Goal: Task Accomplishment & Management: Use online tool/utility

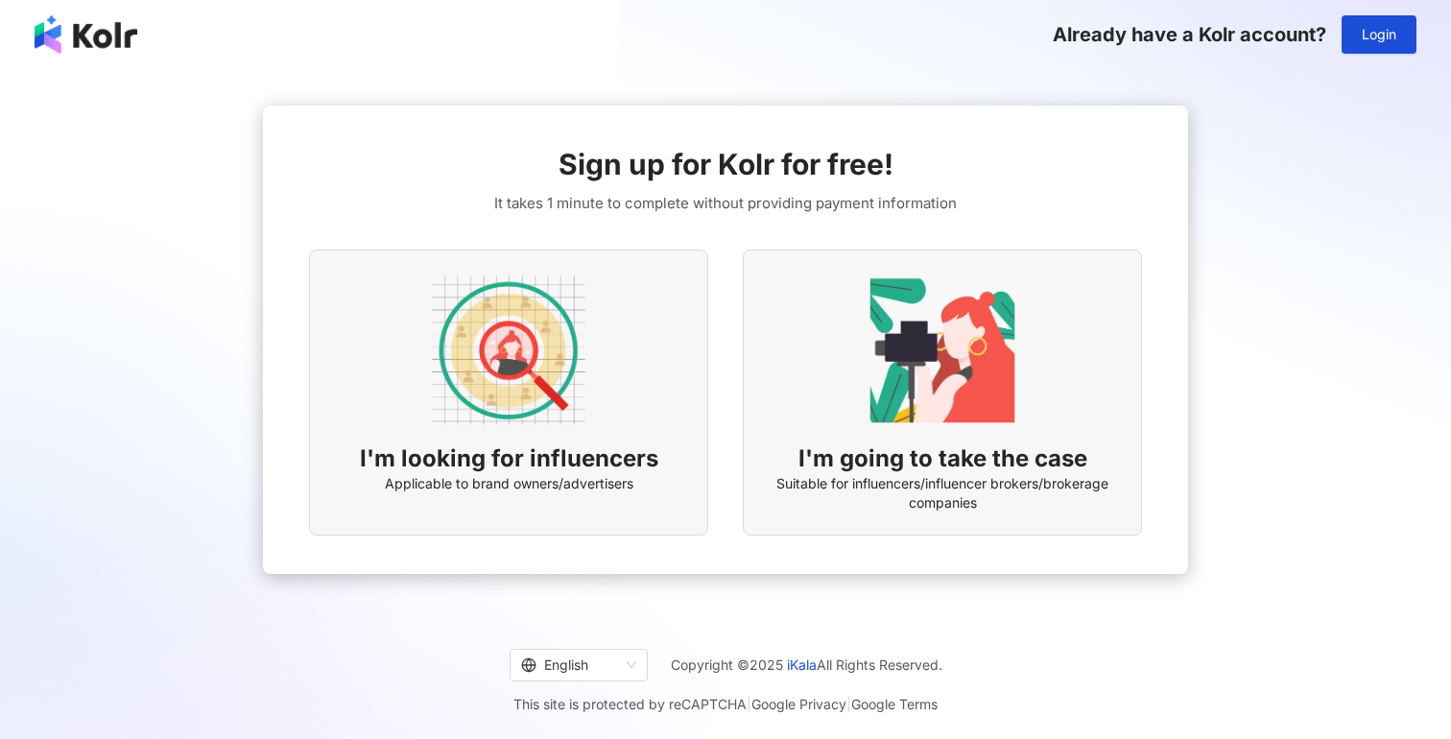
click at [512, 379] on img at bounding box center [509, 350] width 154 height 154
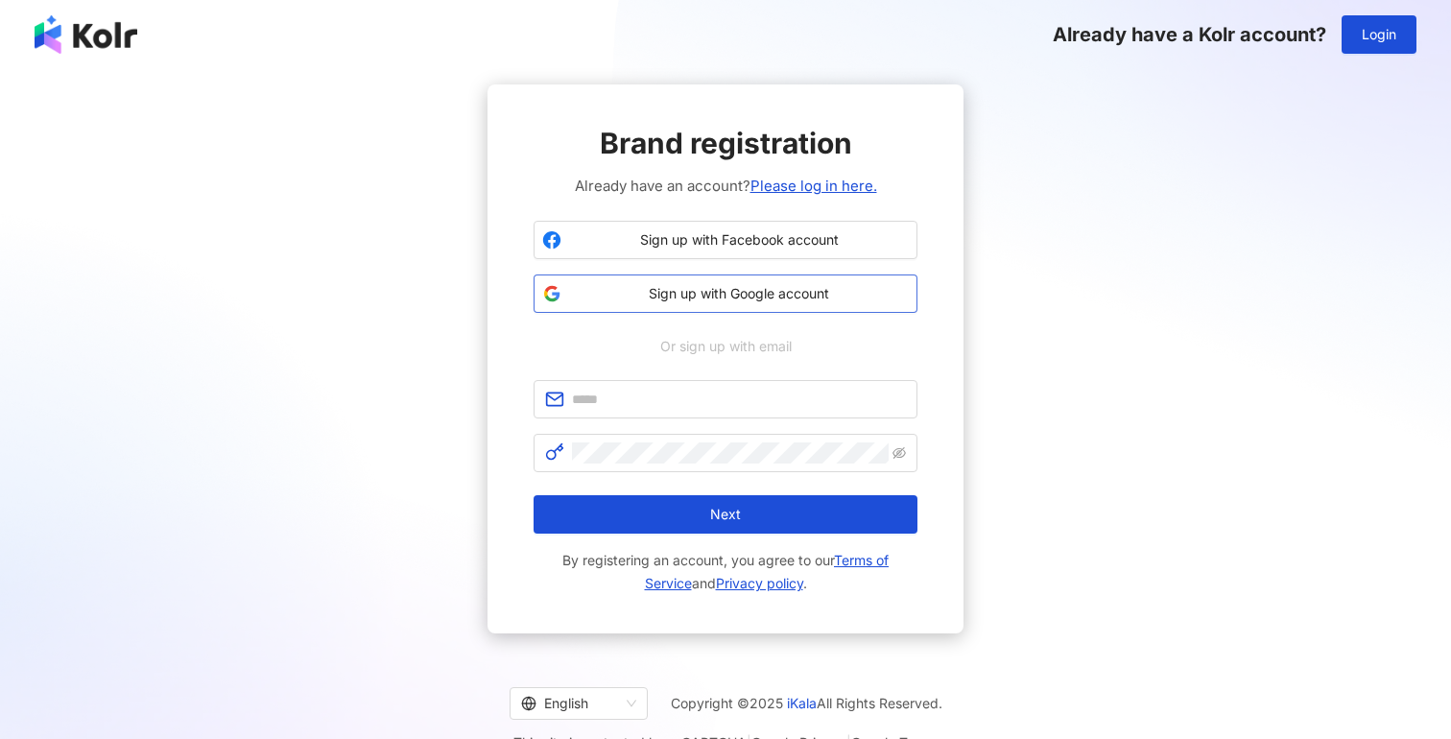
click at [752, 295] on span "Sign up with Google account" at bounding box center [739, 293] width 340 height 19
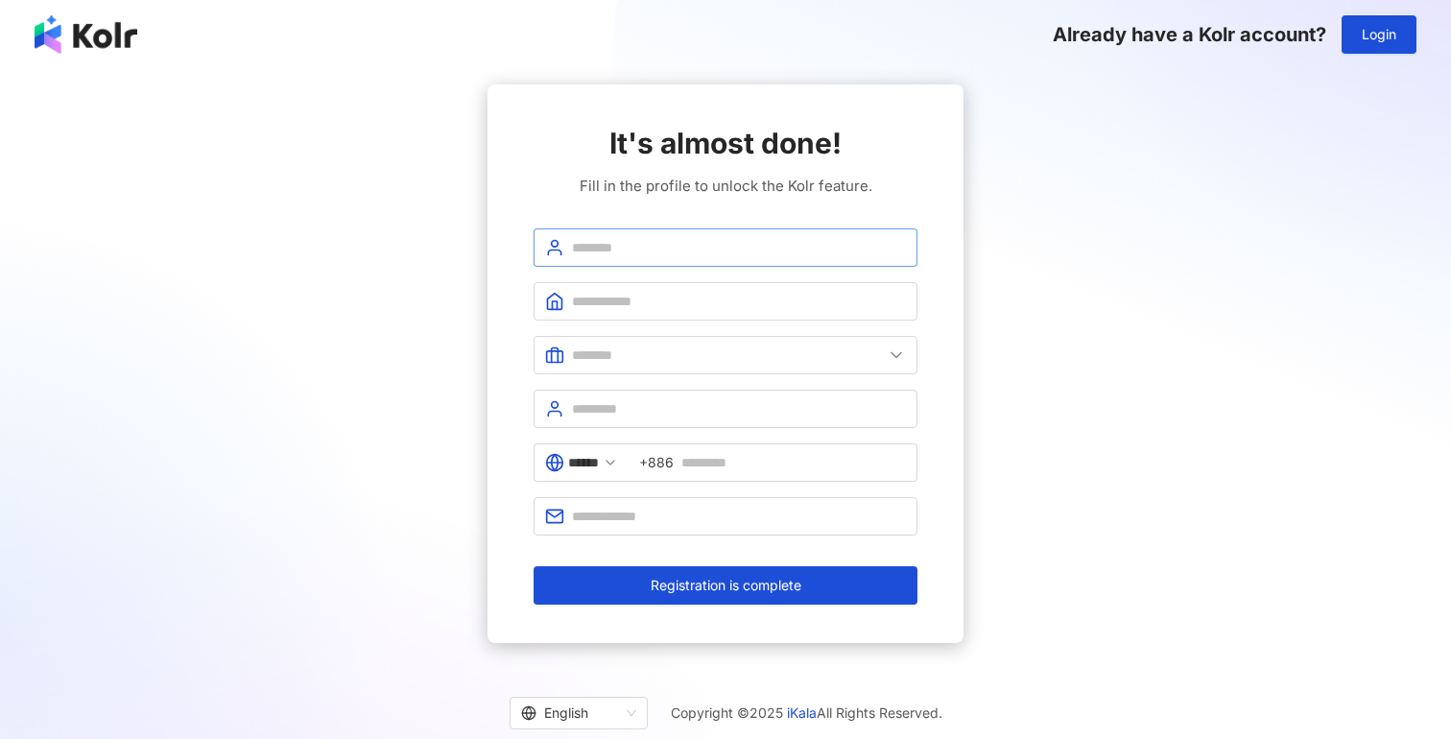
click at [702, 235] on span at bounding box center [726, 247] width 384 height 38
click at [575, 250] on input "**********" at bounding box center [739, 247] width 334 height 21
type input "**********"
click at [603, 299] on input "text" at bounding box center [739, 301] width 334 height 21
type input "**********"
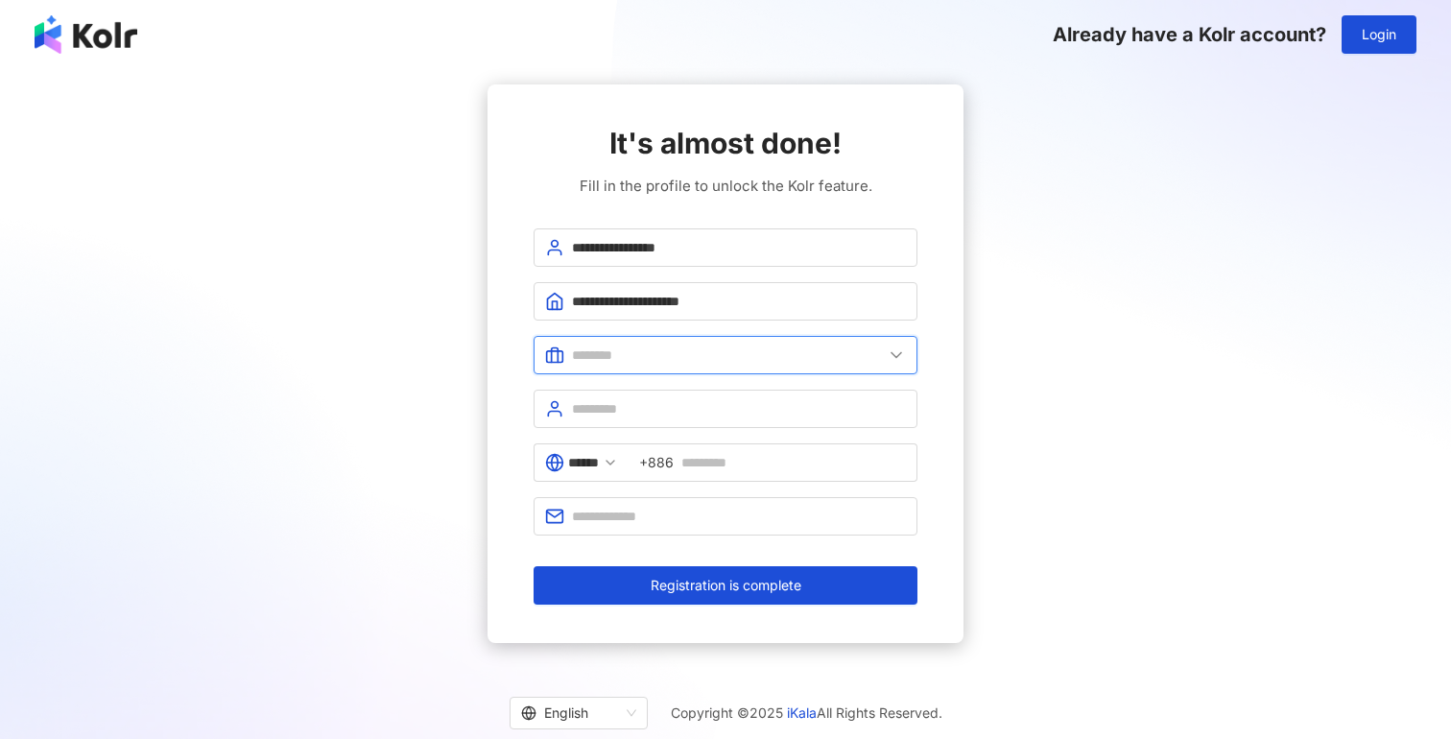
click at [608, 349] on input "text" at bounding box center [727, 355] width 311 height 21
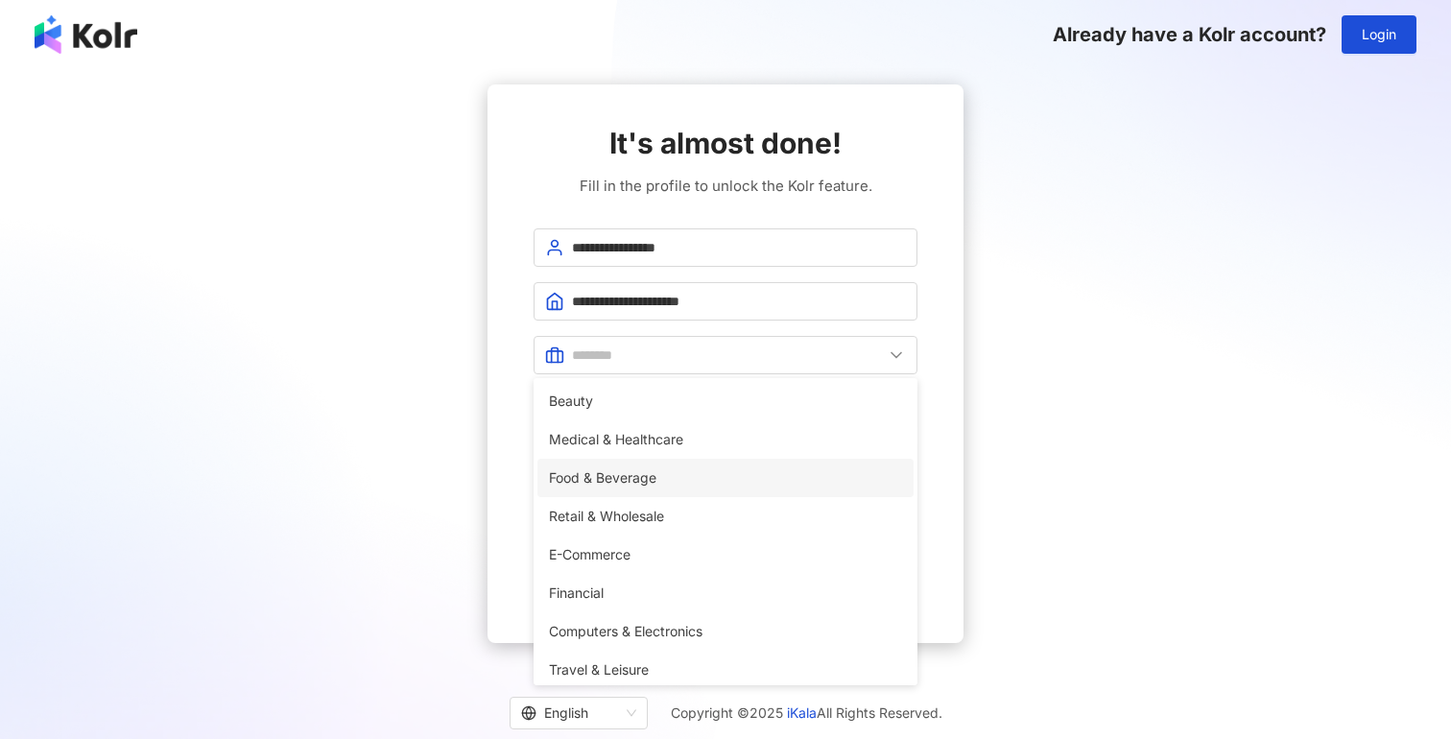
click at [647, 467] on span "Food & Beverage" at bounding box center [725, 477] width 353 height 21
type input "**********"
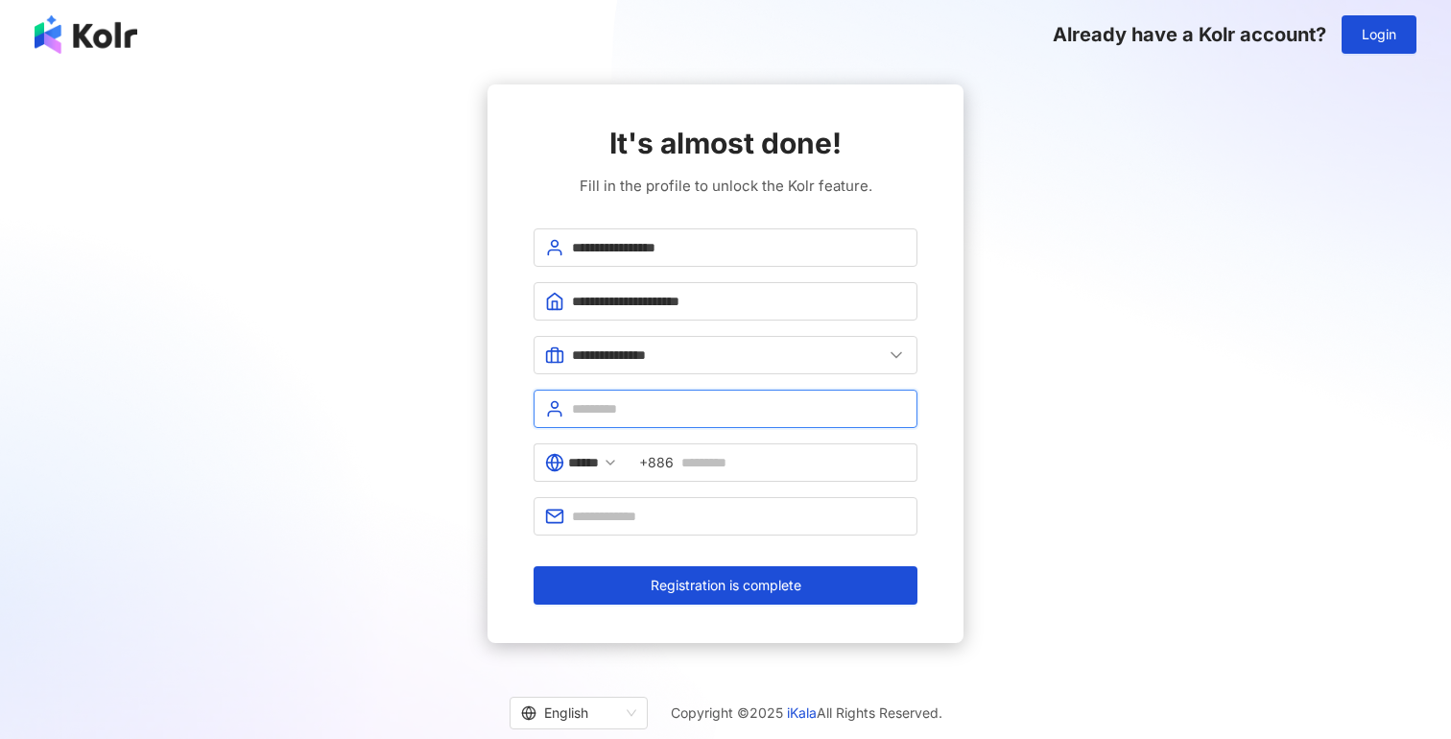
click at [658, 408] on input "text" at bounding box center [739, 408] width 334 height 21
type input "*****"
click at [618, 459] on icon at bounding box center [610, 462] width 15 height 15
click at [575, 463] on input "******" at bounding box center [583, 462] width 31 height 21
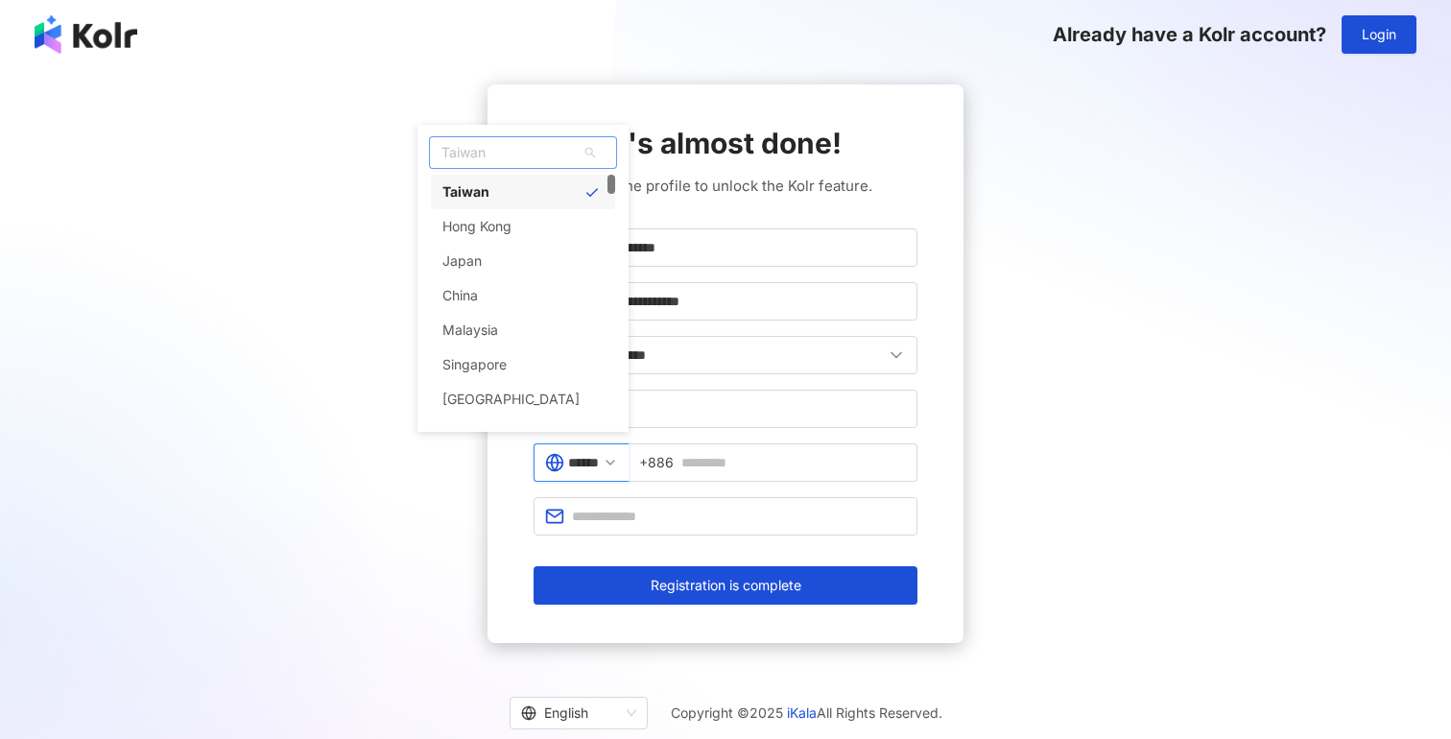
click at [516, 156] on span "Taiwan" at bounding box center [523, 152] width 186 height 31
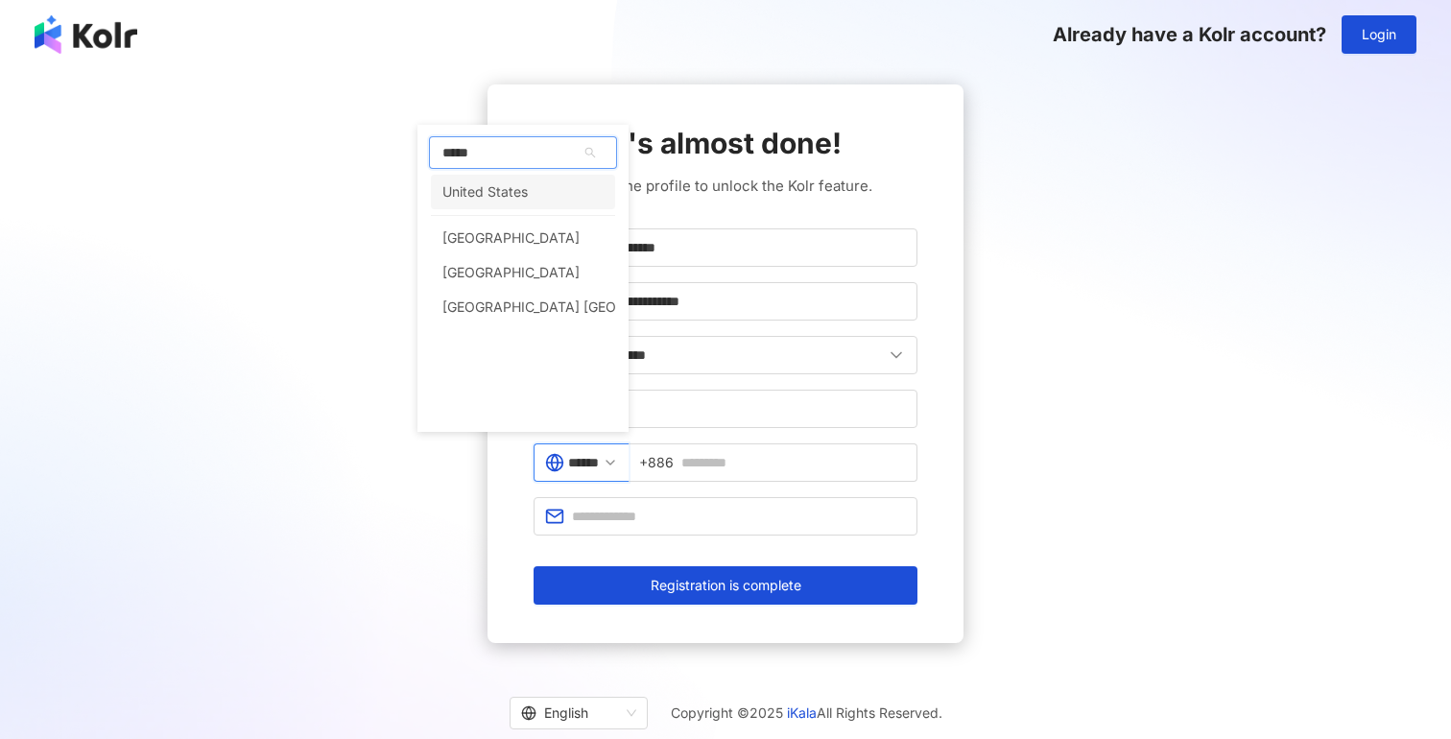
type input "******"
click at [525, 186] on div "United States" at bounding box center [484, 192] width 85 height 35
type input "**********"
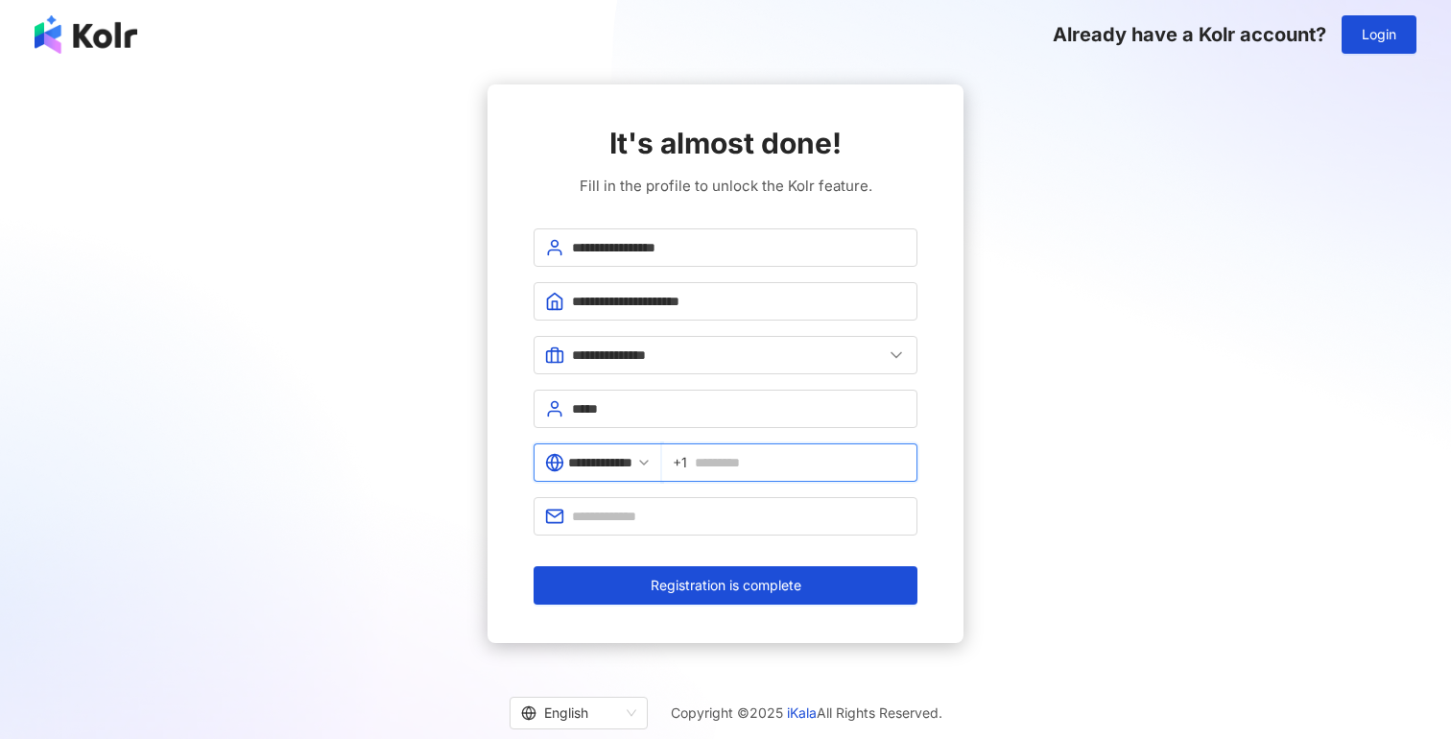
click at [748, 463] on input "text" at bounding box center [800, 462] width 211 height 21
type input "**********"
click at [661, 518] on input "text" at bounding box center [739, 516] width 334 height 21
type input "**********"
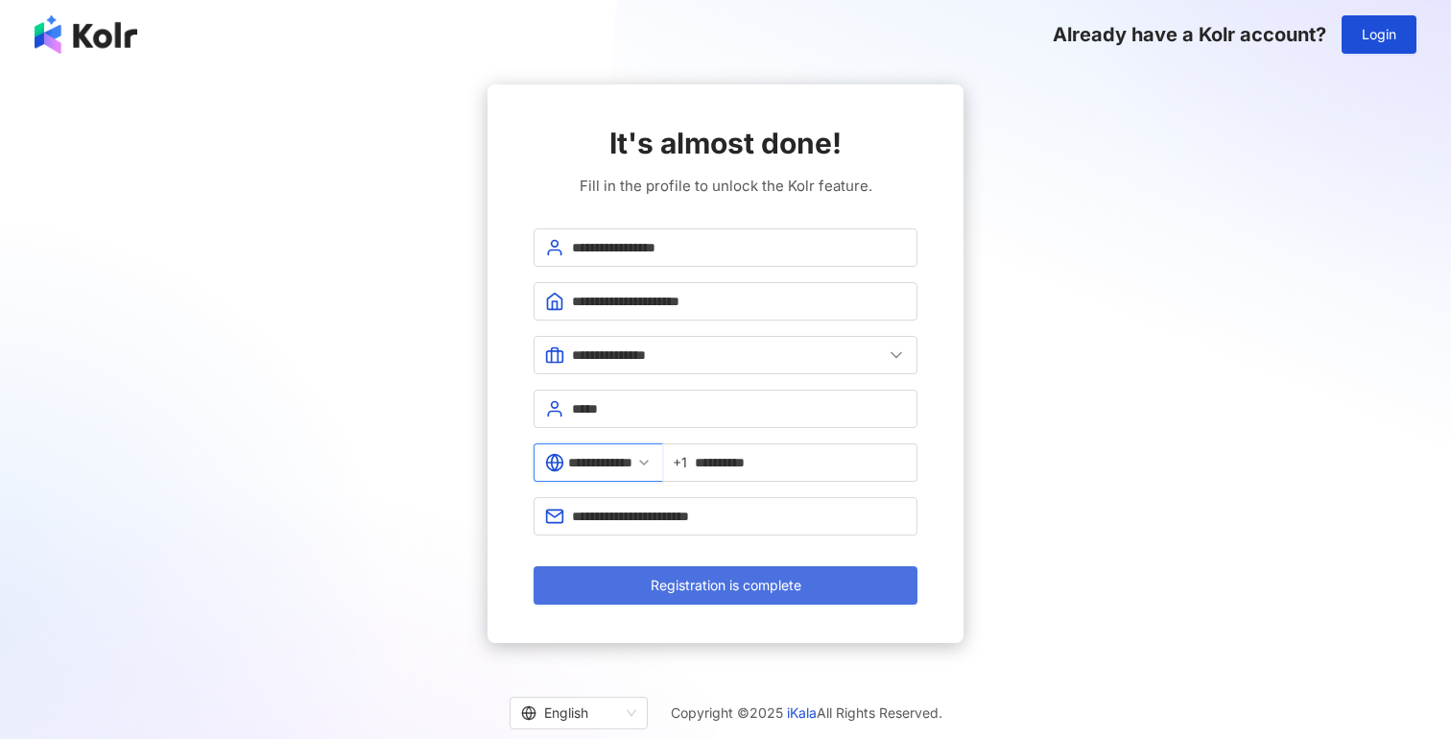
click at [719, 569] on button "Registration is complete" at bounding box center [726, 585] width 384 height 38
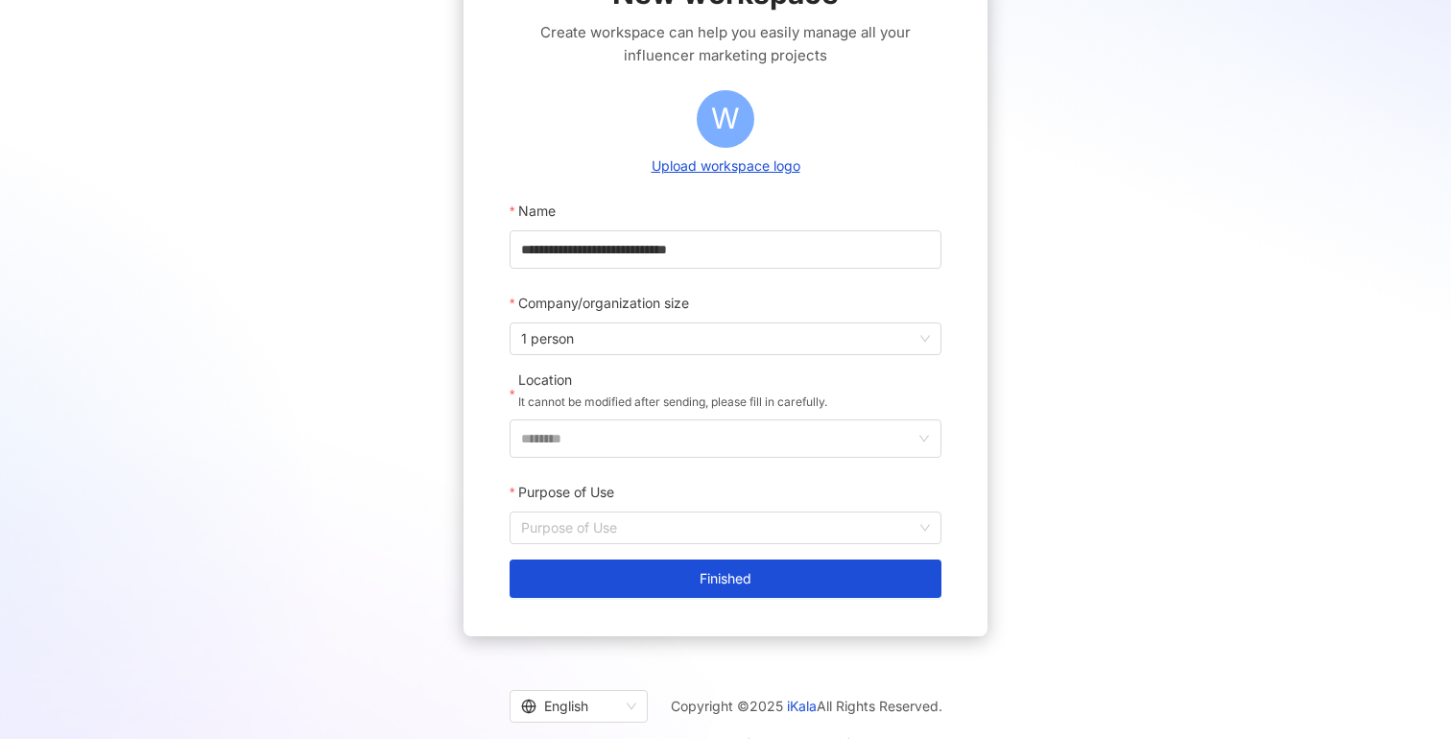
scroll to position [159, 0]
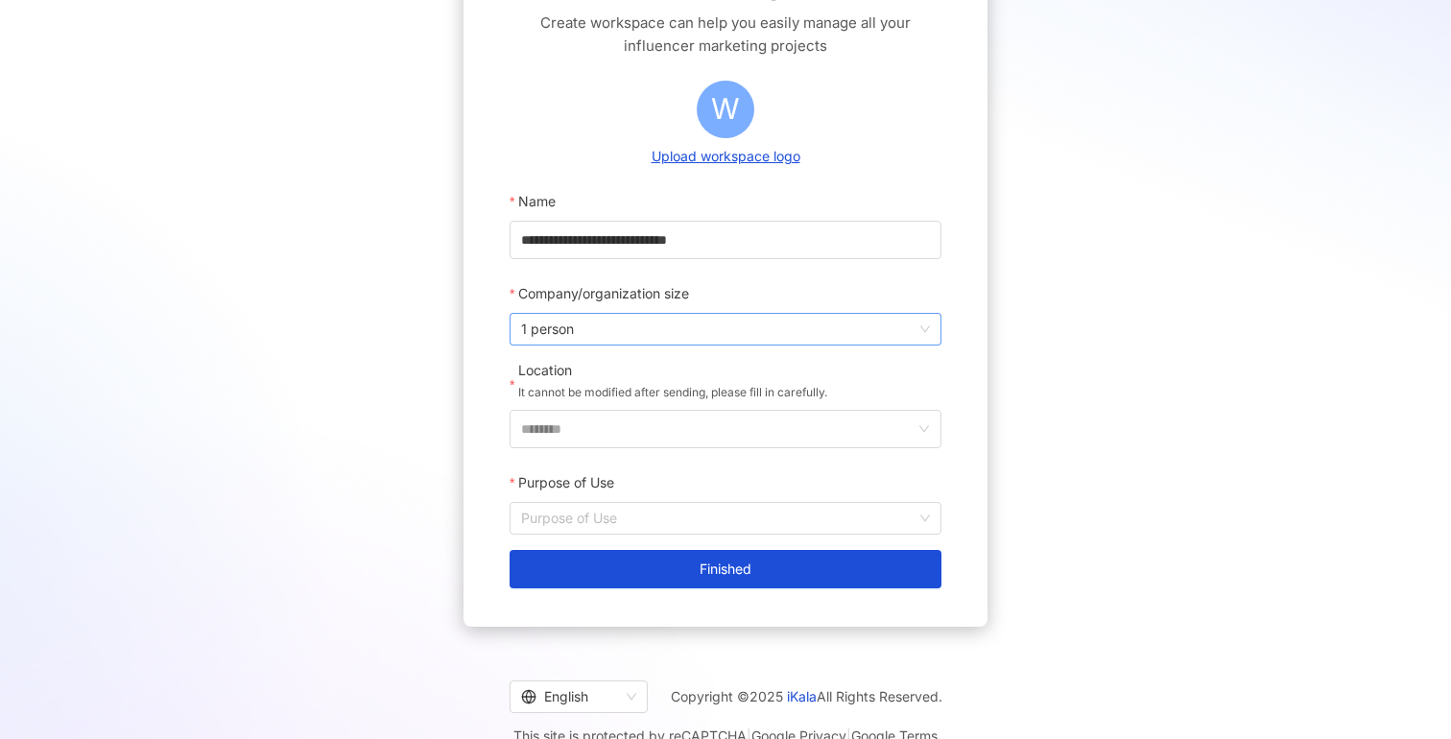
click at [713, 334] on span "1 person" at bounding box center [725, 329] width 409 height 31
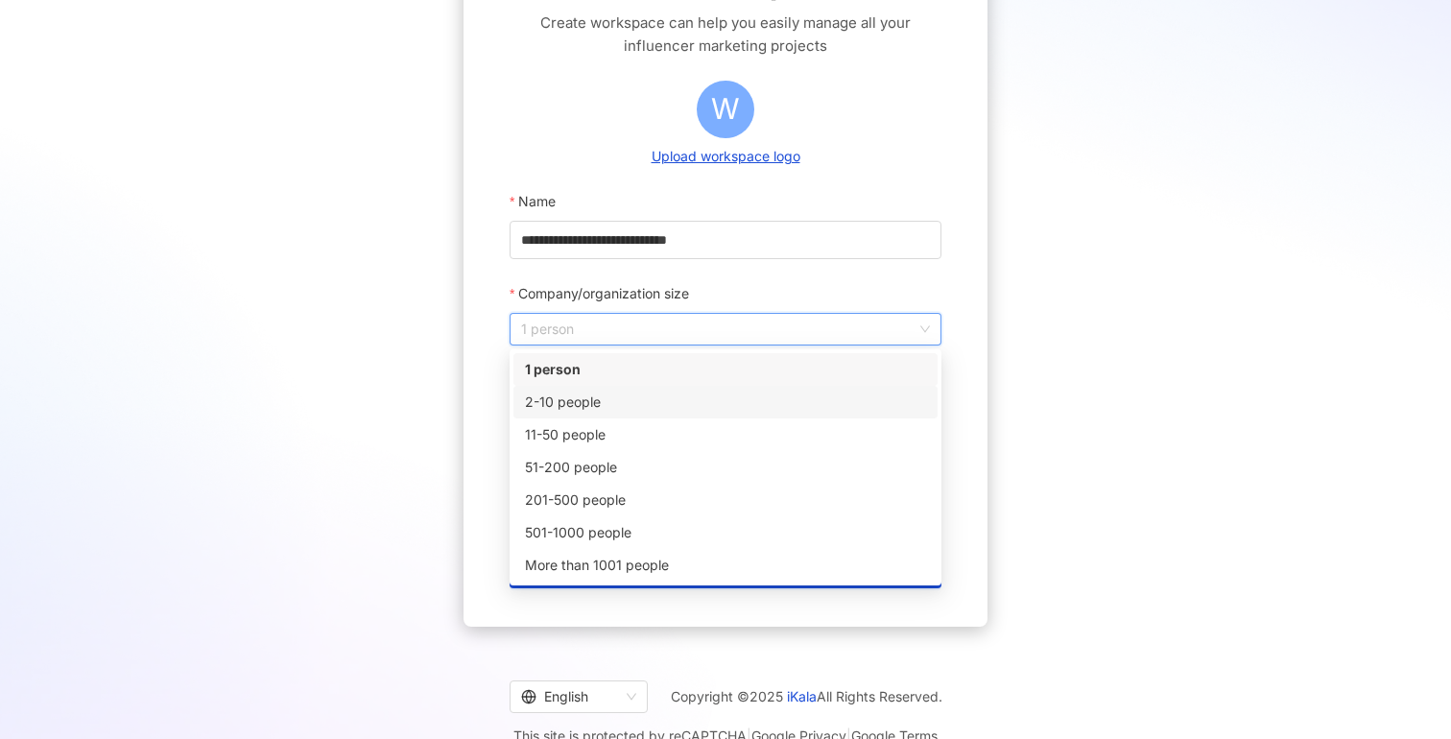
click at [682, 400] on div "2-10 people" at bounding box center [725, 402] width 401 height 21
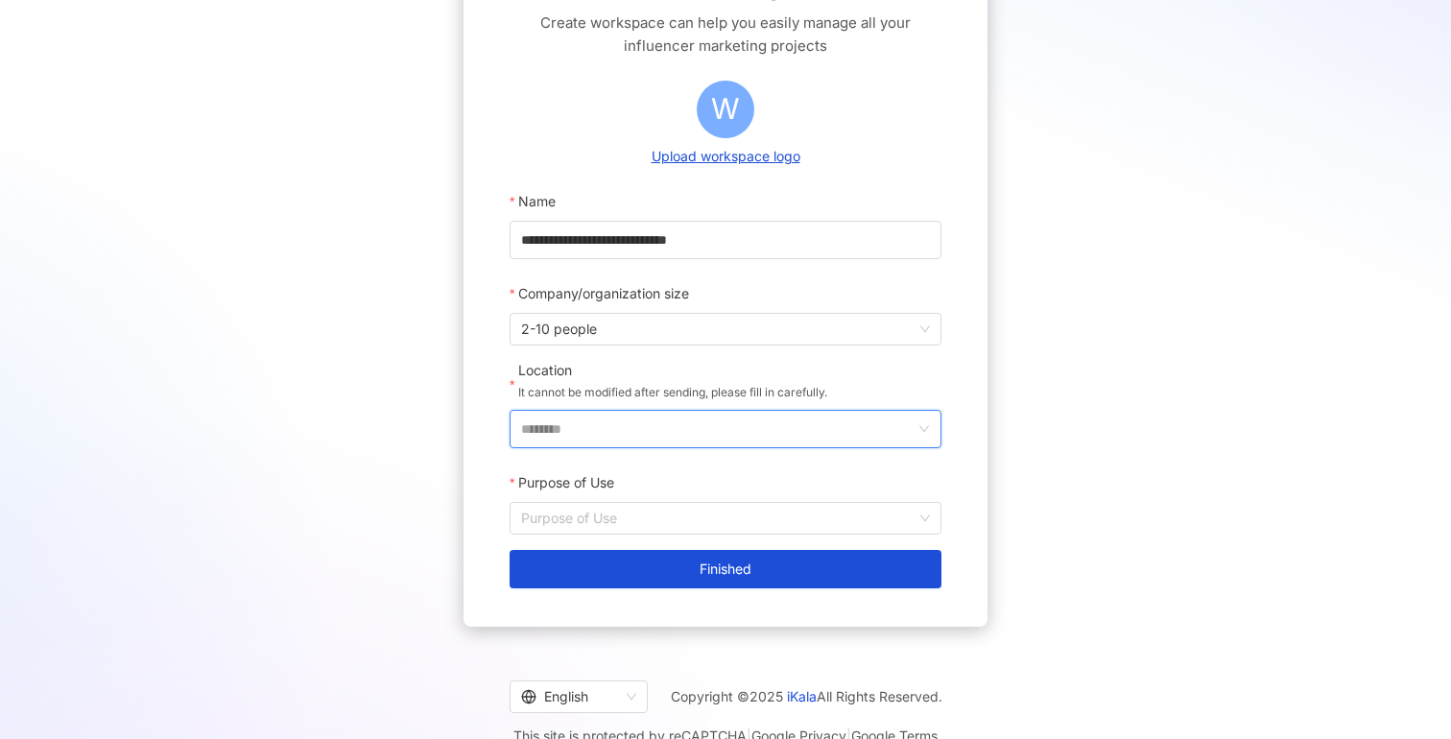
click at [734, 435] on input "********" at bounding box center [717, 429] width 393 height 36
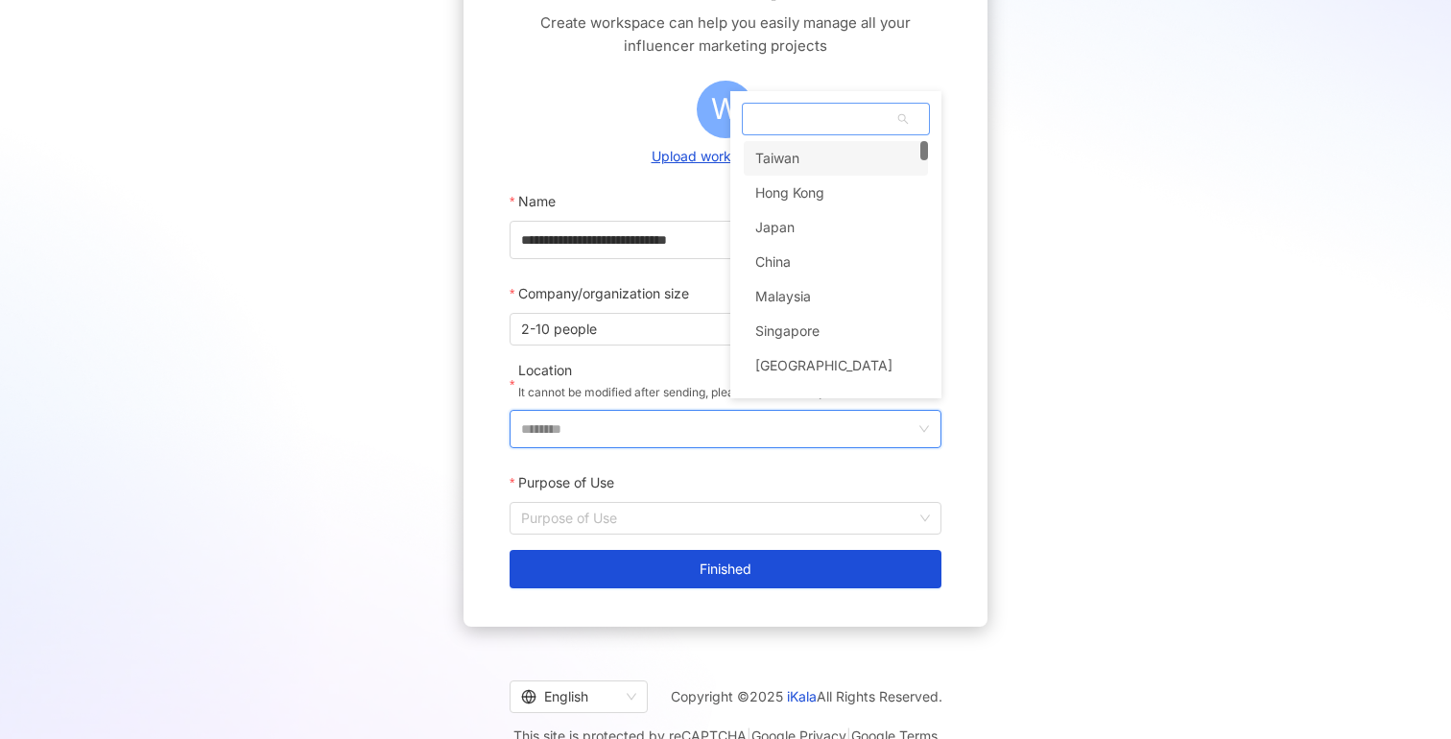
click at [810, 120] on span at bounding box center [836, 119] width 186 height 31
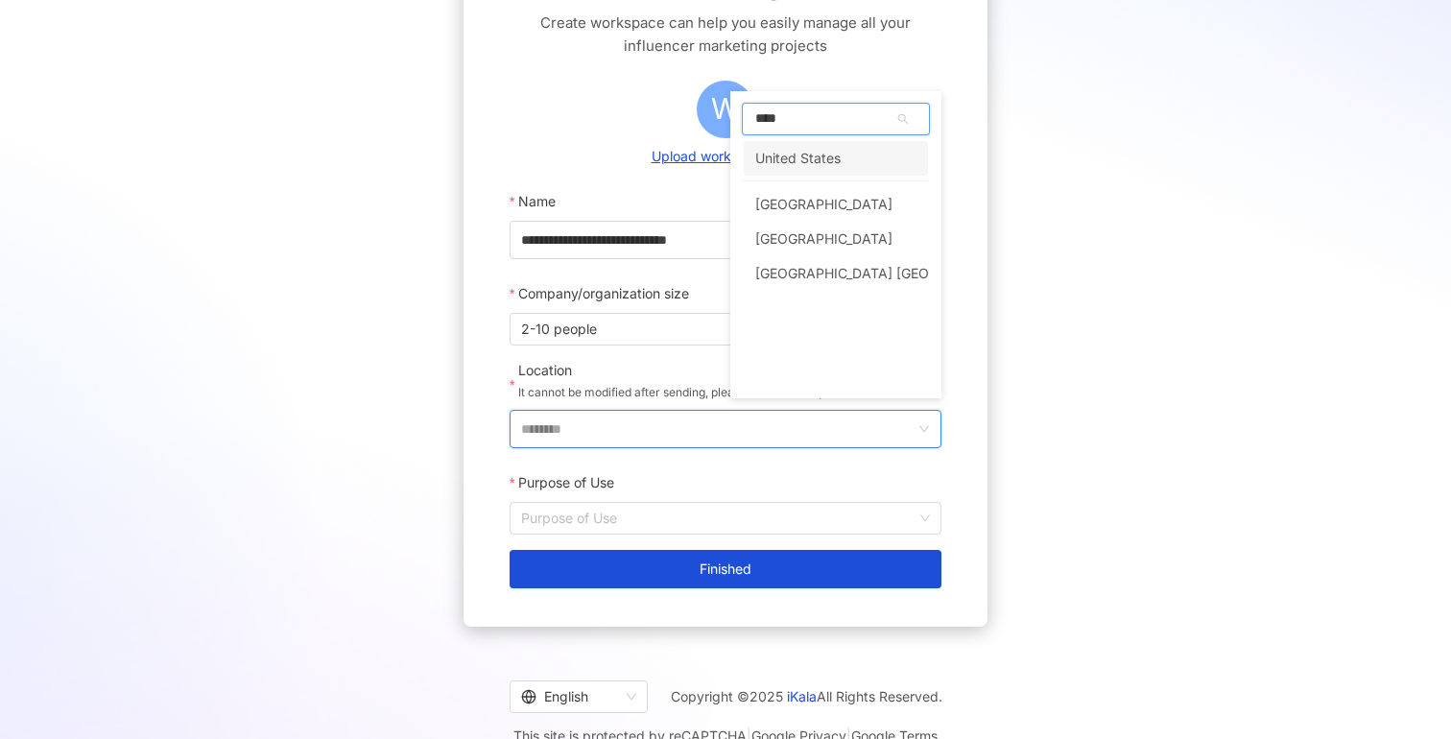
type input "*****"
click at [831, 157] on div "United States" at bounding box center [797, 158] width 85 height 35
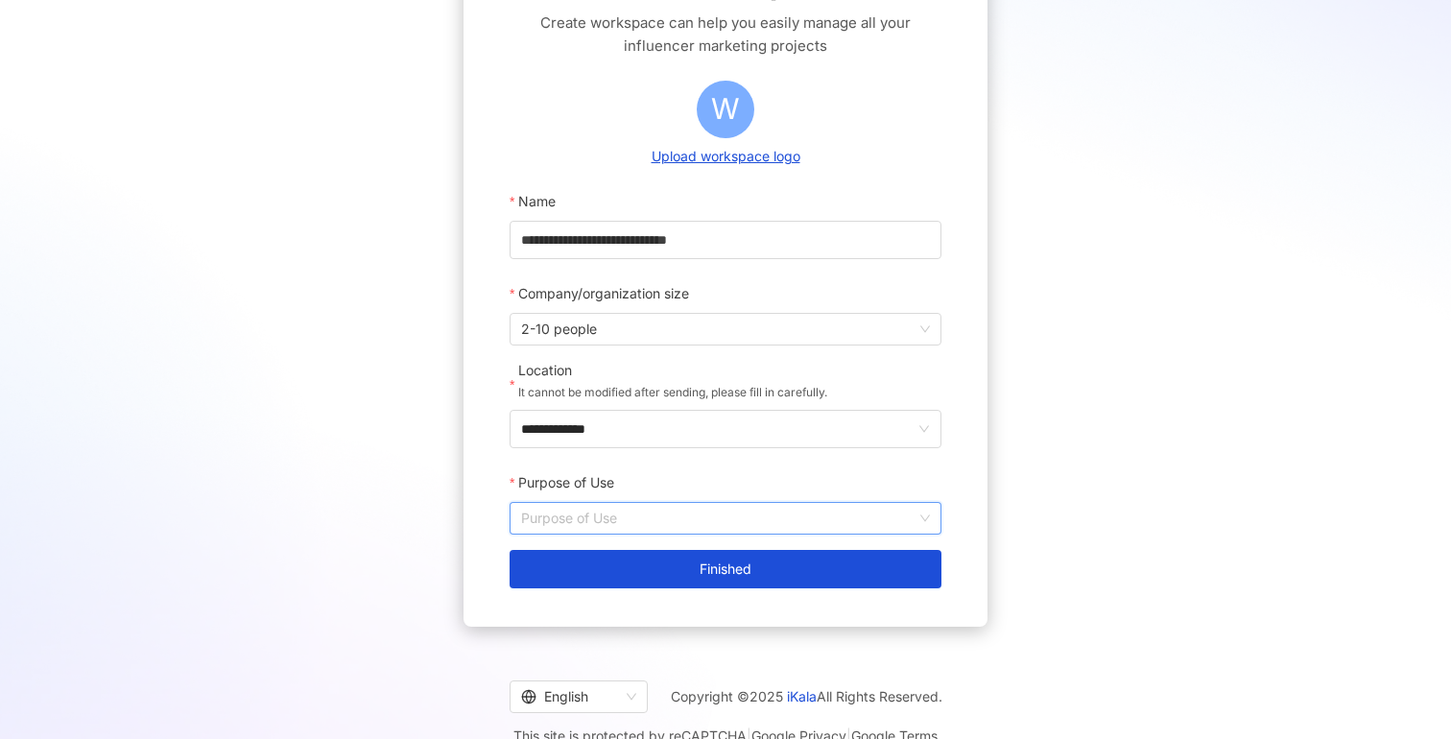
click at [676, 509] on input "Purpose of Use" at bounding box center [725, 518] width 409 height 31
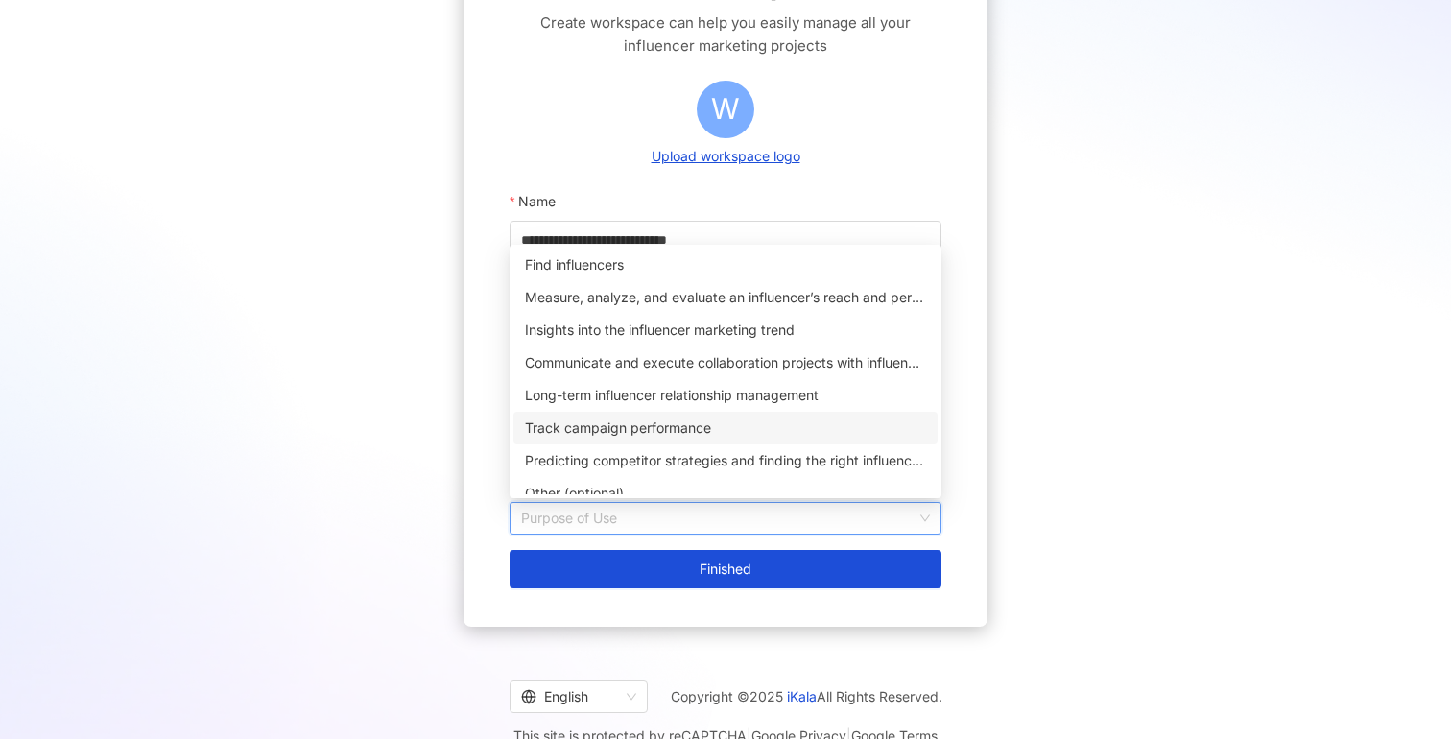
scroll to position [15, 0]
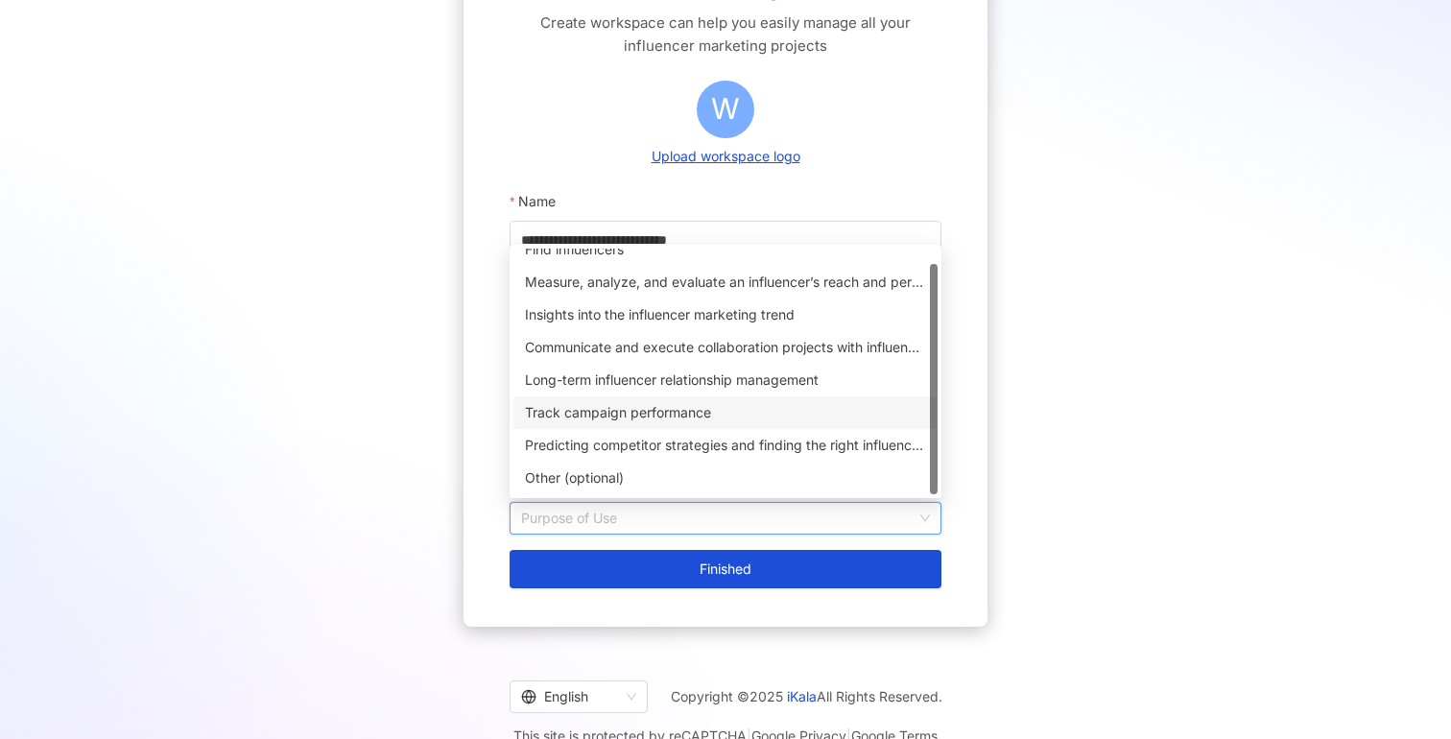
click at [689, 407] on div "Track campaign performance" at bounding box center [725, 412] width 401 height 21
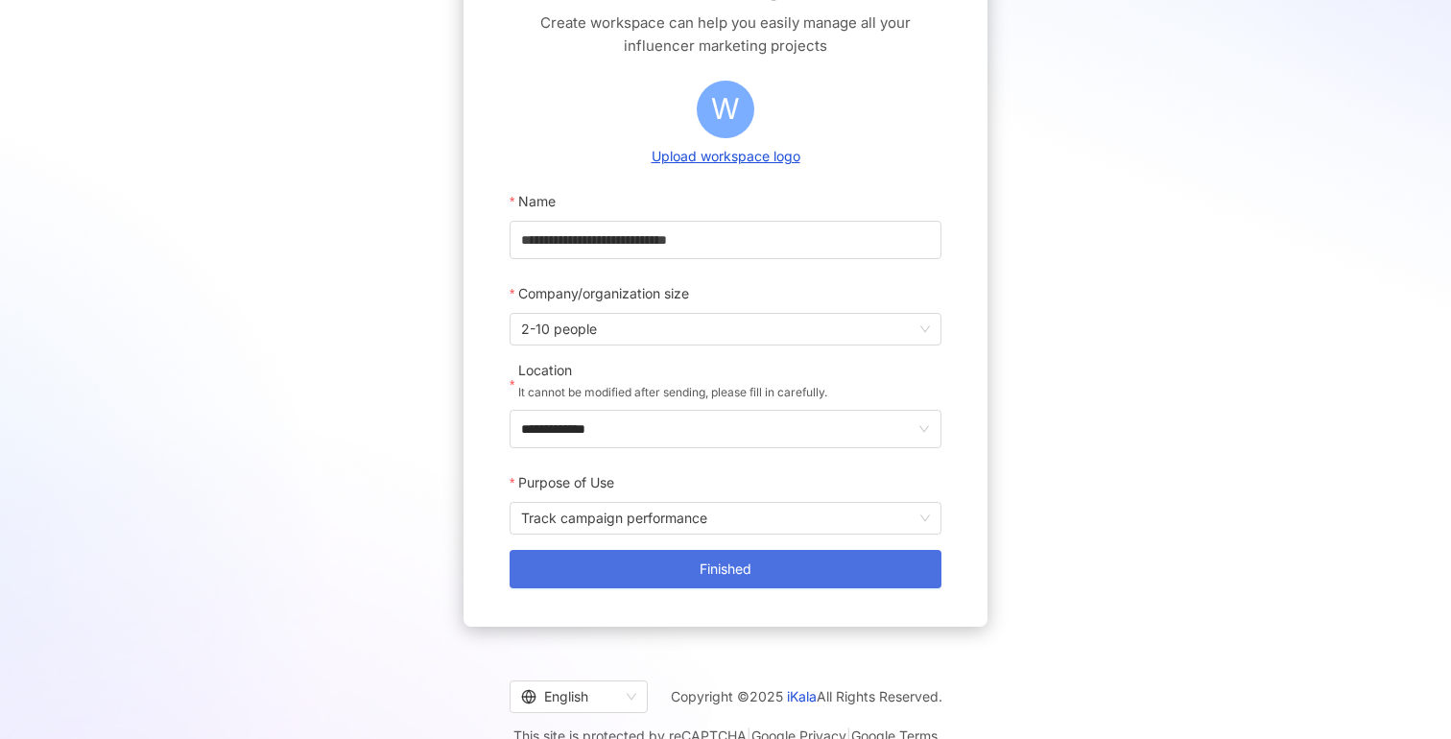
click at [685, 562] on button "Finished" at bounding box center [726, 569] width 432 height 38
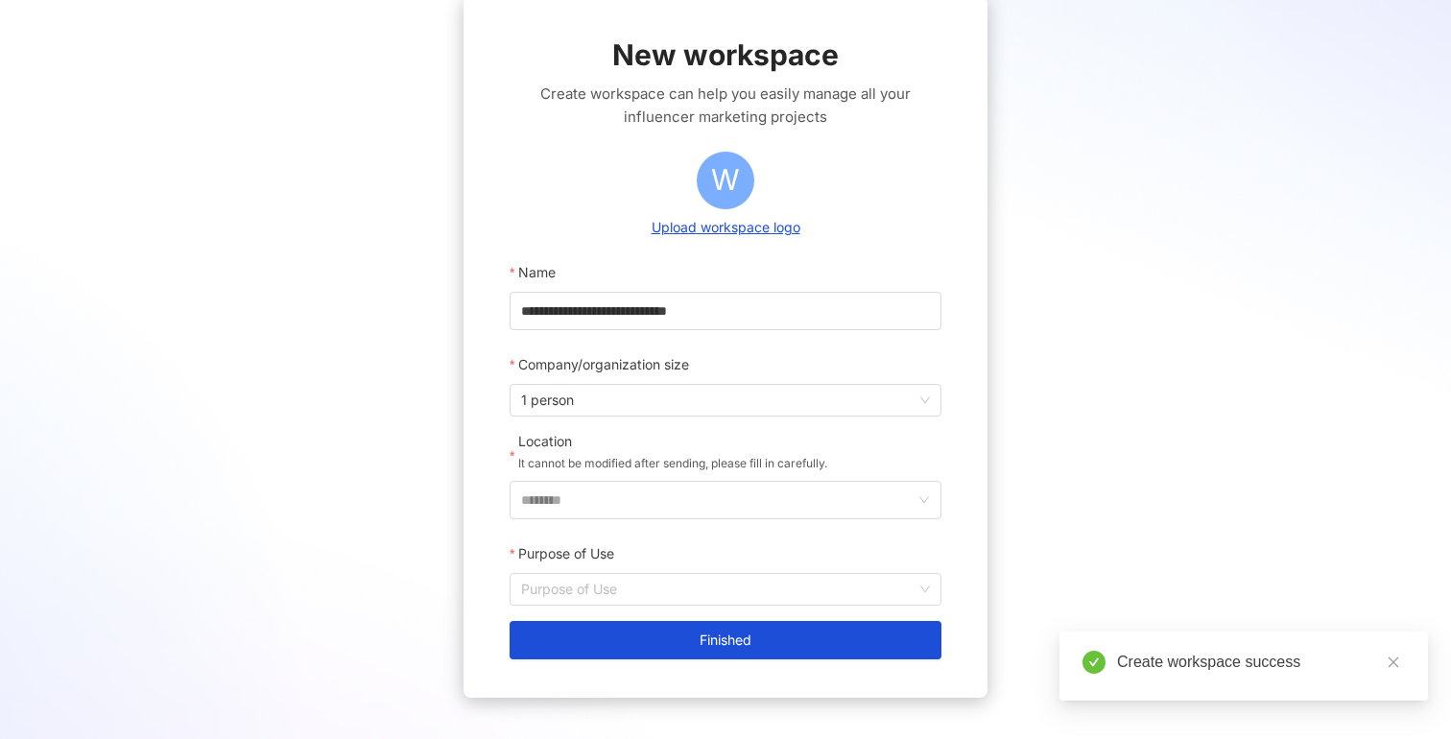
scroll to position [159, 0]
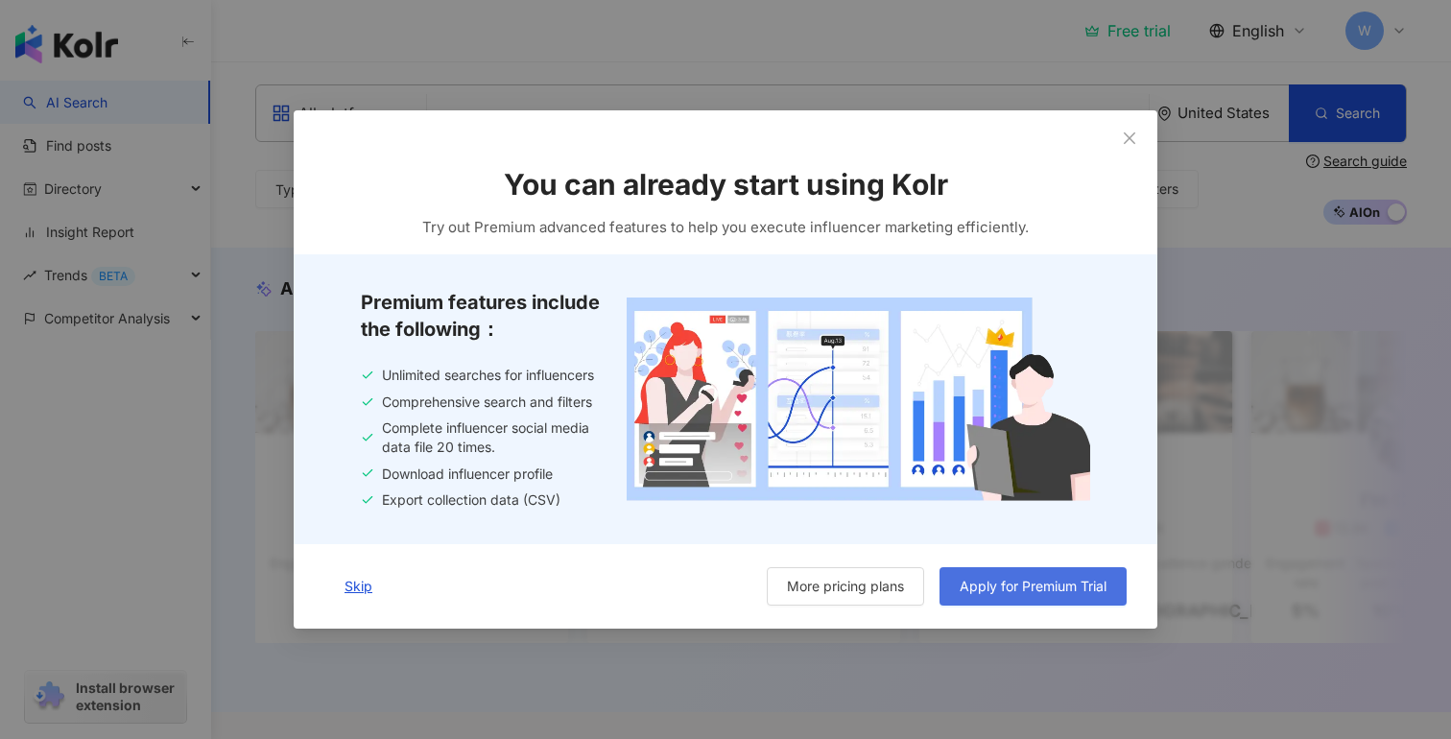
click at [1101, 588] on span "Apply for Premium Trial" at bounding box center [1033, 586] width 147 height 15
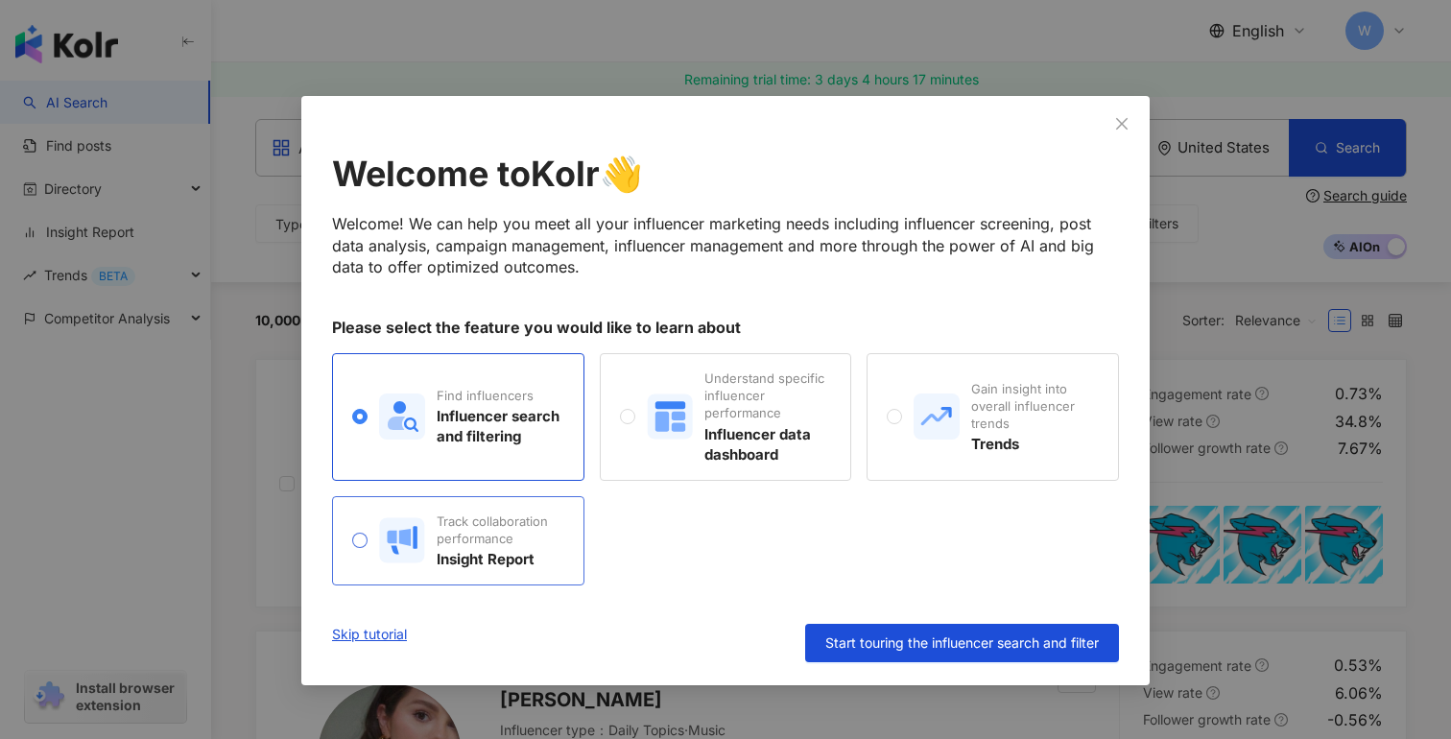
click at [512, 530] on div "Track collaboration performance" at bounding box center [500, 529] width 127 height 35
click at [506, 452] on div "Find influencers Influencer search and filtering" at bounding box center [458, 417] width 252 height 128
click at [532, 556] on div "Insight Report" at bounding box center [500, 559] width 127 height 20
click at [796, 435] on div "Influencer data dashboard" at bounding box center [767, 444] width 127 height 40
click at [505, 577] on div "Track collaboration performance Insight Report" at bounding box center [458, 540] width 252 height 89
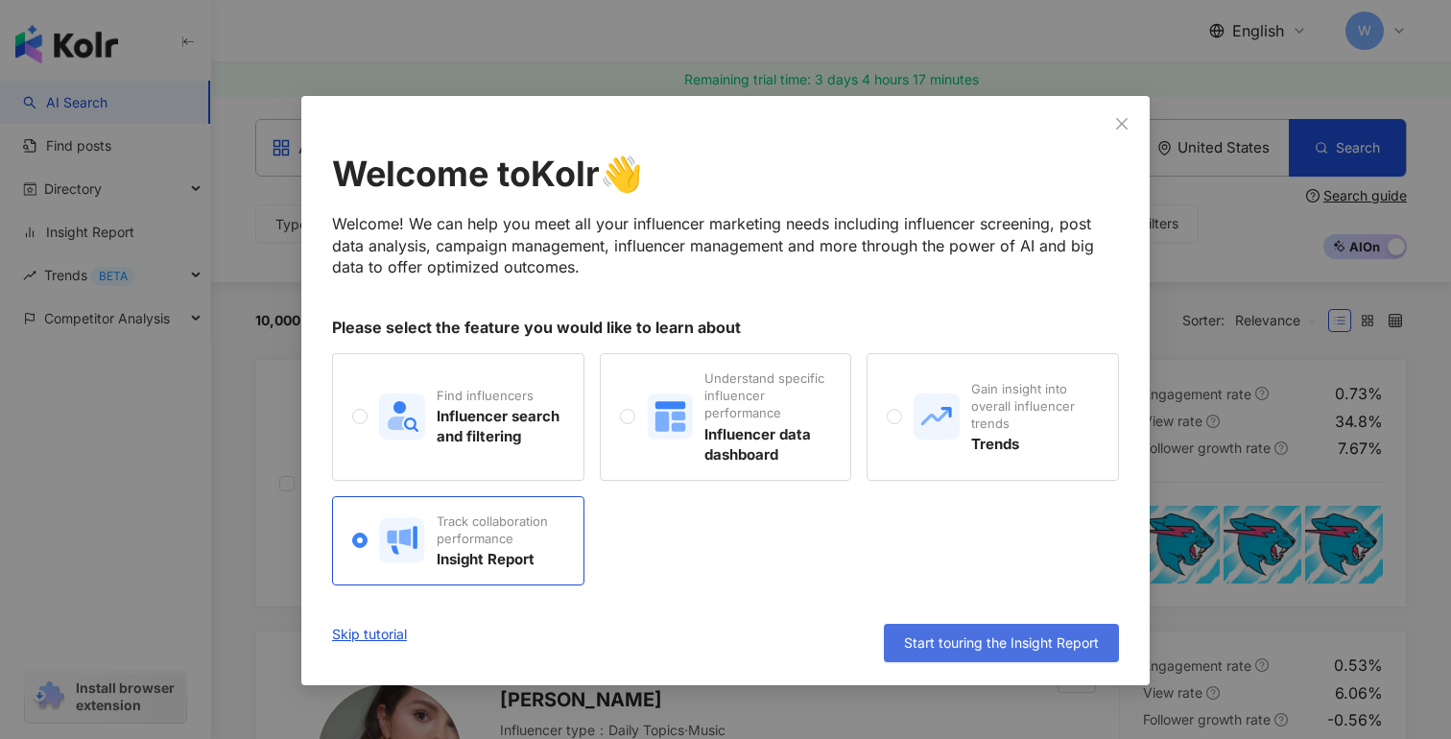
click at [954, 638] on span "Start touring the Insight Report" at bounding box center [1001, 642] width 195 height 15
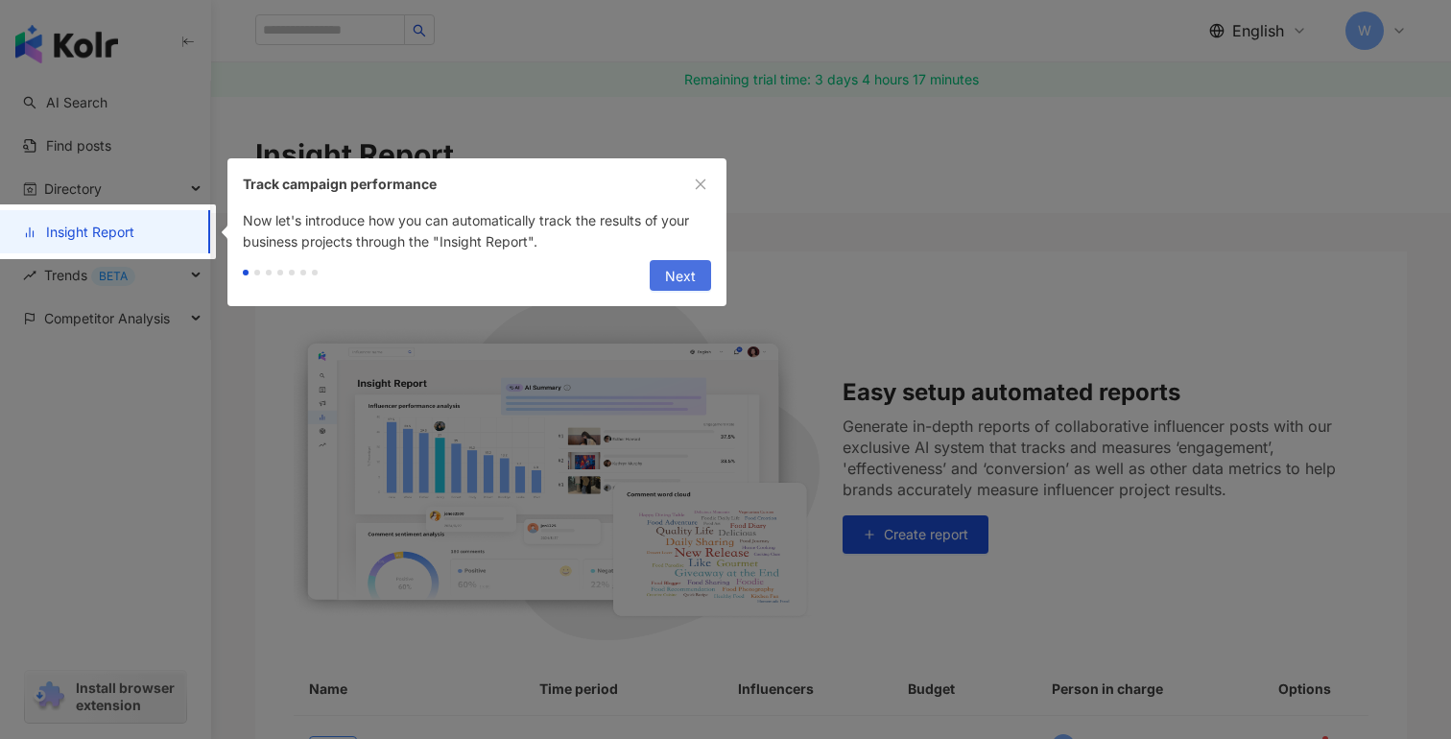
click at [673, 273] on span "Next" at bounding box center [680, 276] width 31 height 31
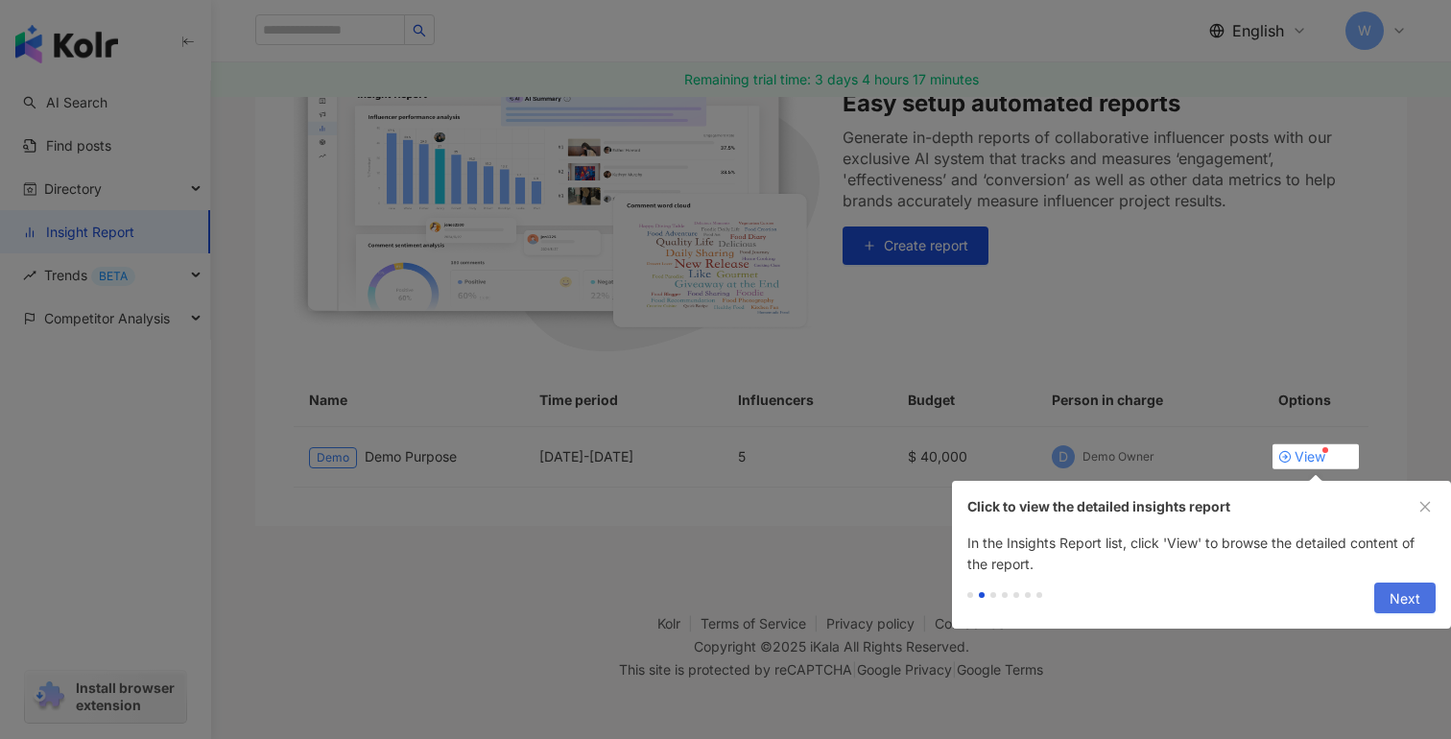
click at [1400, 591] on span "Next" at bounding box center [1405, 598] width 31 height 31
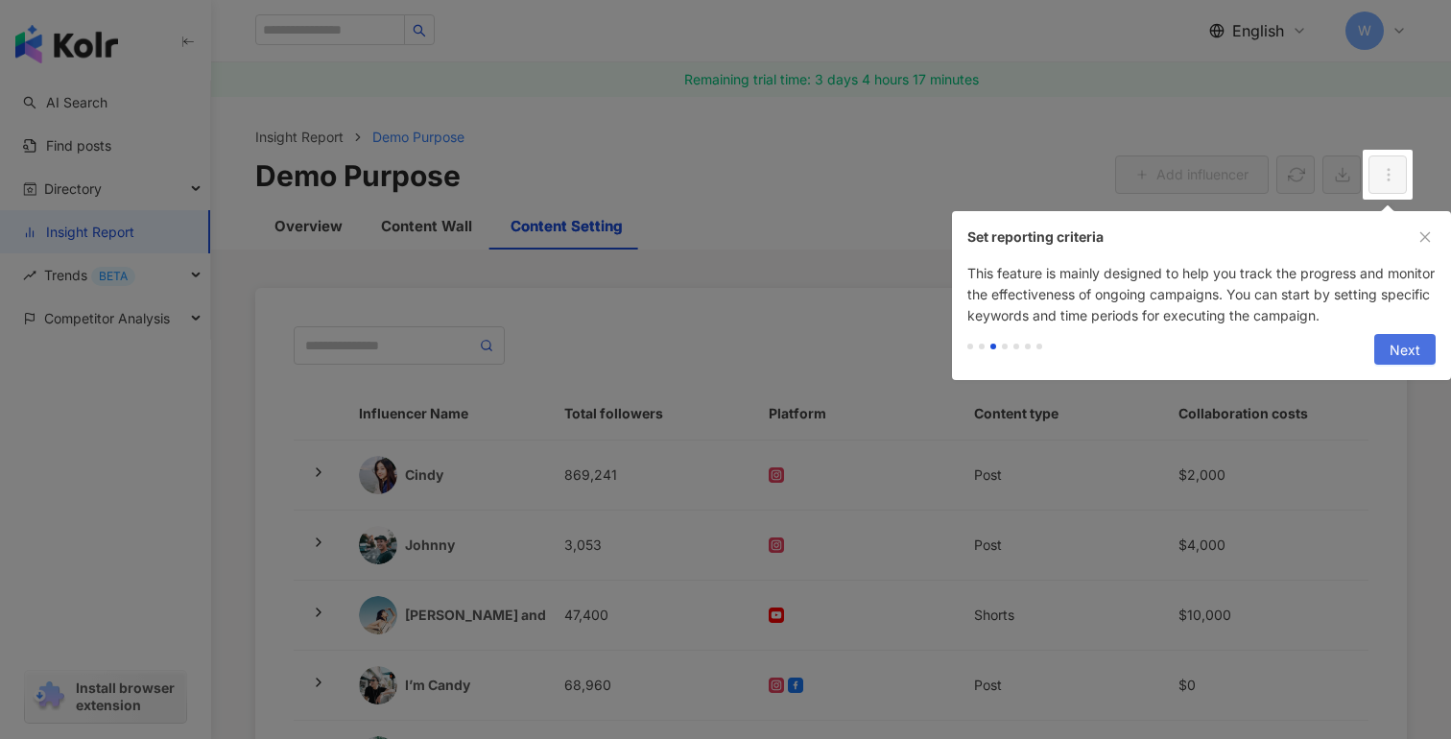
click at [1414, 344] on span "Next" at bounding box center [1405, 350] width 31 height 31
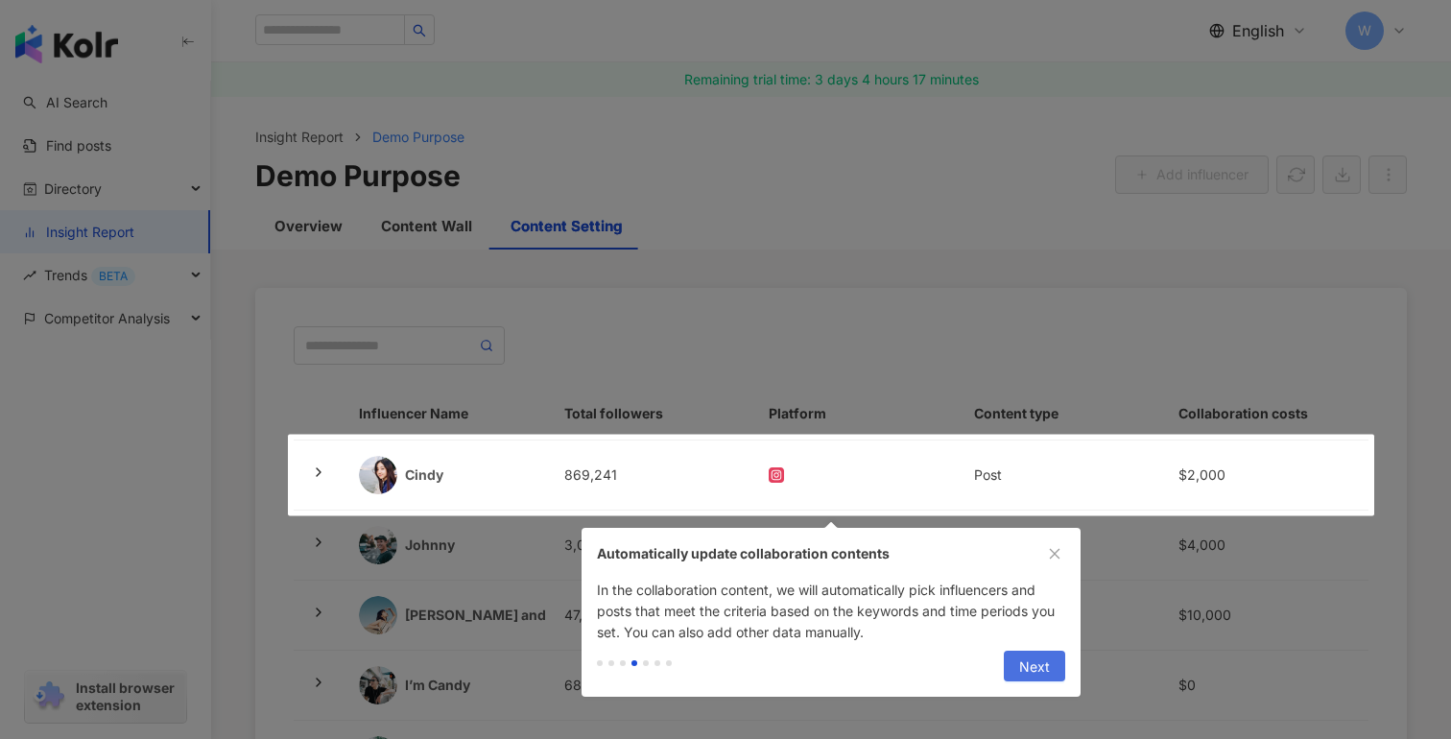
click at [1033, 669] on span "Next" at bounding box center [1034, 667] width 31 height 31
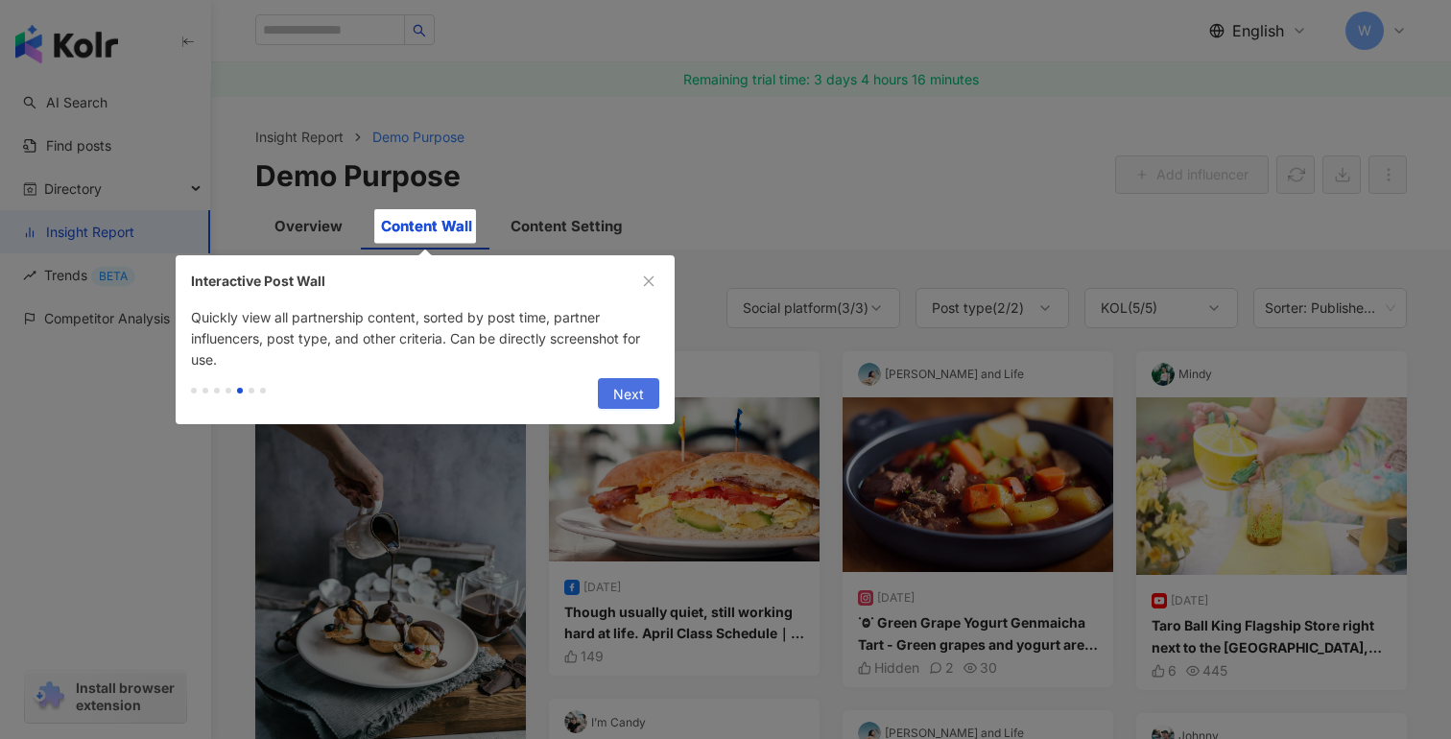
click at [609, 393] on button "Next" at bounding box center [628, 393] width 61 height 31
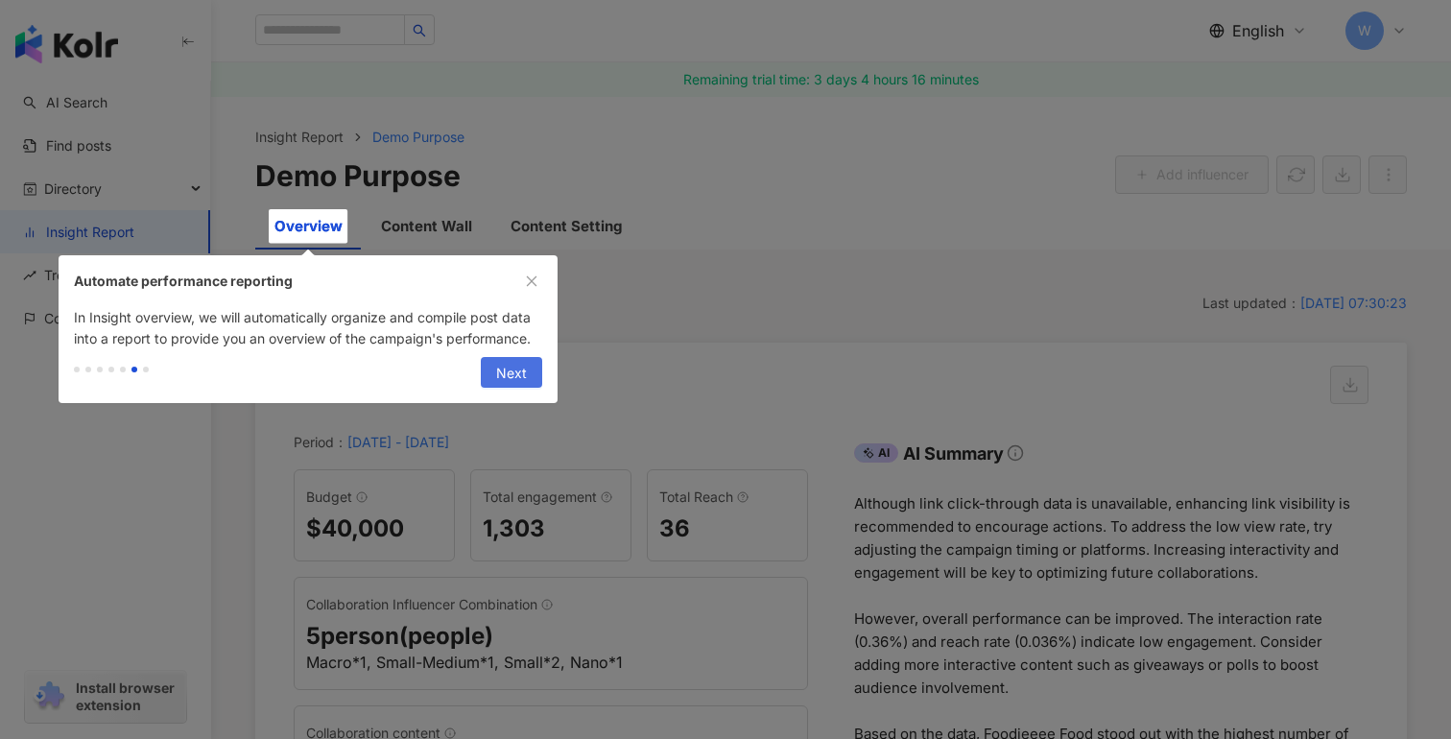
click at [511, 368] on span "Next" at bounding box center [511, 373] width 31 height 31
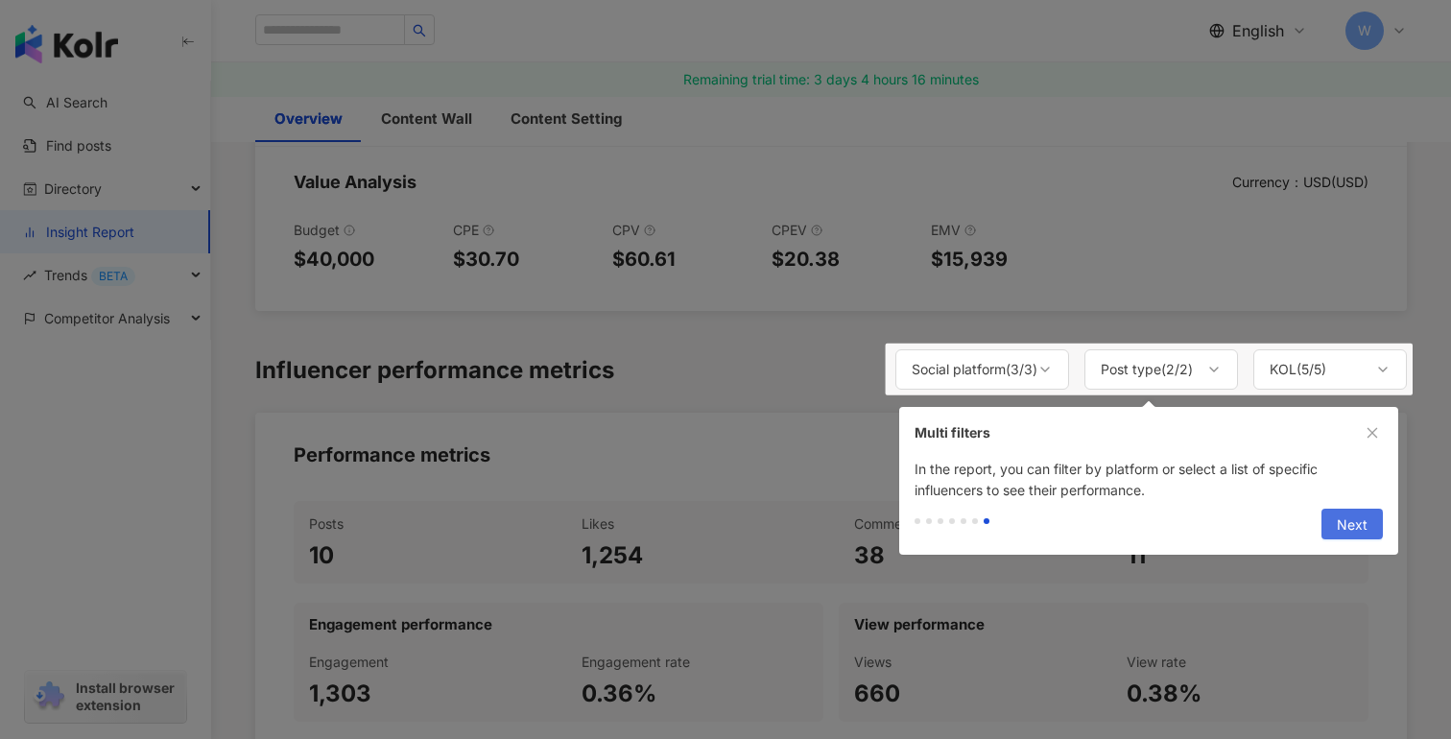
click at [1352, 513] on span "Next" at bounding box center [1352, 525] width 31 height 31
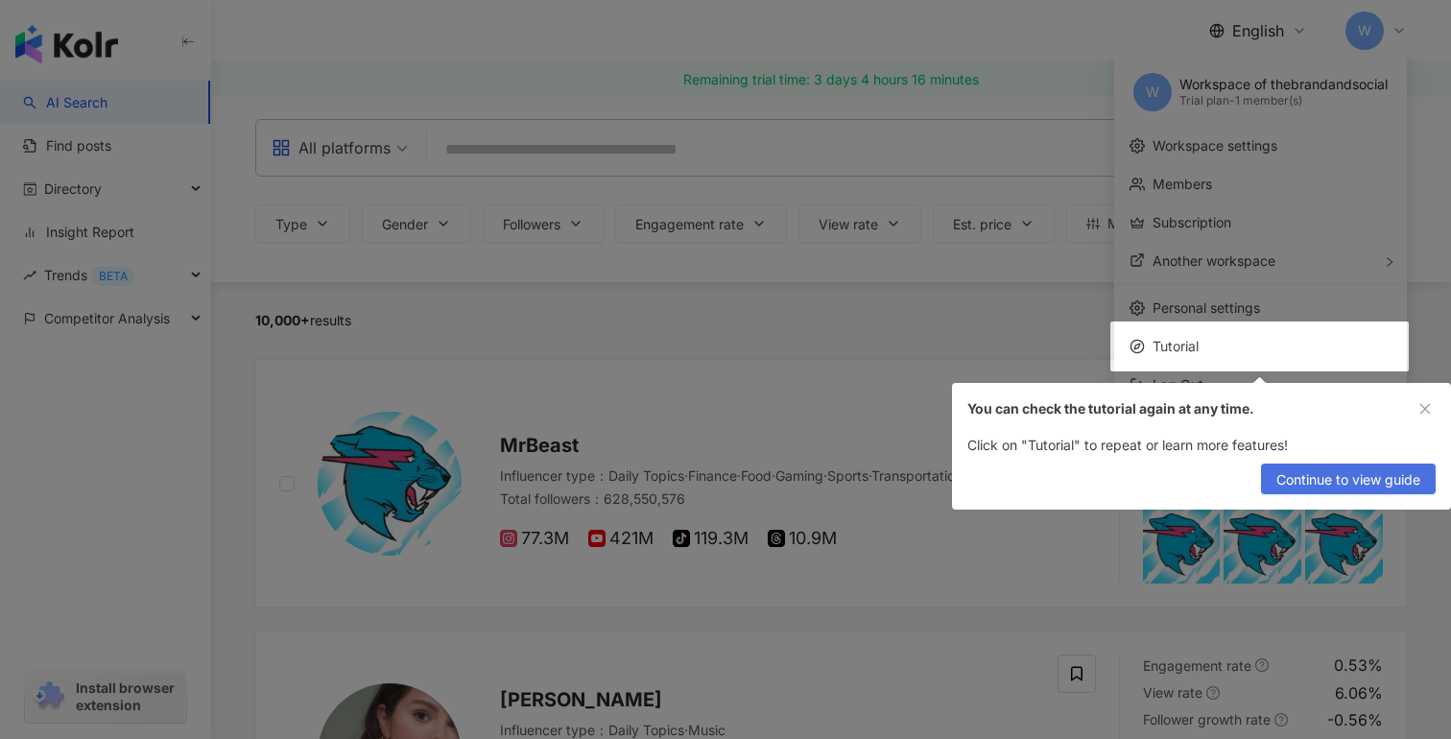
click at [1326, 474] on span "Continue to view guide" at bounding box center [1348, 479] width 144 height 31
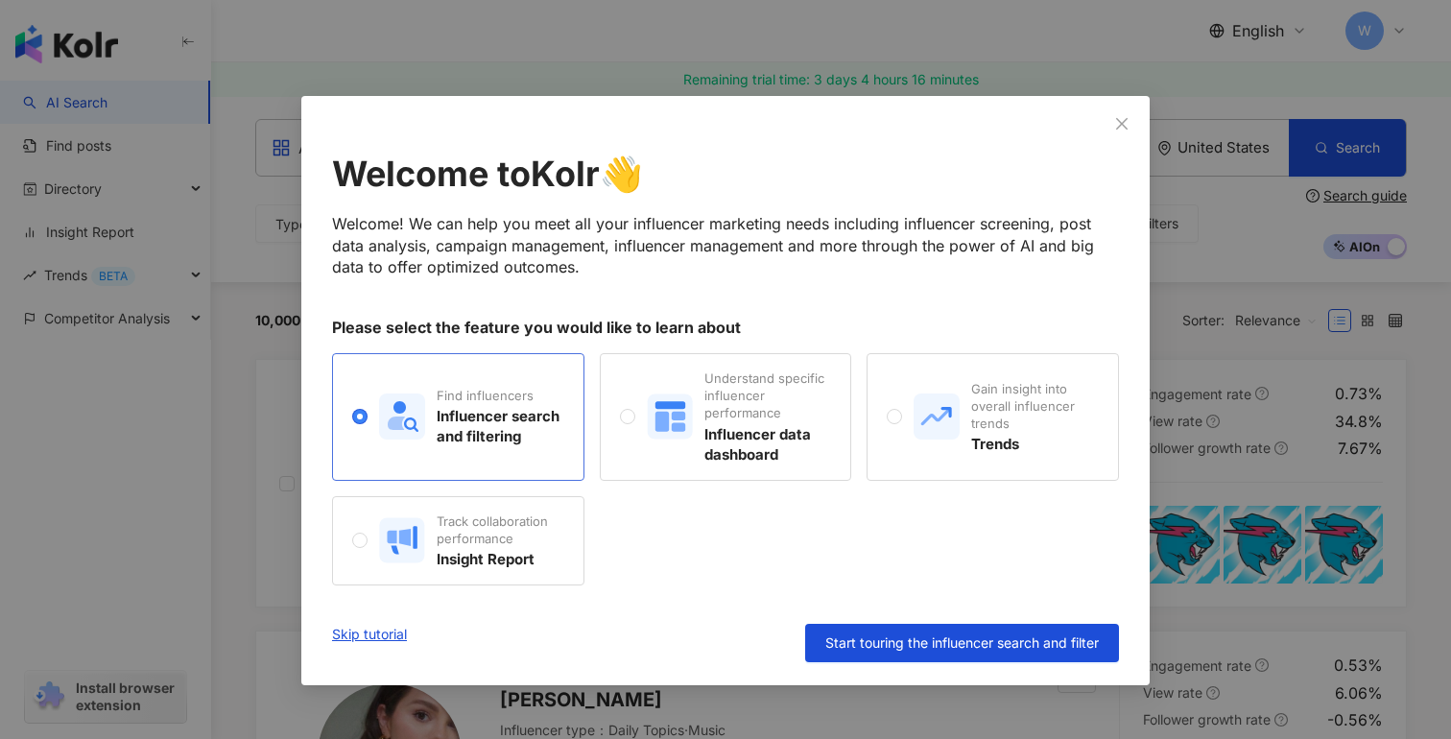
click at [550, 404] on div "Find influencers Influencer search and filtering" at bounding box center [500, 416] width 127 height 59
click at [907, 641] on span "Start touring the influencer search and filter" at bounding box center [961, 642] width 273 height 15
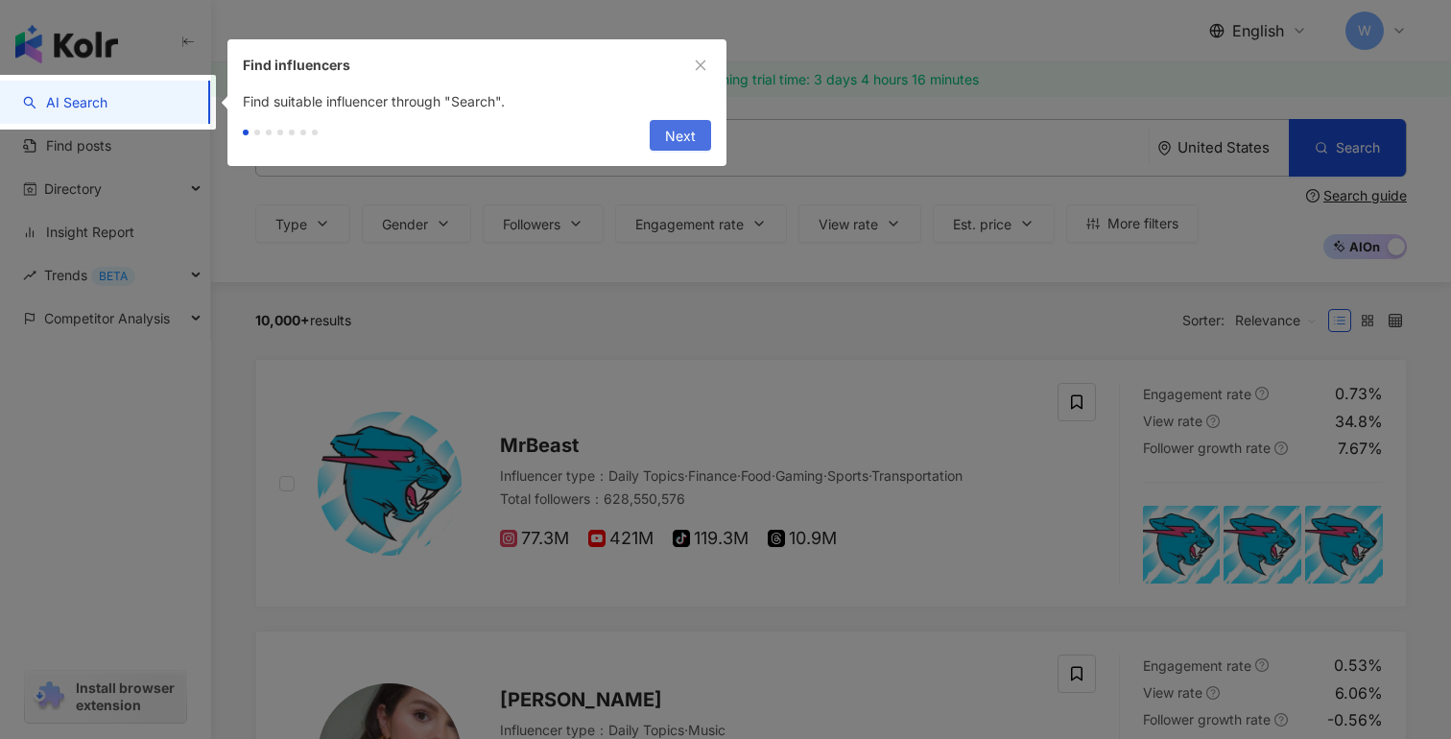
click at [669, 132] on span "Next" at bounding box center [680, 136] width 31 height 31
type input "**********"
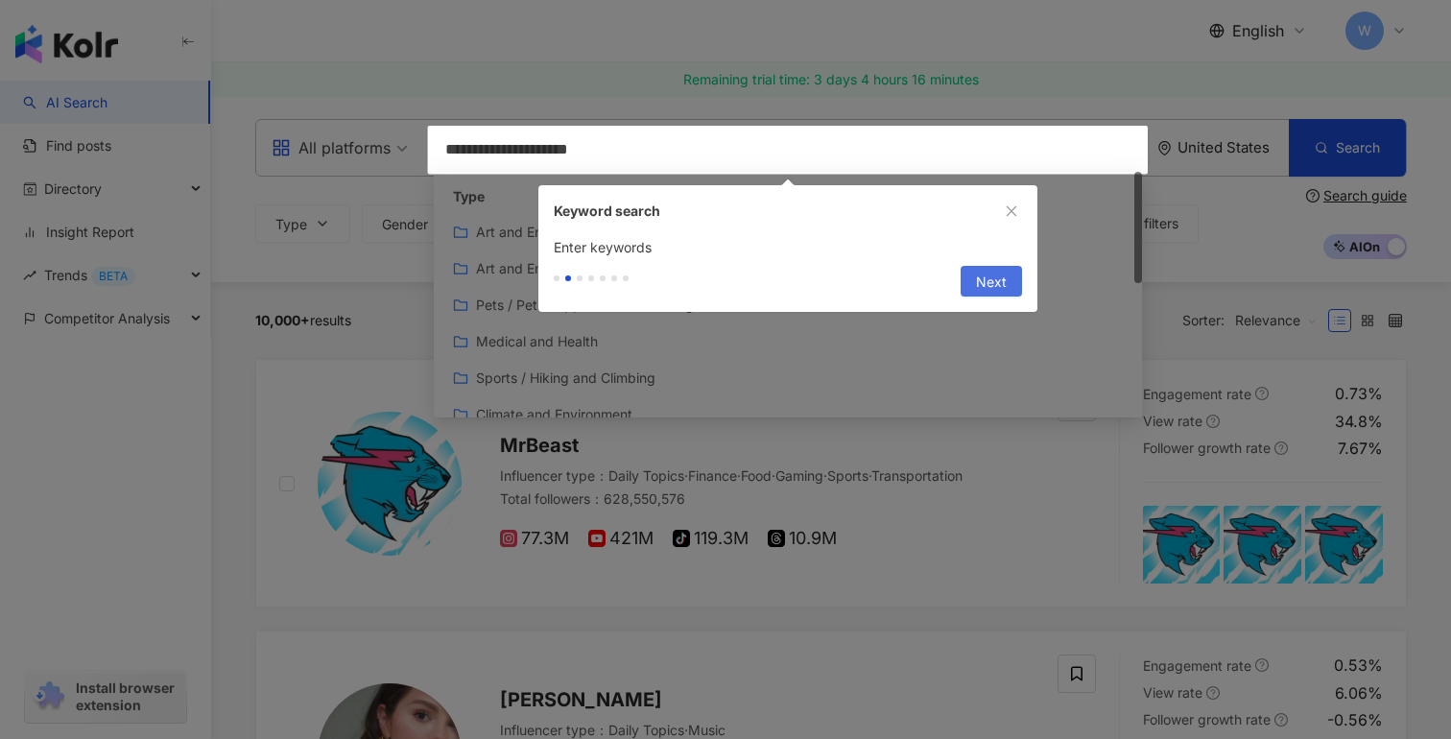
click at [988, 276] on span "Next" at bounding box center [991, 282] width 31 height 31
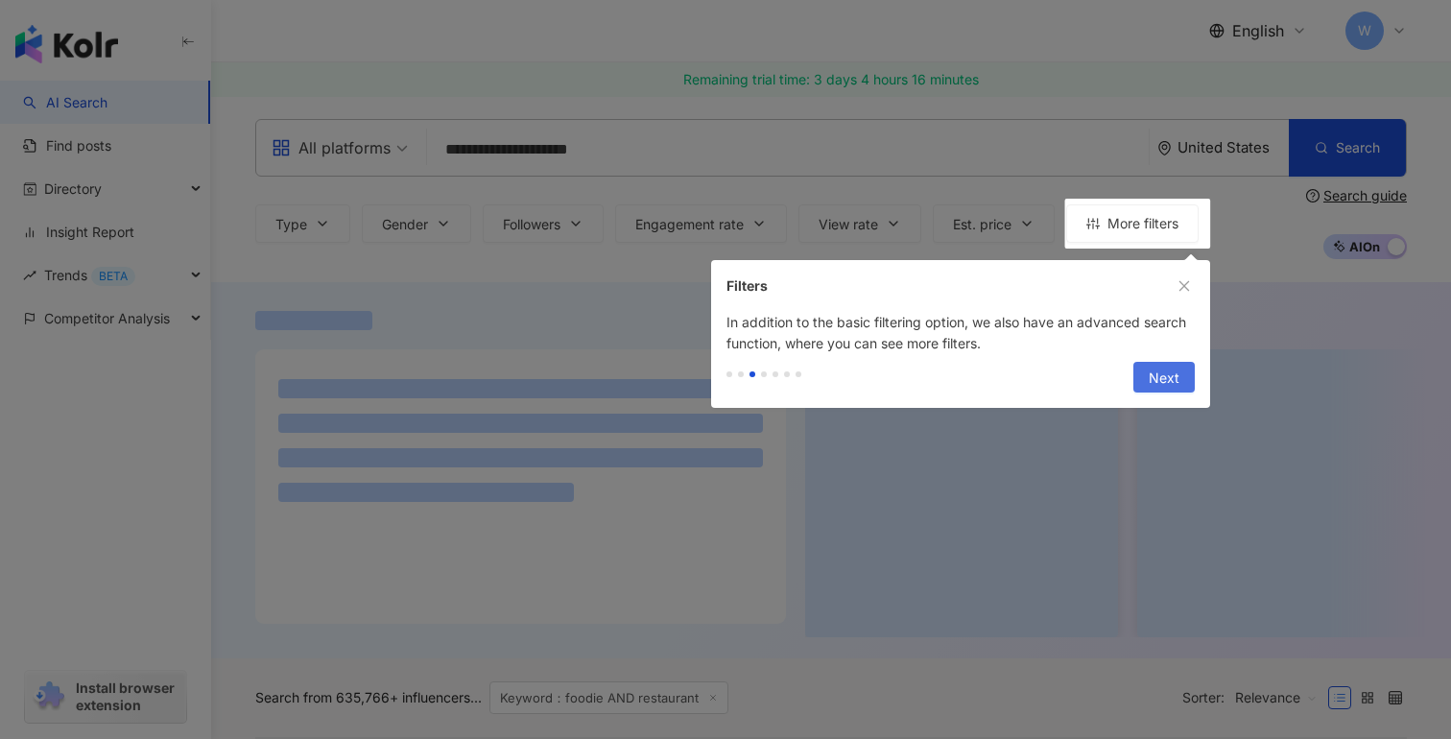
click at [1166, 371] on span "Next" at bounding box center [1164, 378] width 31 height 31
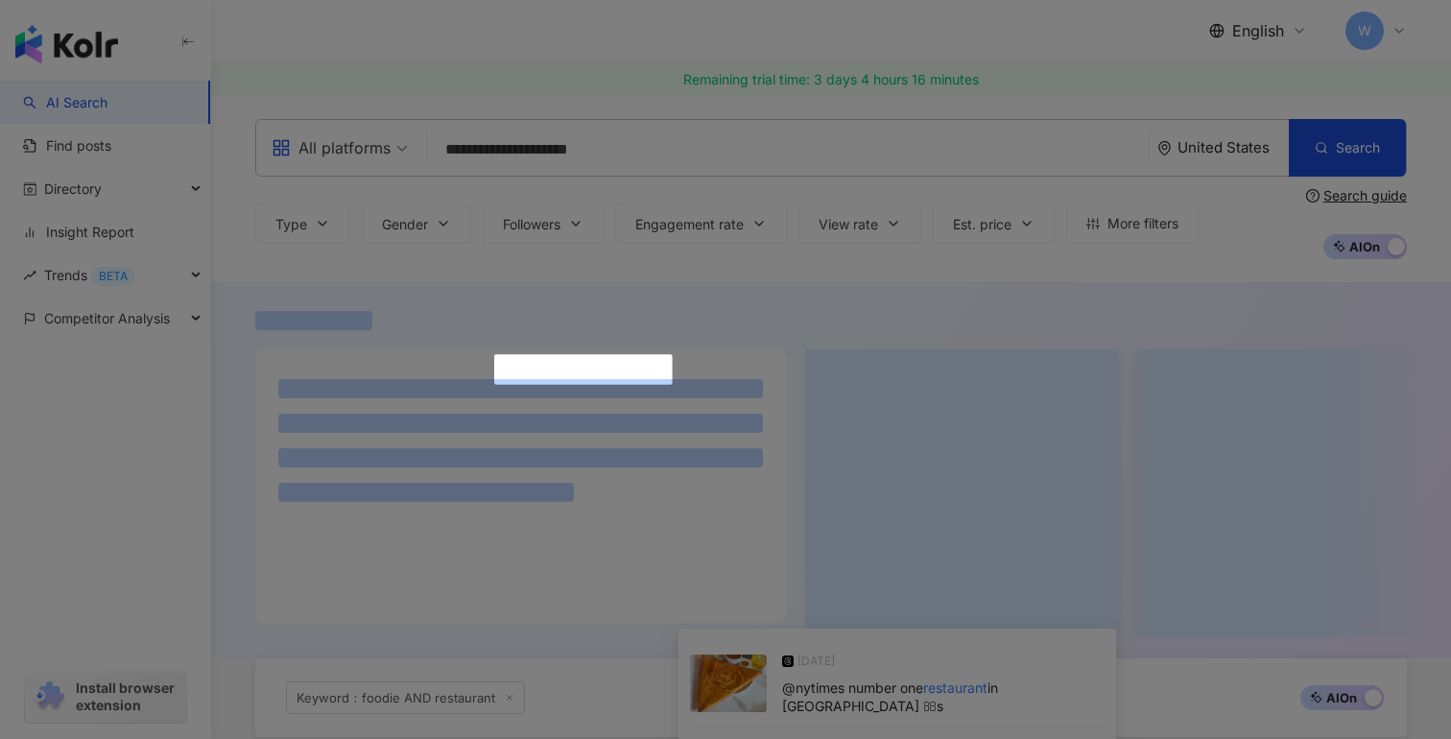
scroll to position [566, 0]
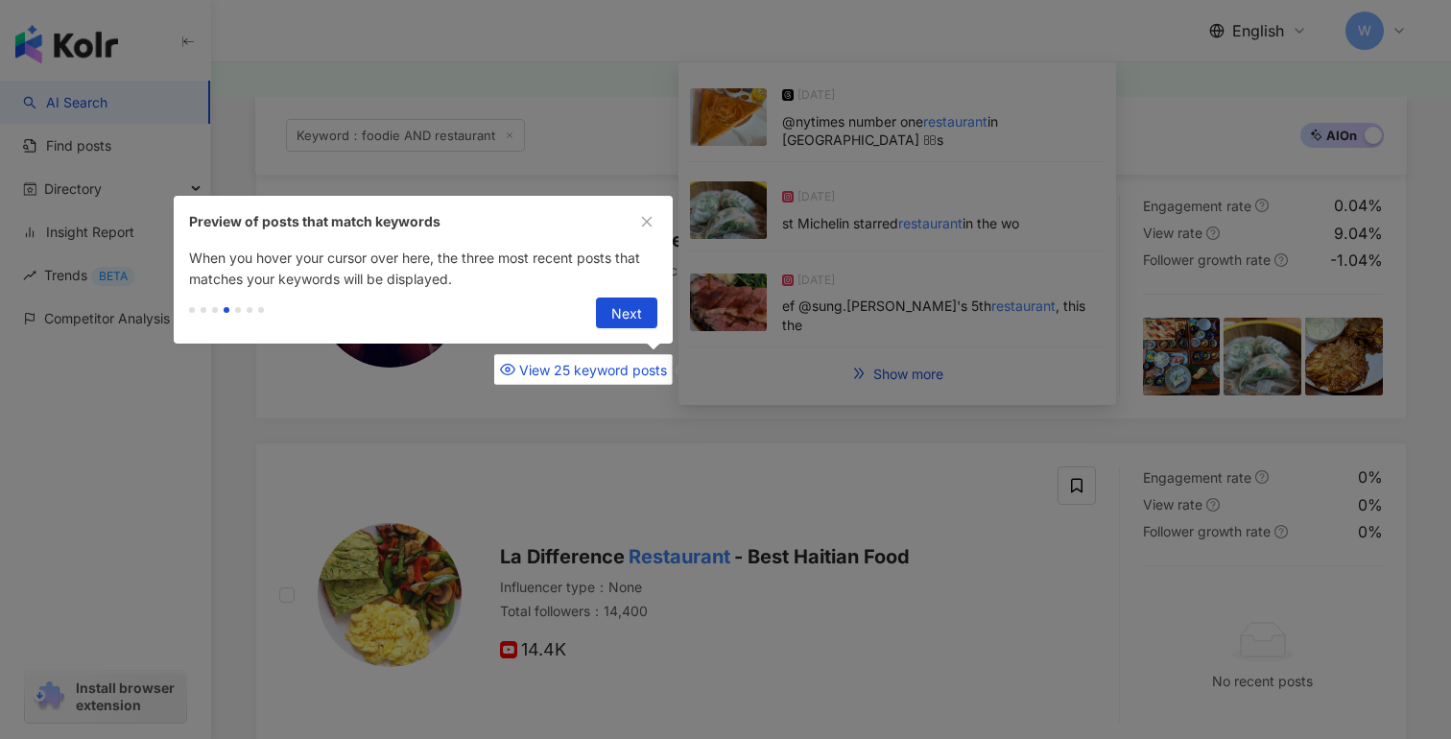
click at [1140, 268] on div at bounding box center [725, 369] width 1451 height 739
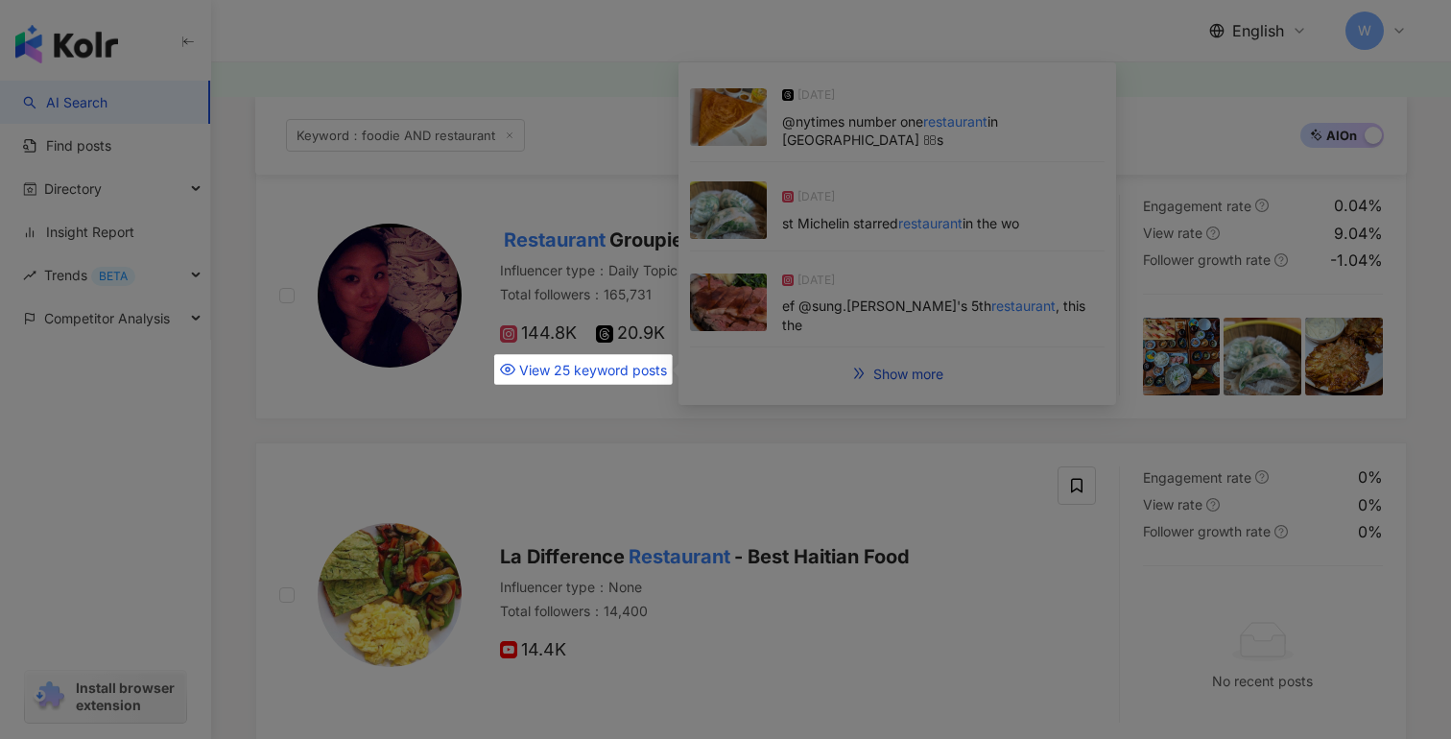
scroll to position [0, 0]
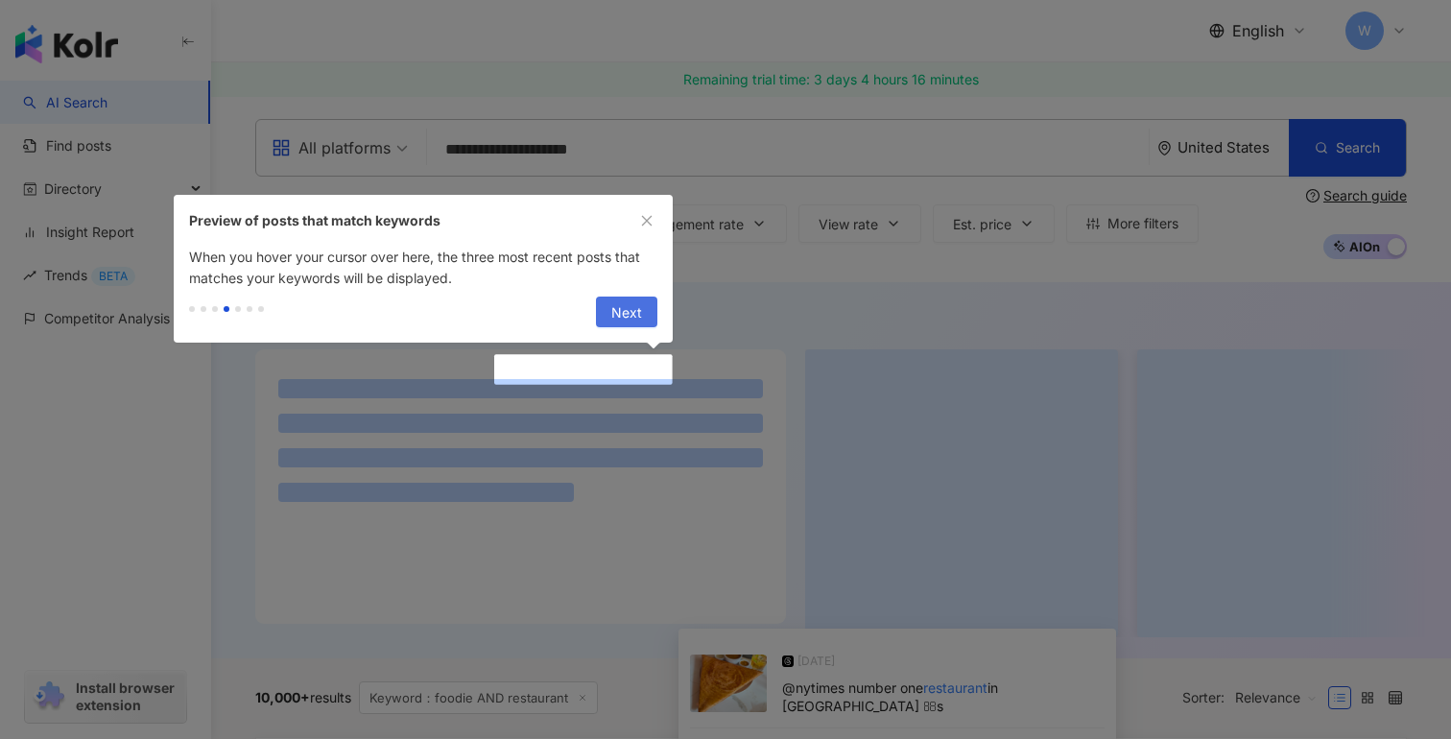
click at [626, 318] on span "Next" at bounding box center [626, 312] width 31 height 31
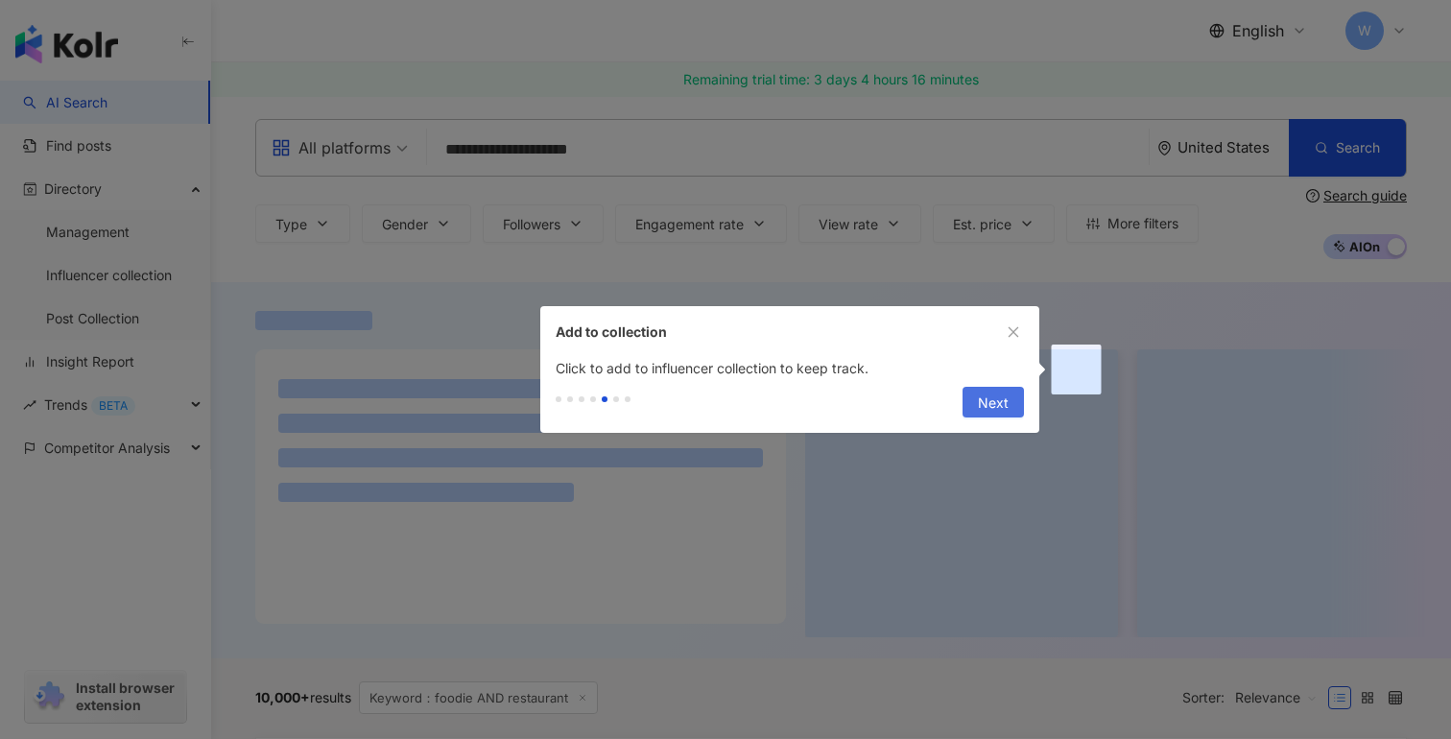
click at [977, 402] on button "Next" at bounding box center [993, 402] width 61 height 31
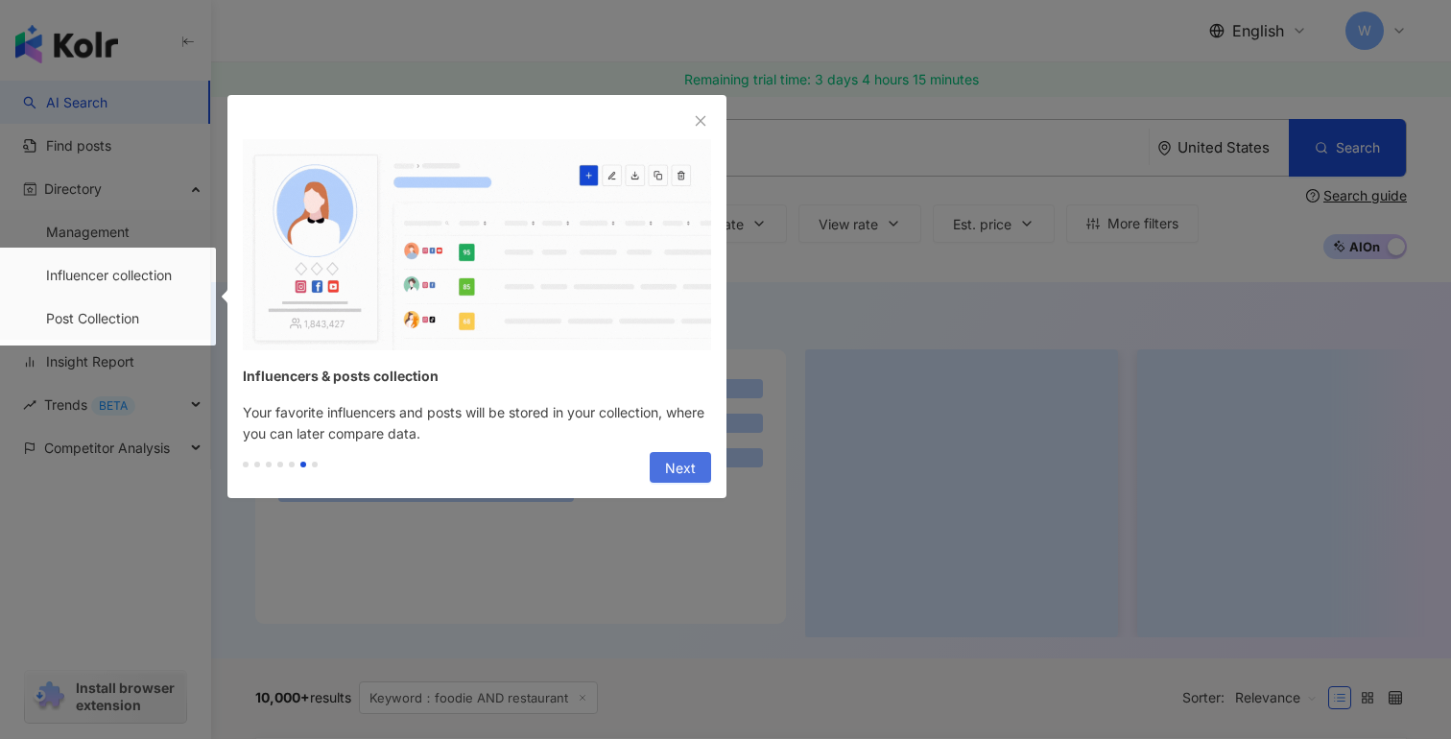
click at [688, 468] on span "Next" at bounding box center [680, 468] width 31 height 31
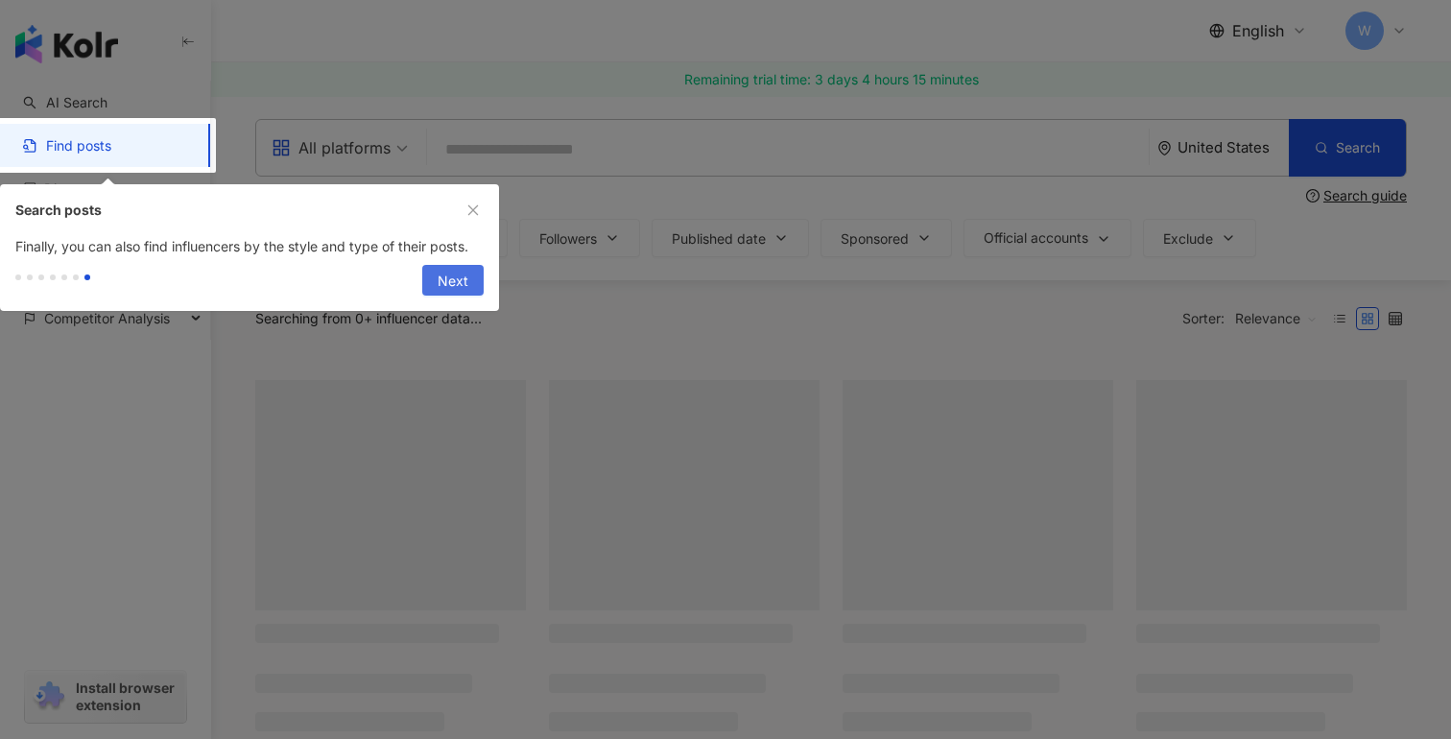
click at [454, 278] on span "Next" at bounding box center [453, 281] width 31 height 31
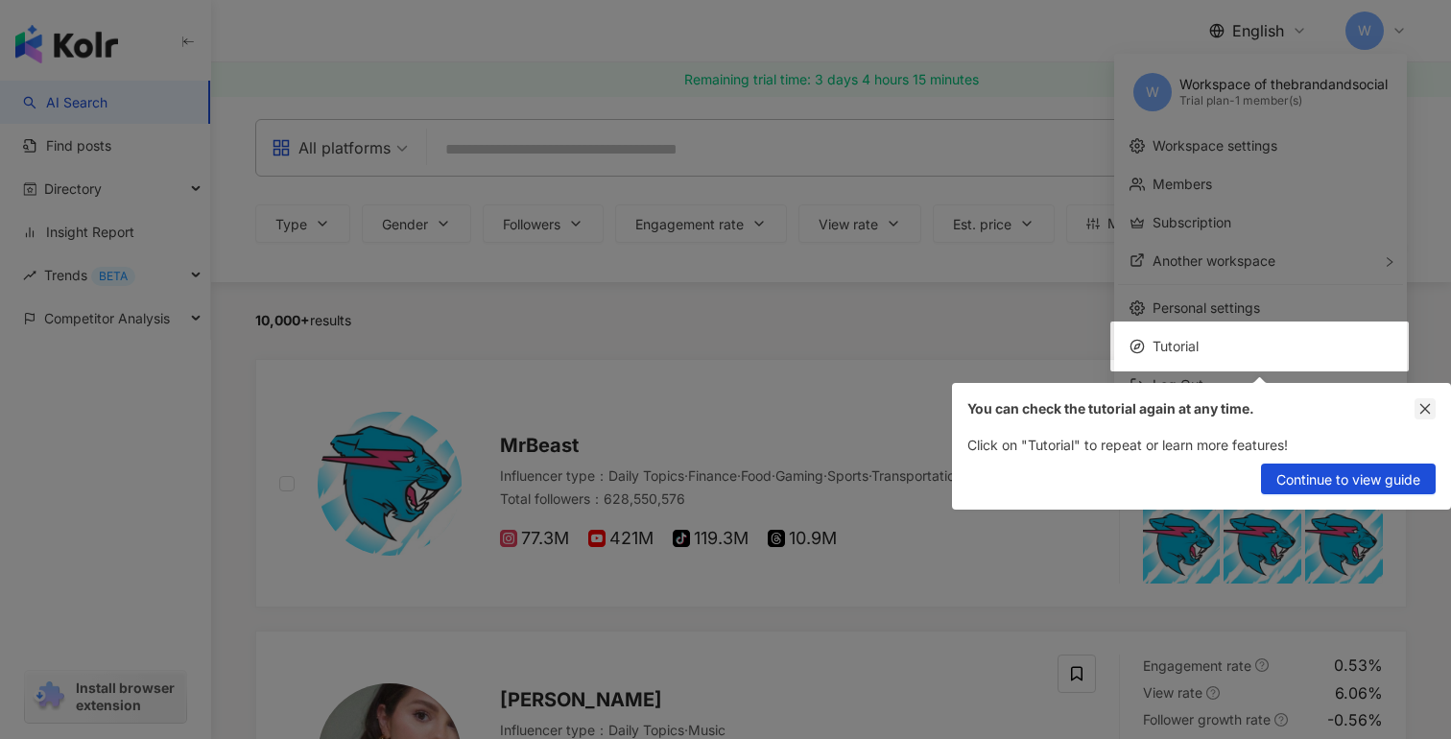
click at [1417, 411] on button "button" at bounding box center [1424, 408] width 21 height 21
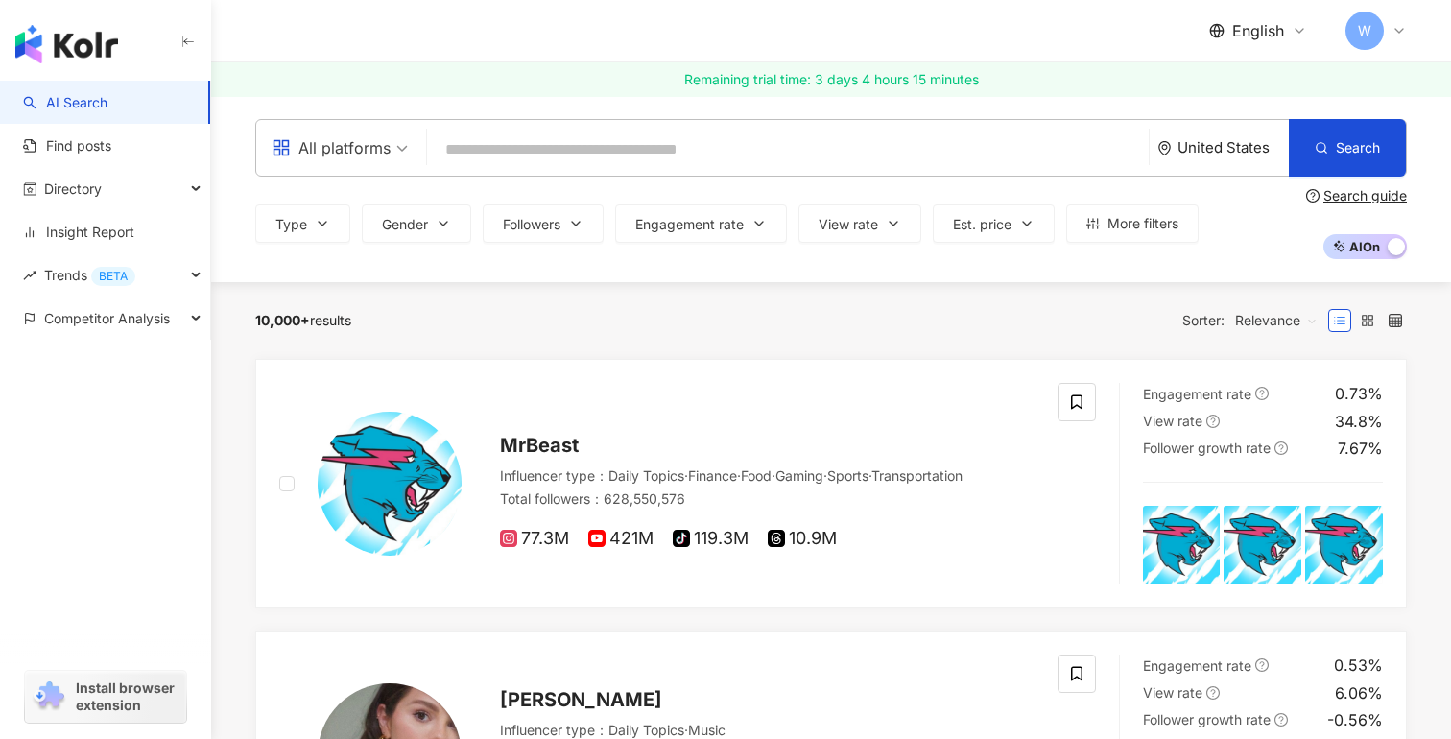
click at [525, 158] on input "search" at bounding box center [788, 149] width 706 height 36
click at [1202, 143] on div "United States" at bounding box center [1232, 147] width 111 height 16
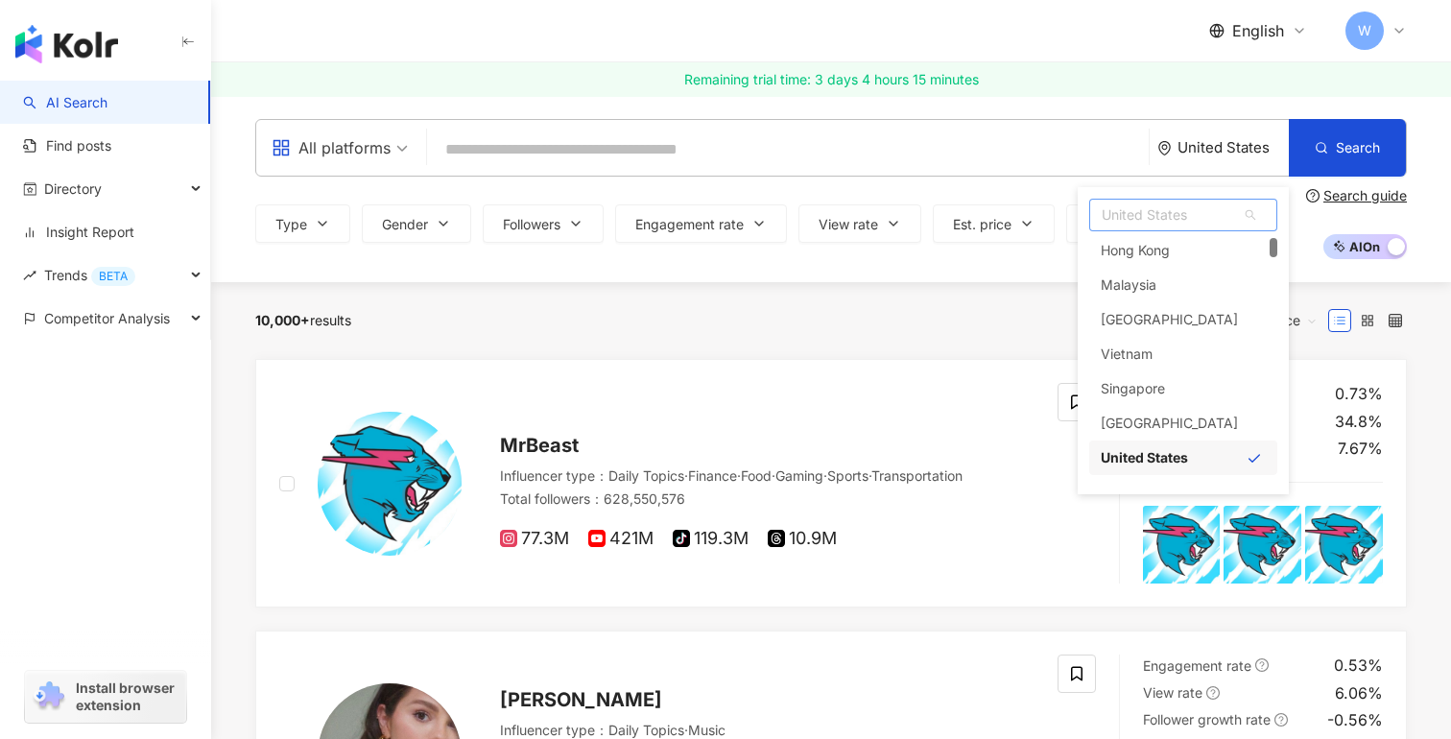
click at [1137, 219] on span "United States" at bounding box center [1183, 215] width 186 height 31
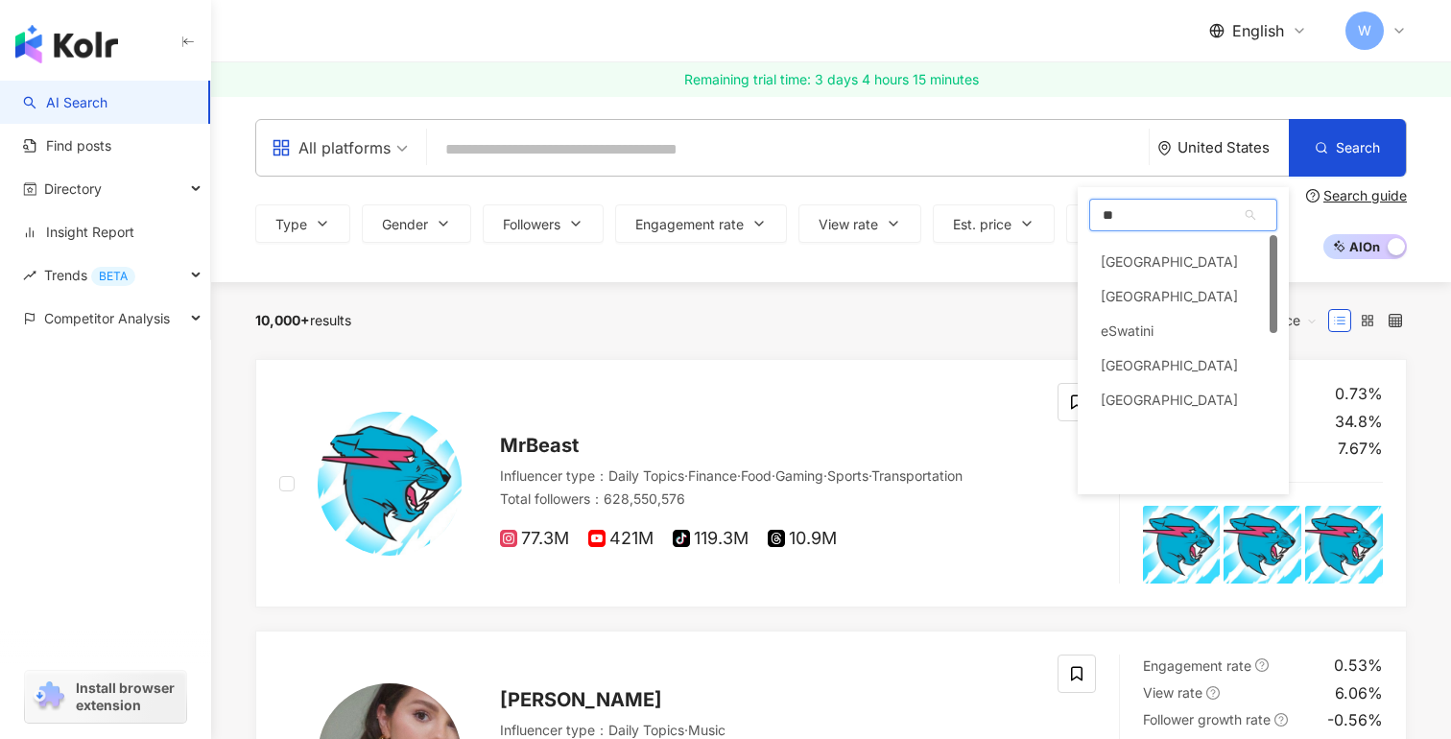
scroll to position [0, 0]
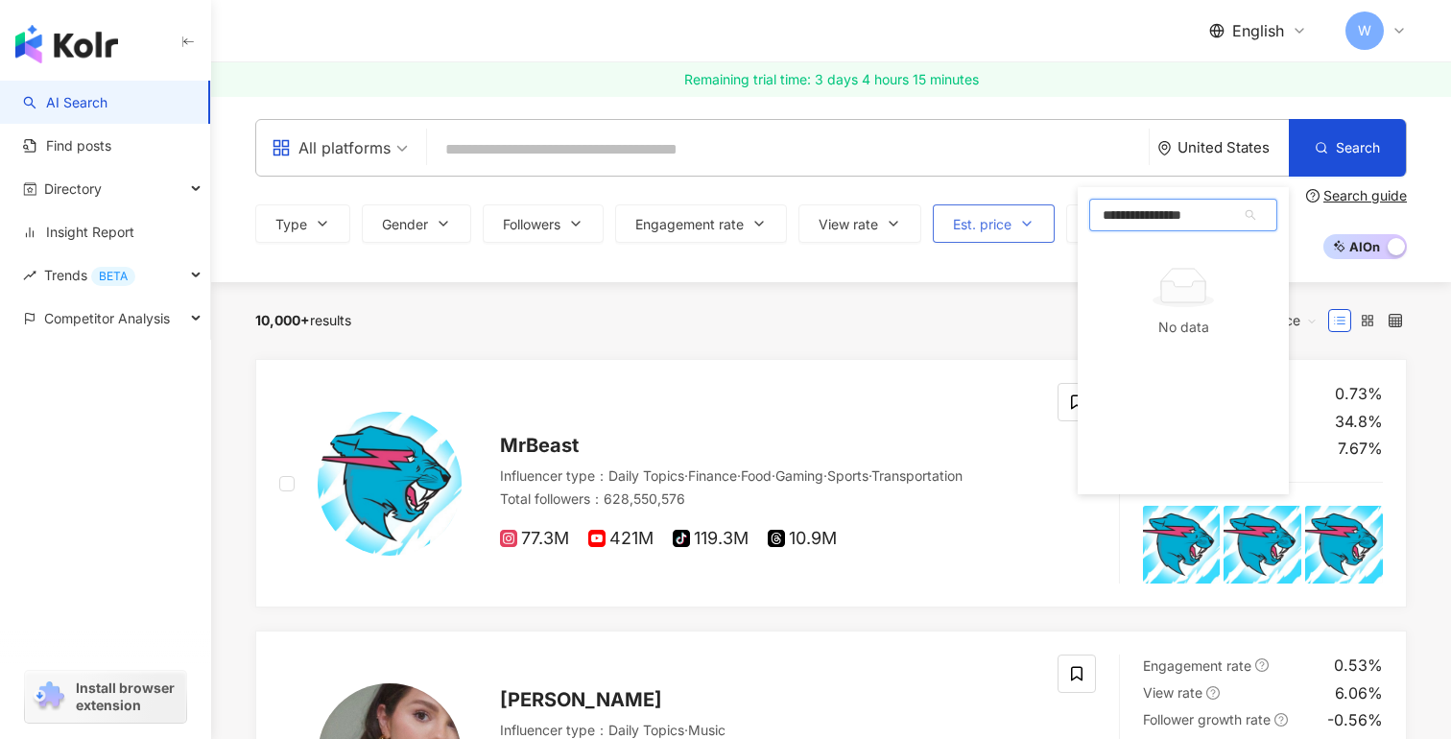
drag, startPoint x: 1220, startPoint y: 216, endPoint x: 1045, endPoint y: 216, distance: 174.7
click at [1045, 216] on div "**********" at bounding box center [831, 189] width 1228 height 140
type input "*******"
click at [1138, 260] on div "Georgia" at bounding box center [1138, 264] width 75 height 35
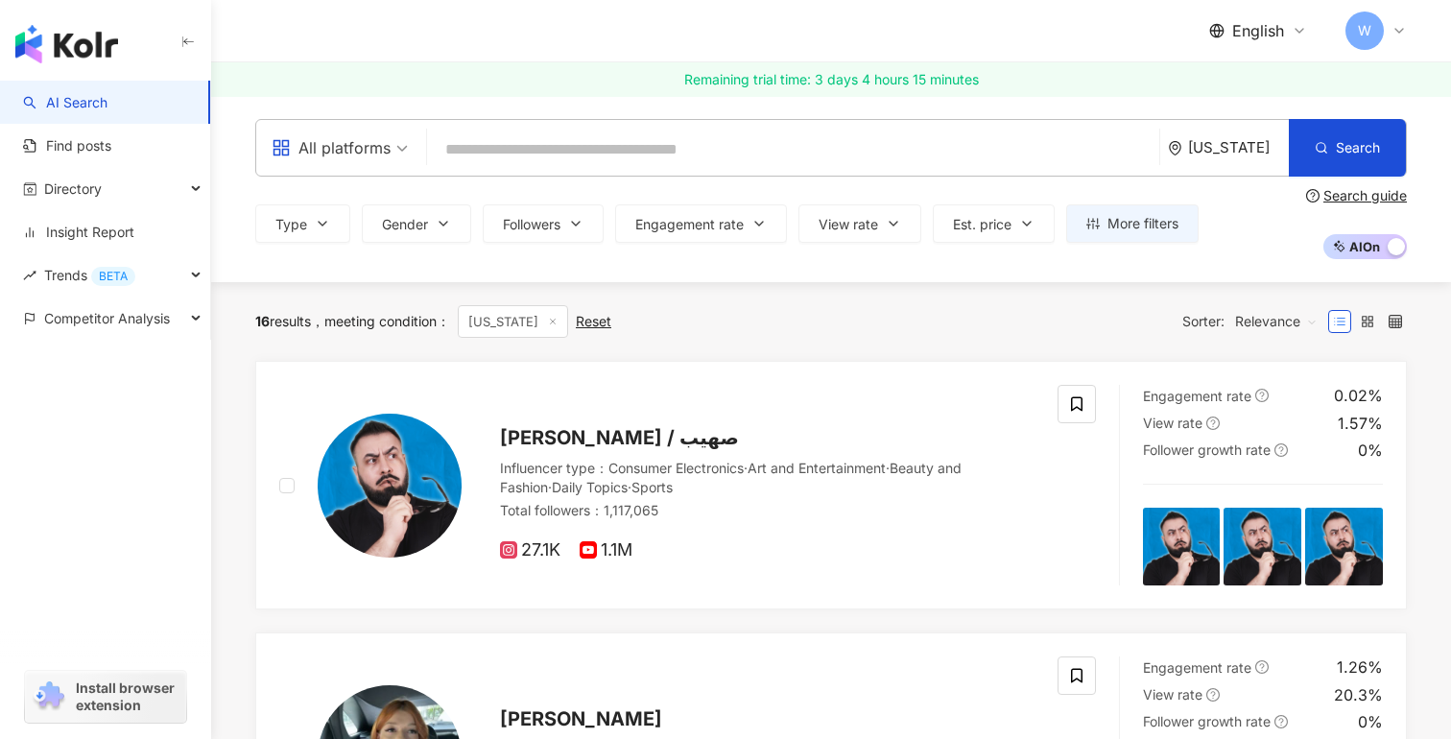
click at [1228, 140] on div "Georgia" at bounding box center [1238, 147] width 101 height 16
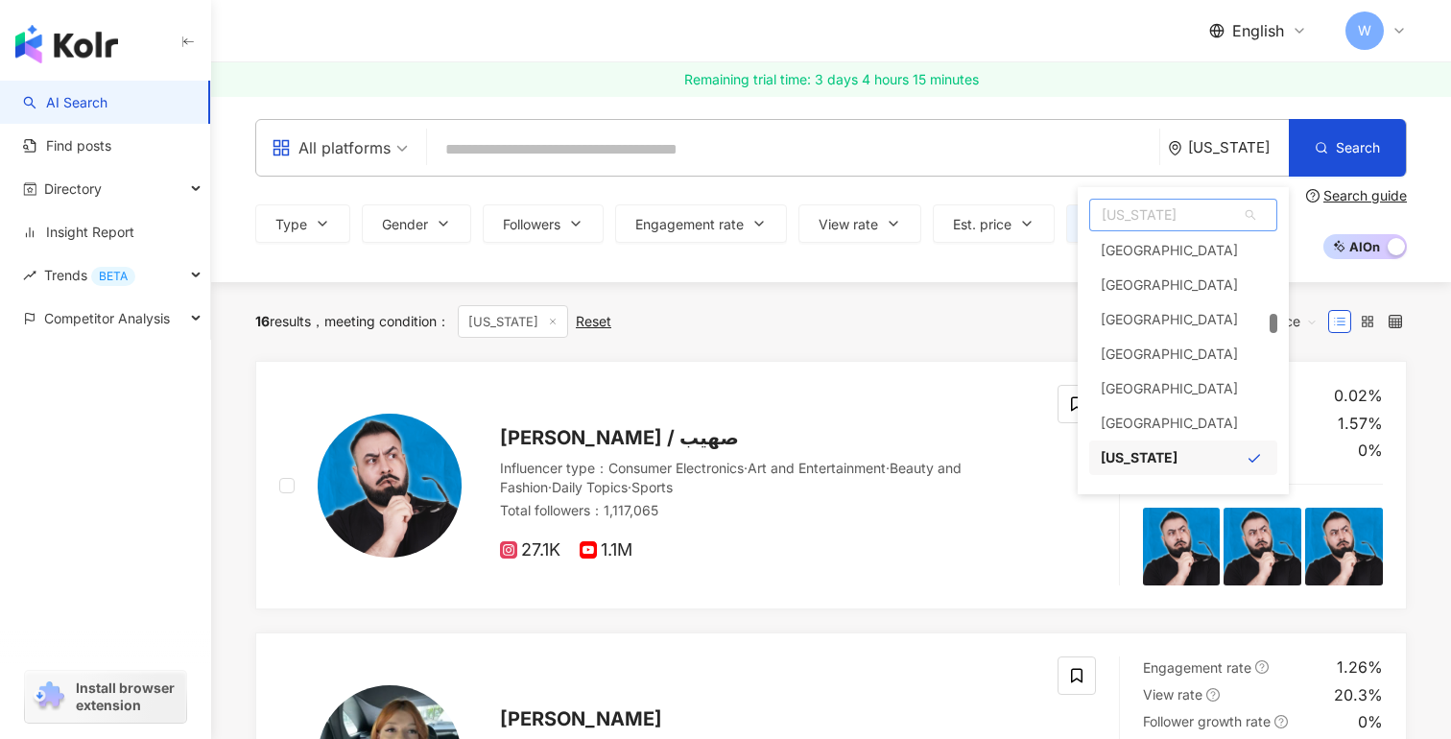
click at [1154, 222] on span "Georgia" at bounding box center [1183, 215] width 186 height 31
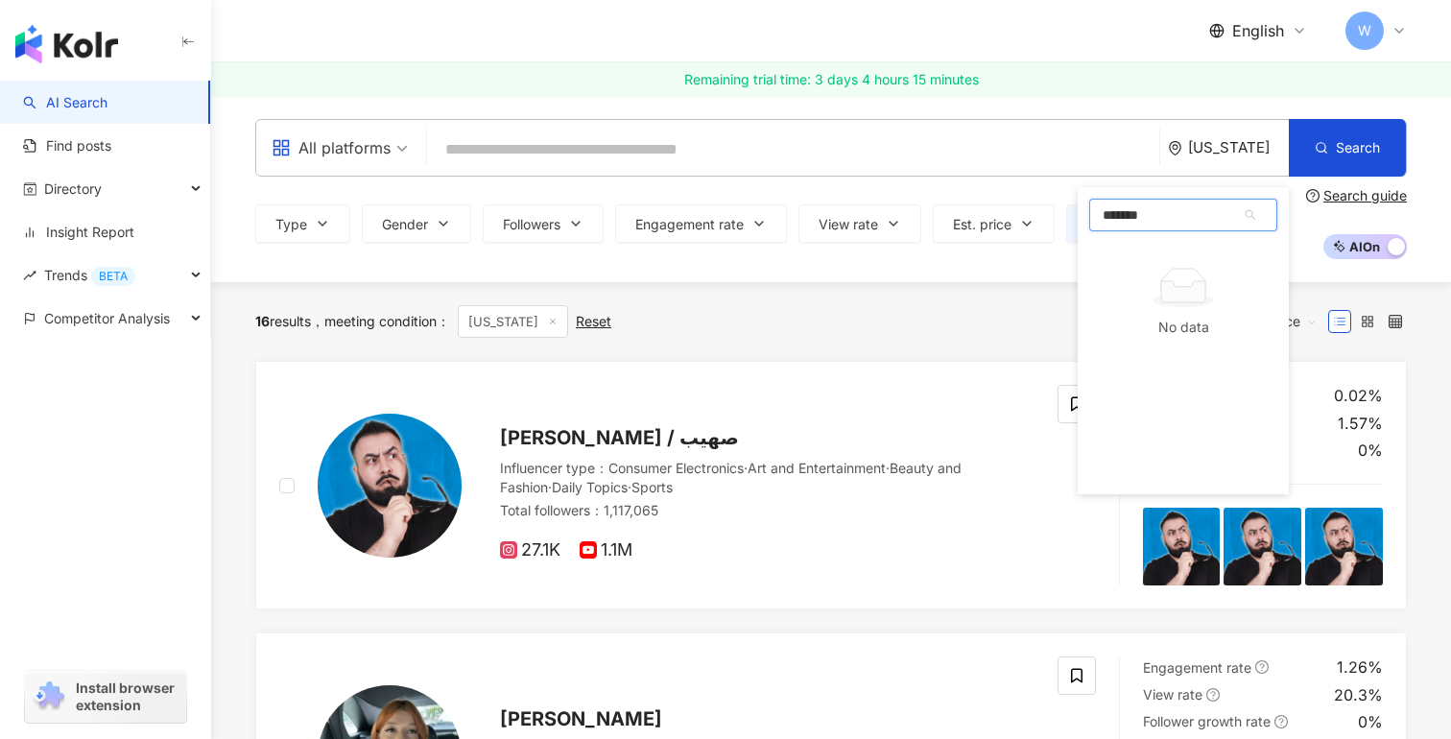
type input "*******"
click at [1226, 147] on div "Georgia" at bounding box center [1238, 147] width 101 height 16
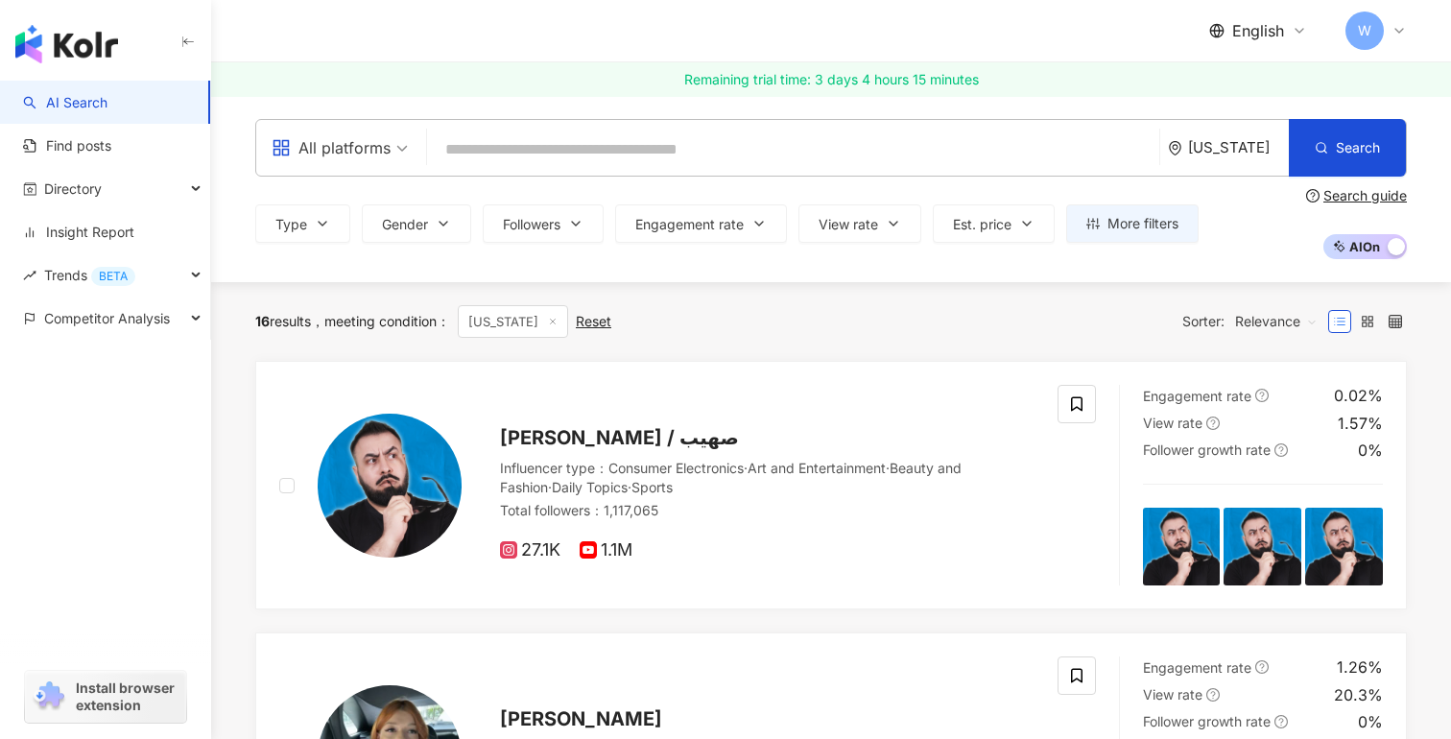
click at [1228, 154] on div "Georgia" at bounding box center [1238, 147] width 101 height 16
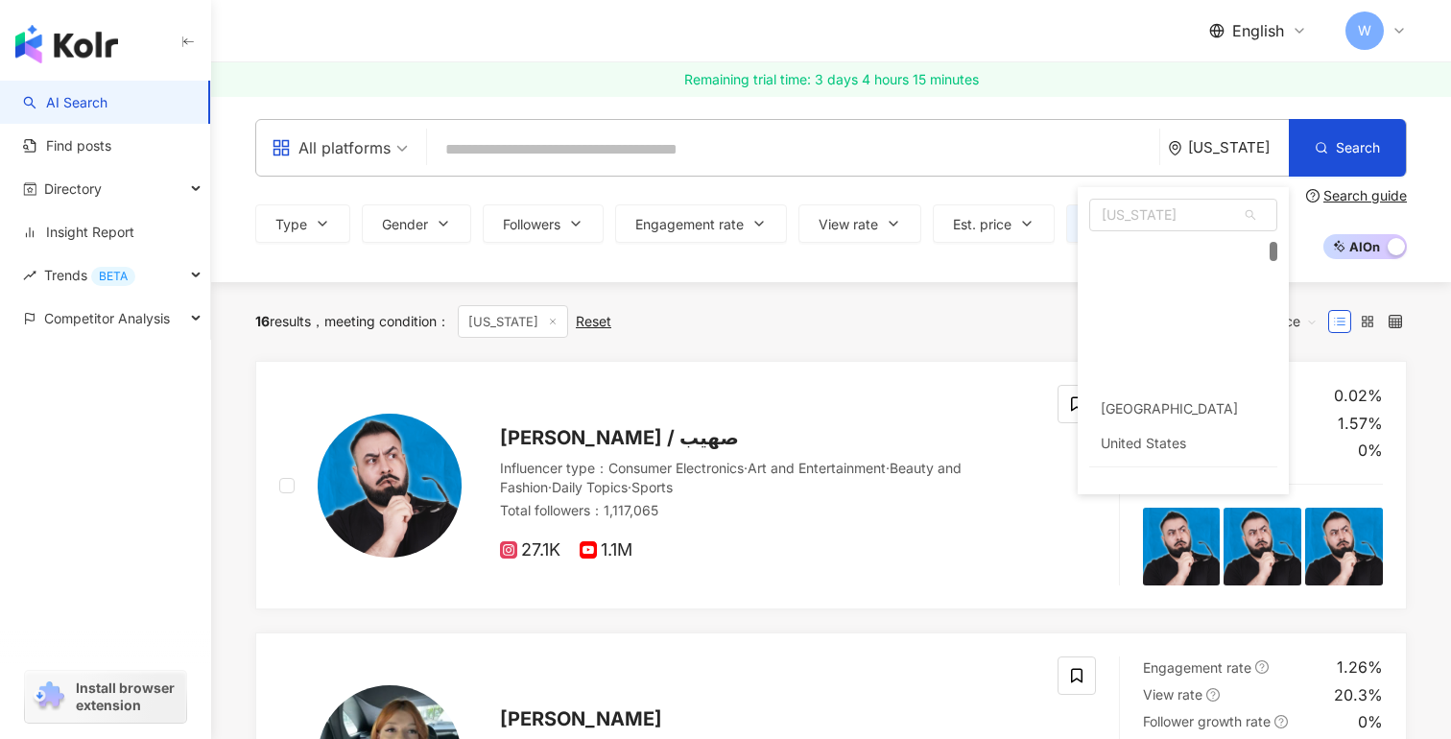
scroll to position [0, 0]
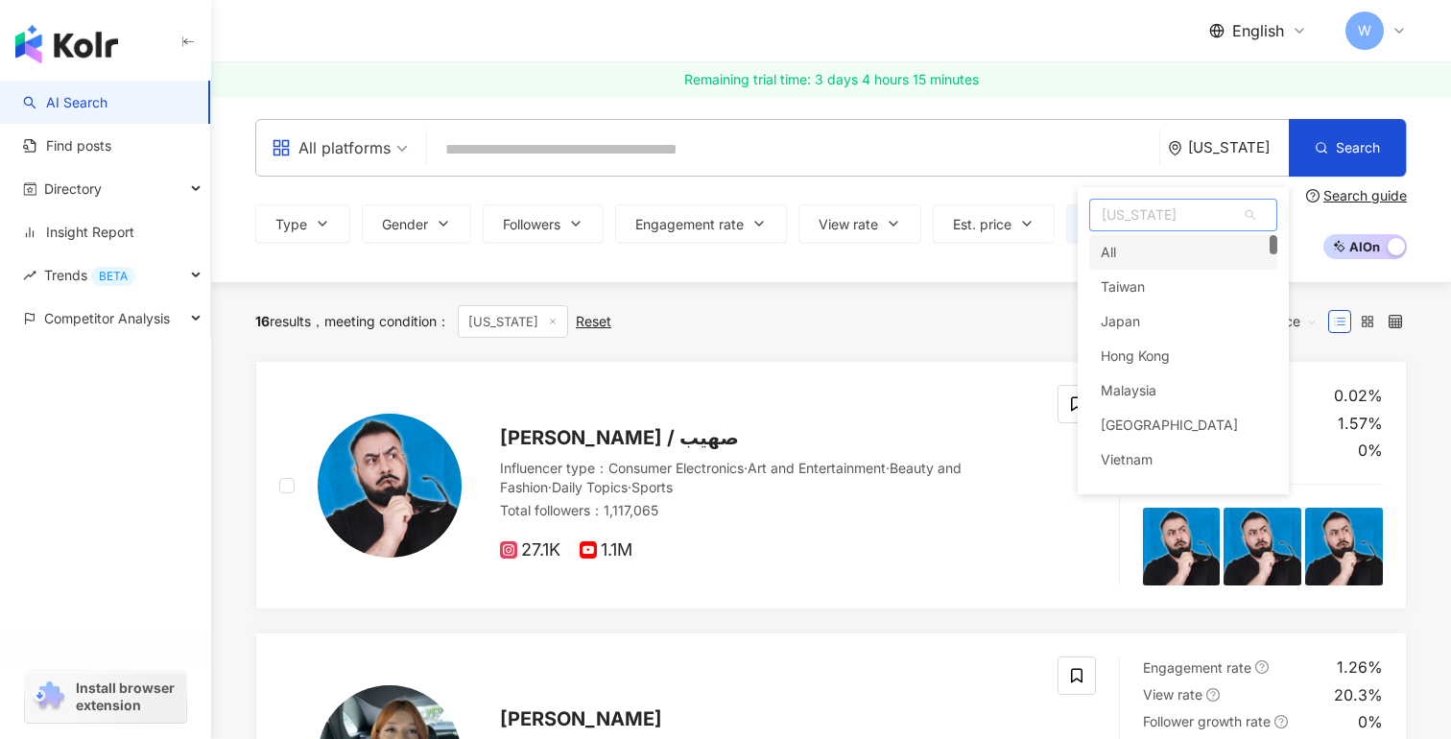
click at [1158, 212] on span "Georgia" at bounding box center [1183, 215] width 186 height 31
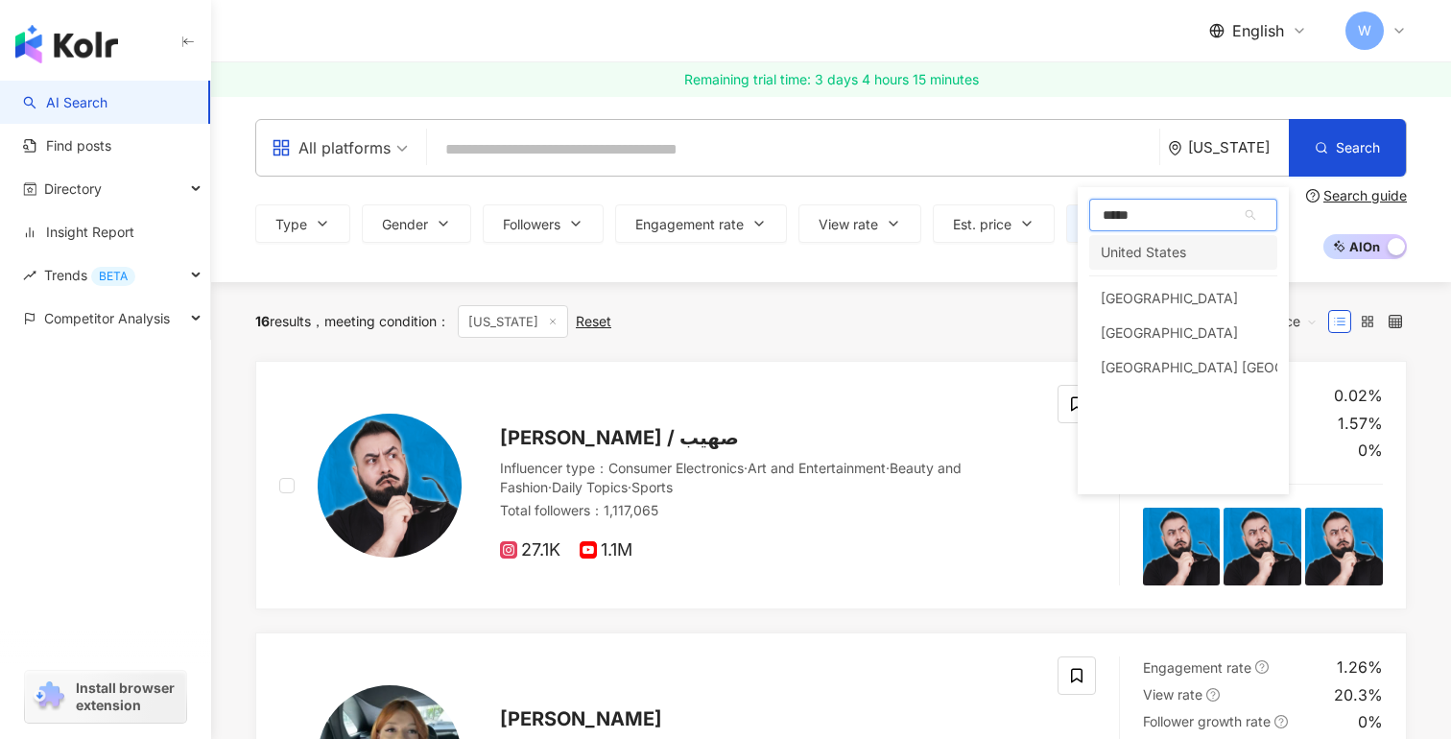
type input "******"
click at [1182, 245] on div "United States" at bounding box center [1143, 252] width 85 height 35
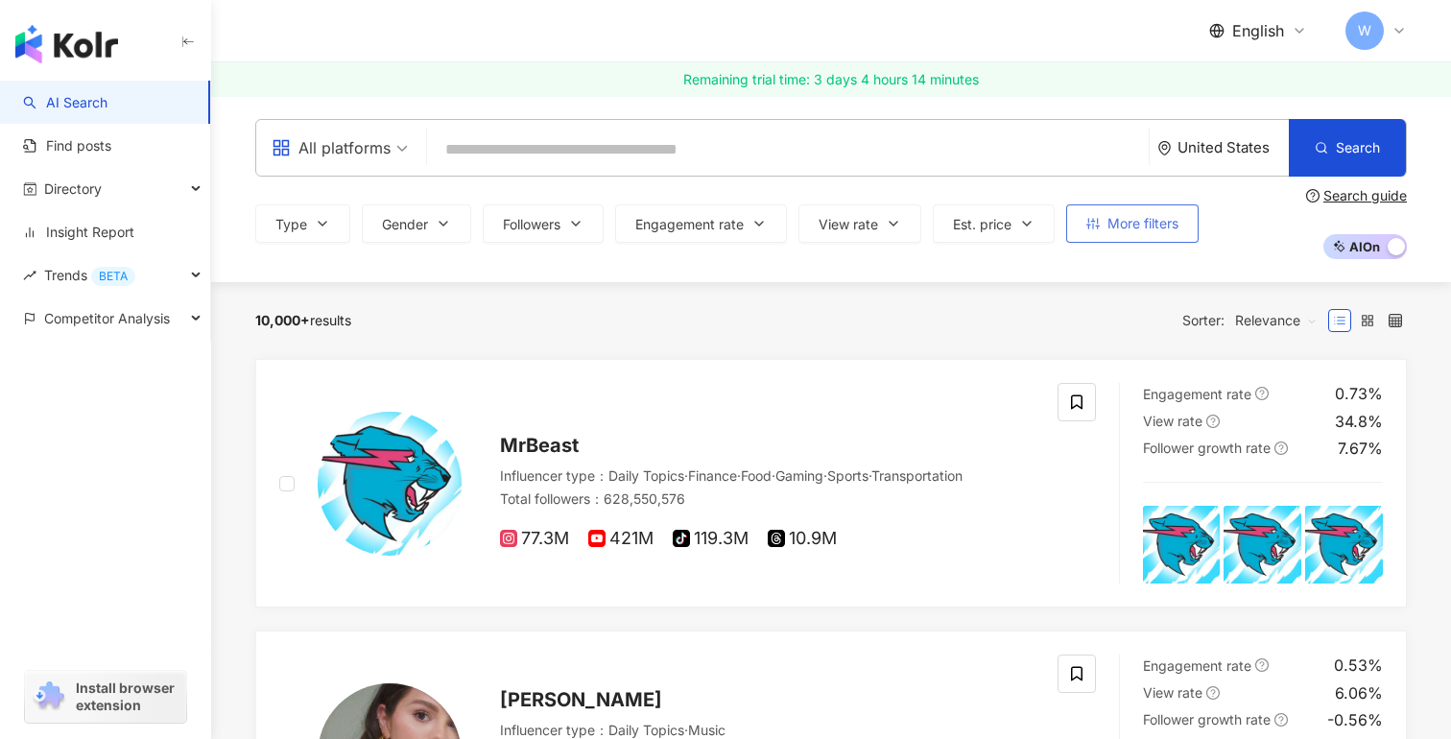
click at [1106, 216] on button "More filters" at bounding box center [1132, 223] width 132 height 38
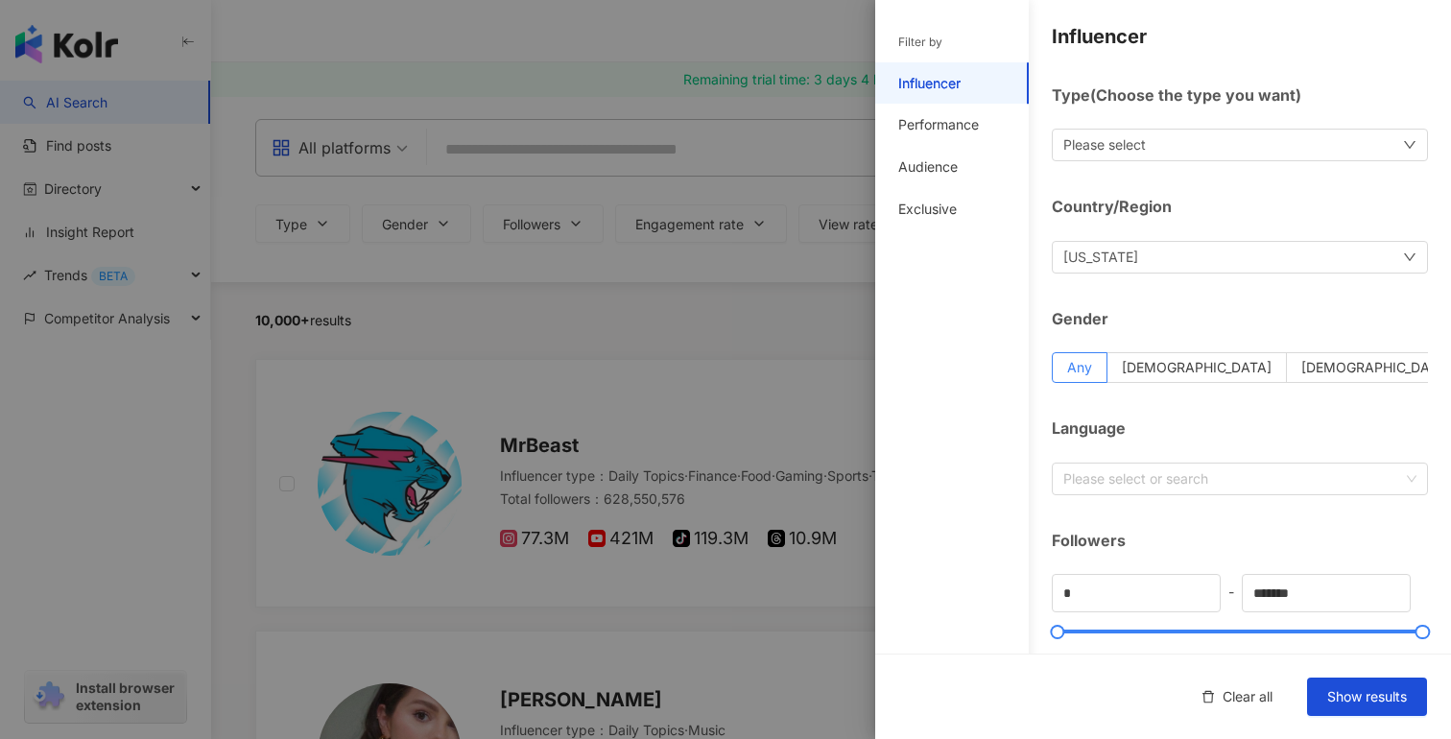
click at [1183, 151] on div "Please select" at bounding box center [1240, 145] width 376 height 33
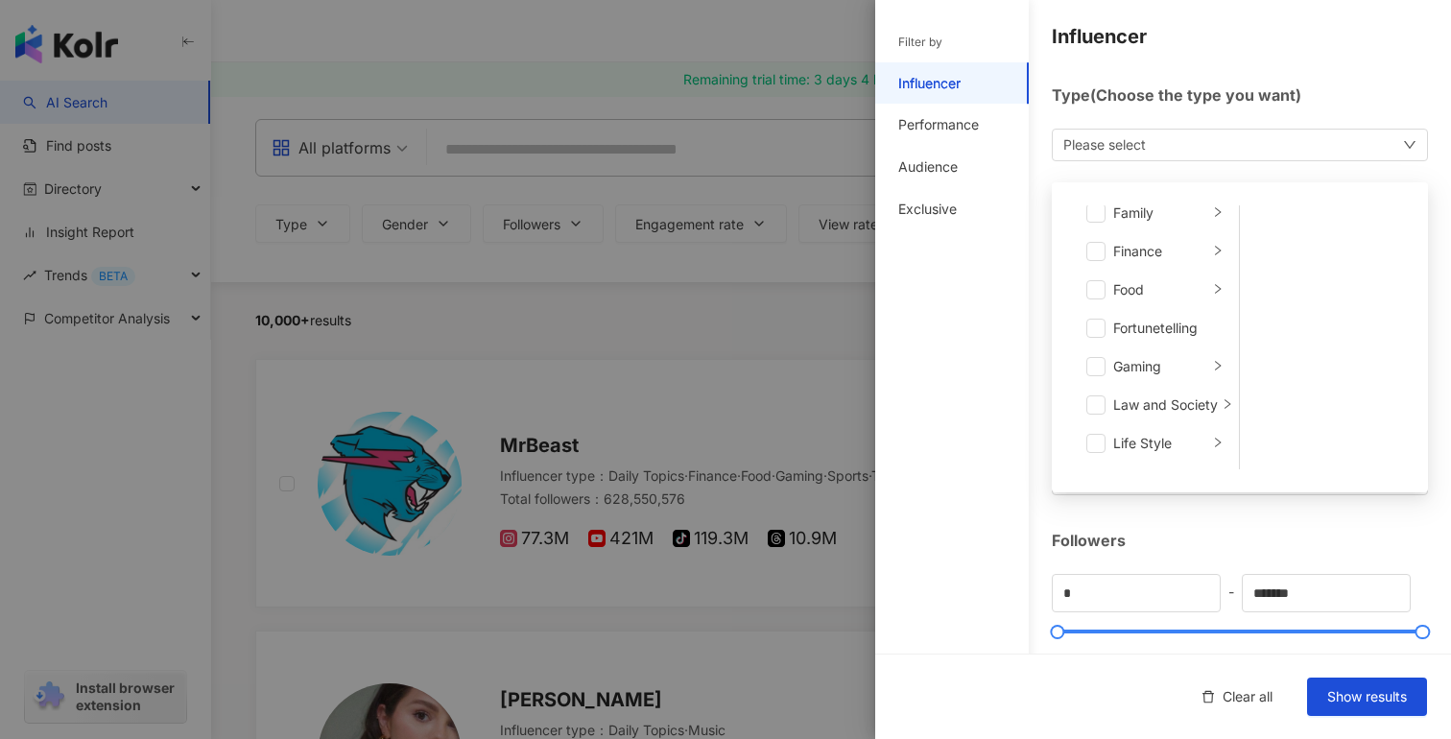
scroll to position [213, 0]
click at [1098, 289] on span at bounding box center [1095, 283] width 19 height 19
click at [1024, 284] on div "Filter by Influencer Performance Audience Exclusive" at bounding box center [952, 381] width 154 height 716
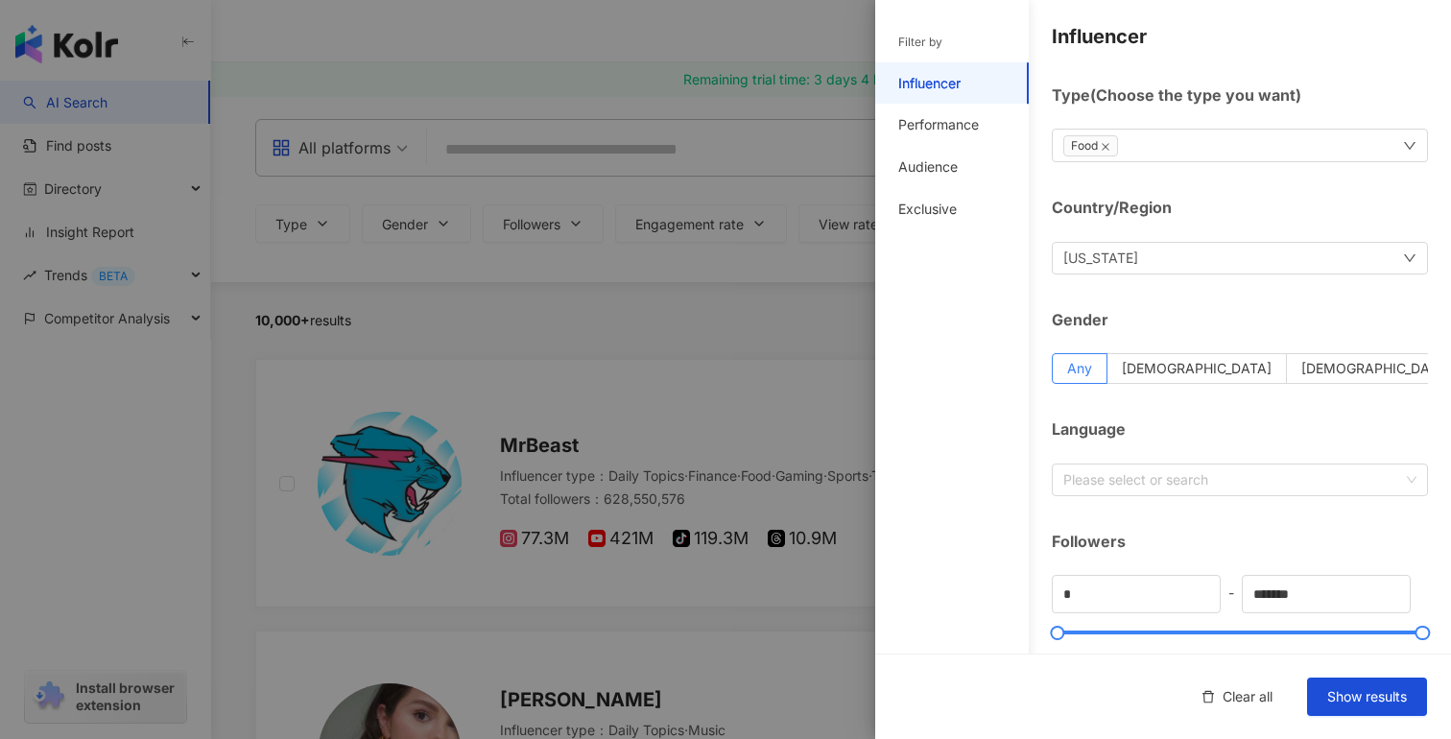
click at [1176, 262] on div "Georgia" at bounding box center [1240, 258] width 376 height 33
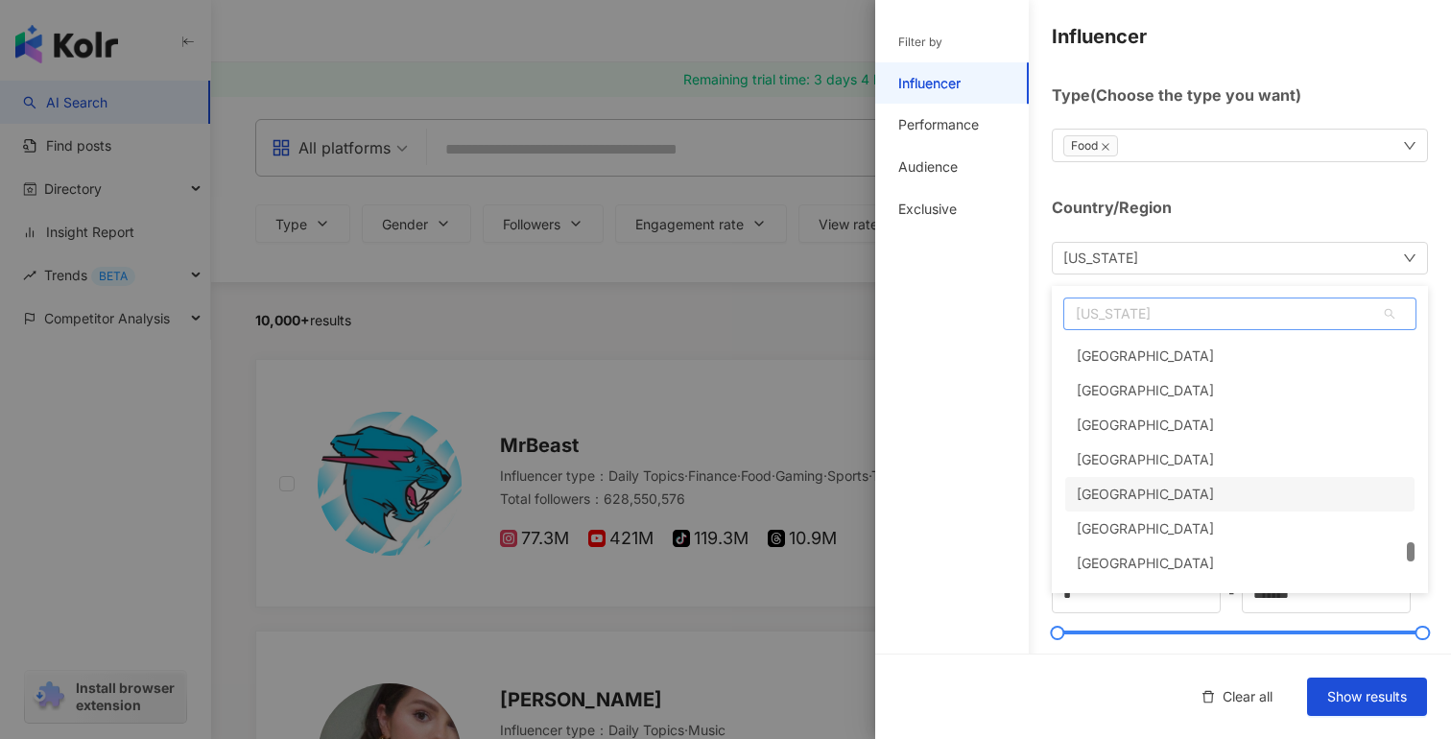
scroll to position [8244, 0]
click at [1039, 279] on div "Influencer Type ( Choose the type you want ) Food Country/Region Georgia Georgi…" at bounding box center [1163, 683] width 576 height 1366
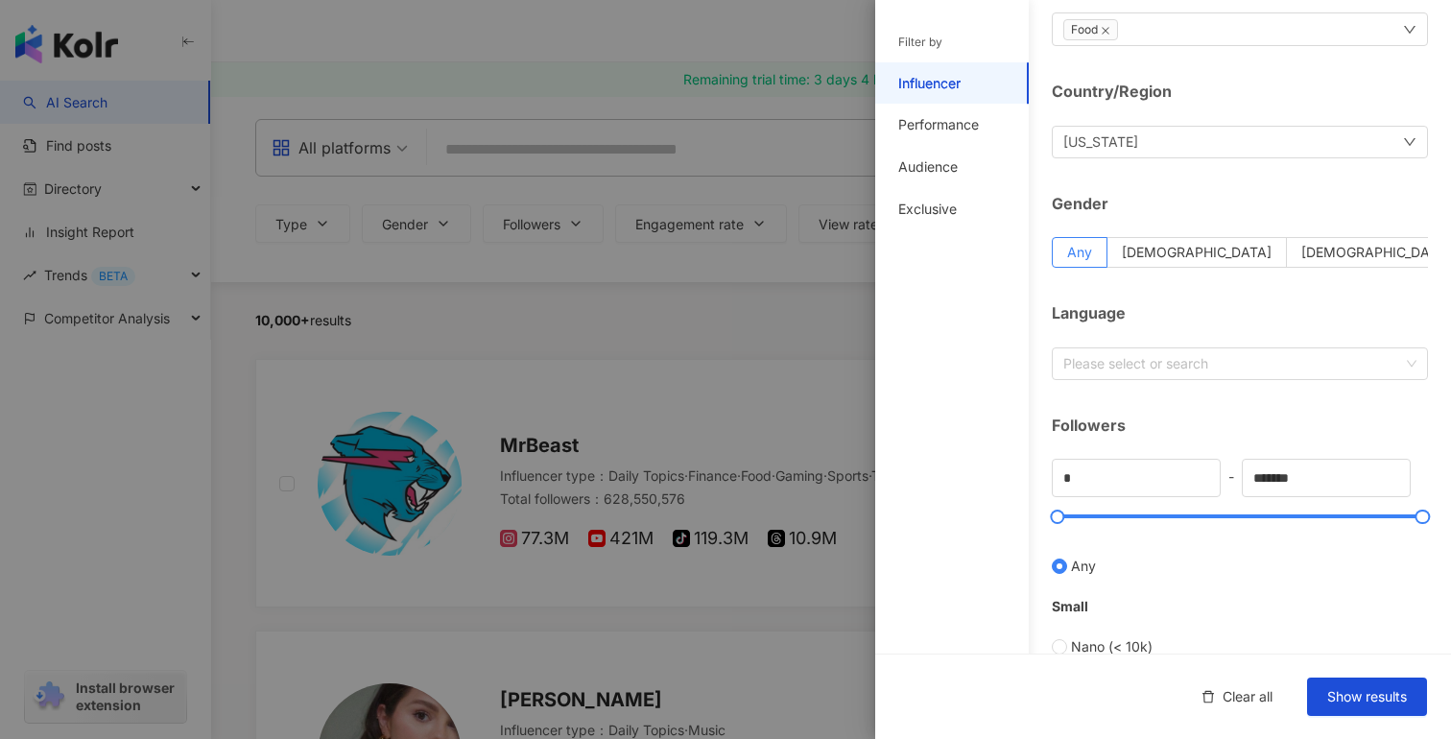
scroll to position [136, 0]
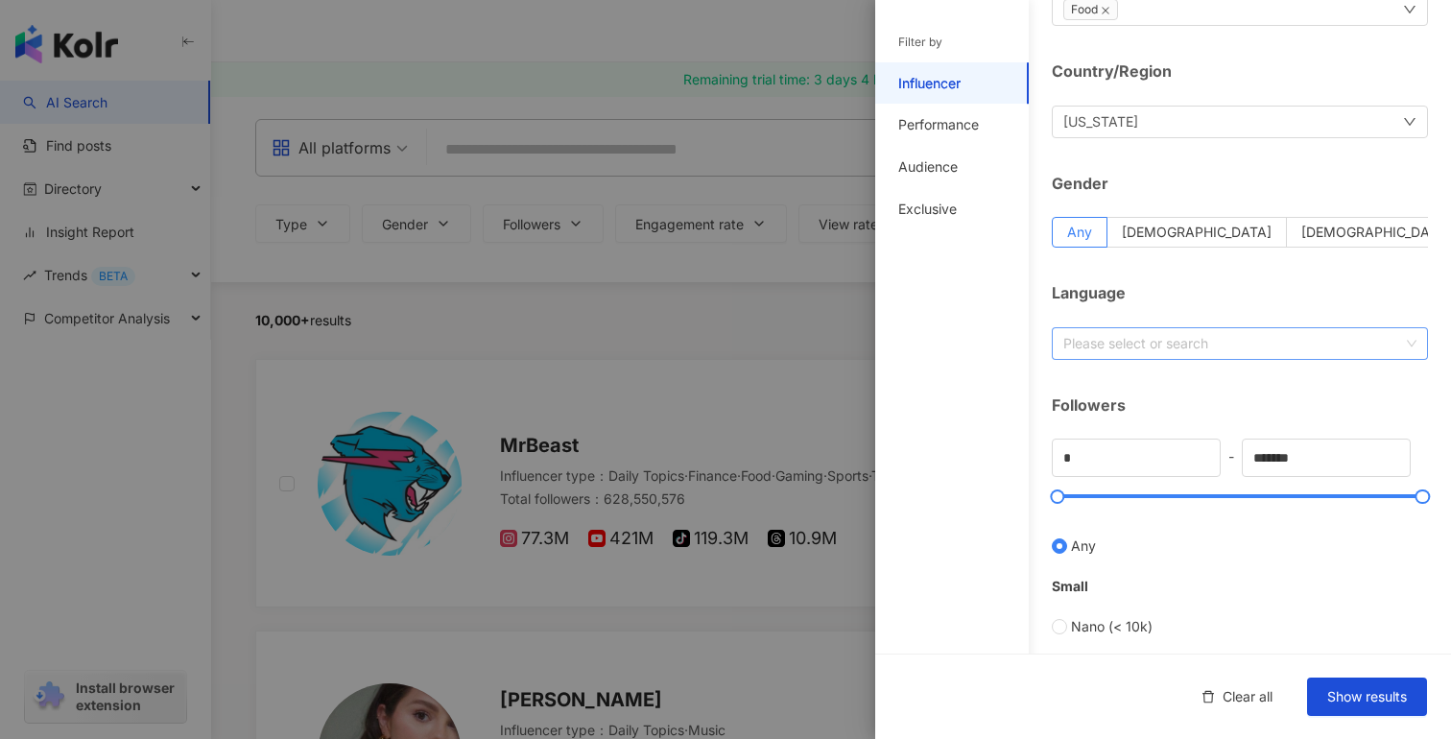
click at [1197, 333] on div "Please select or search" at bounding box center [1240, 343] width 376 height 33
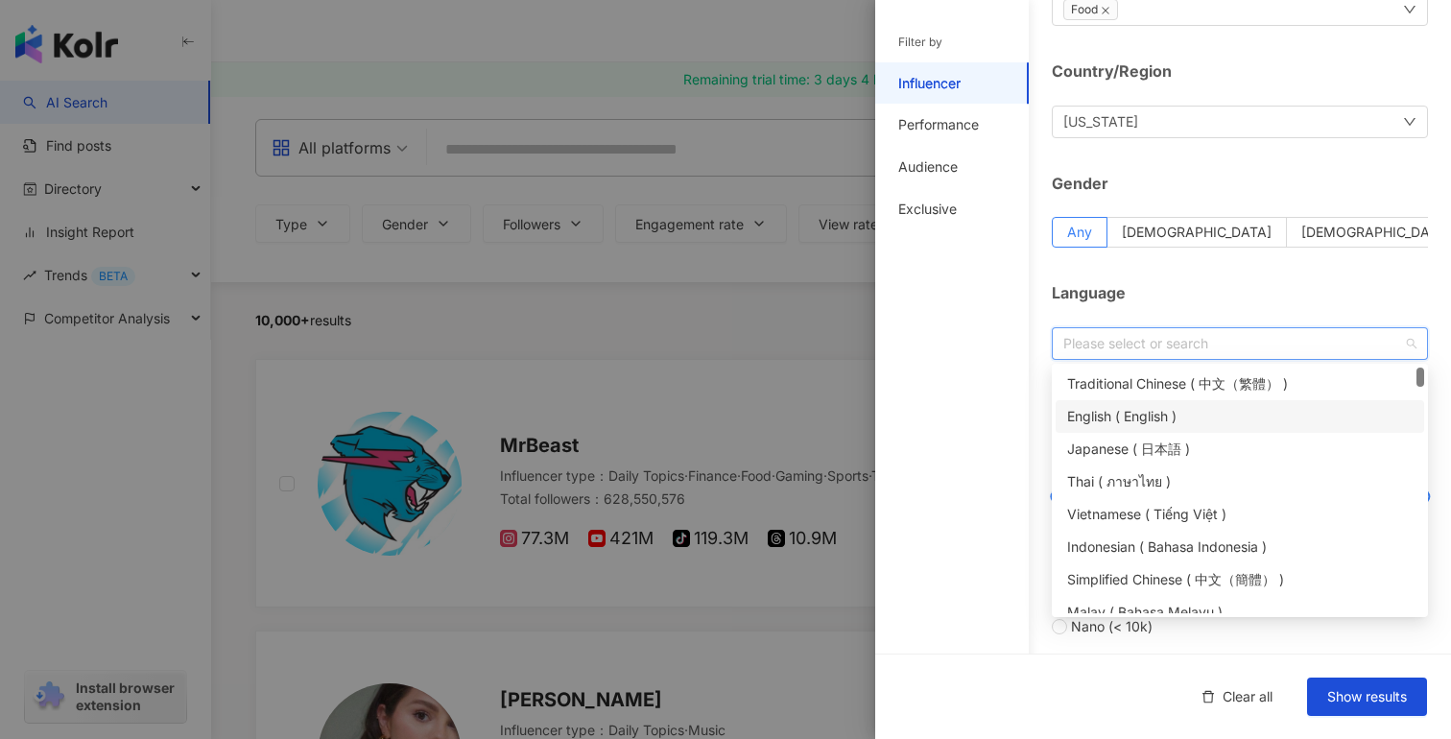
click at [1164, 416] on div "English ( English )" at bounding box center [1239, 416] width 345 height 21
click at [1034, 378] on div "Influencer Type ( Choose the type you want ) Food Country/Region Georgia Gender…" at bounding box center [1163, 547] width 576 height 1366
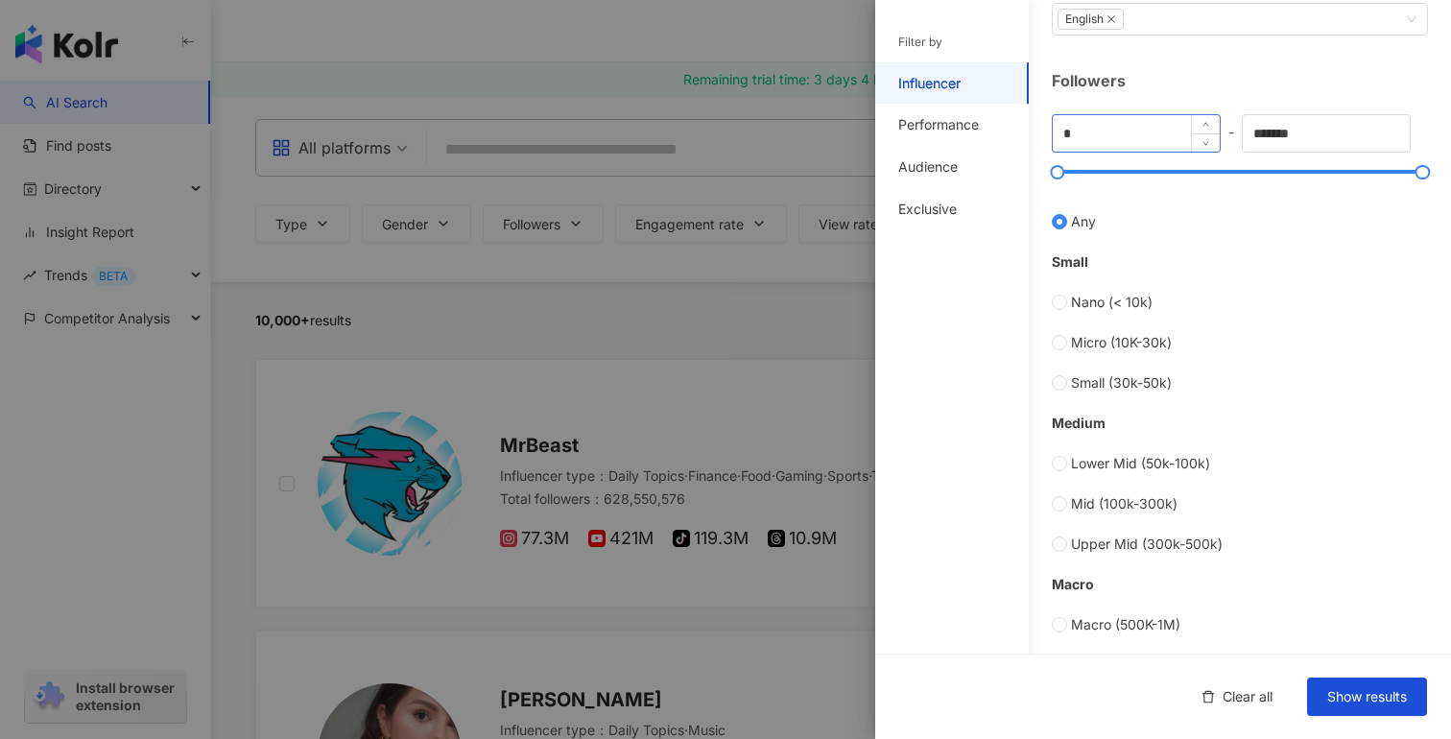
scroll to position [467, 0]
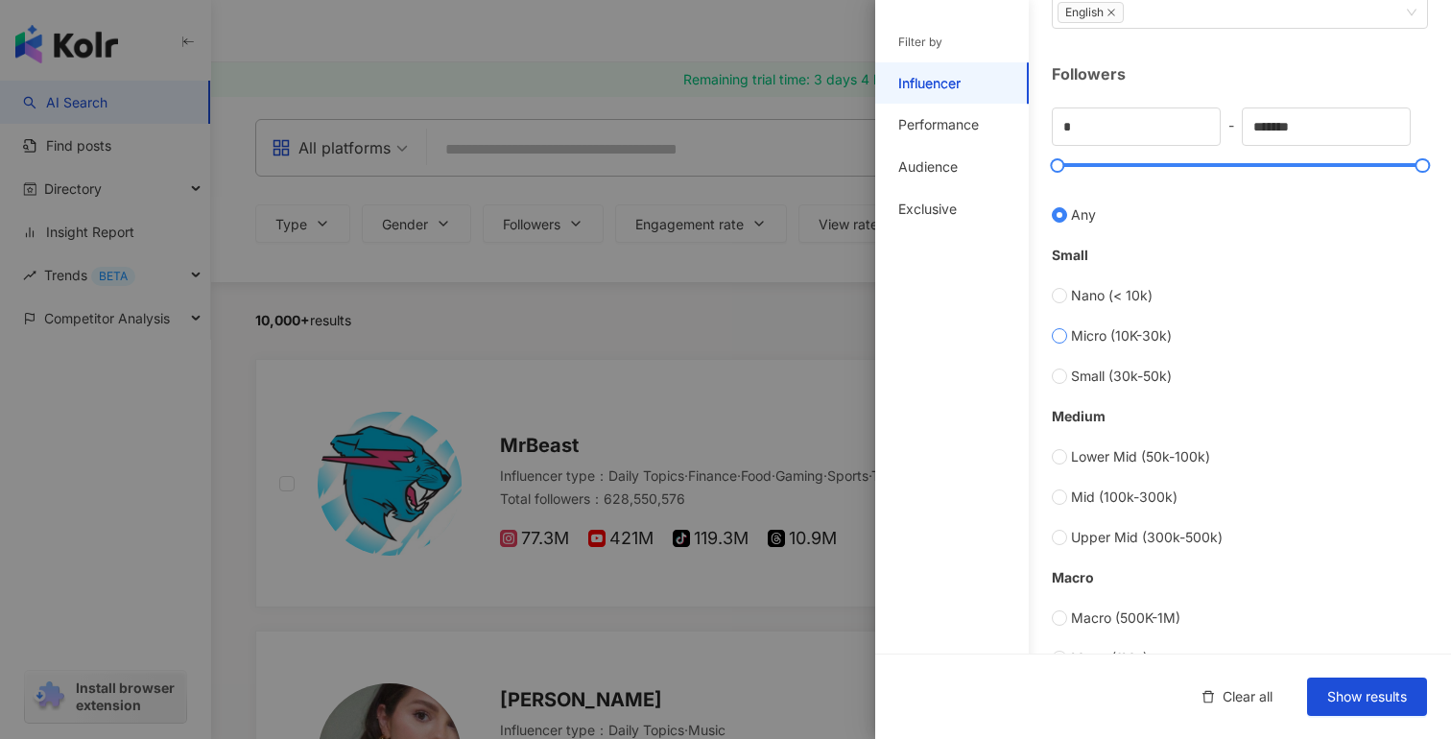
type input "*****"
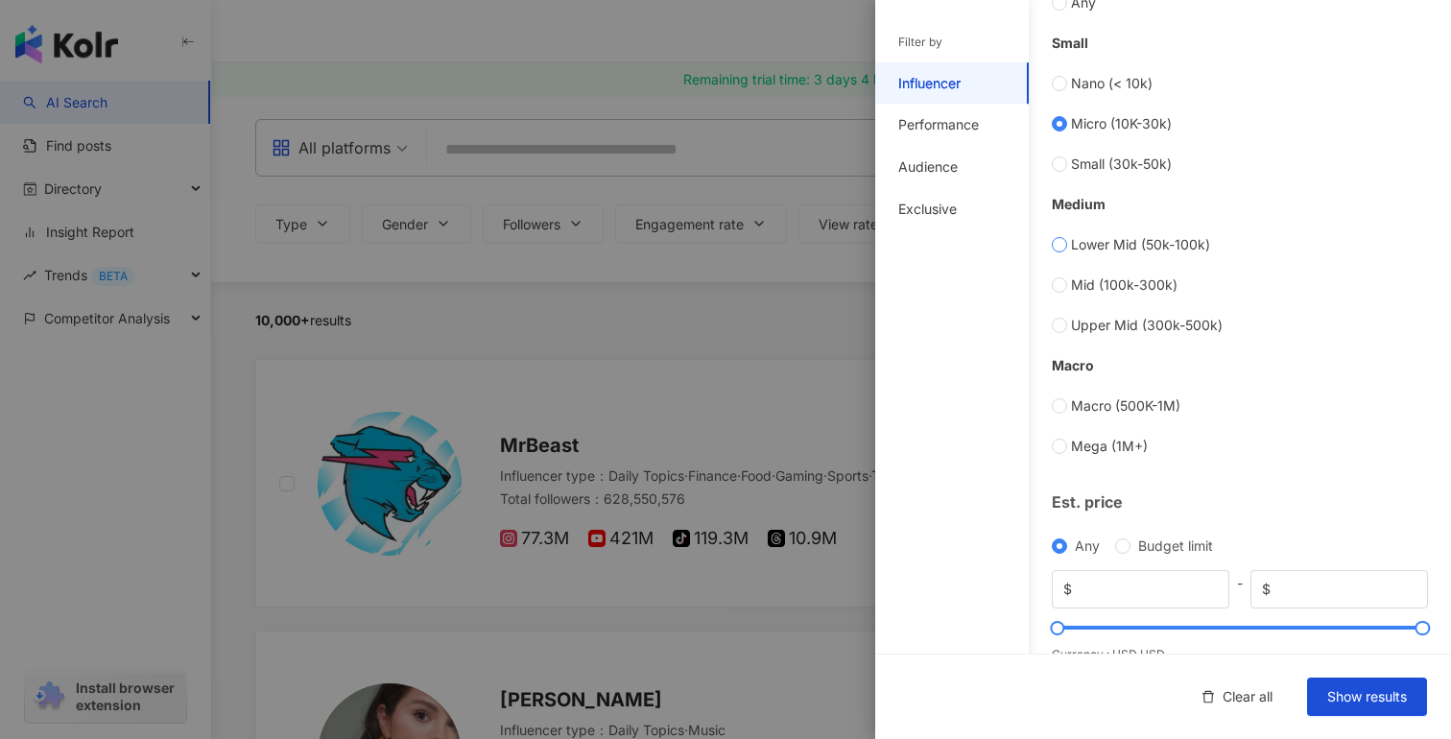
scroll to position [711, 0]
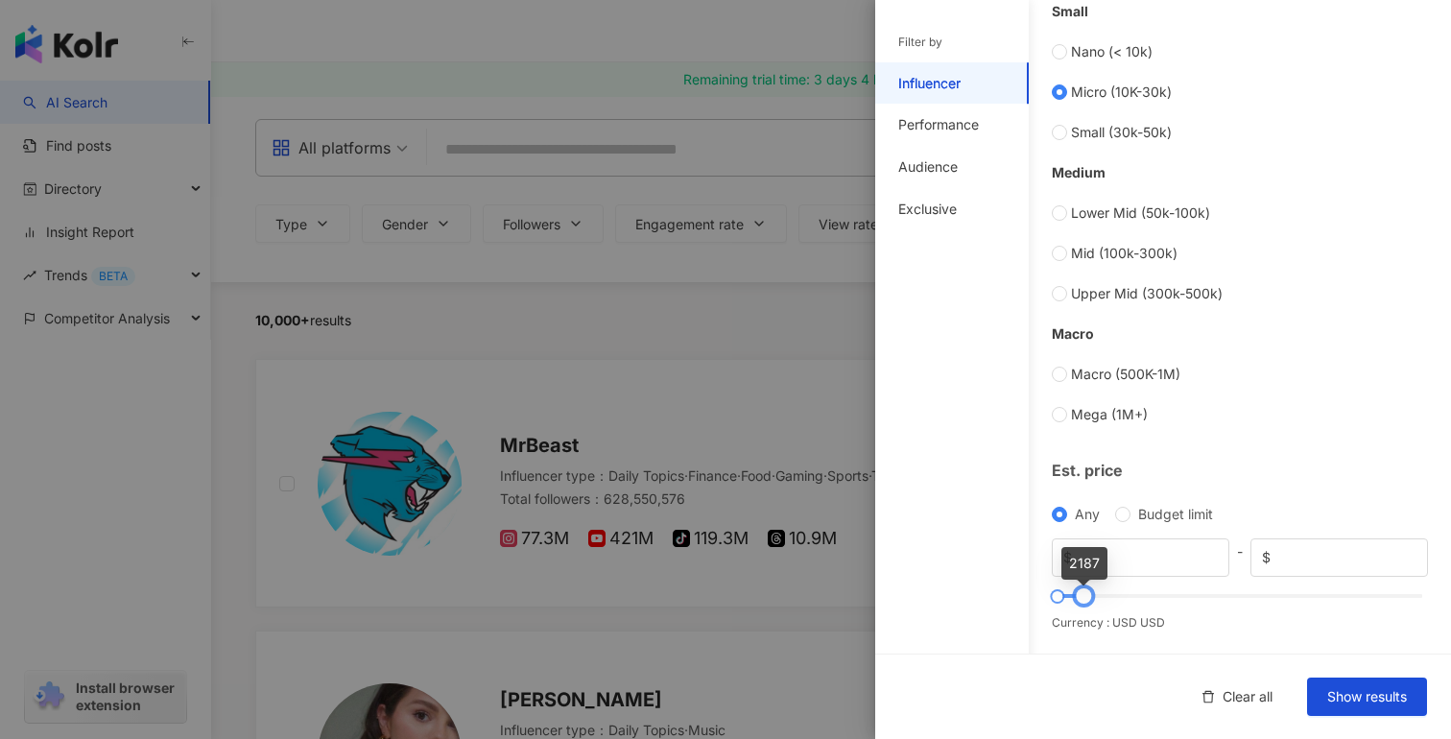
type input "****"
drag, startPoint x: 1421, startPoint y: 592, endPoint x: 1081, endPoint y: 594, distance: 340.7
click at [1081, 594] on div at bounding box center [1082, 596] width 11 height 11
click at [1375, 718] on div "Clear all Show results" at bounding box center [1163, 696] width 576 height 85
click at [1368, 699] on span "Show results" at bounding box center [1367, 696] width 80 height 15
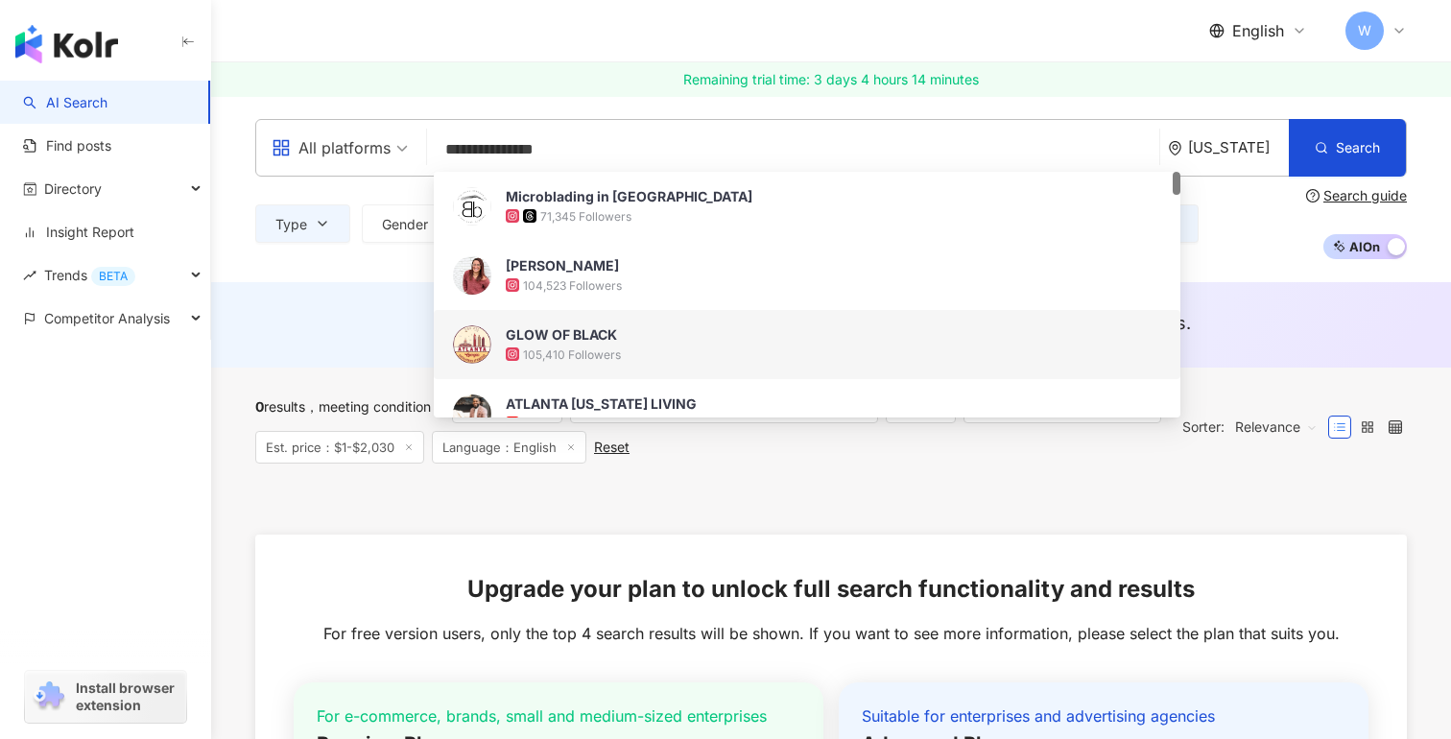
type input "**********"
click at [386, 271] on div "**********" at bounding box center [831, 189] width 1240 height 186
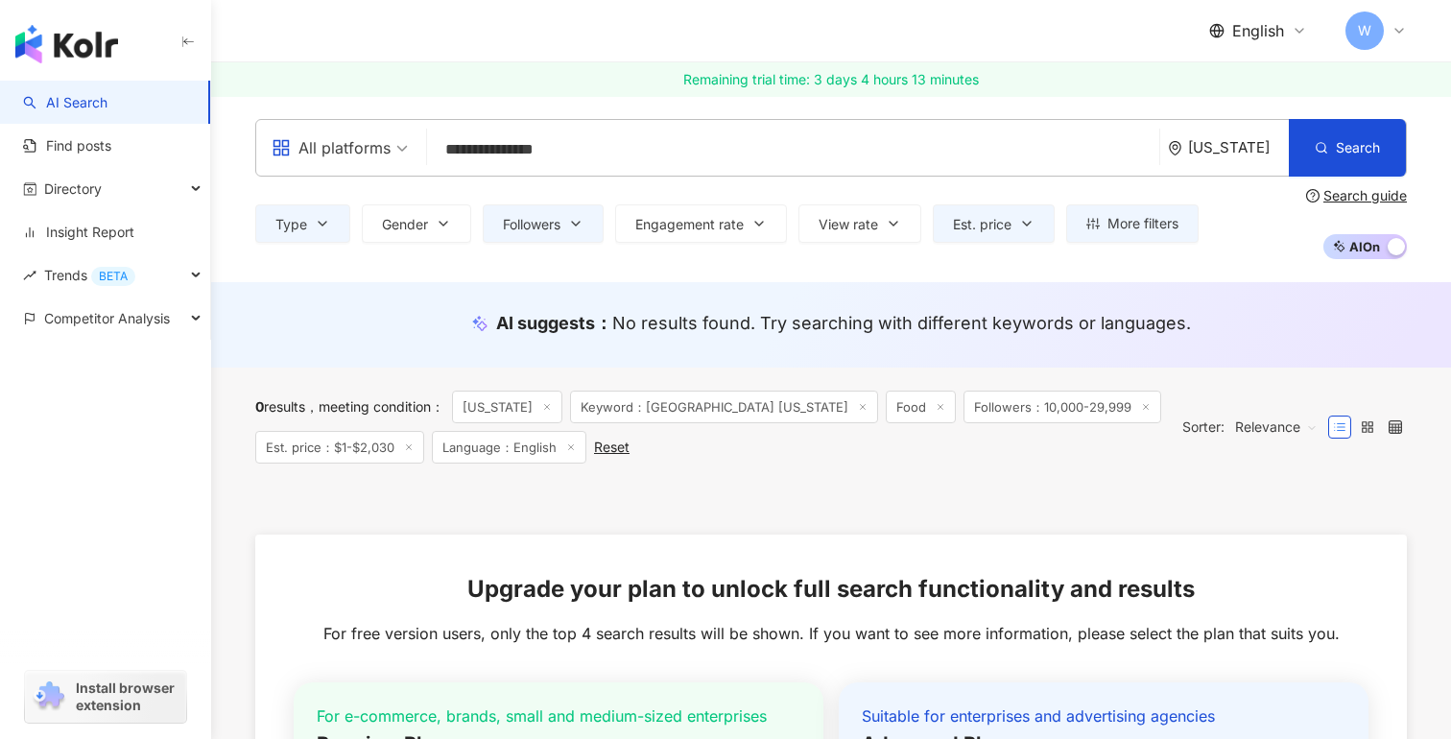
click at [405, 152] on span "All platforms" at bounding box center [340, 147] width 136 height 31
click at [649, 180] on div "**********" at bounding box center [831, 189] width 1228 height 140
click at [111, 141] on link "Find posts" at bounding box center [67, 145] width 88 height 19
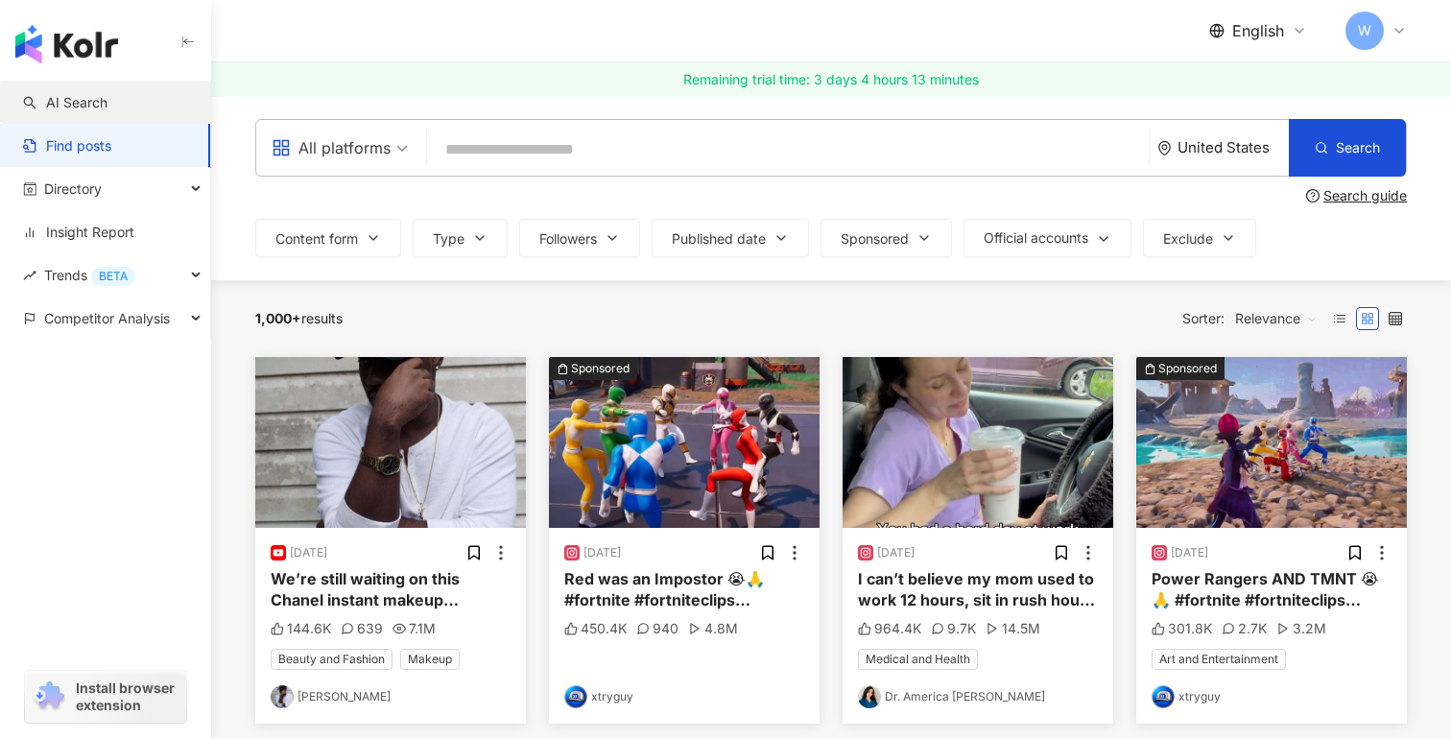
click at [107, 107] on link "AI Search" at bounding box center [65, 102] width 84 height 19
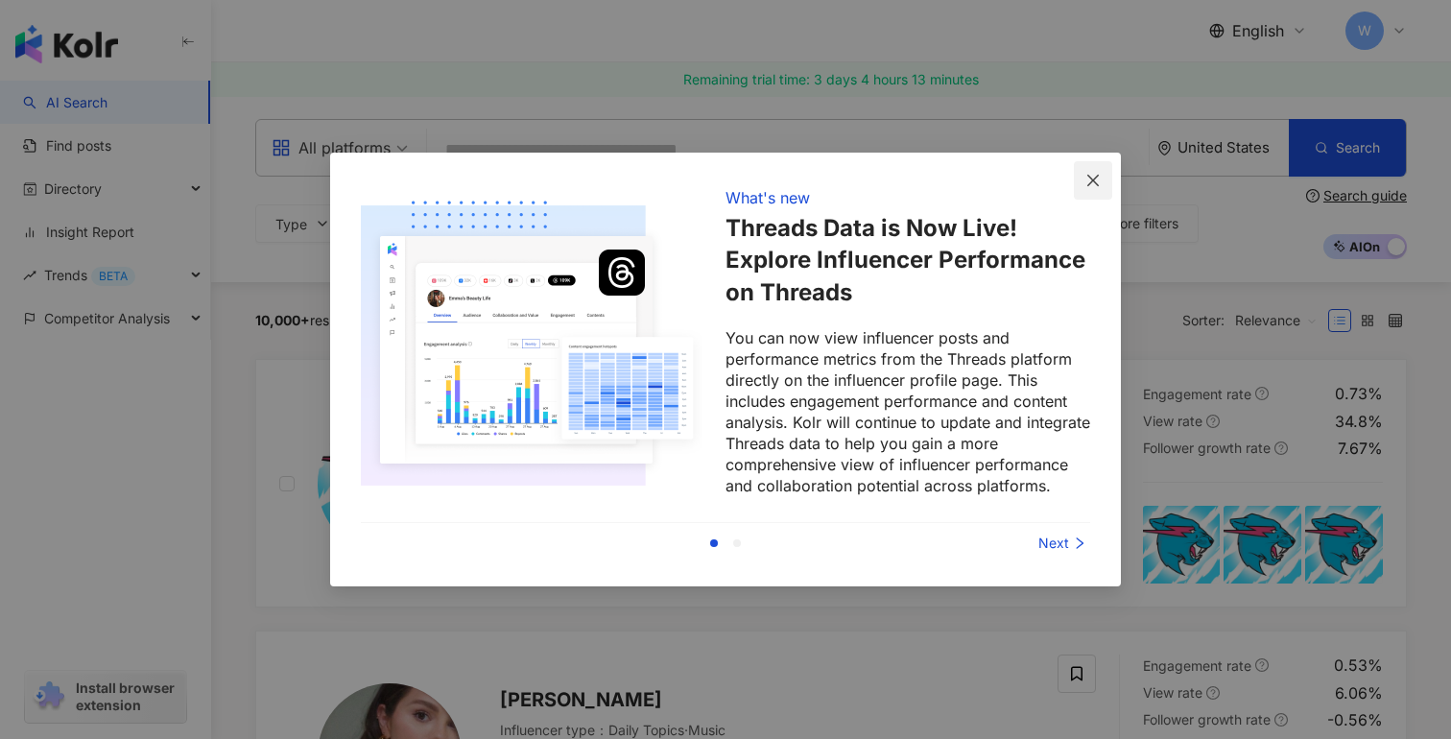
click at [1099, 178] on icon "close" at bounding box center [1092, 180] width 15 height 15
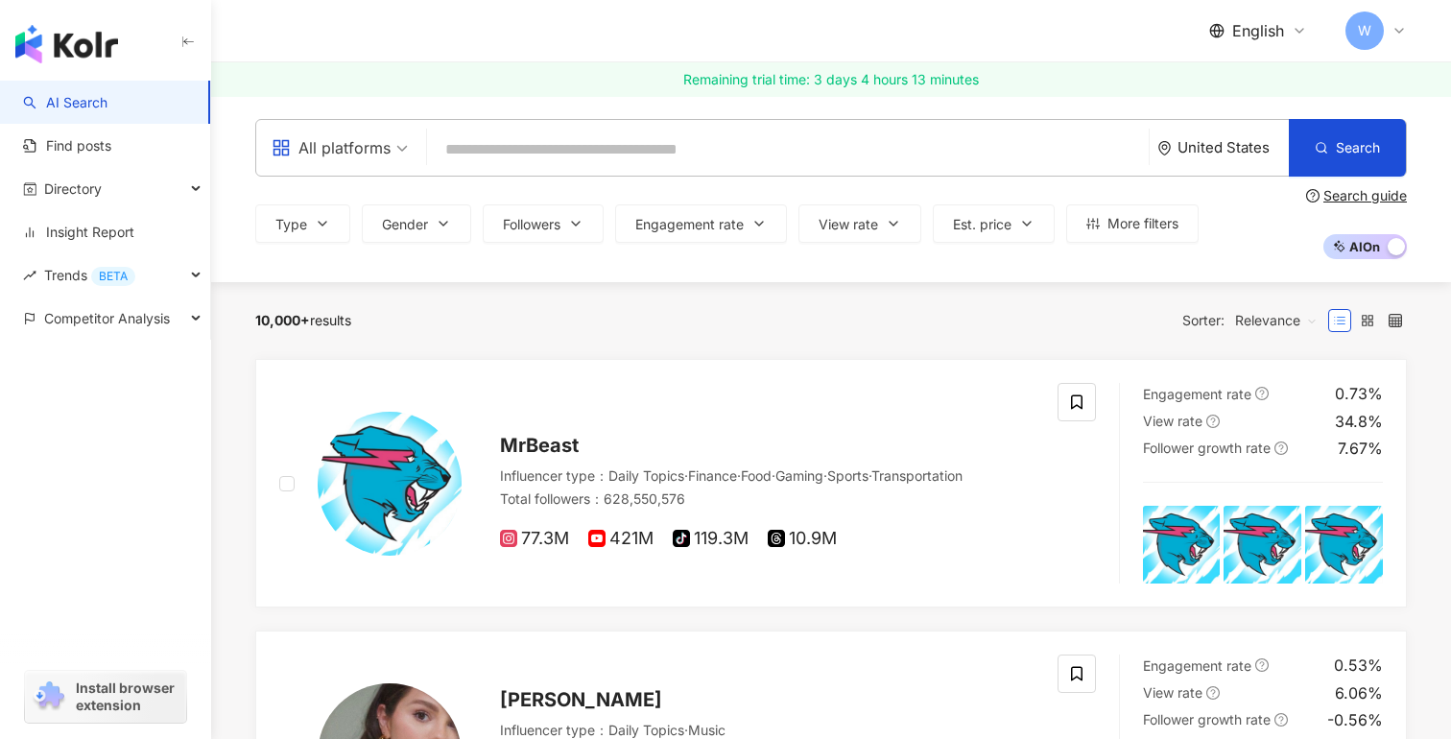
click at [786, 139] on input "search" at bounding box center [788, 149] width 706 height 36
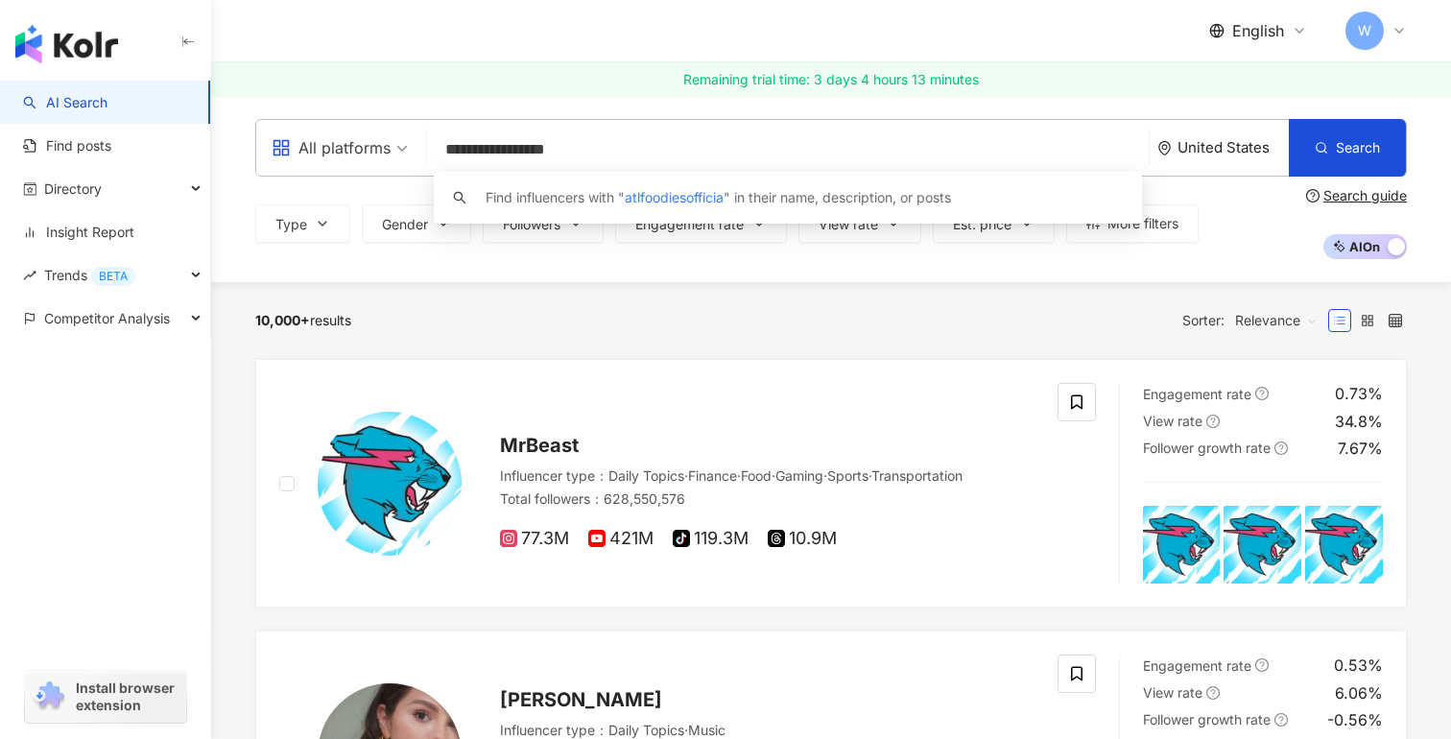
type input "**********"
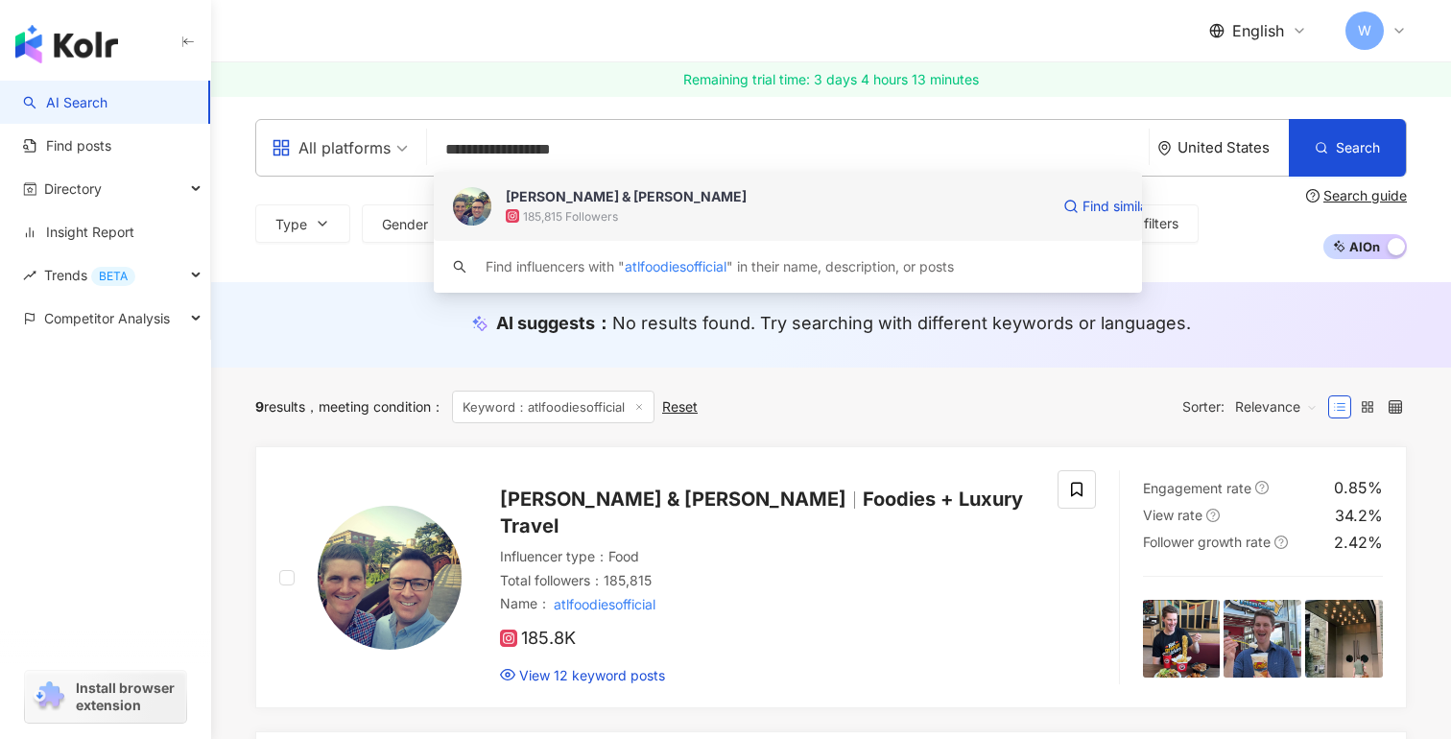
click at [571, 203] on div "[PERSON_NAME] & [PERSON_NAME]" at bounding box center [626, 196] width 241 height 19
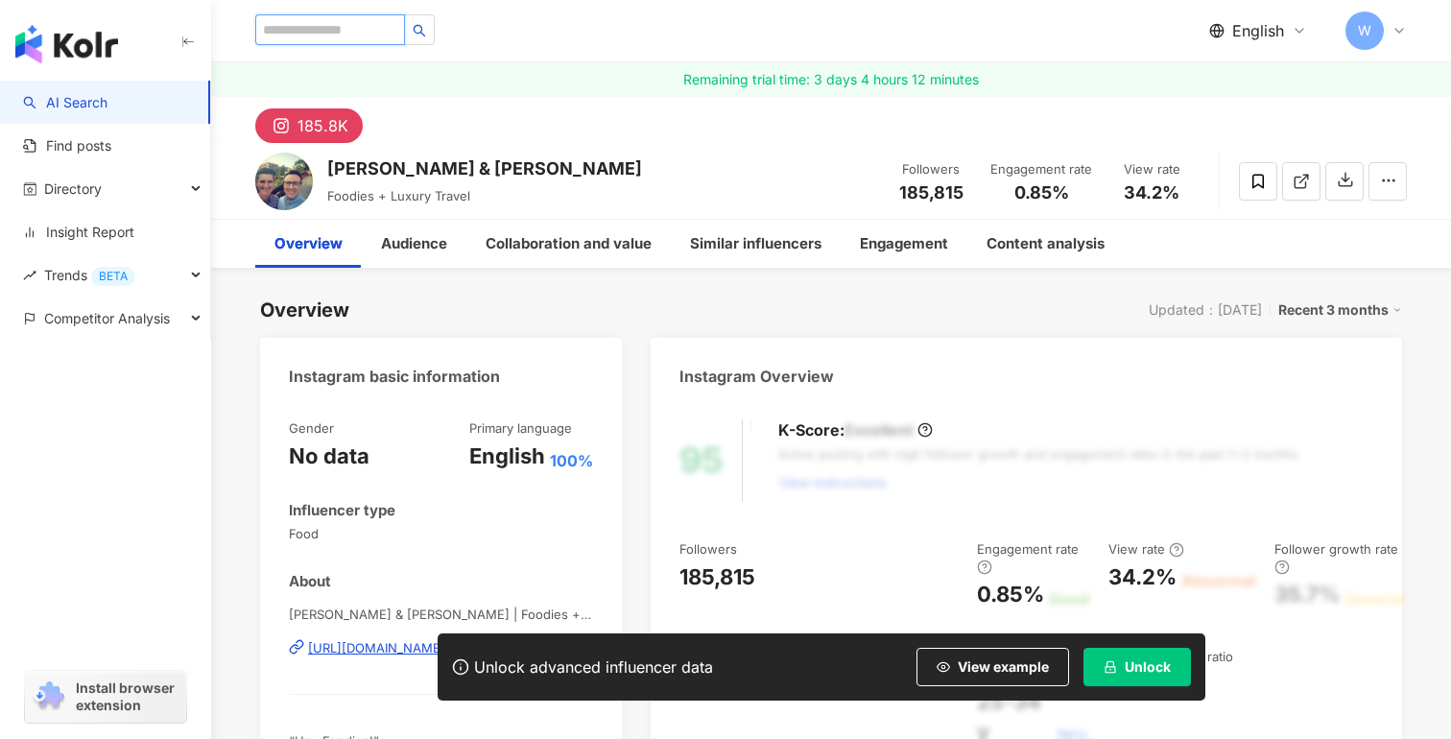
click at [374, 36] on input "search" at bounding box center [330, 29] width 150 height 31
type input "**********"
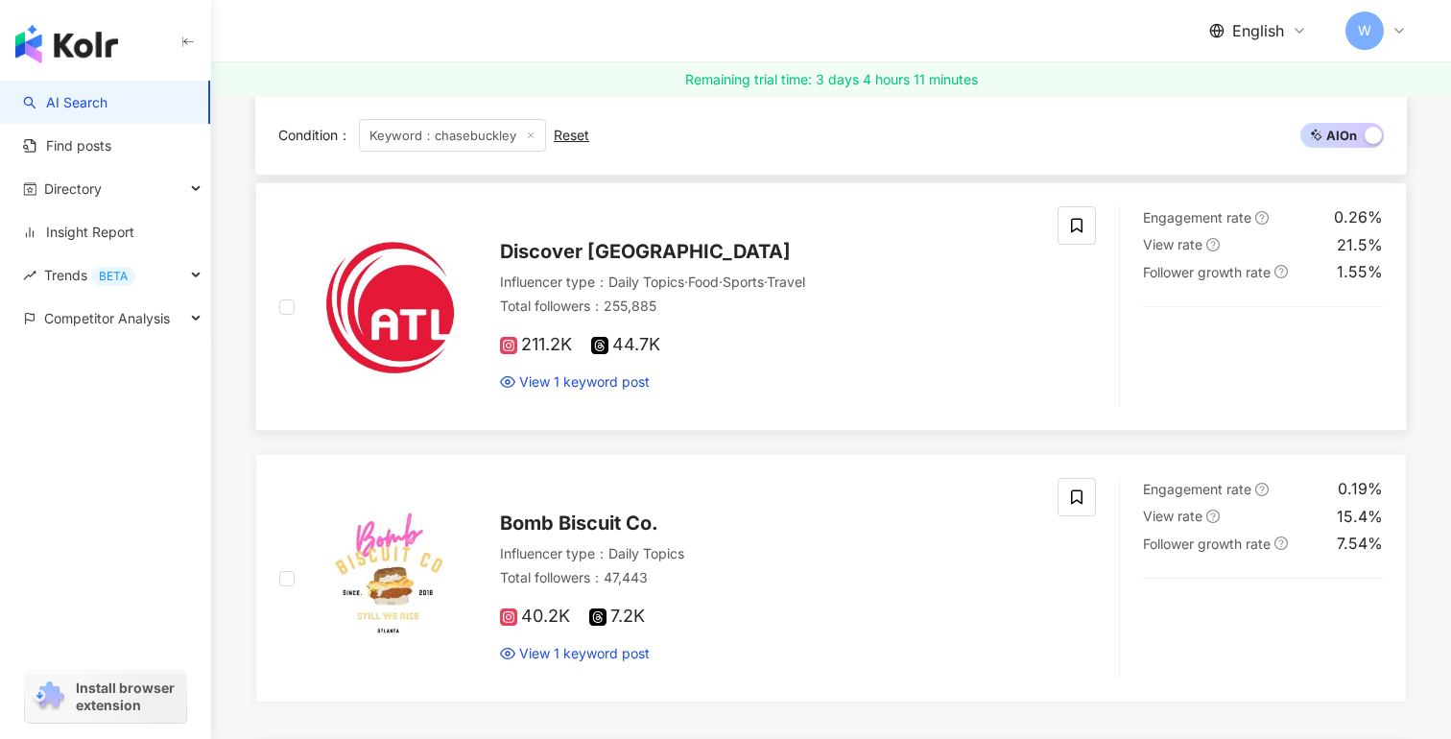
scroll to position [541, 0]
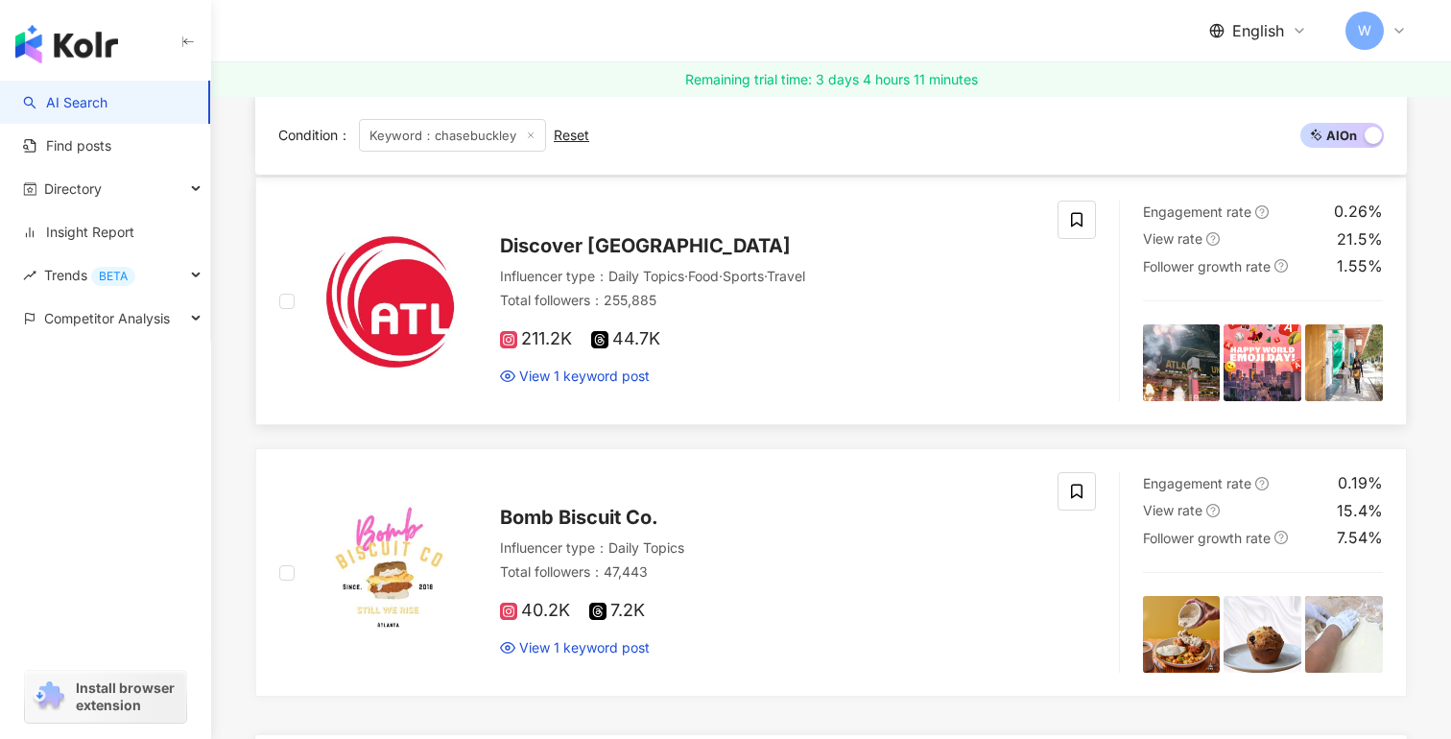
click at [398, 304] on img at bounding box center [390, 301] width 144 height 144
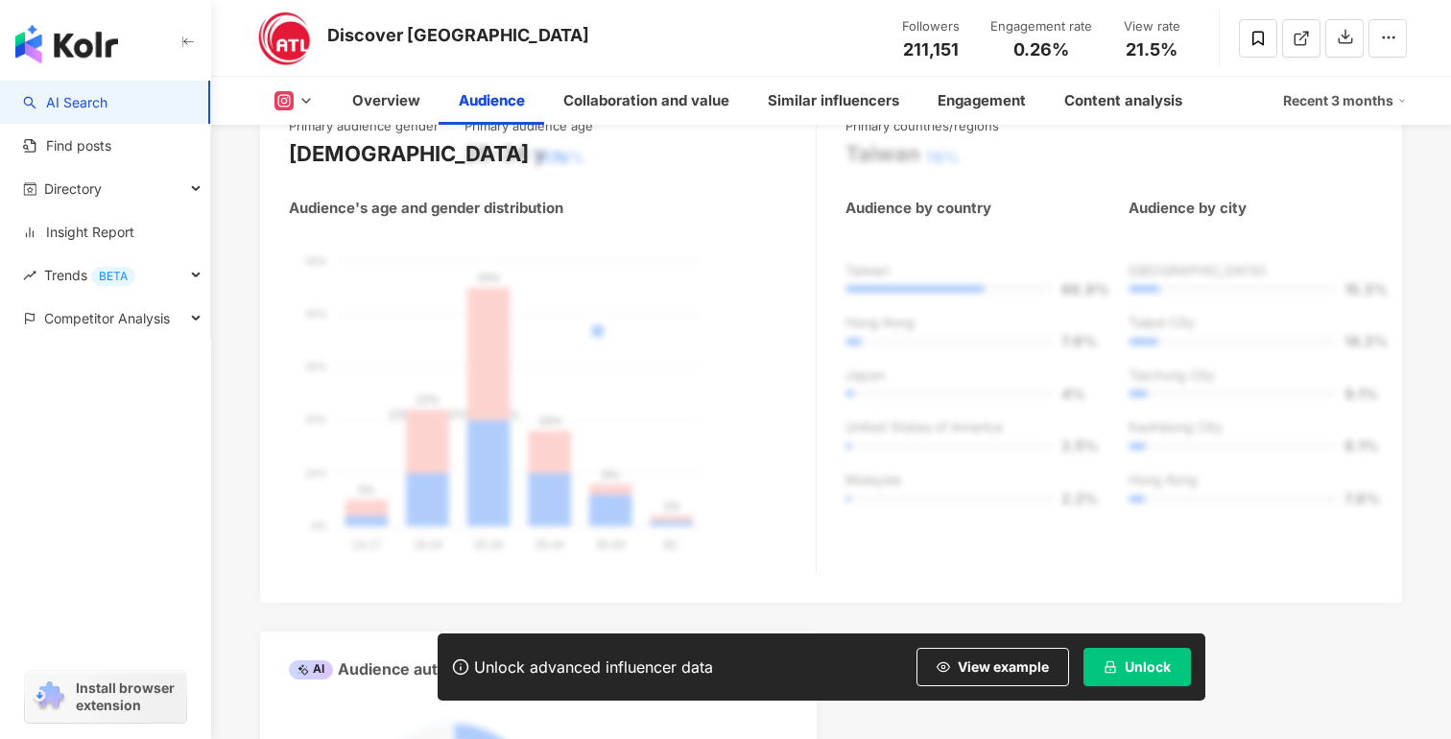
scroll to position [1864, 0]
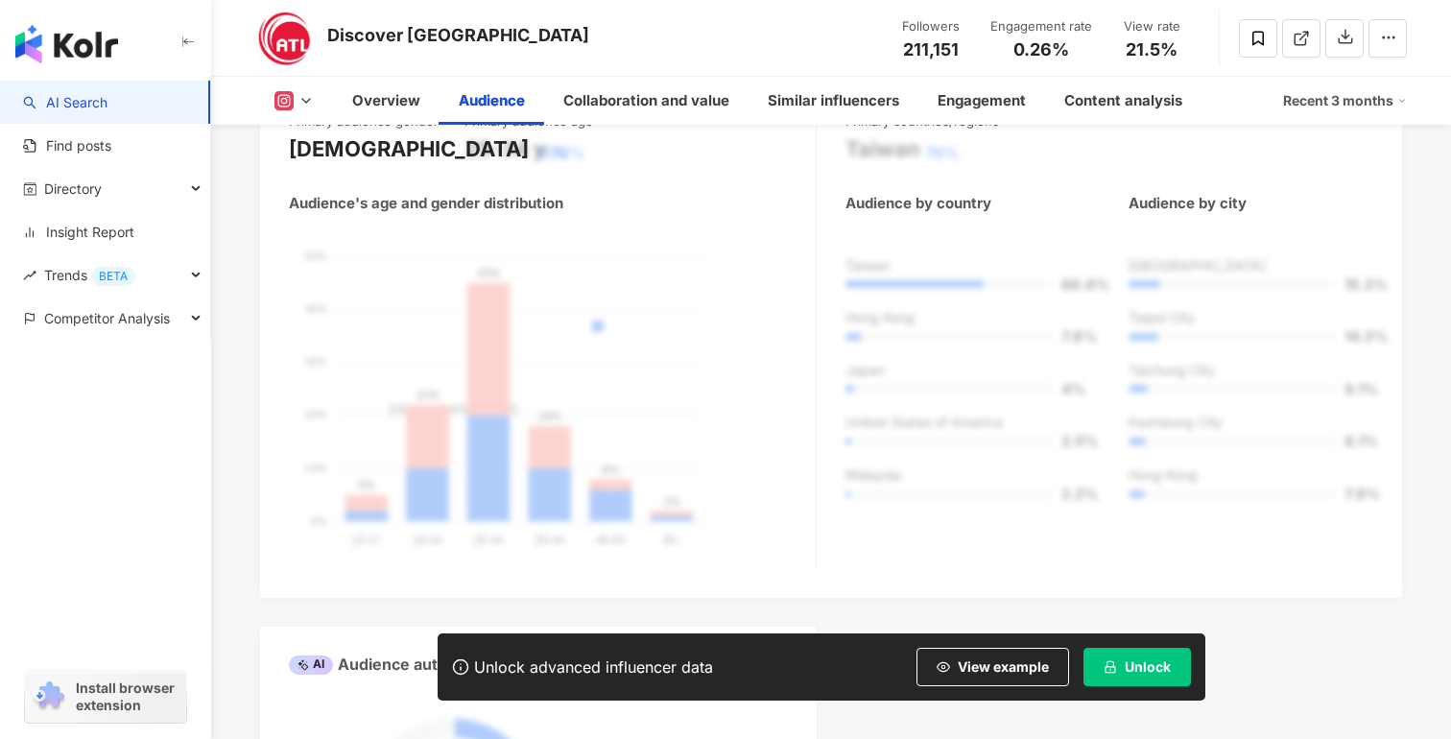
click at [1151, 665] on span "Unlock" at bounding box center [1148, 666] width 46 height 15
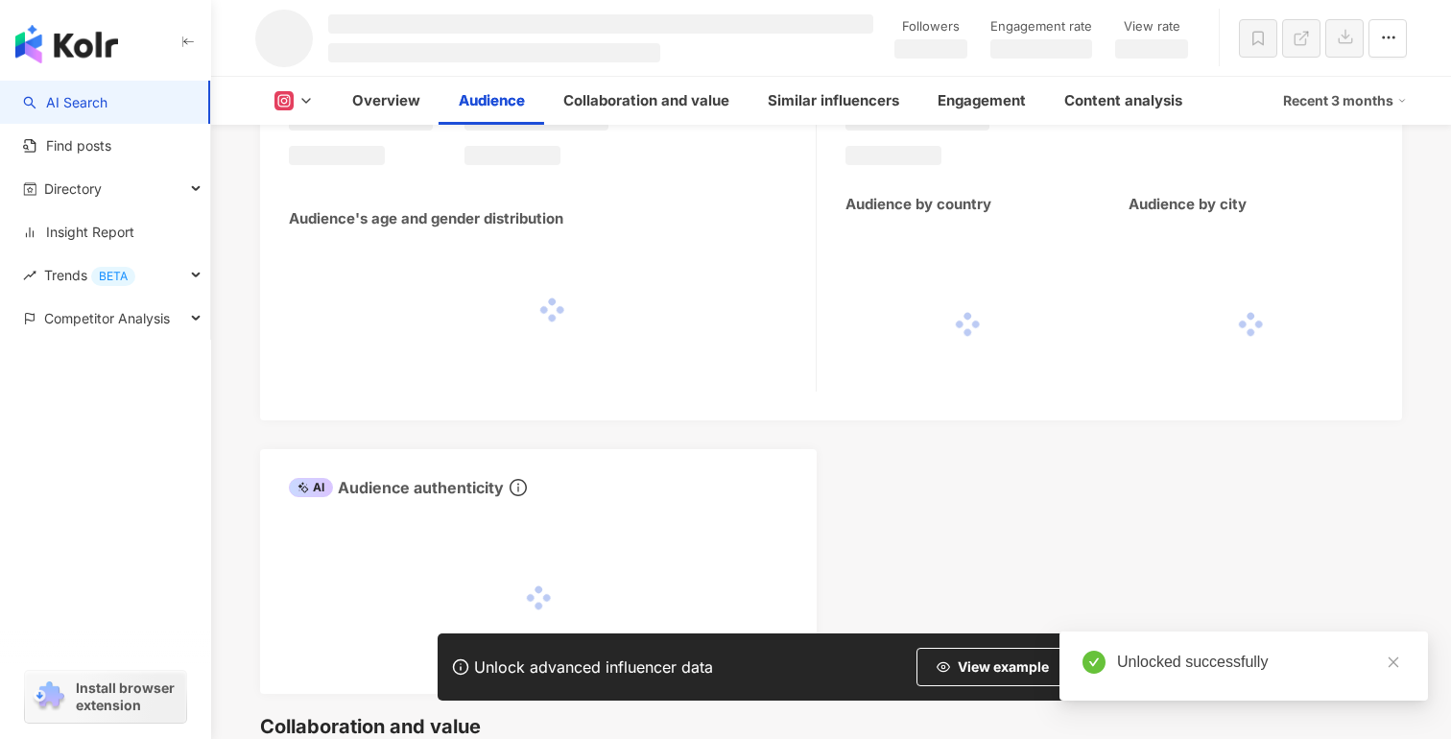
scroll to position [1632, 0]
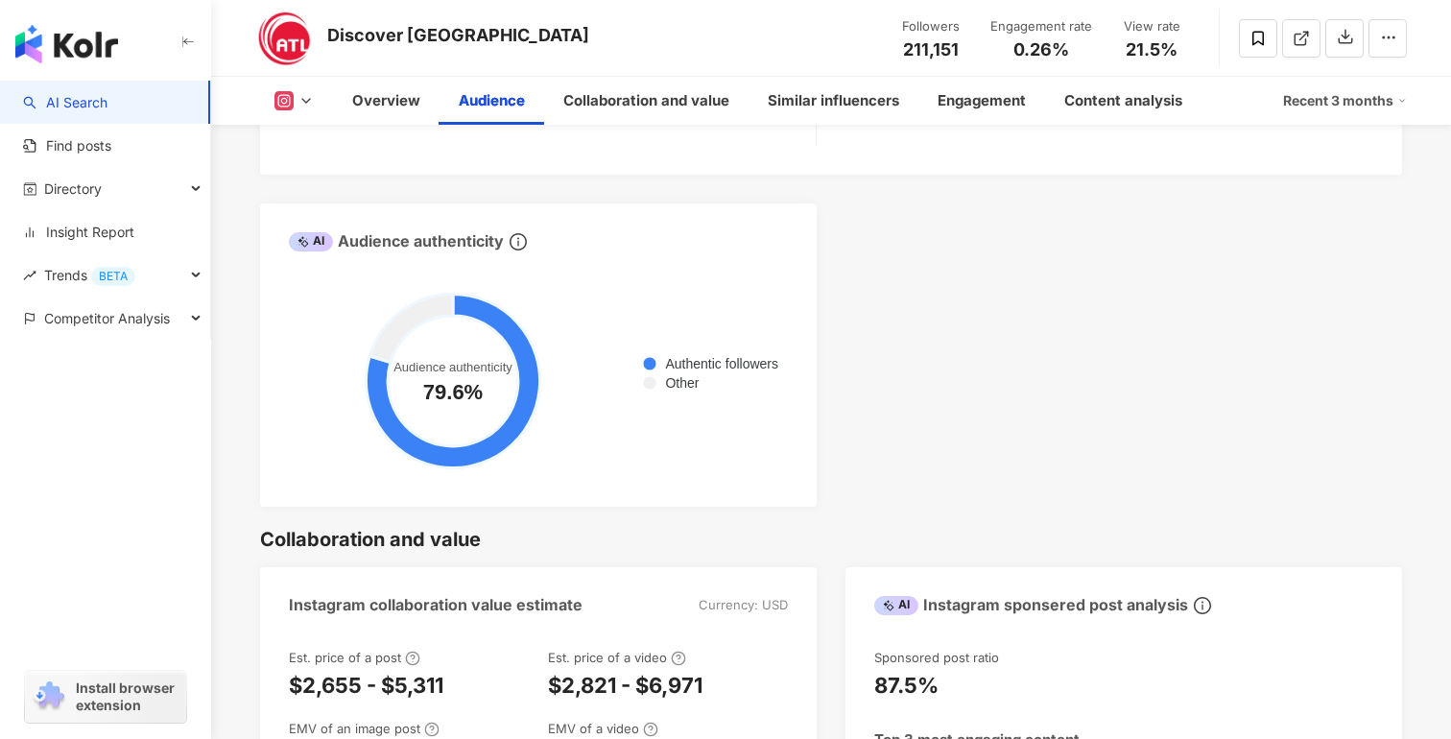
scroll to position [2291, 0]
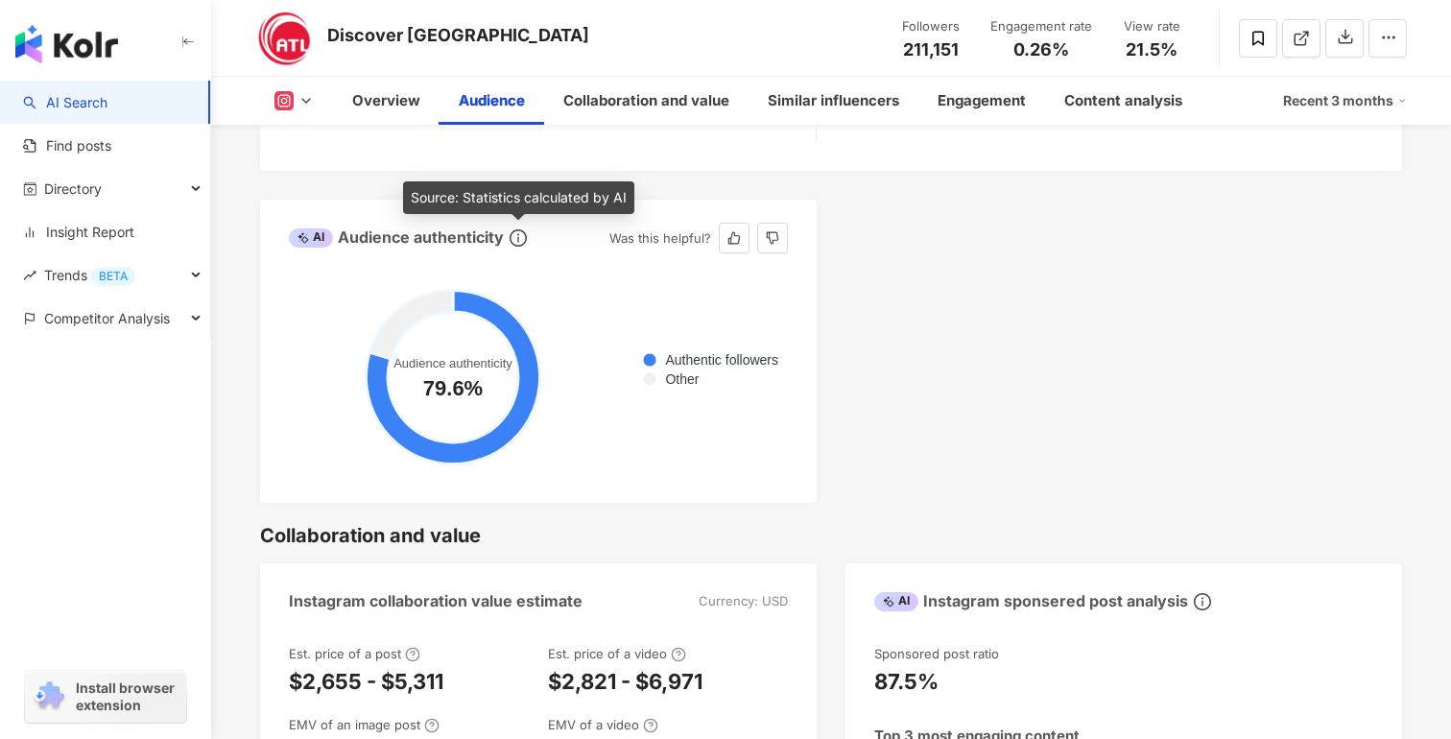
click at [516, 237] on icon "info-circle" at bounding box center [518, 237] width 17 height 17
click at [642, 384] on span at bounding box center [649, 378] width 15 height 15
click at [642, 357] on span at bounding box center [649, 359] width 15 height 15
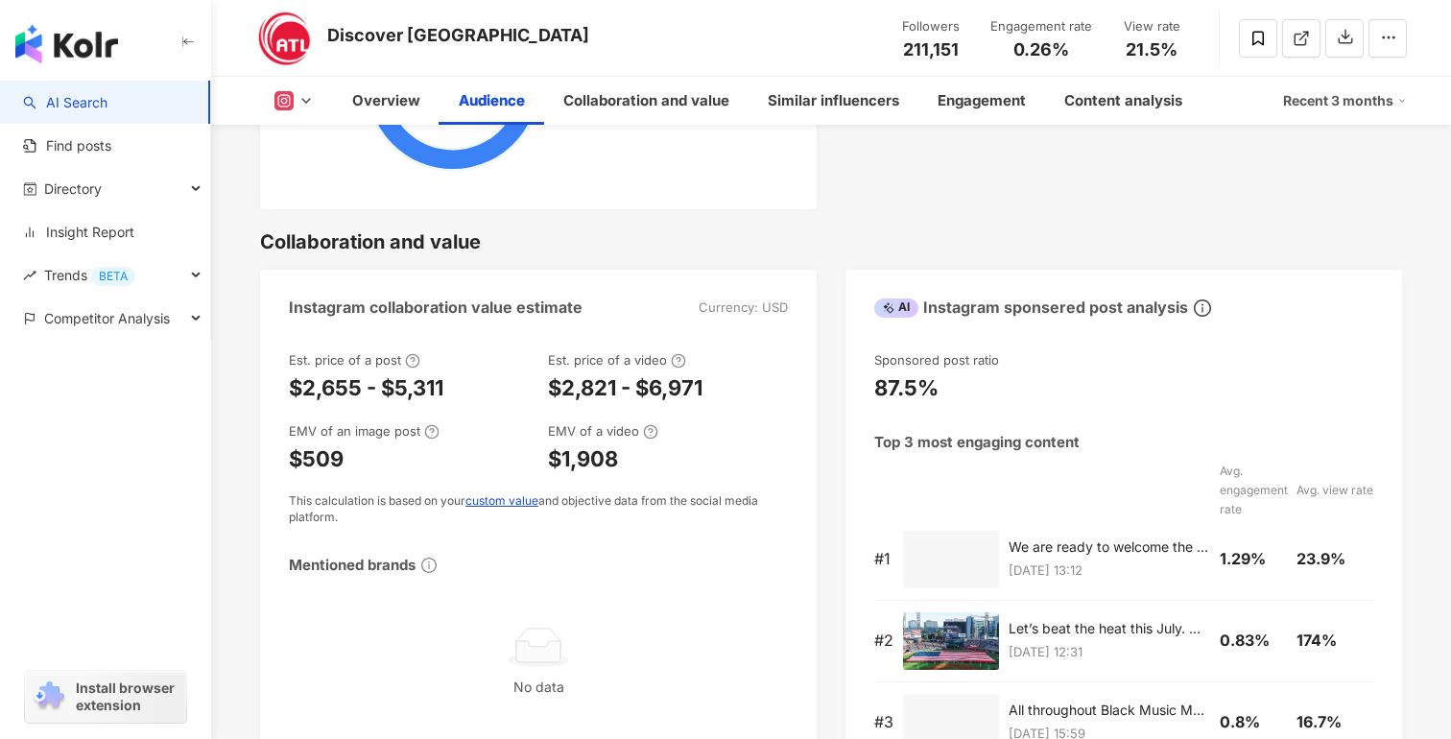
scroll to position [2585, 0]
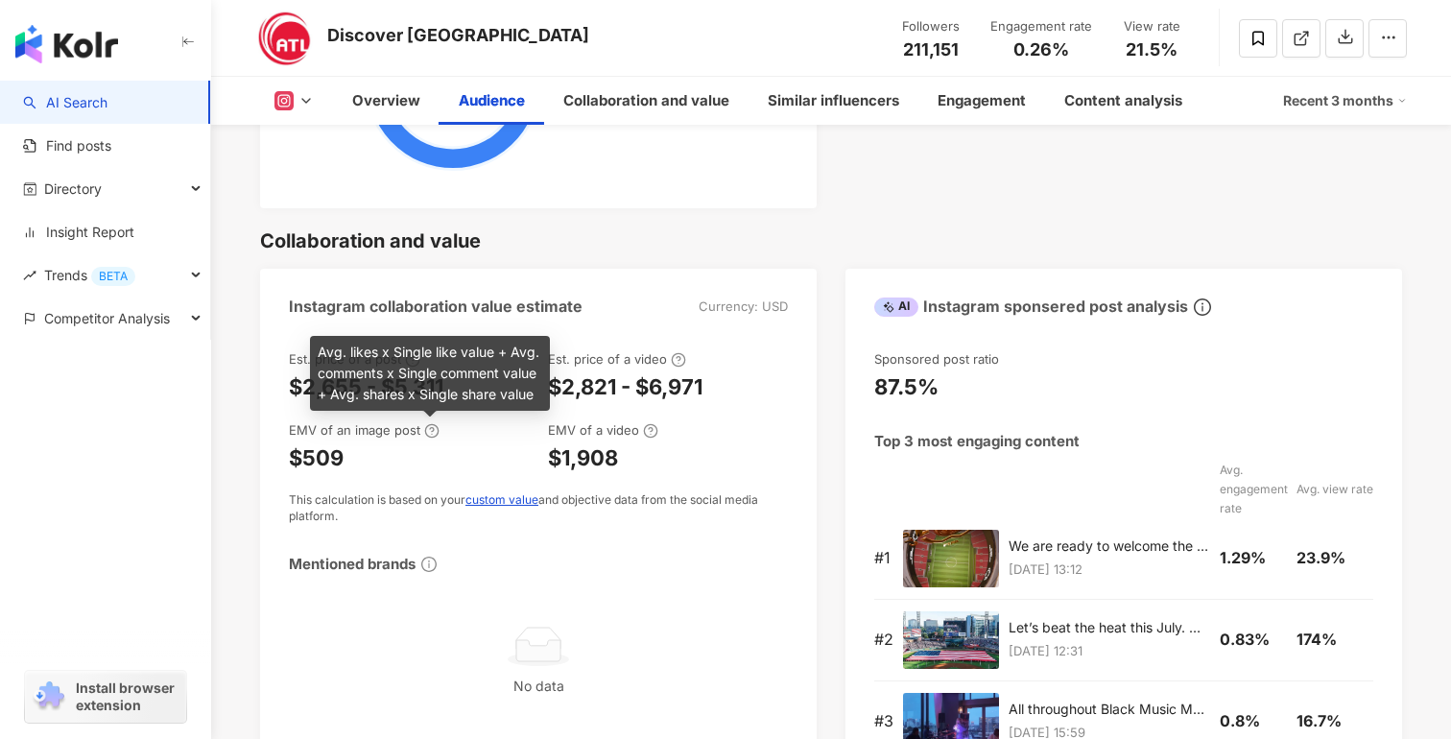
click at [430, 433] on icon at bounding box center [431, 430] width 15 height 15
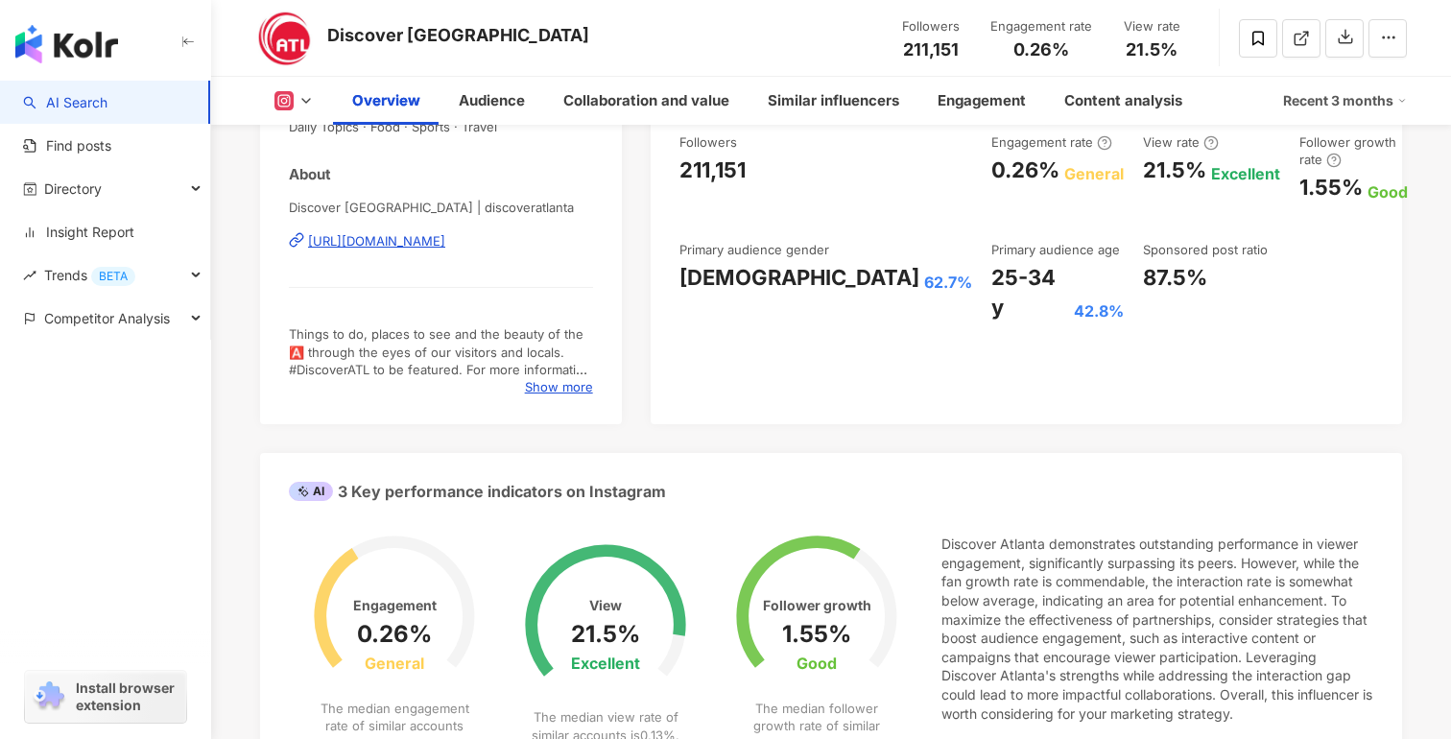
scroll to position [0, 0]
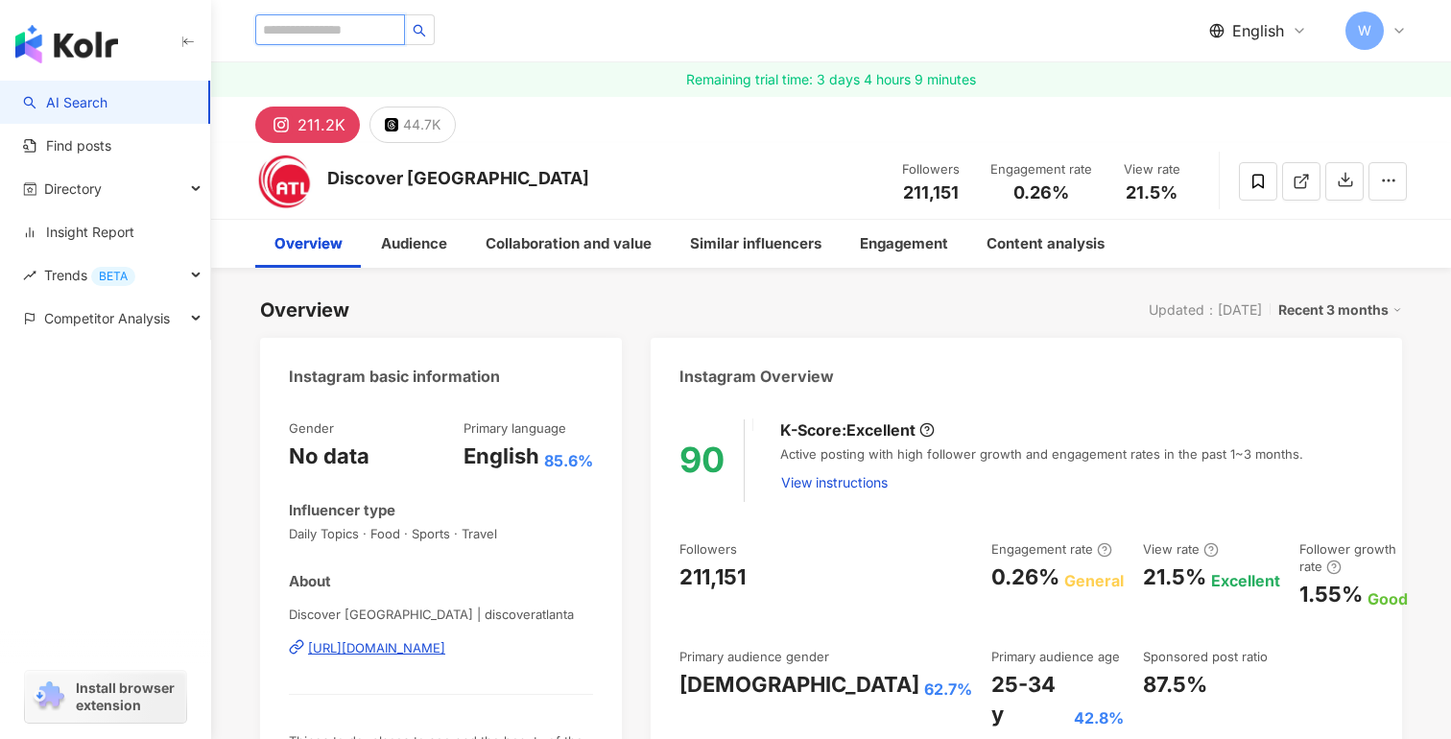
click at [320, 19] on input "search" at bounding box center [330, 29] width 150 height 31
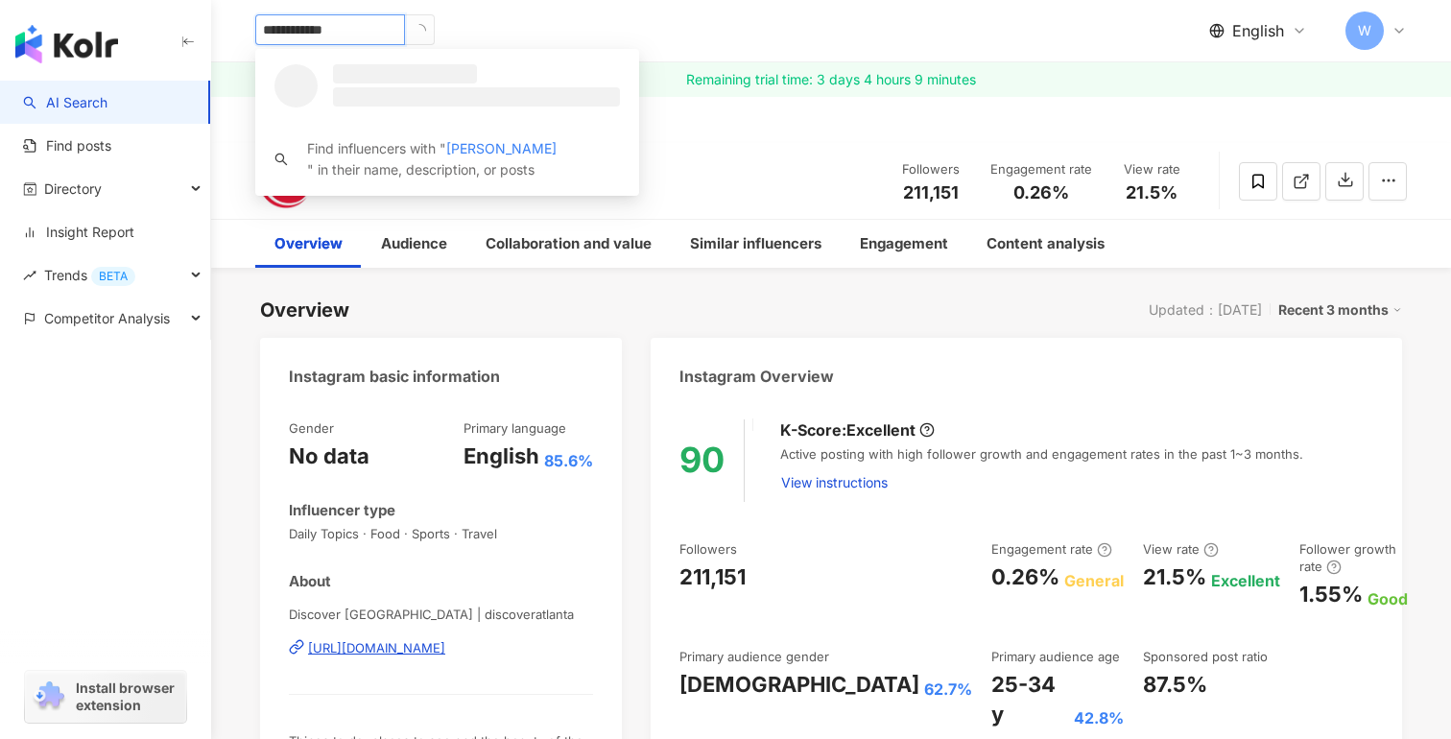
type input "**********"
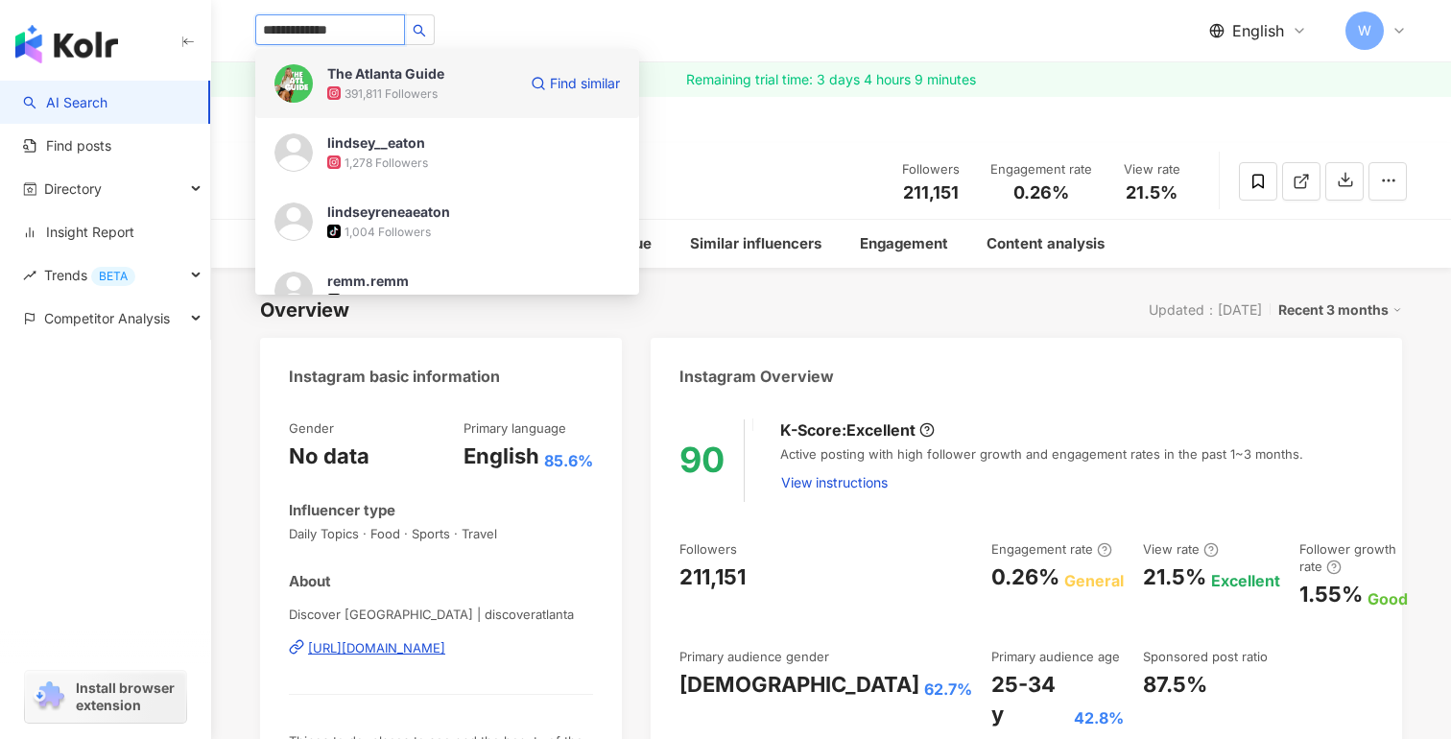
click at [407, 72] on div "The Atlanta Guide" at bounding box center [385, 73] width 117 height 19
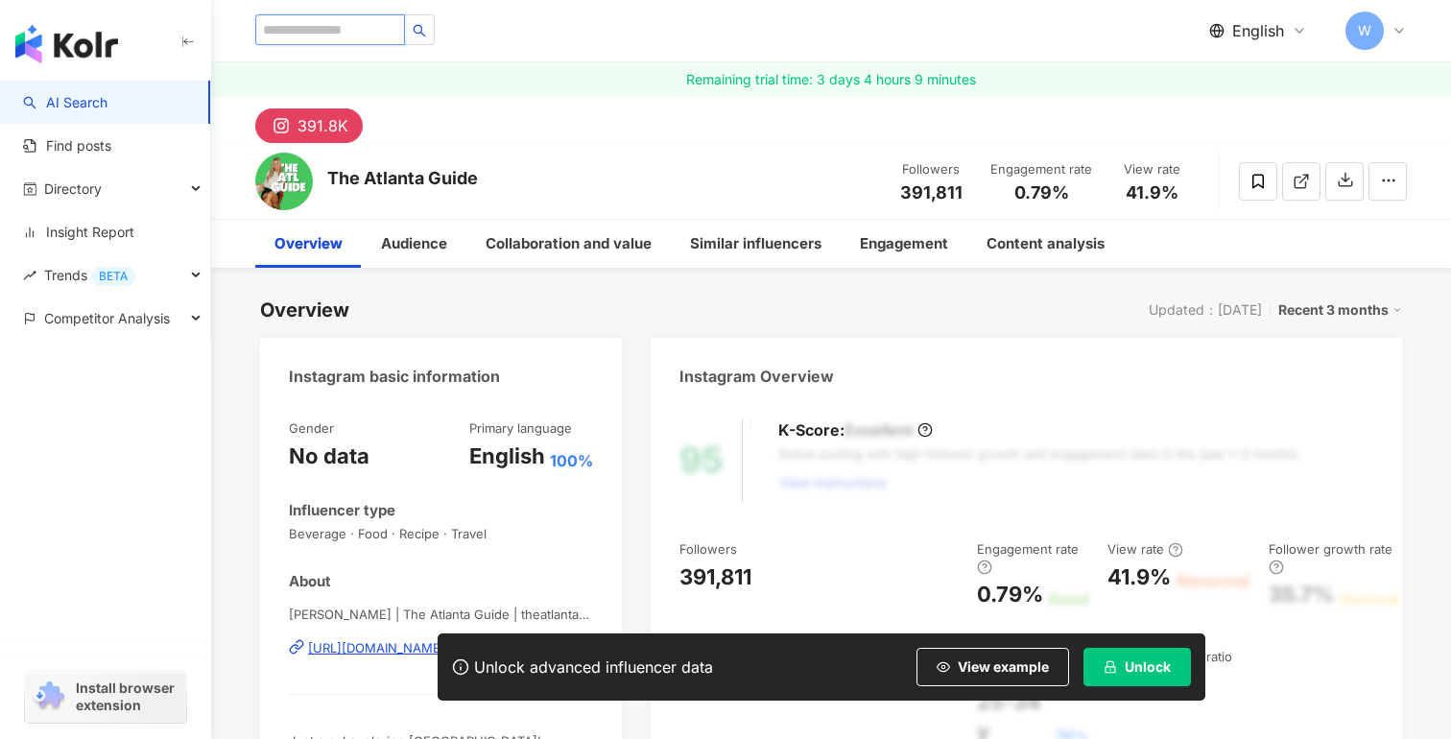
click at [375, 28] on input "search" at bounding box center [330, 29] width 150 height 31
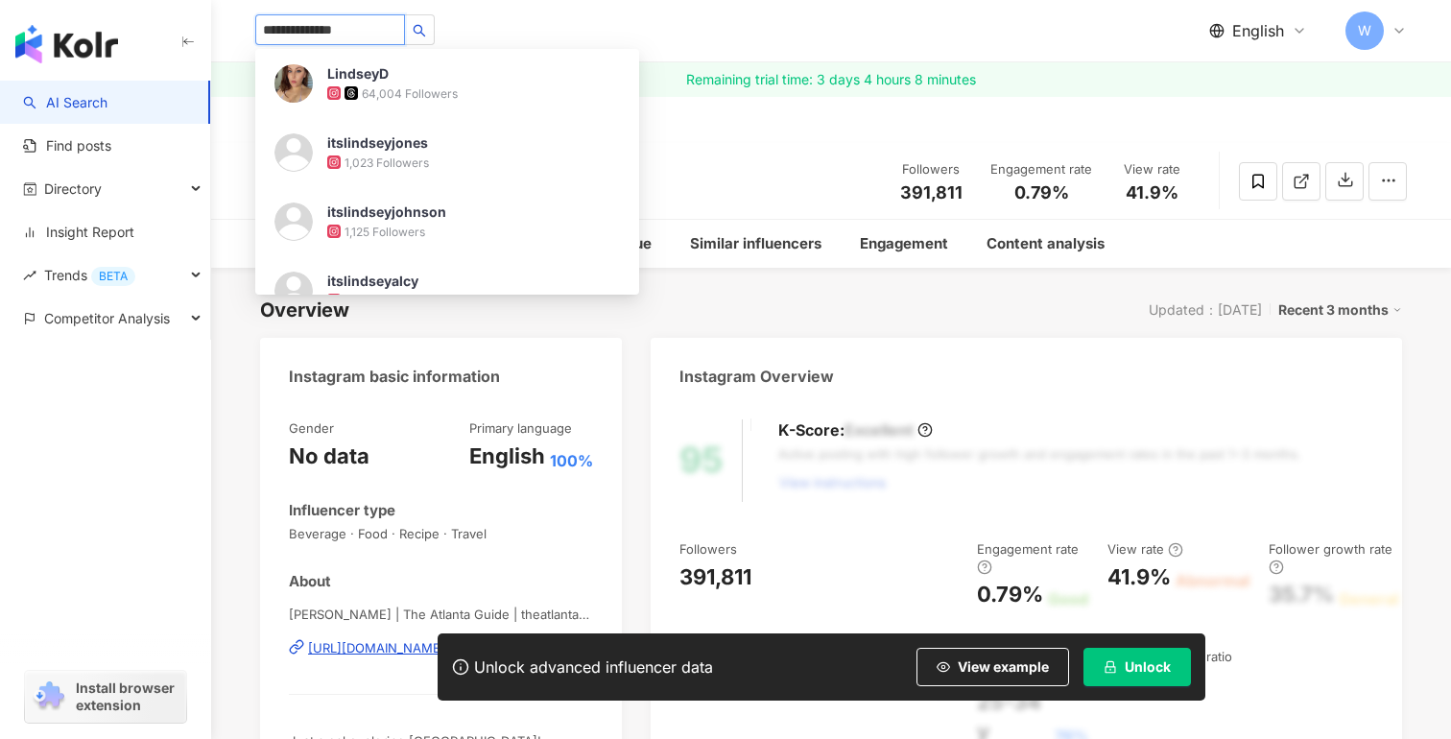
type input "**********"
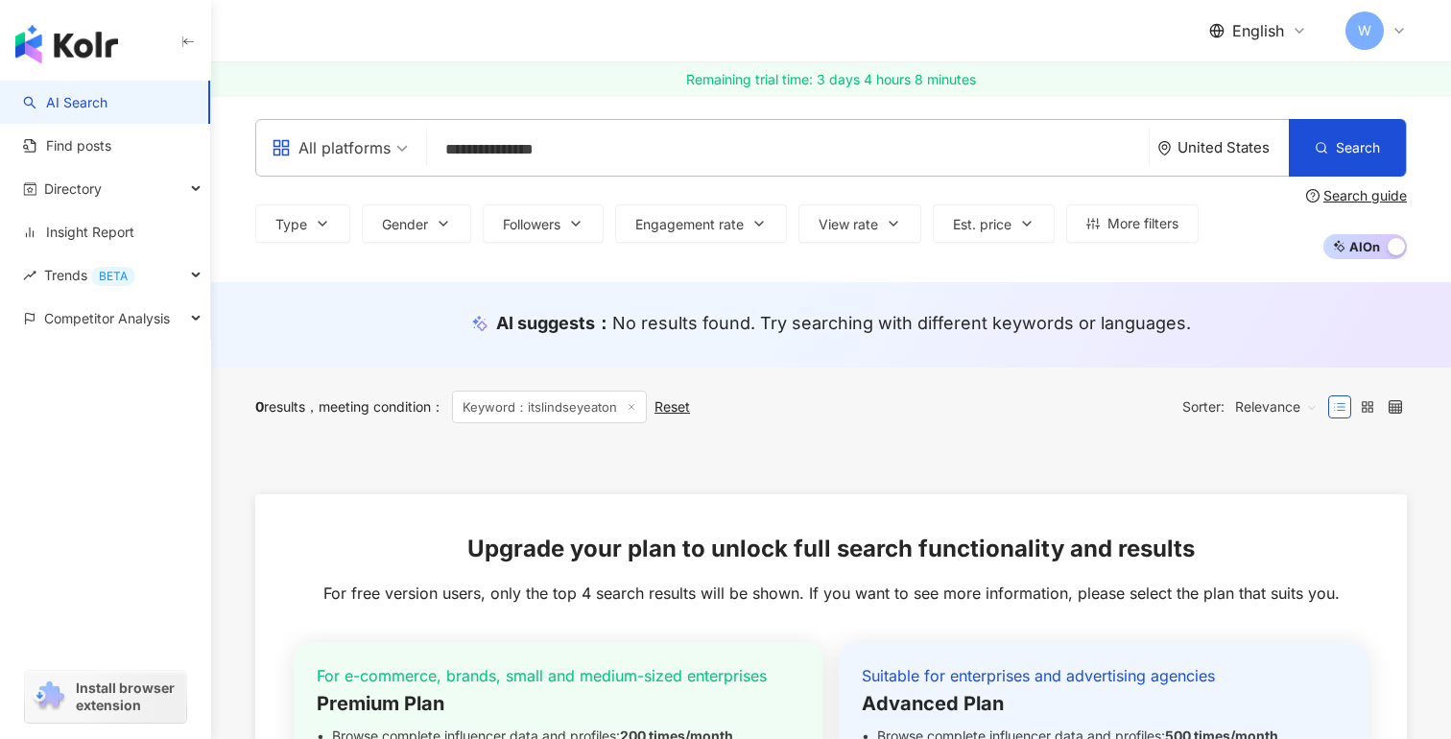
click at [525, 143] on input "**********" at bounding box center [788, 149] width 706 height 36
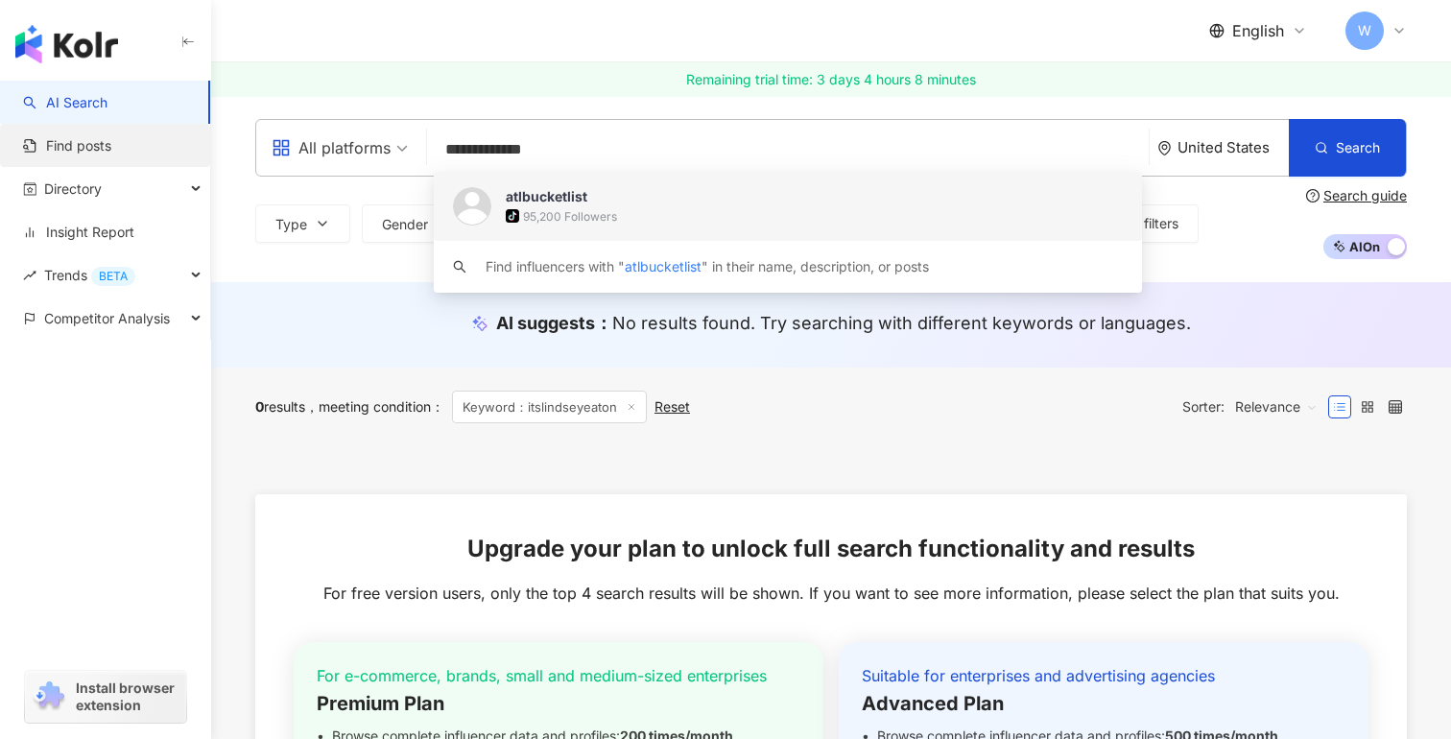
type input "**********"
click at [111, 139] on link "Find posts" at bounding box center [67, 145] width 88 height 19
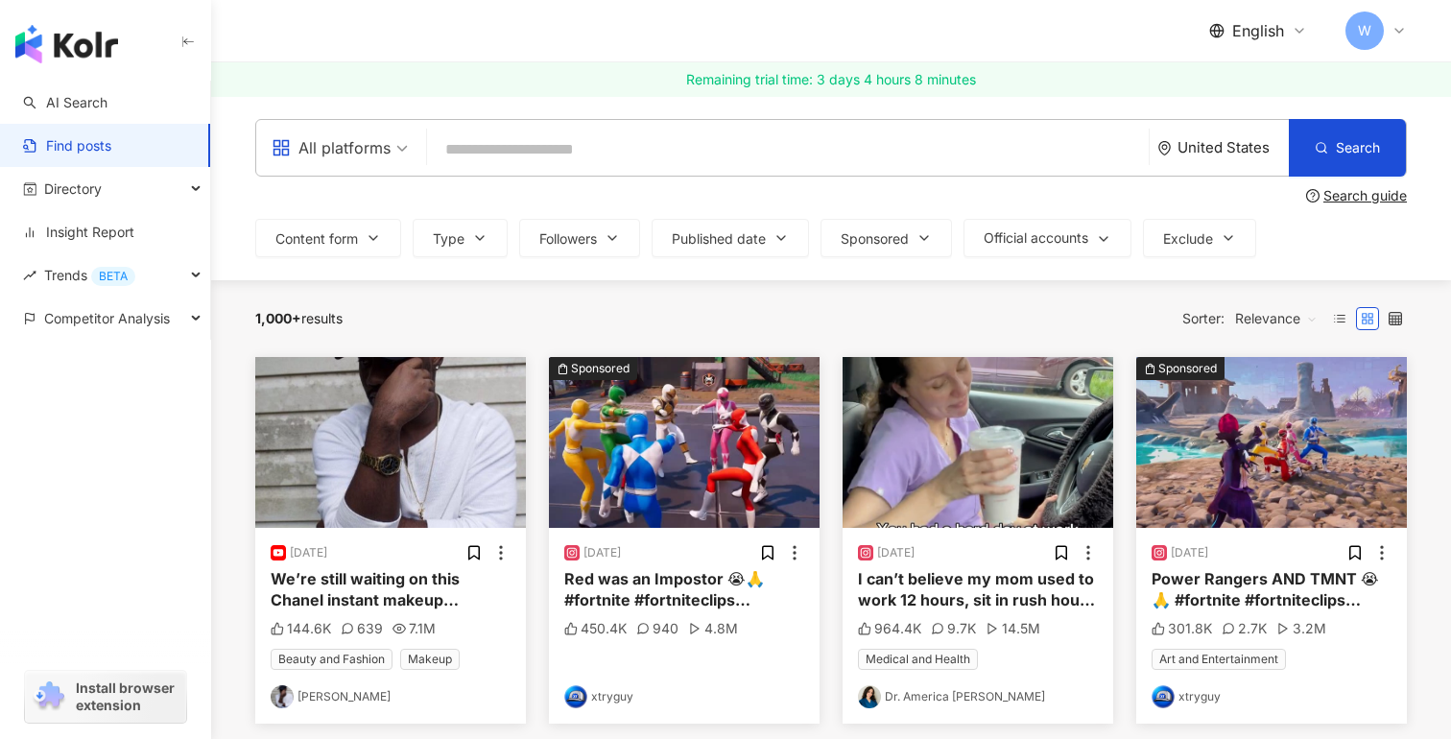
click at [506, 154] on input "search" at bounding box center [788, 149] width 706 height 41
click at [107, 104] on link "AI Search" at bounding box center [65, 102] width 84 height 19
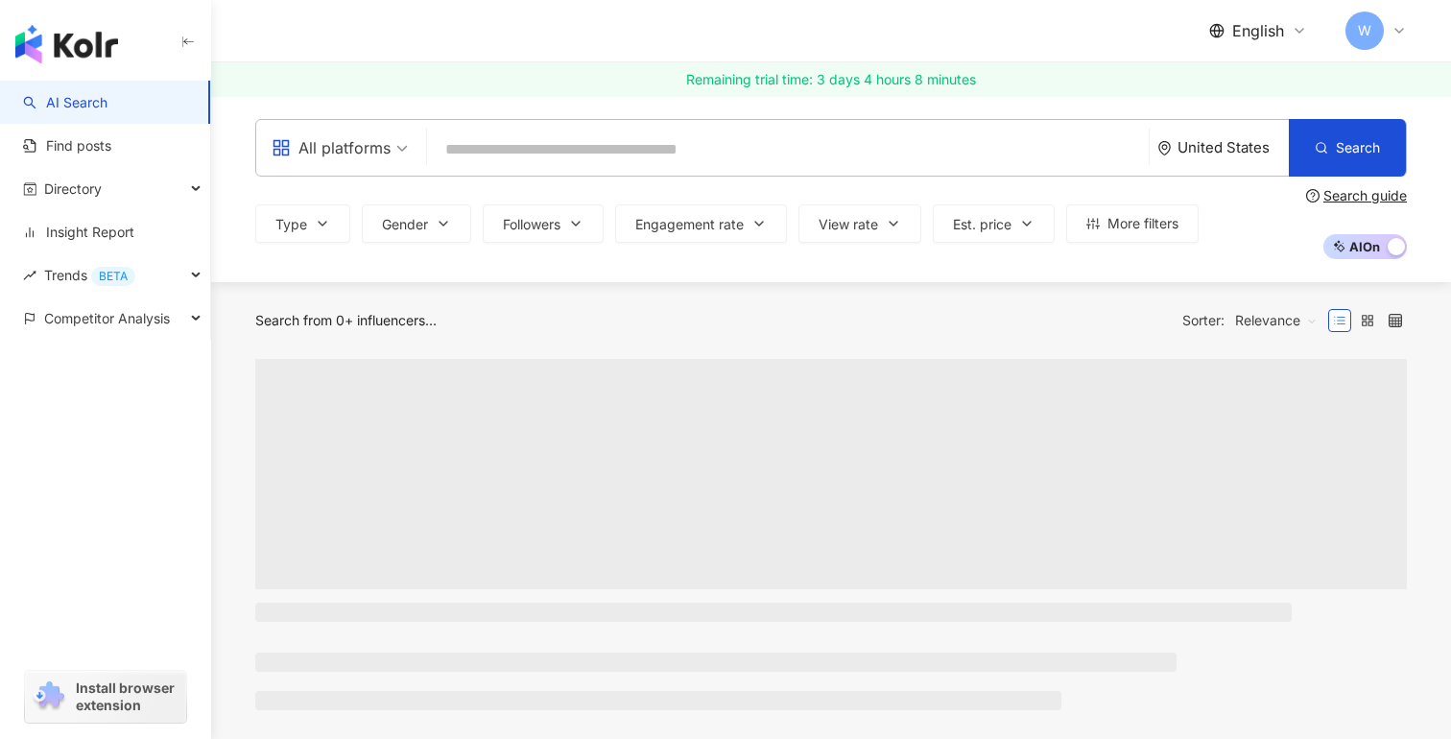
click at [487, 164] on input "search" at bounding box center [788, 149] width 706 height 36
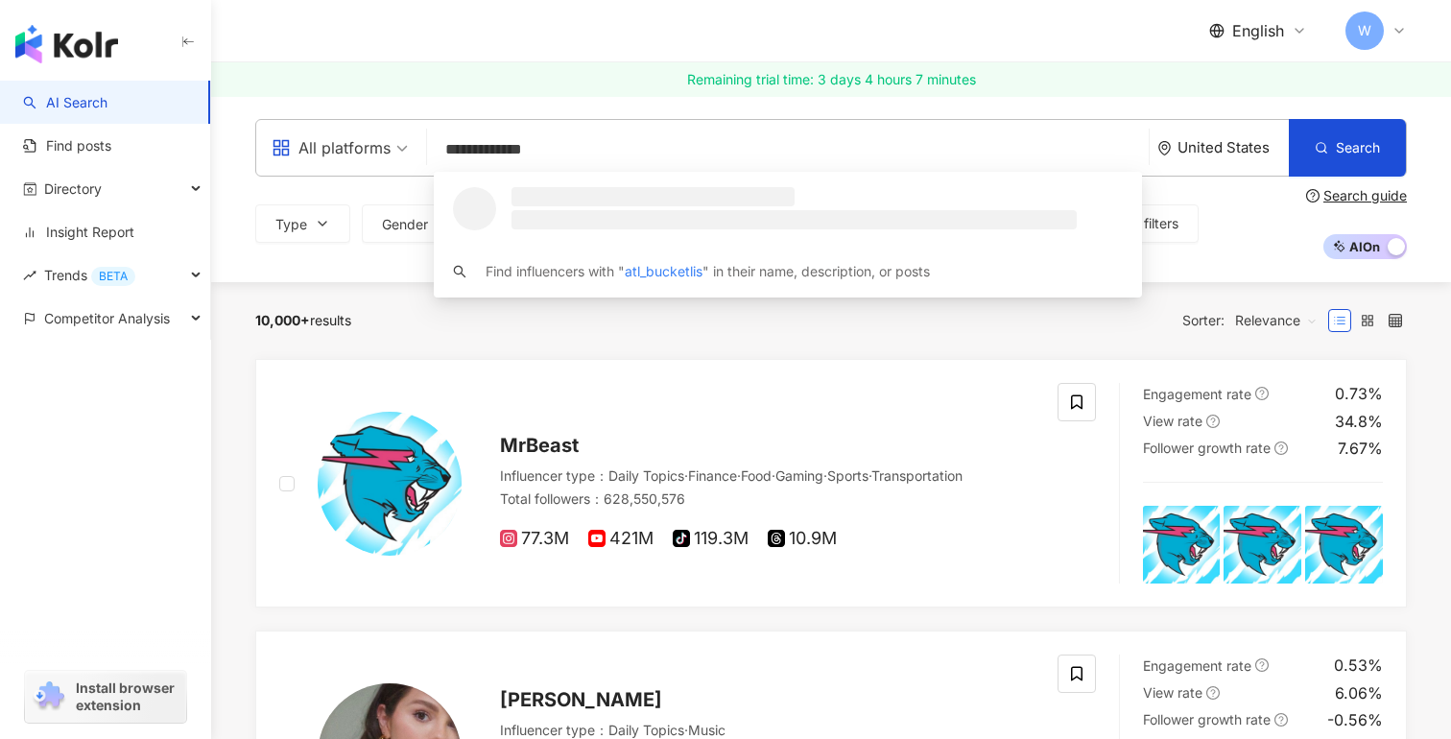
type input "**********"
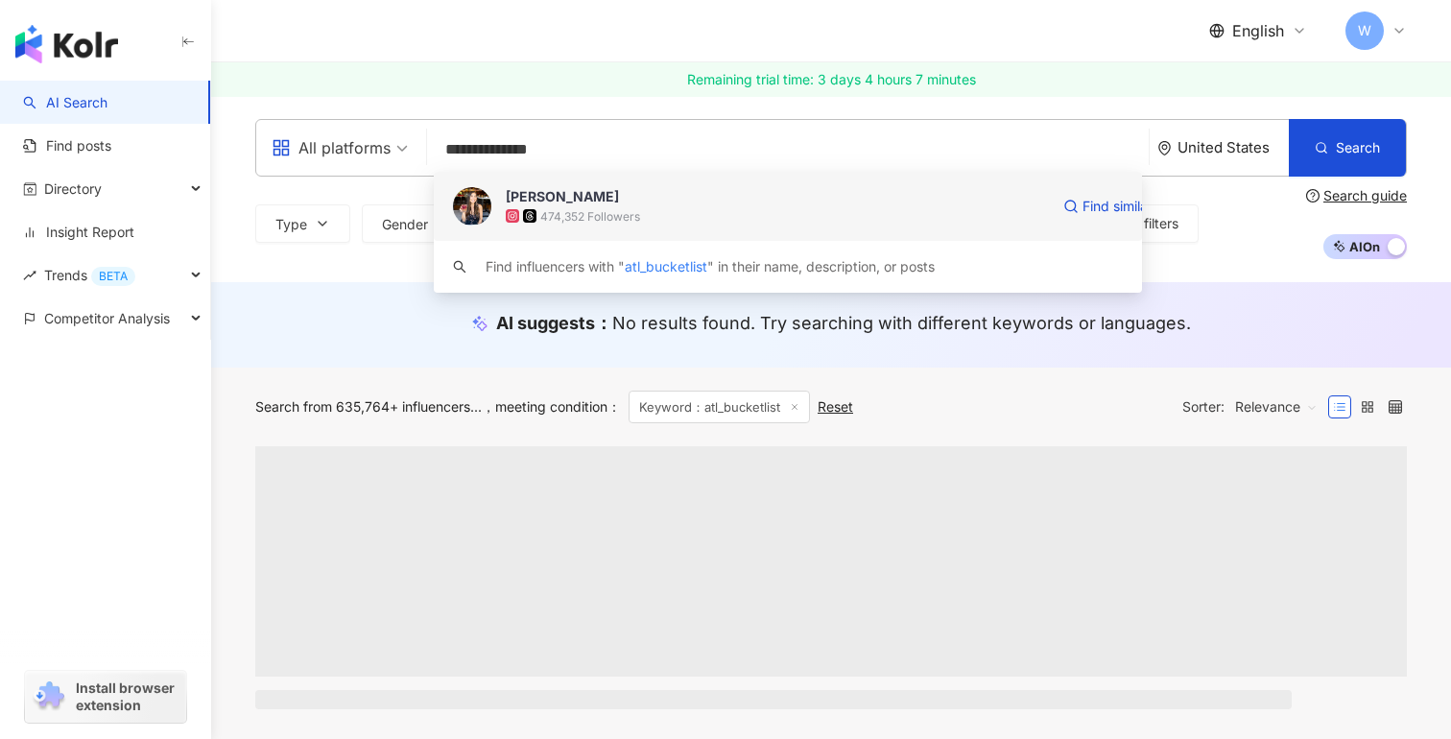
click at [600, 199] on span "[PERSON_NAME]" at bounding box center [777, 196] width 543 height 19
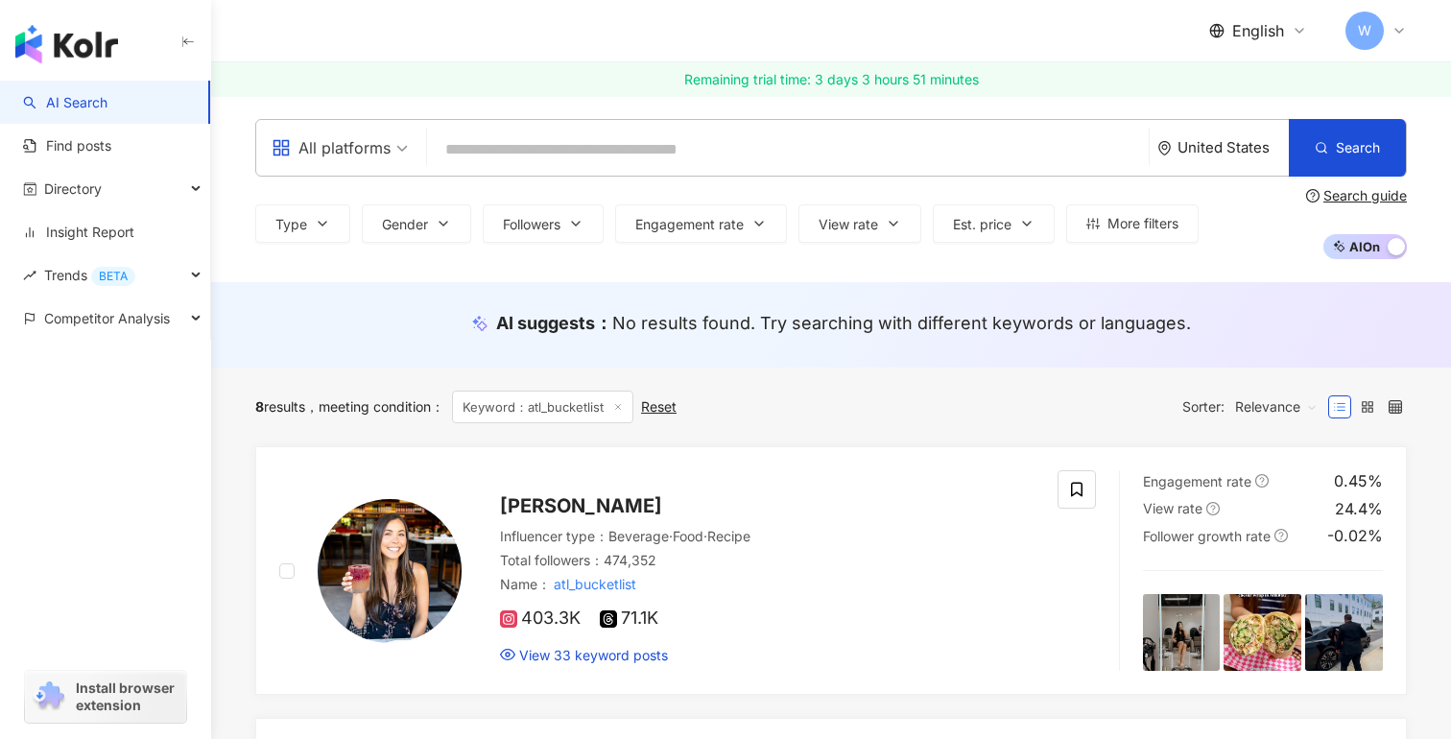
click at [1403, 23] on icon at bounding box center [1398, 30] width 15 height 15
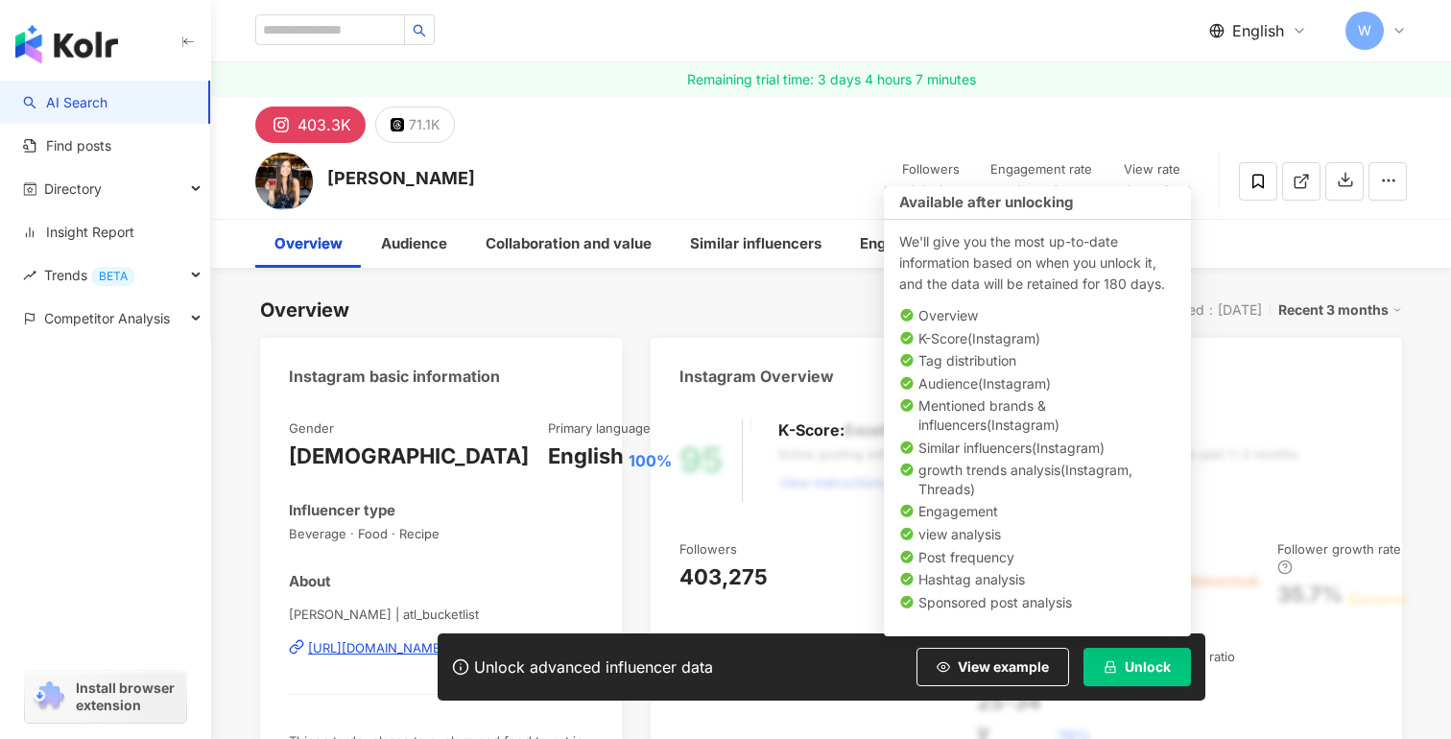
click at [1142, 675] on span "Unlock" at bounding box center [1148, 666] width 46 height 15
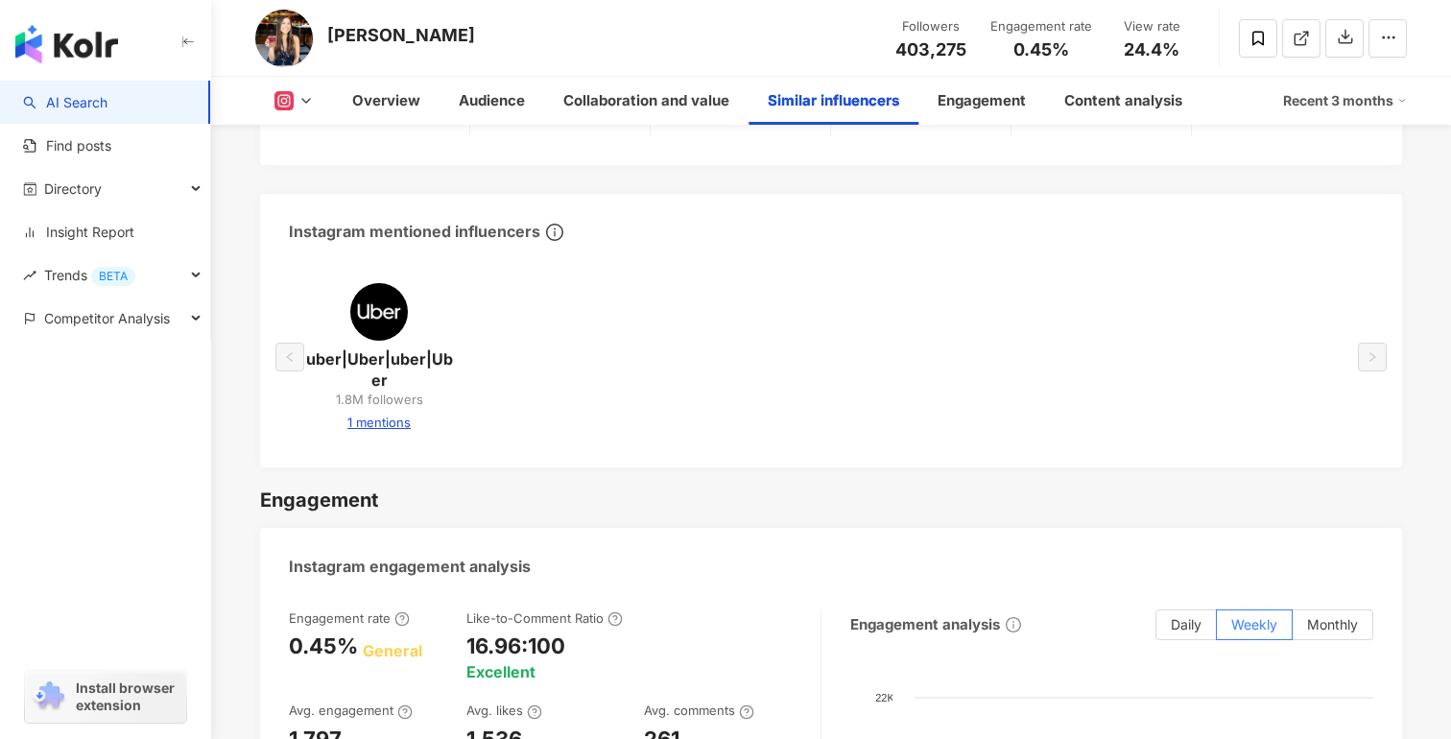
scroll to position [3529, 0]
click at [286, 91] on icon at bounding box center [283, 100] width 19 height 19
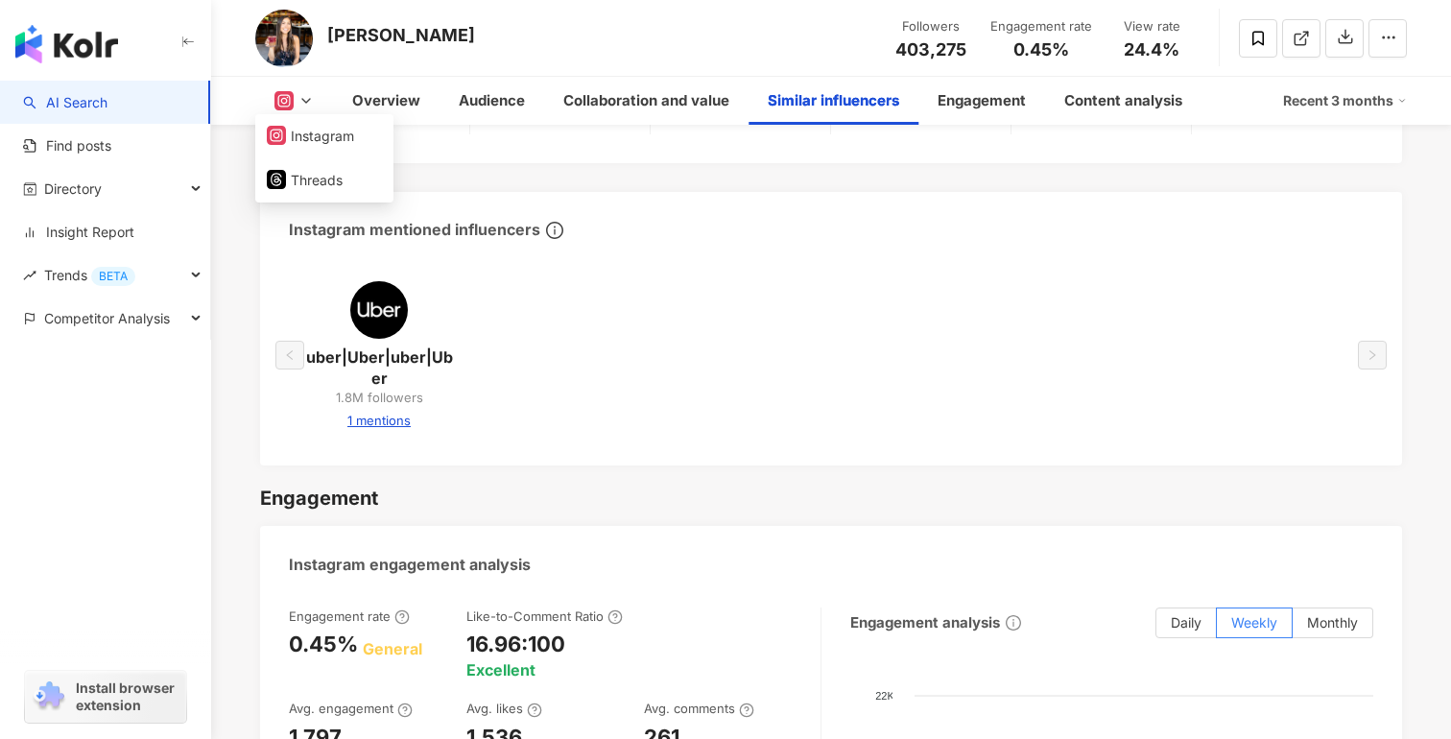
click at [535, 171] on div "AI Instagram similar influencers [PERSON_NAME] | CANTONESE TUTOR 748.5K followe…" at bounding box center [831, 178] width 1142 height 576
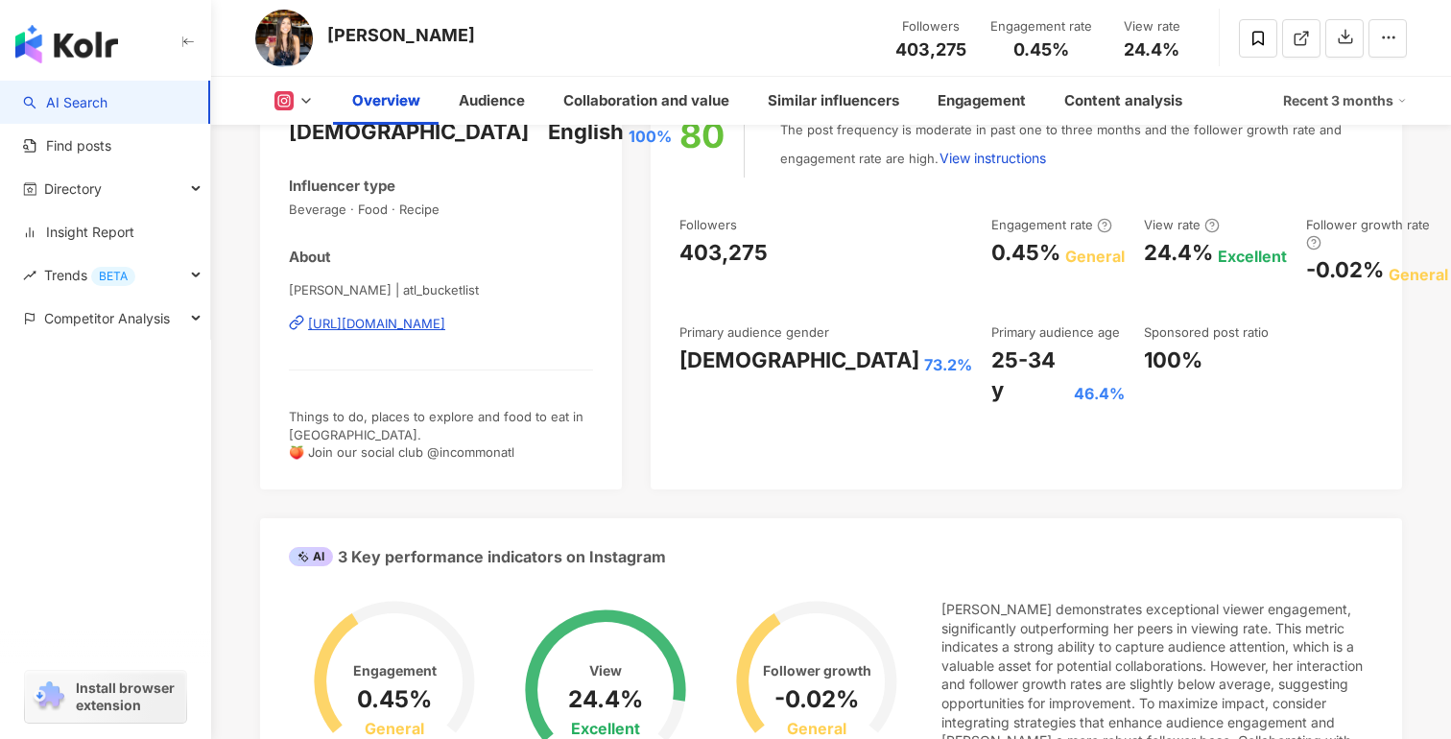
scroll to position [0, 0]
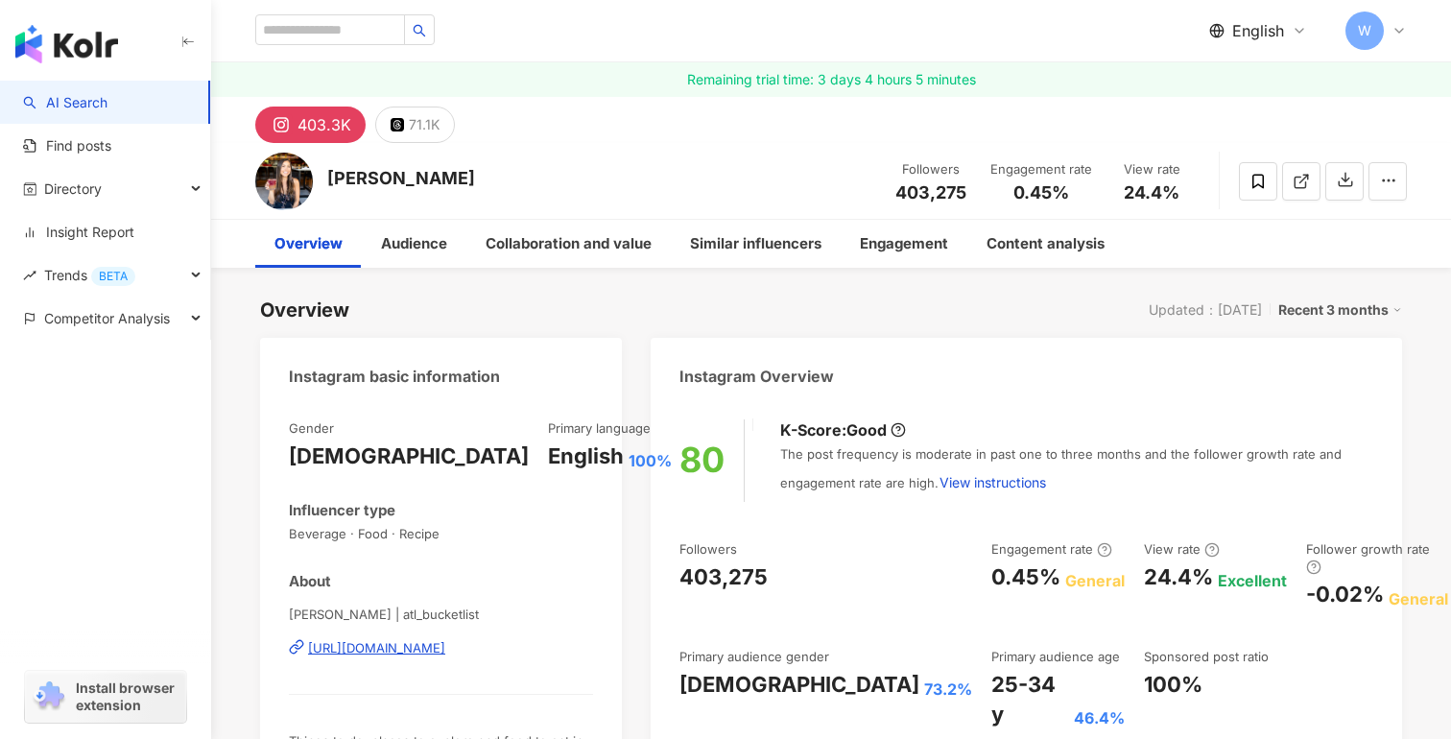
click at [292, 110] on button "403.3K" at bounding box center [310, 125] width 110 height 36
click at [1262, 173] on icon at bounding box center [1257, 181] width 17 height 17
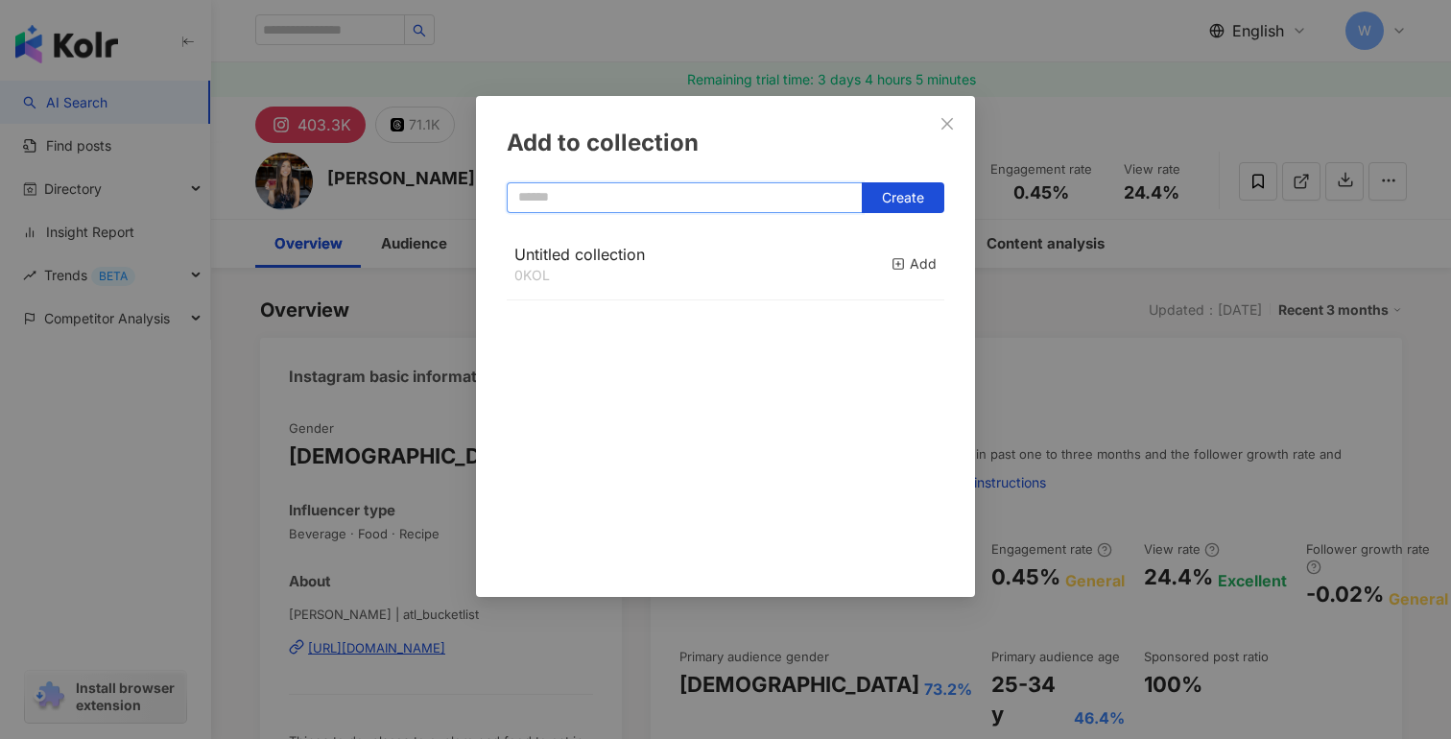
click at [829, 193] on input "text" at bounding box center [685, 197] width 356 height 31
click at [915, 201] on span "Create" at bounding box center [903, 197] width 42 height 15
type input "**********"
click at [954, 121] on icon "close" at bounding box center [946, 123] width 15 height 15
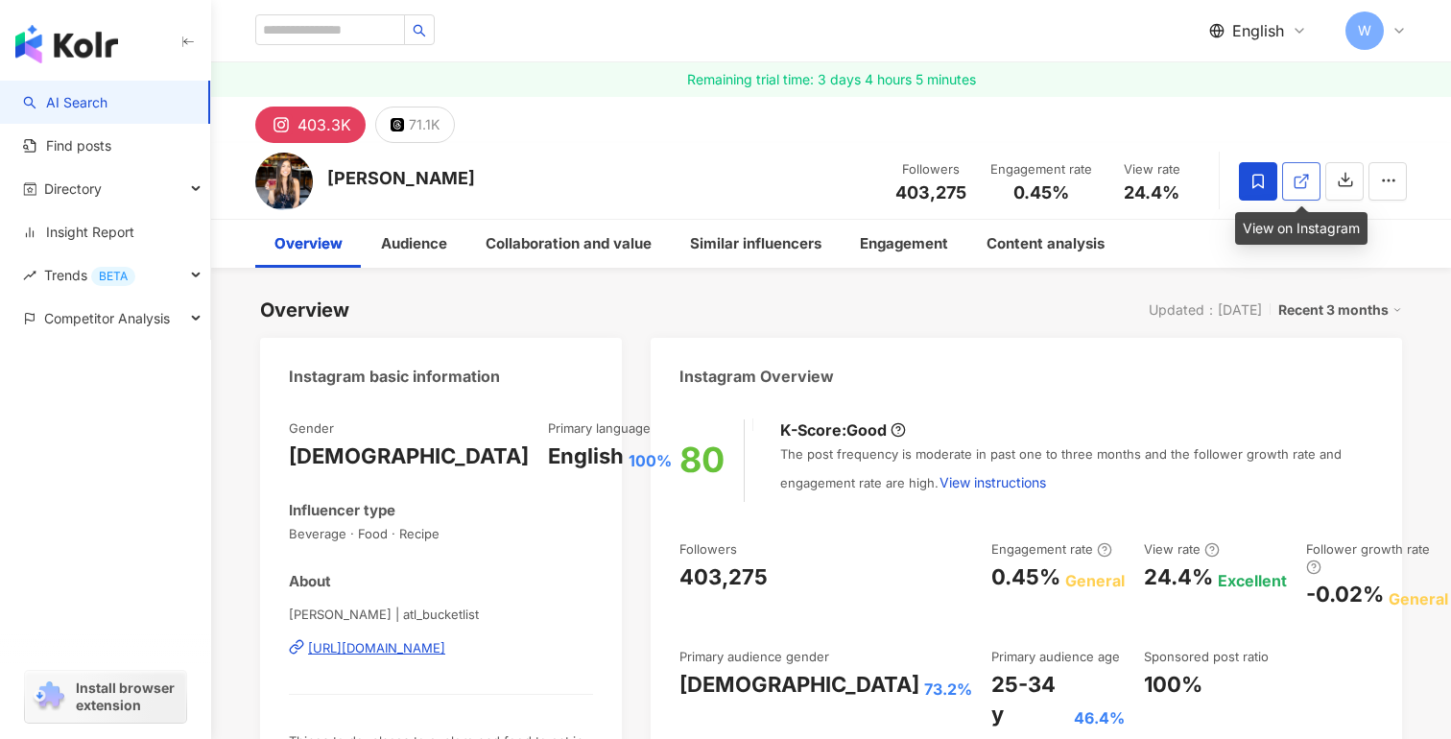
click at [1293, 178] on icon at bounding box center [1301, 181] width 17 height 17
click at [1382, 184] on icon "button" at bounding box center [1388, 180] width 17 height 17
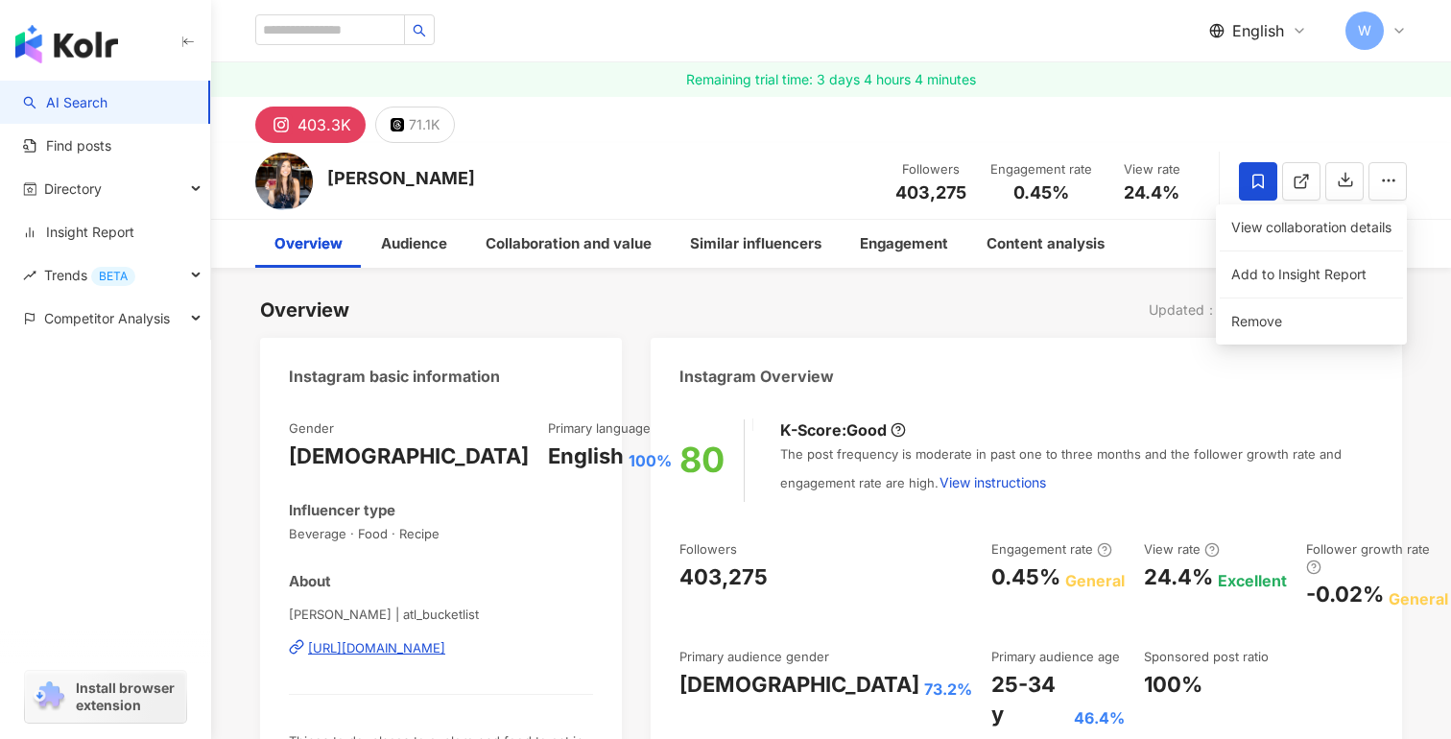
click at [1431, 246] on div "Overview Audience Collaboration and value Similar influencers Engagement Conten…" at bounding box center [831, 244] width 1228 height 48
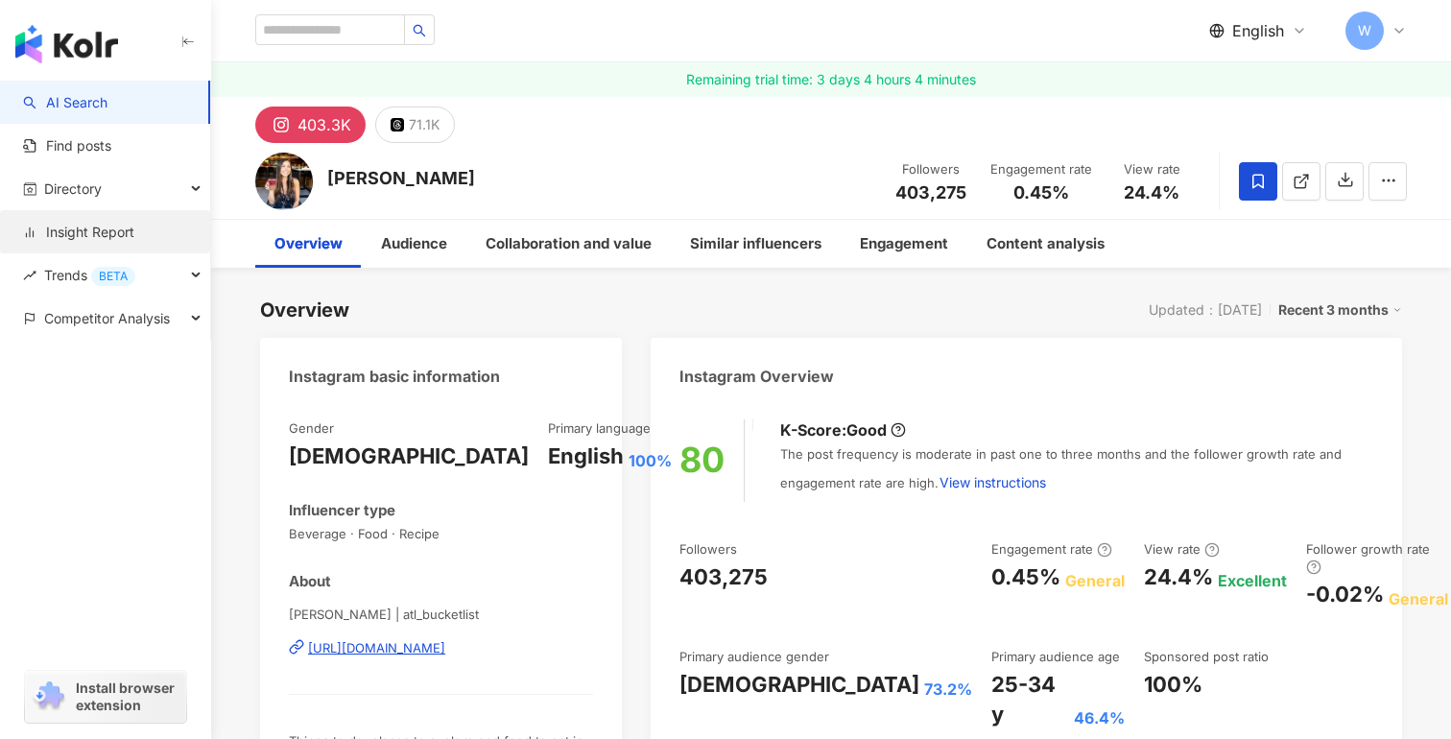
click at [123, 241] on link "Insight Report" at bounding box center [78, 232] width 111 height 19
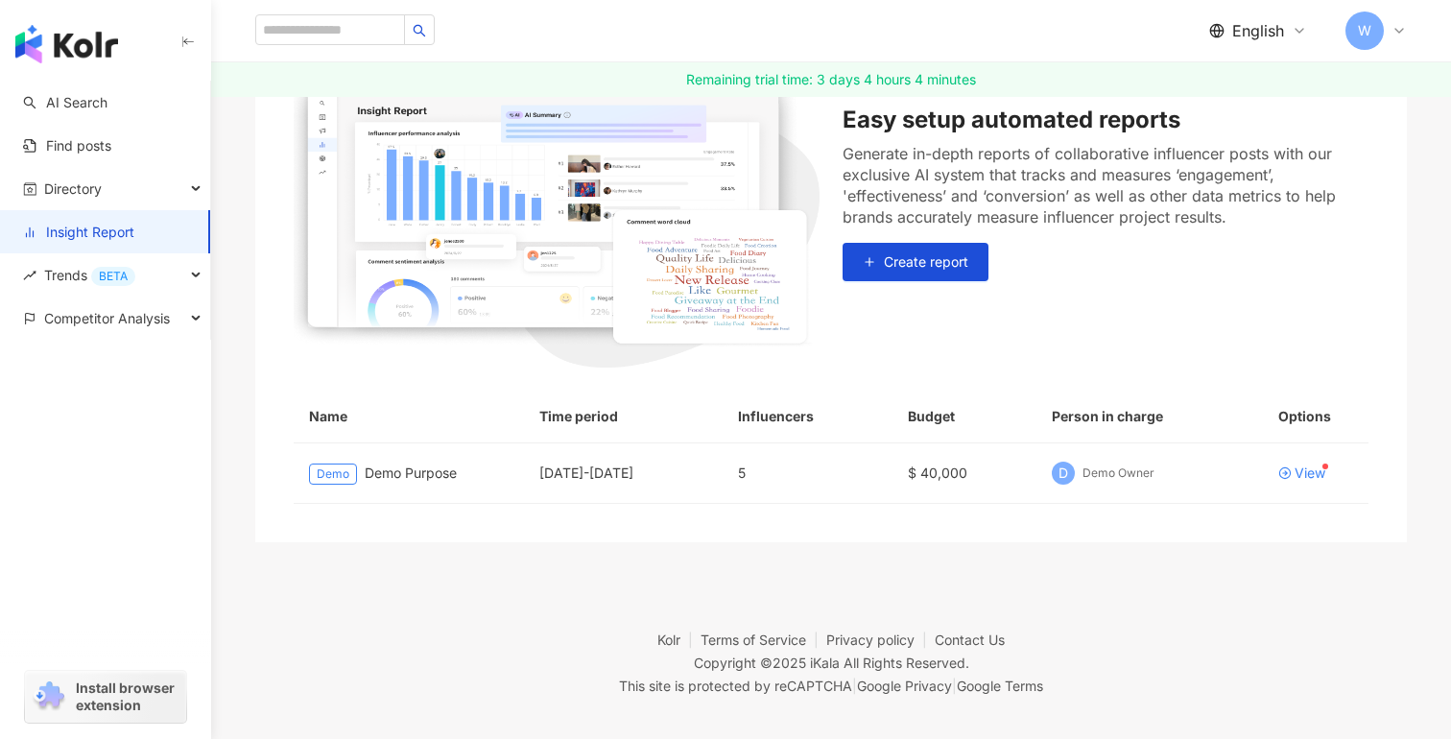
scroll to position [289, 0]
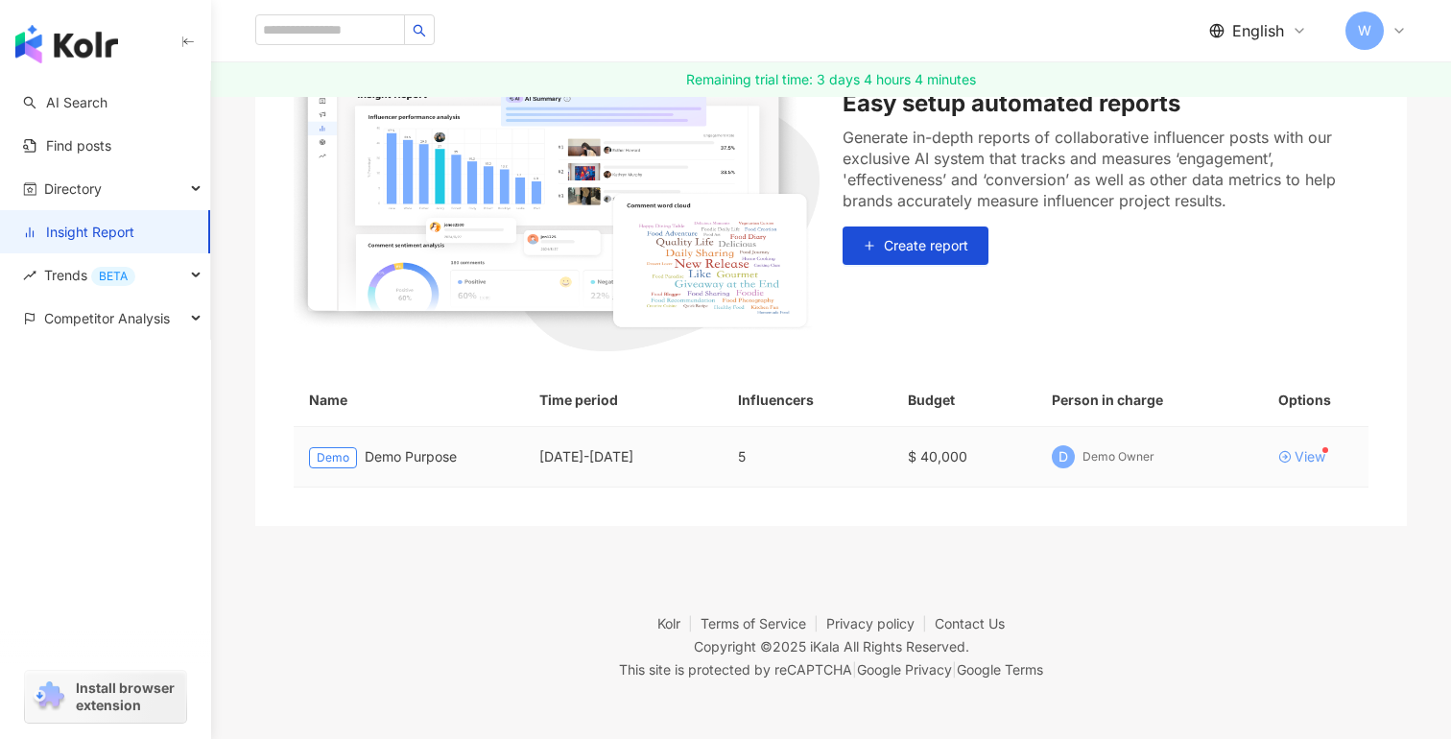
click at [1317, 458] on div "View" at bounding box center [1310, 456] width 31 height 13
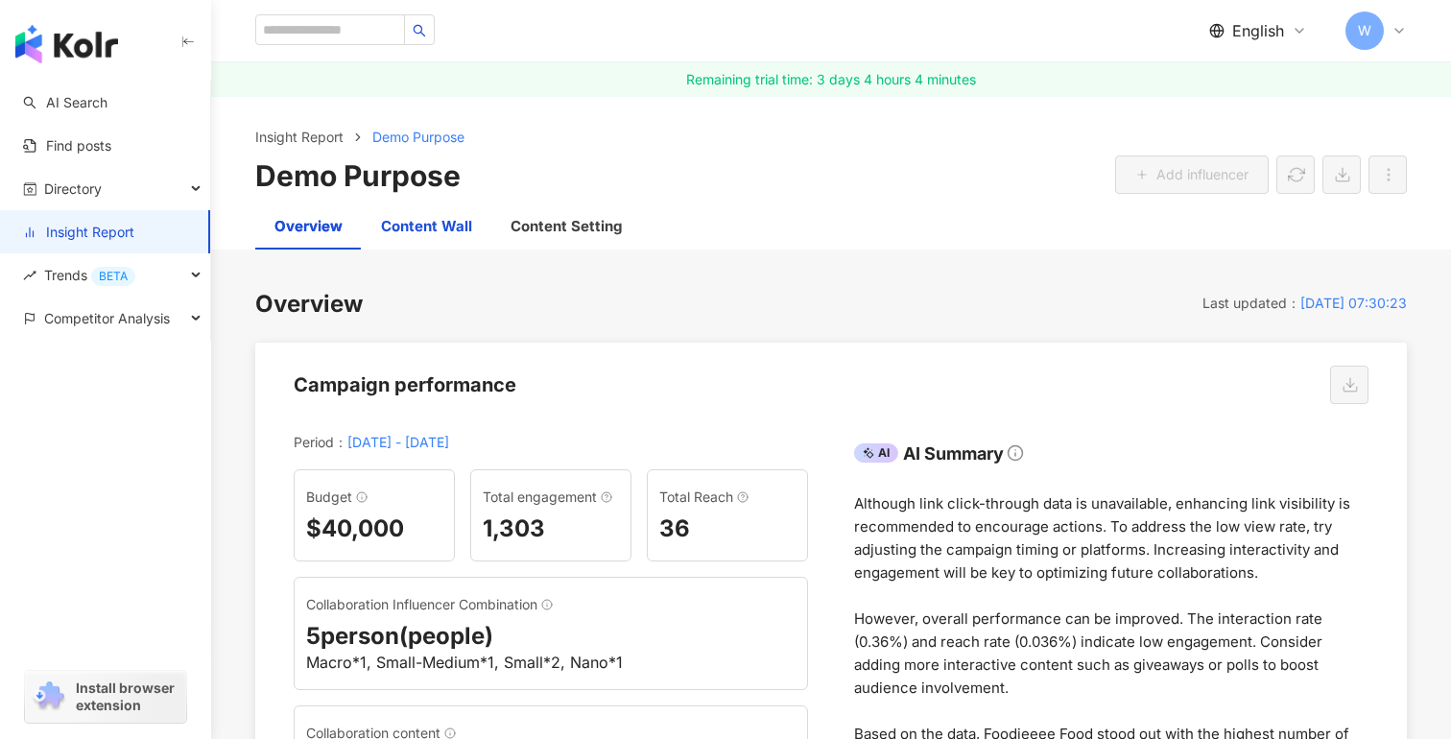
click at [451, 226] on div "Content Wall" at bounding box center [426, 226] width 91 height 23
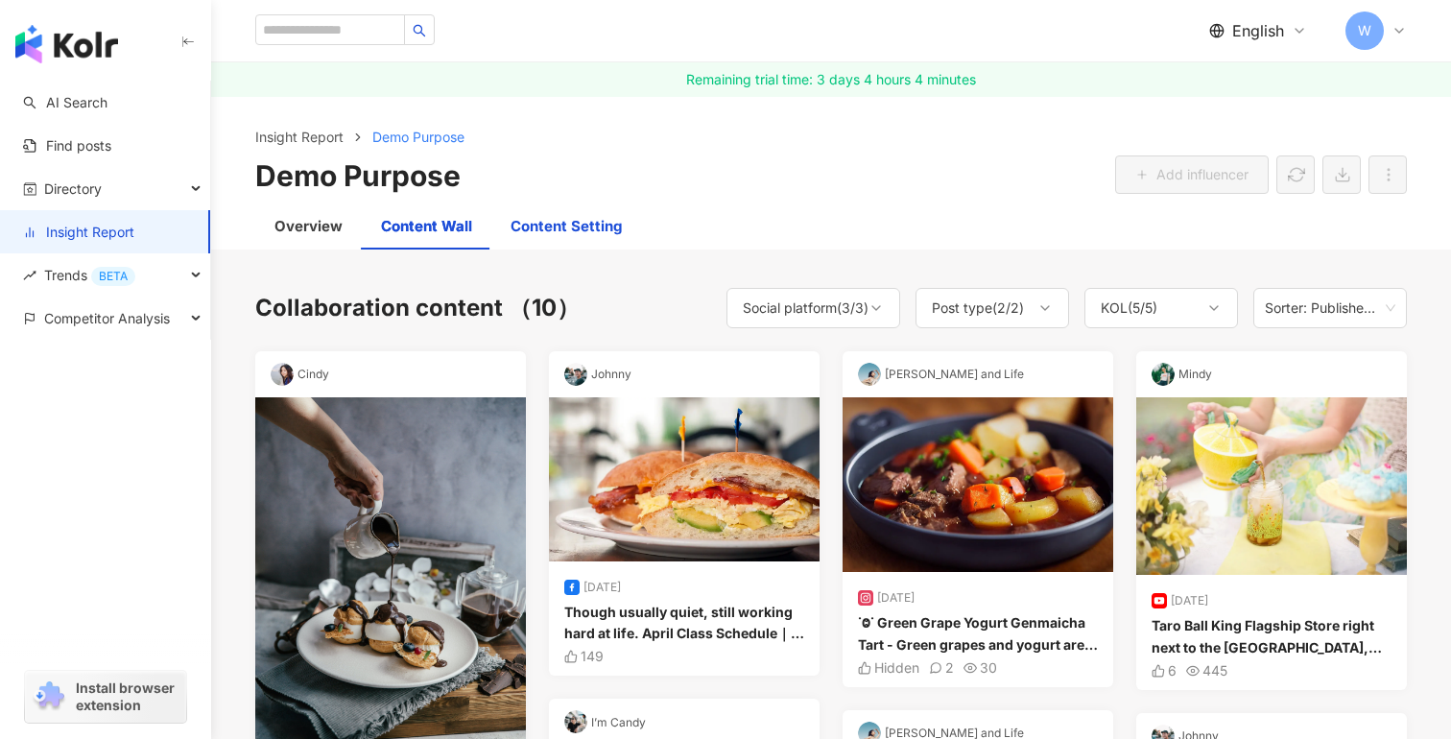
click at [574, 229] on div "Content Setting" at bounding box center [566, 226] width 111 height 23
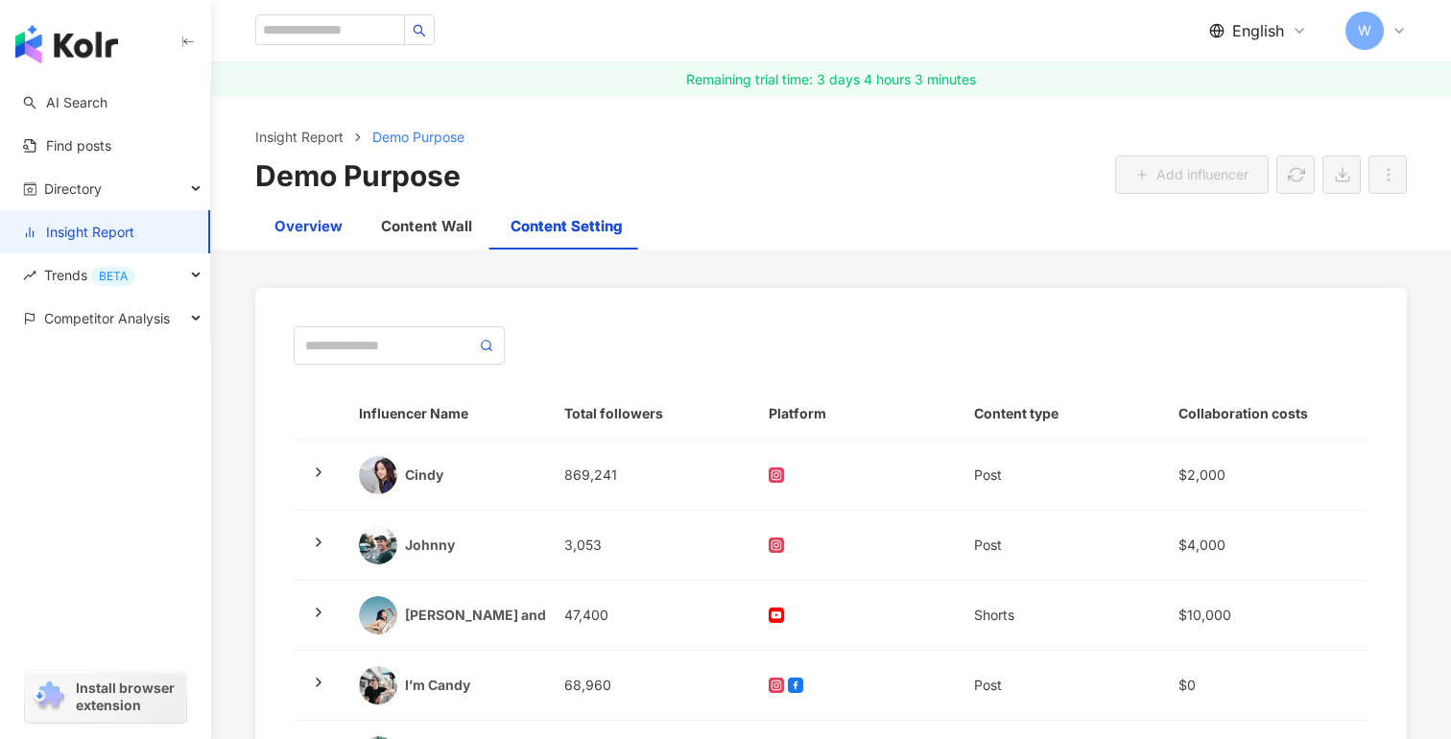
click at [302, 215] on div "Overview" at bounding box center [308, 226] width 68 height 23
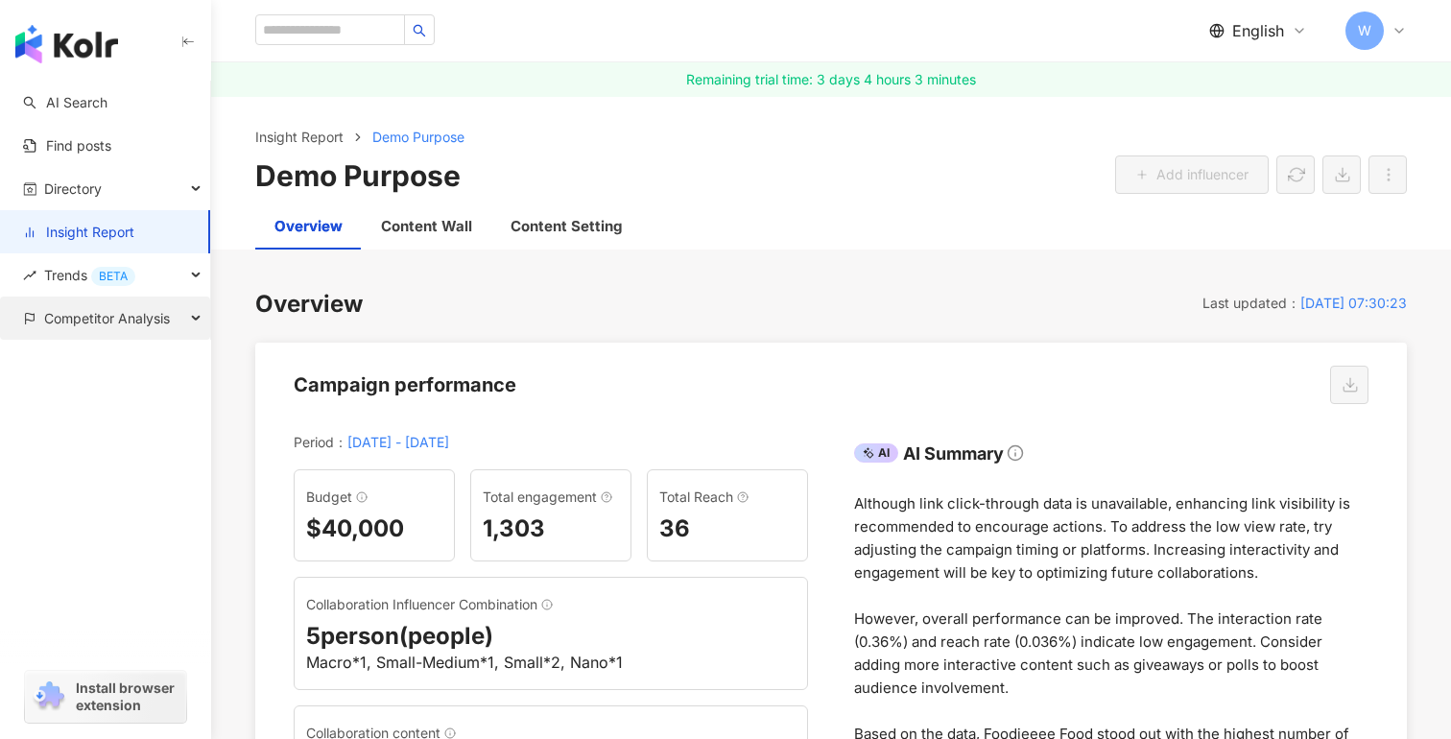
click at [165, 312] on span "Competitor Analysis" at bounding box center [107, 318] width 126 height 43
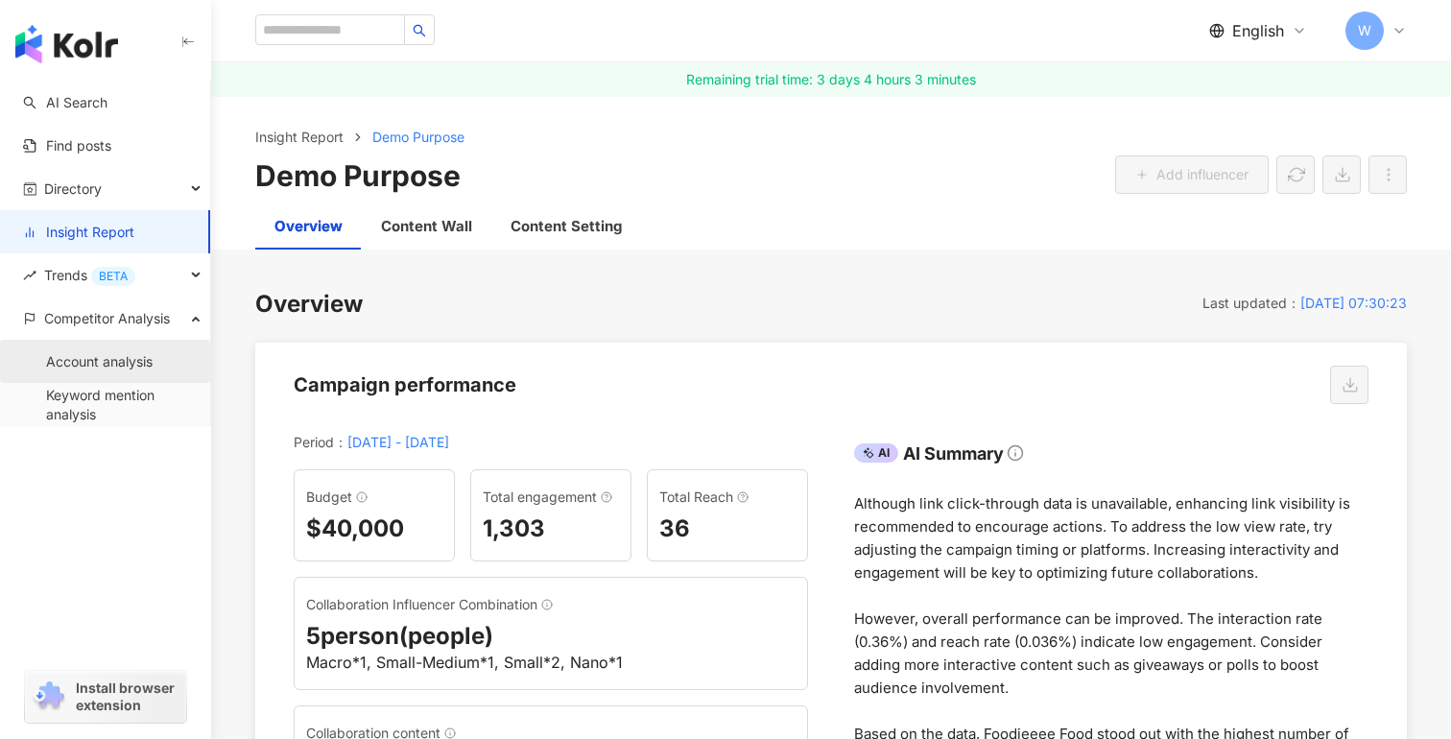
click at [148, 368] on link "Account analysis" at bounding box center [99, 361] width 107 height 19
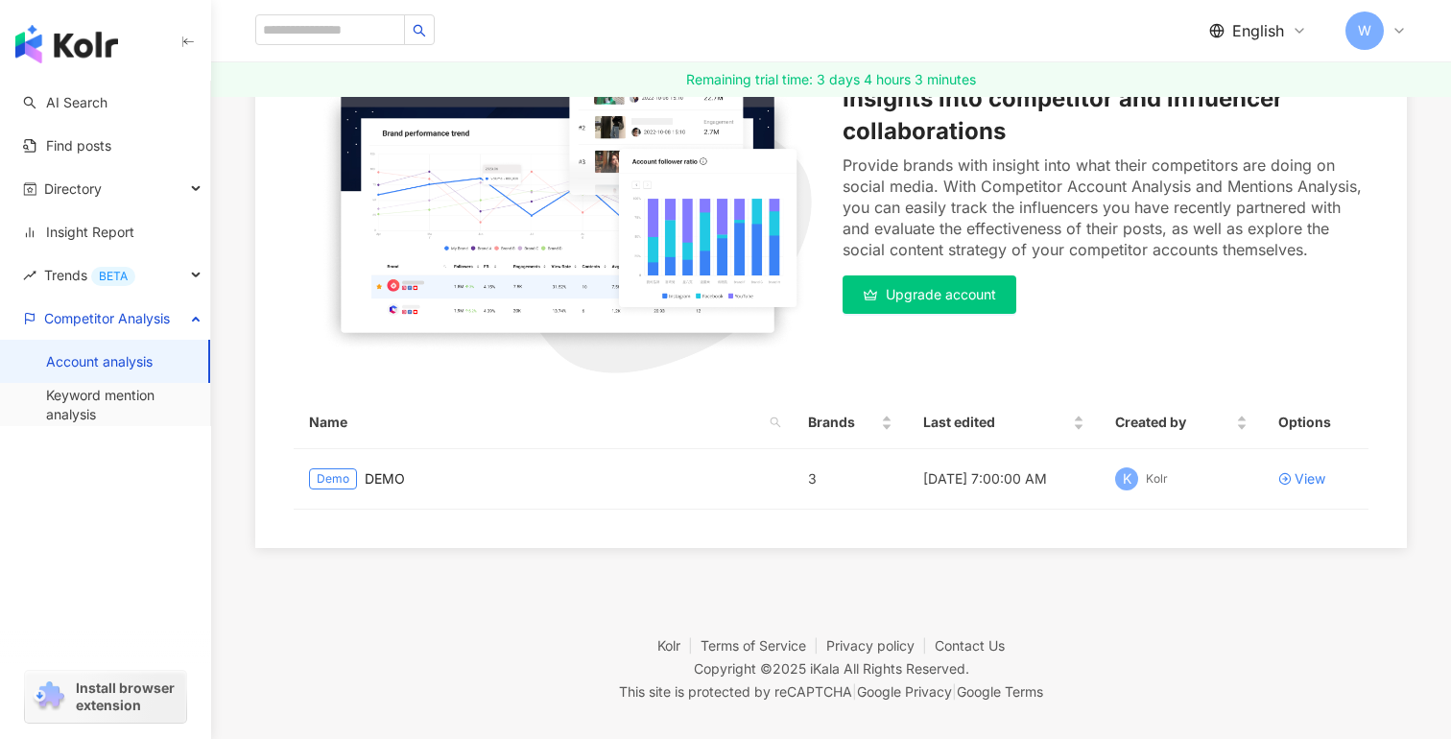
scroll to position [289, 0]
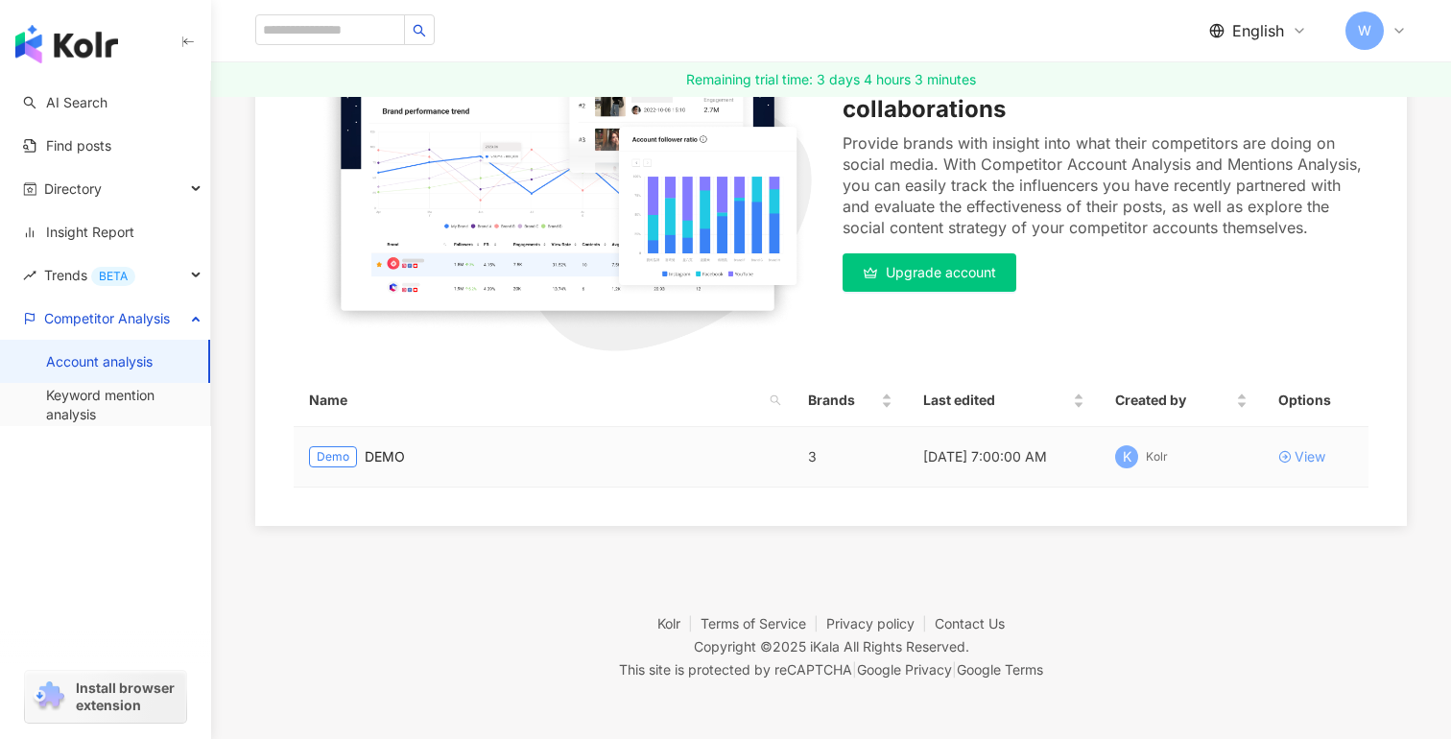
click at [1314, 453] on div "View" at bounding box center [1310, 456] width 31 height 21
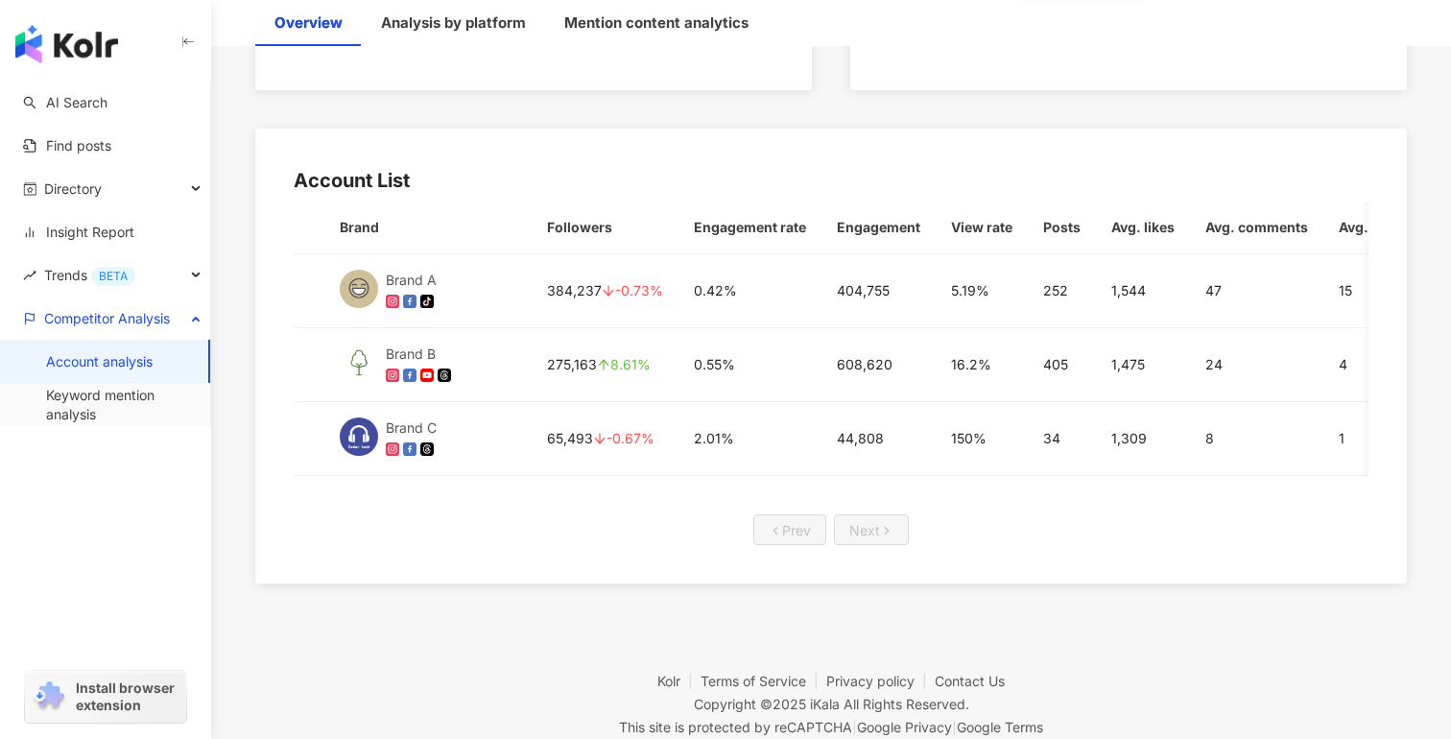
scroll to position [981, 0]
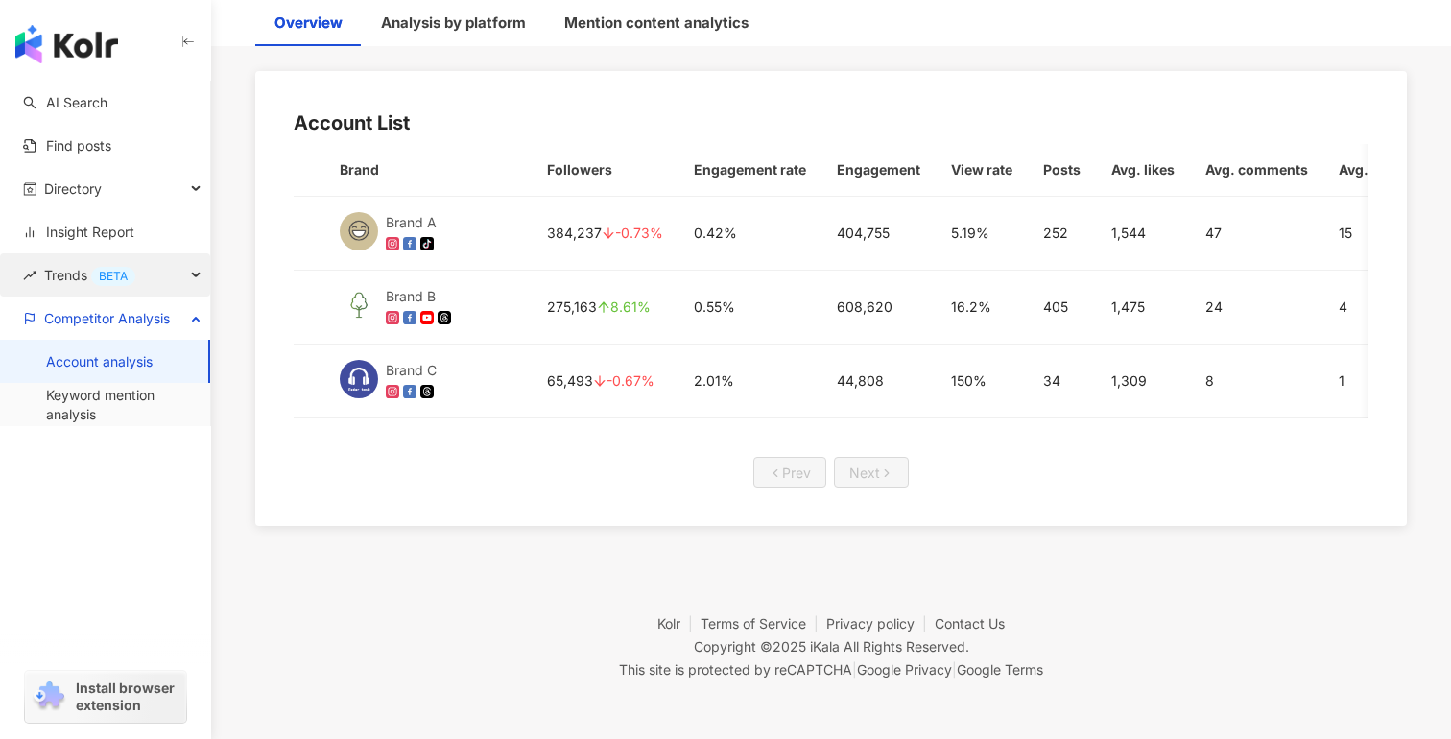
click at [155, 261] on div "Trends BETA" at bounding box center [105, 274] width 210 height 43
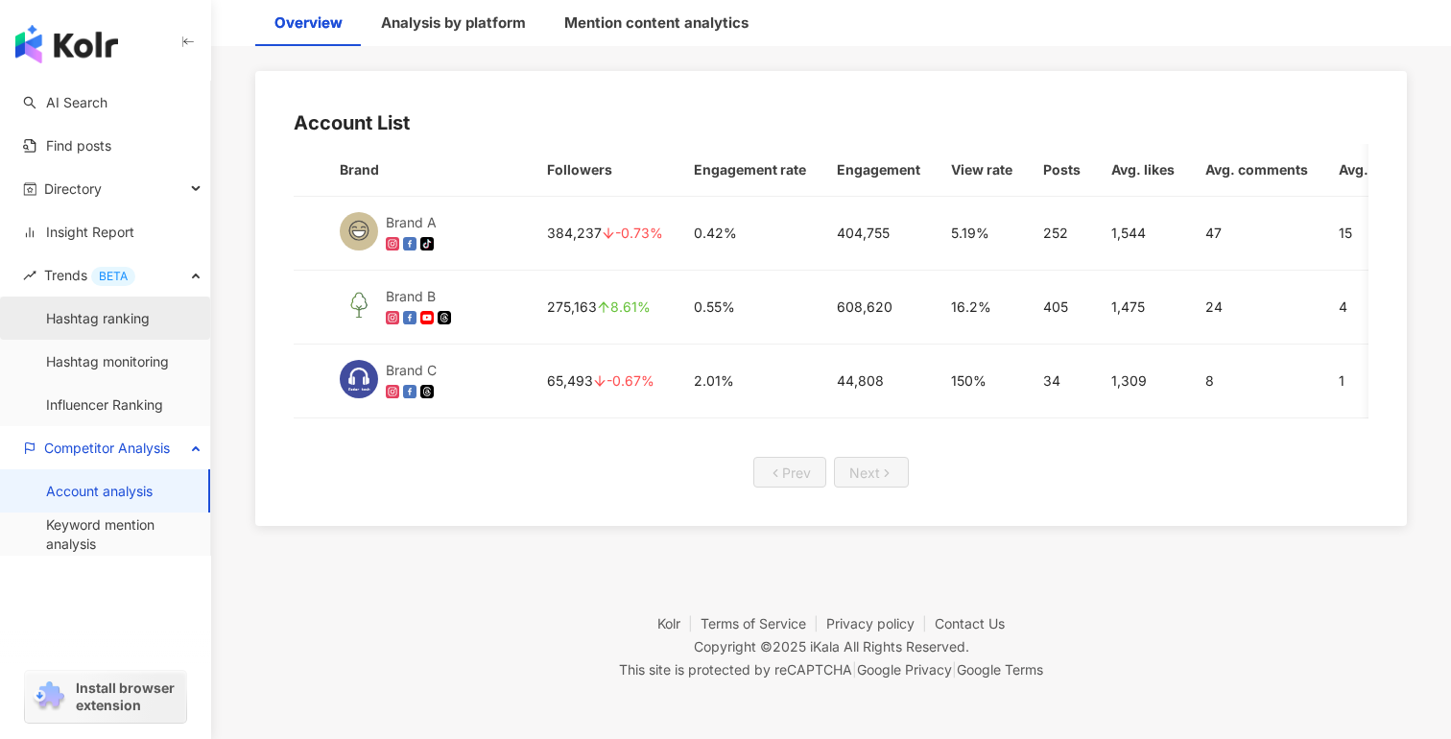
click at [150, 321] on link "Hashtag ranking" at bounding box center [98, 318] width 104 height 19
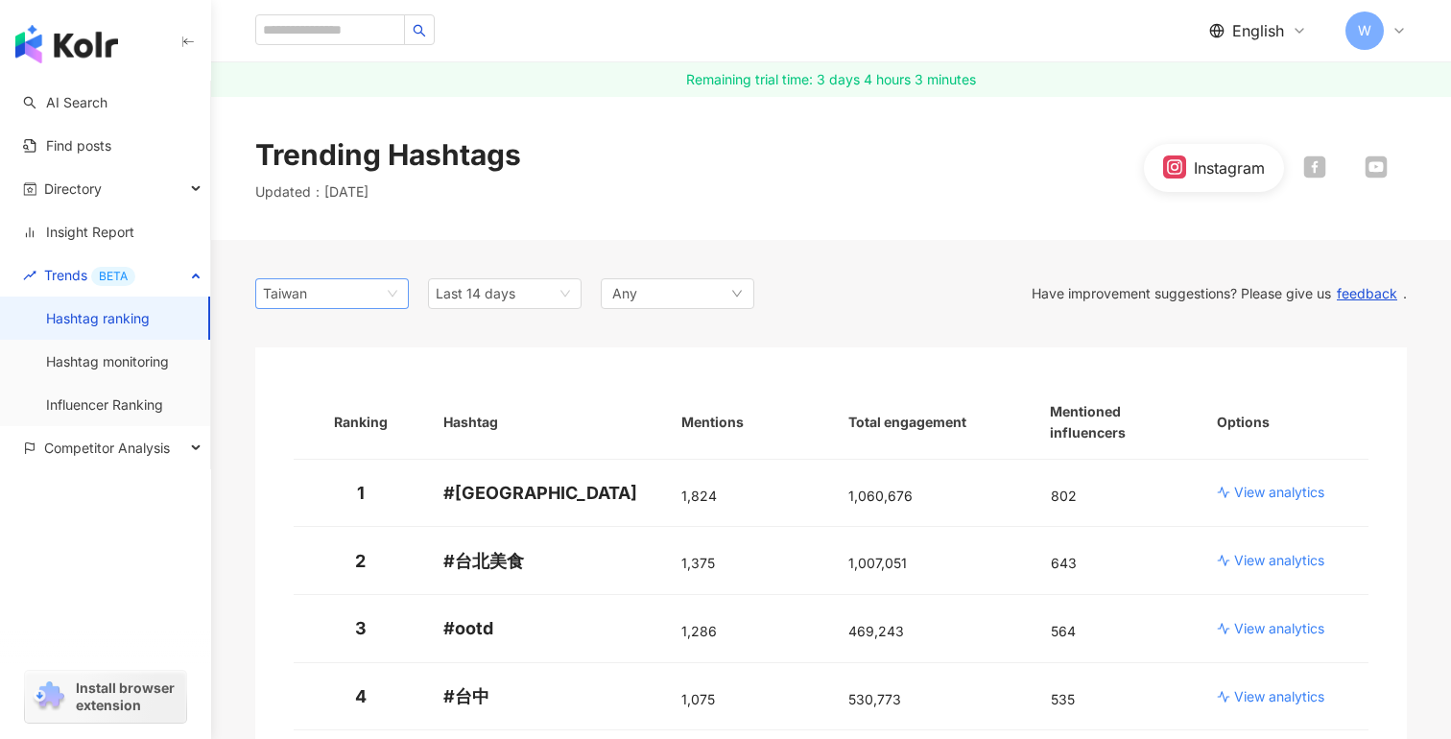
click at [400, 288] on span "Taiwan" at bounding box center [332, 293] width 138 height 29
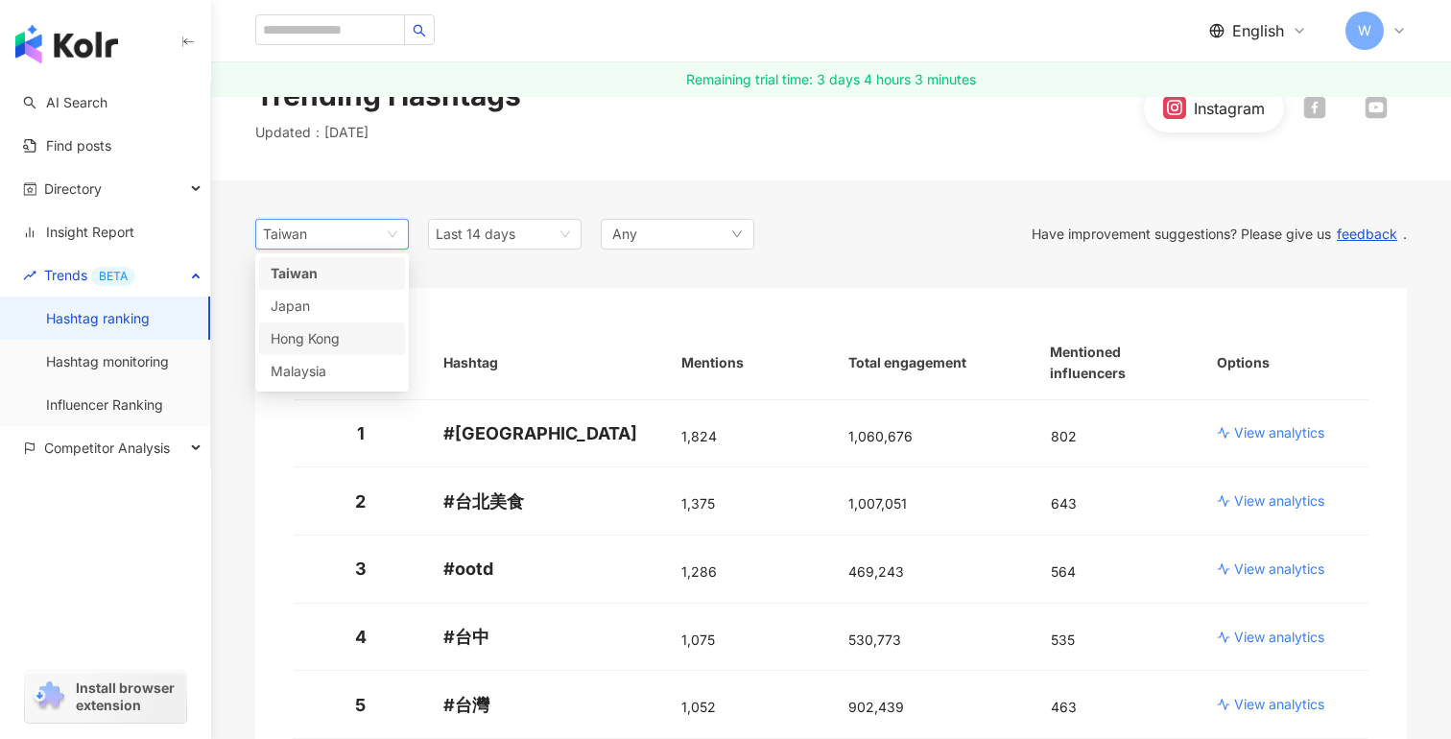
scroll to position [5, 0]
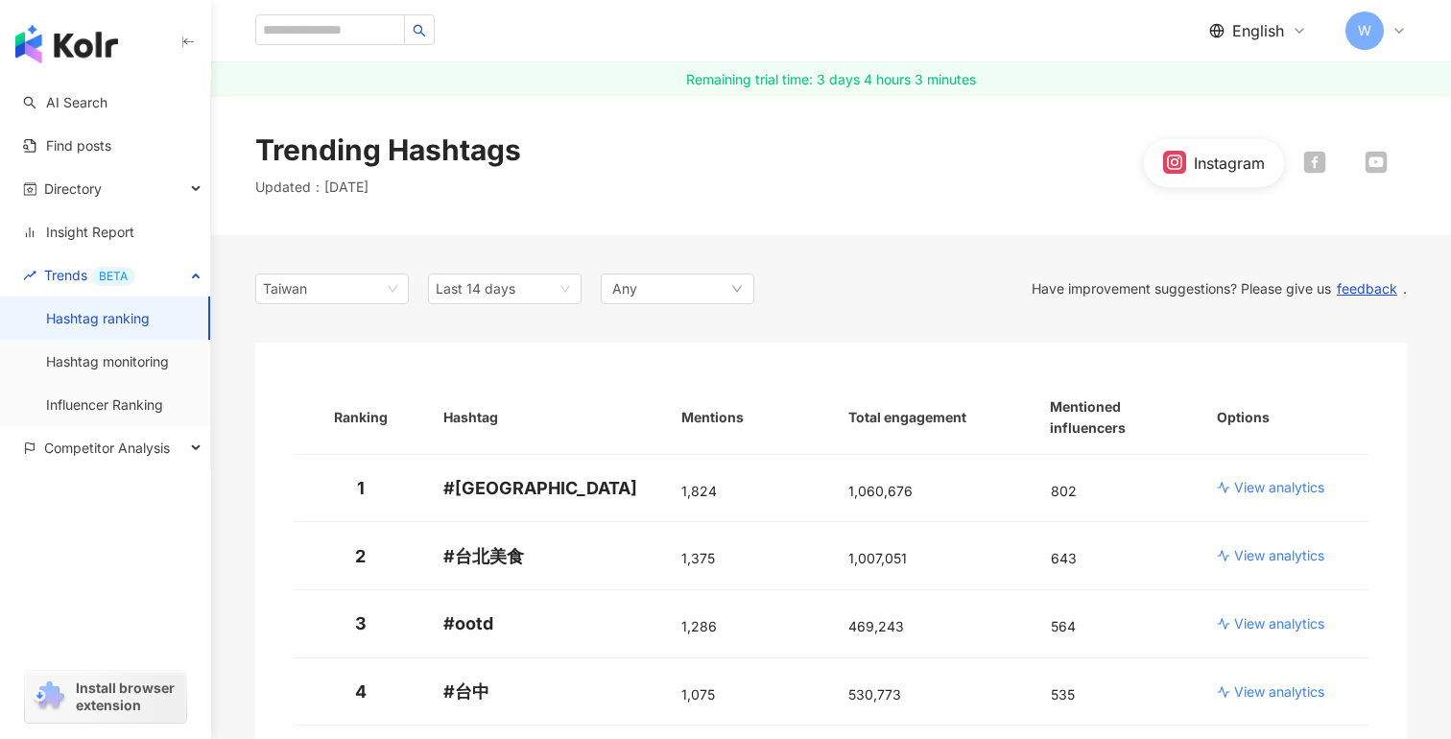
click at [496, 198] on div "Trending Hashtags Updated ： [DATE] Instagram" at bounding box center [831, 163] width 1240 height 144
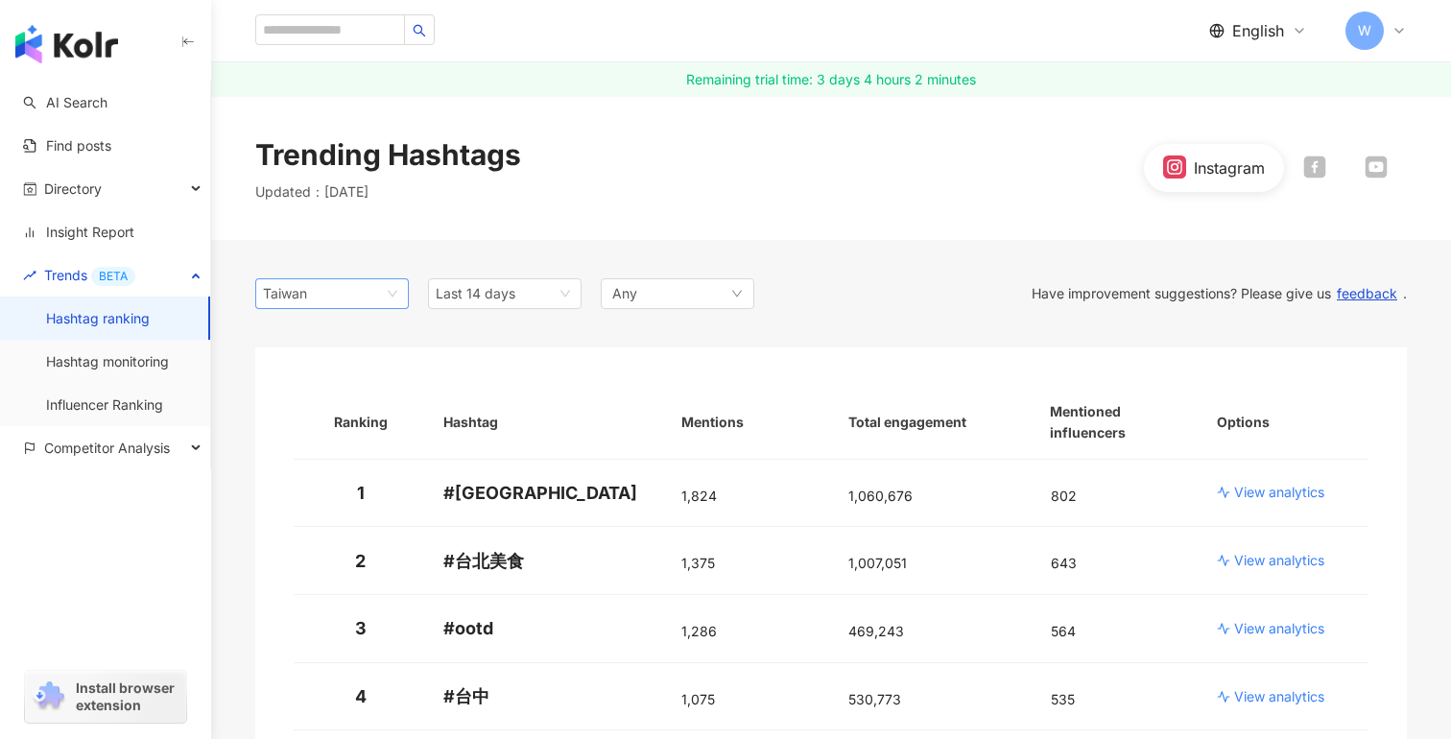
click at [403, 283] on div "[GEOGRAPHIC_DATA] tw [GEOGRAPHIC_DATA] [GEOGRAPHIC_DATA] [GEOGRAPHIC_DATA] [GEO…" at bounding box center [332, 293] width 154 height 31
click at [315, 294] on div "Taiwan" at bounding box center [294, 293] width 62 height 29
click at [328, 301] on span "Taiwan" at bounding box center [332, 293] width 138 height 29
click at [124, 395] on link "Influencer Ranking" at bounding box center [104, 404] width 117 height 19
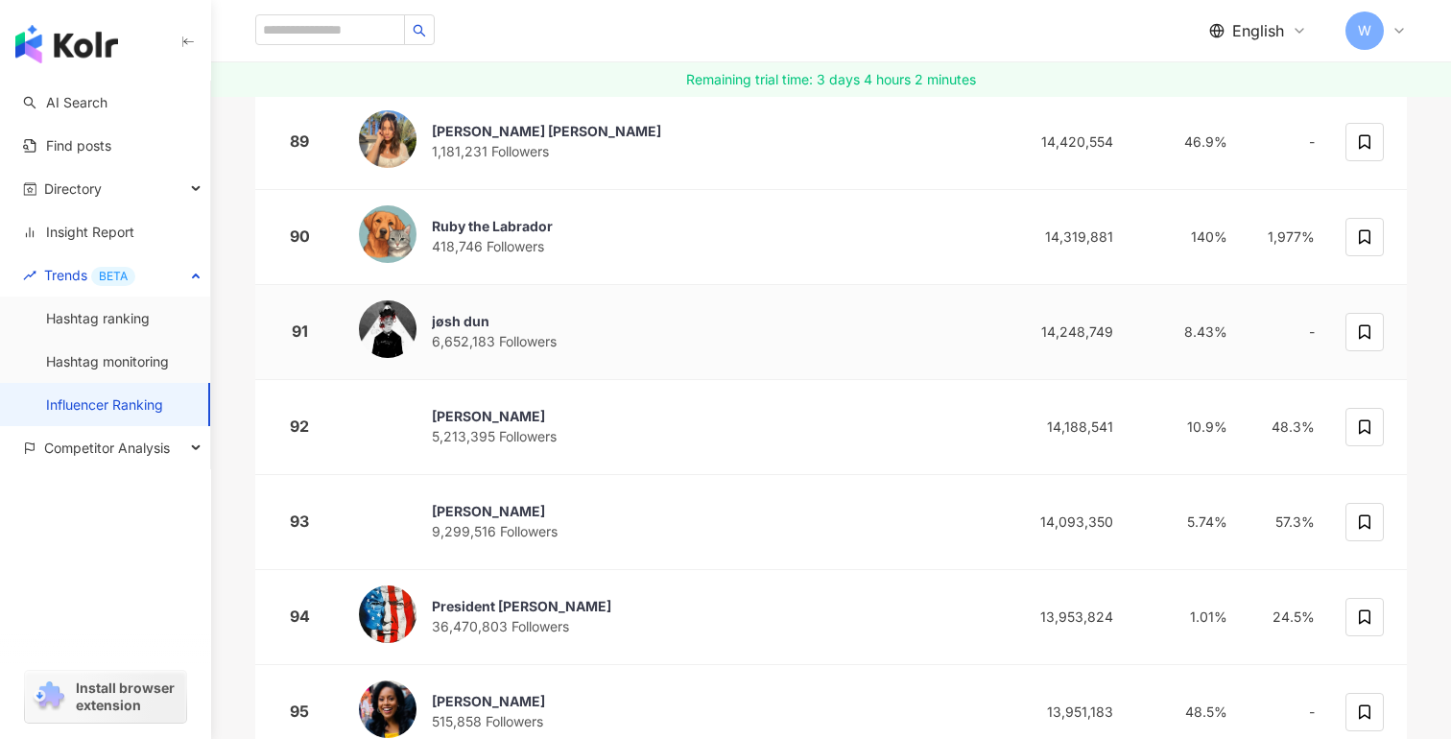
scroll to position [9444, 0]
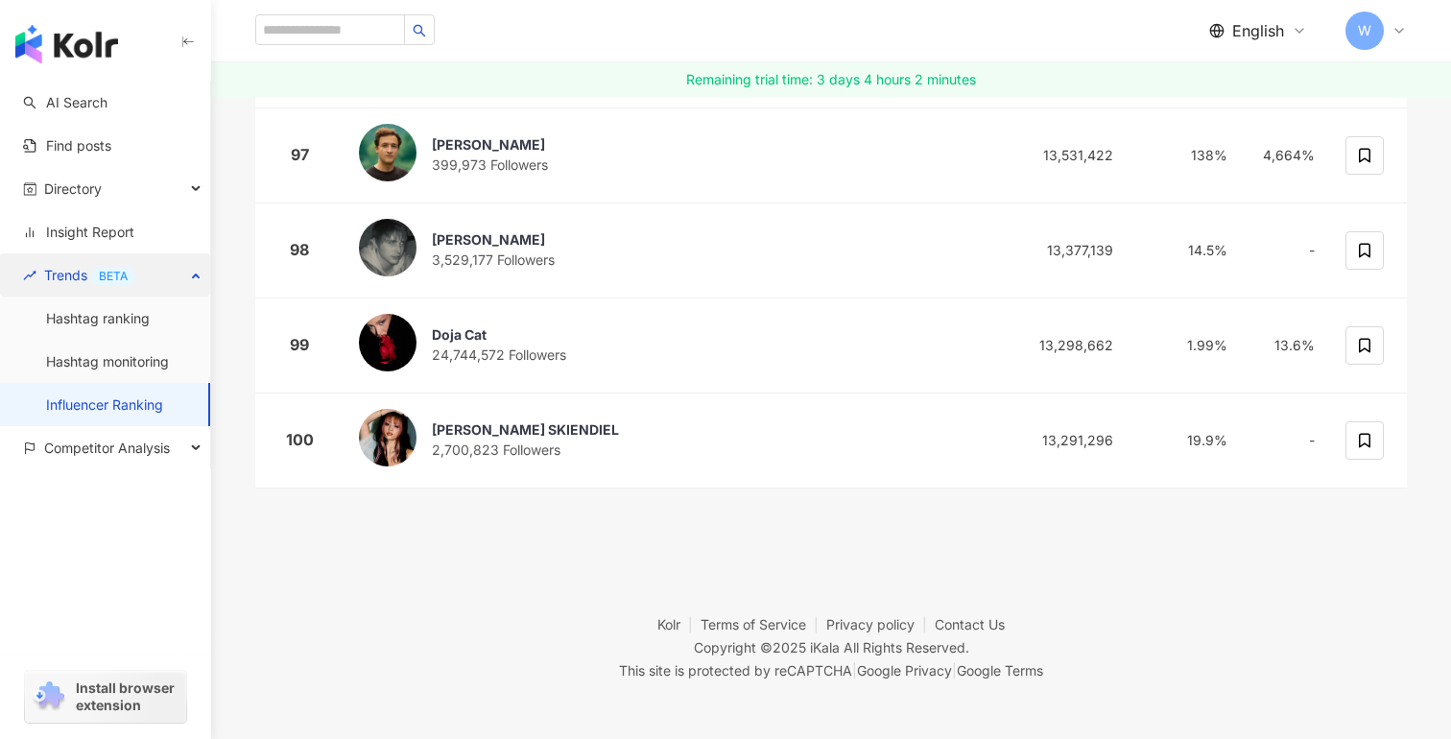
click at [194, 277] on div "Trends BETA" at bounding box center [105, 274] width 210 height 43
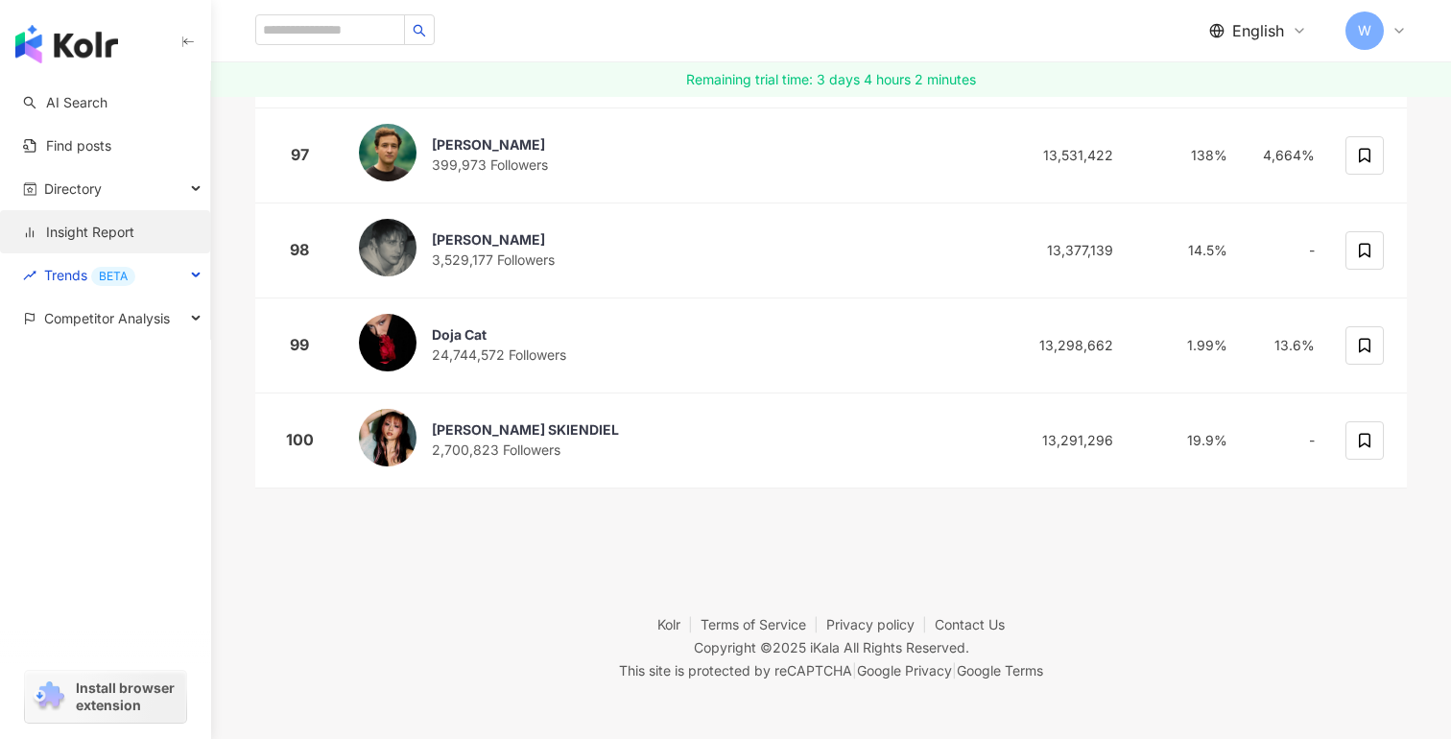
click at [134, 235] on link "Insight Report" at bounding box center [78, 232] width 111 height 19
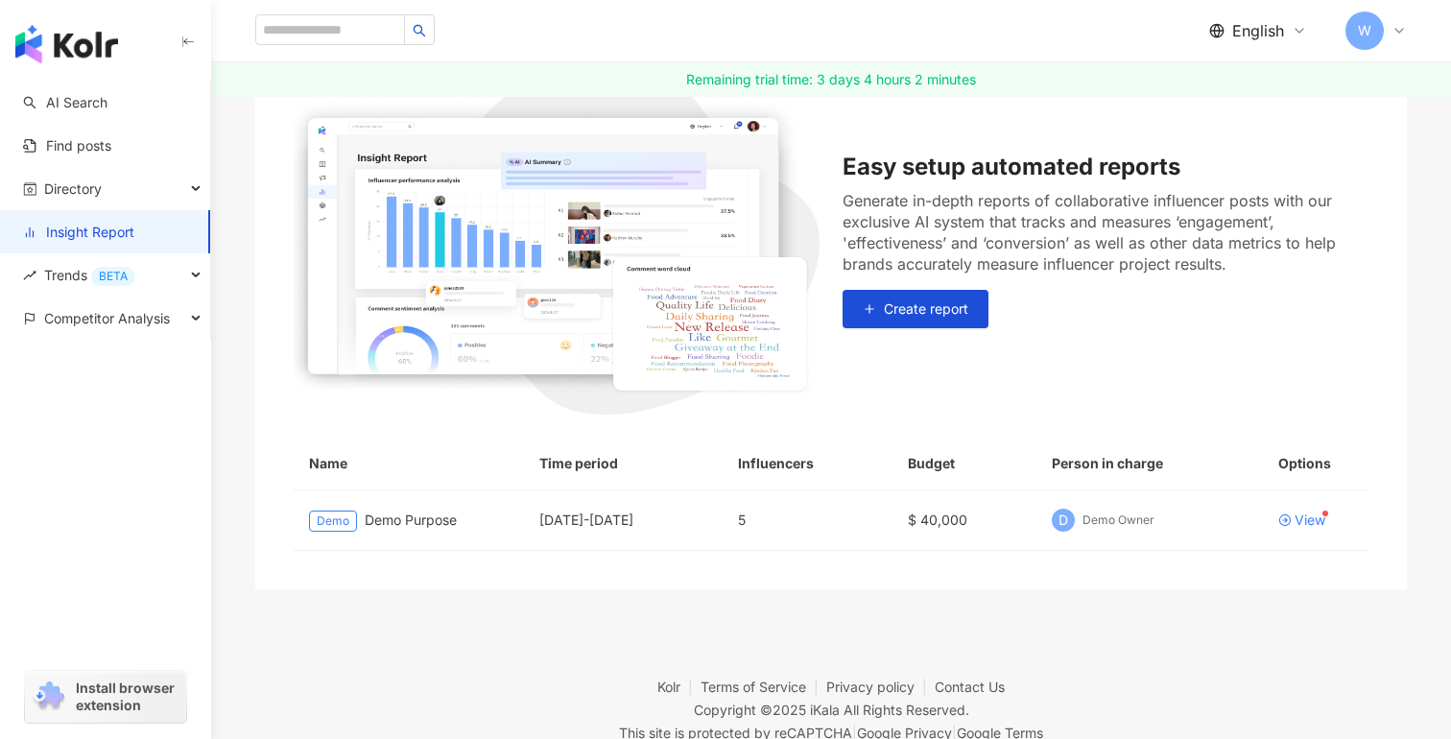
scroll to position [289, 0]
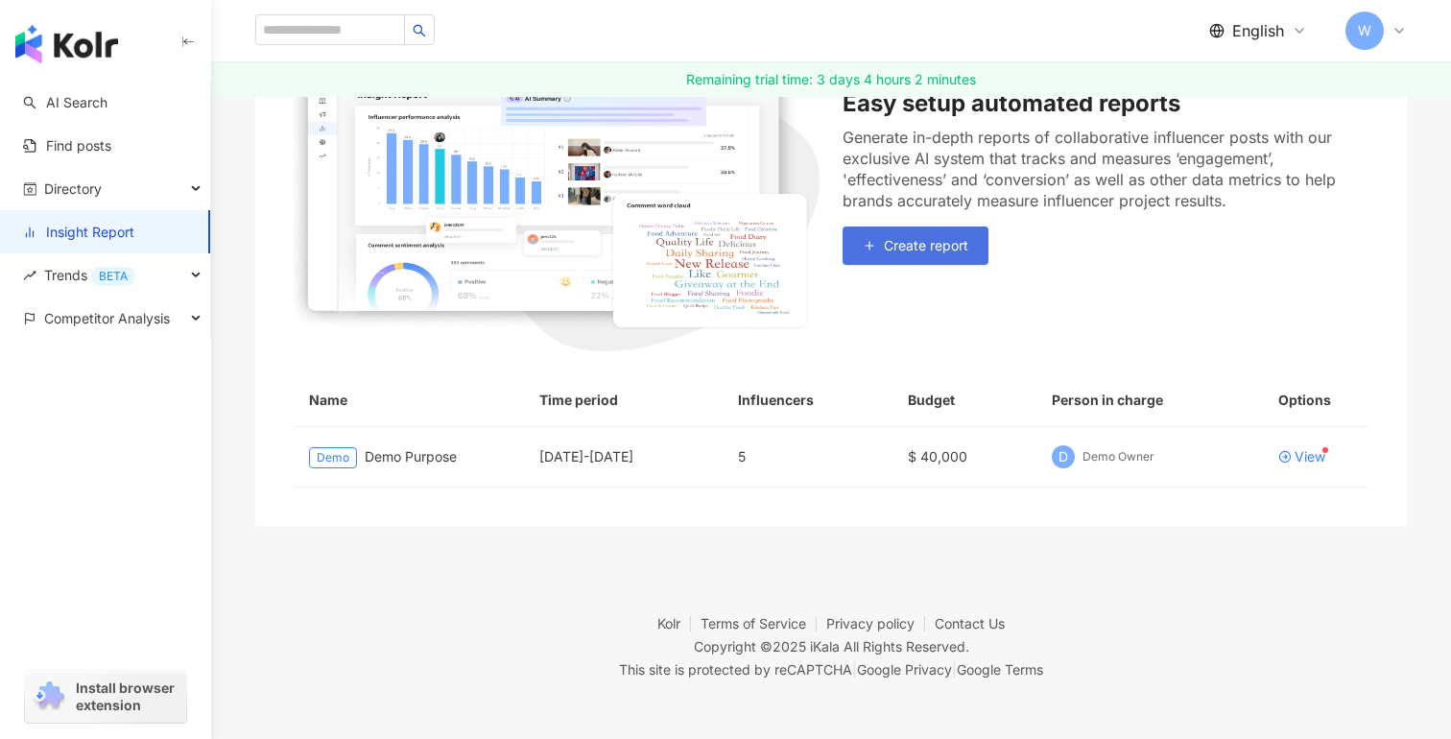
click at [931, 255] on button "Create report" at bounding box center [916, 245] width 146 height 38
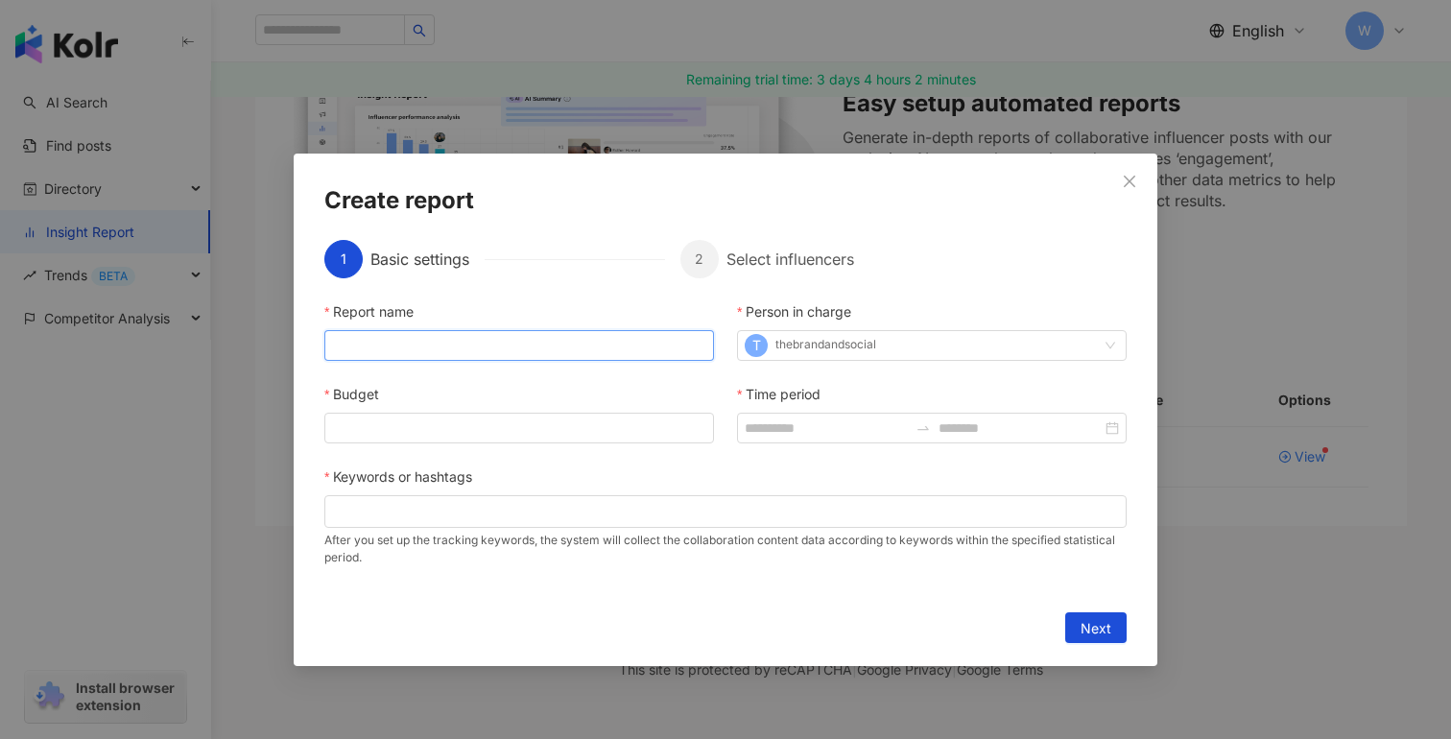
click at [574, 349] on input "Report name" at bounding box center [519, 345] width 390 height 31
click at [436, 340] on input "Report name" at bounding box center [519, 345] width 390 height 31
type input "**********"
click at [454, 434] on input "Budget" at bounding box center [519, 428] width 388 height 29
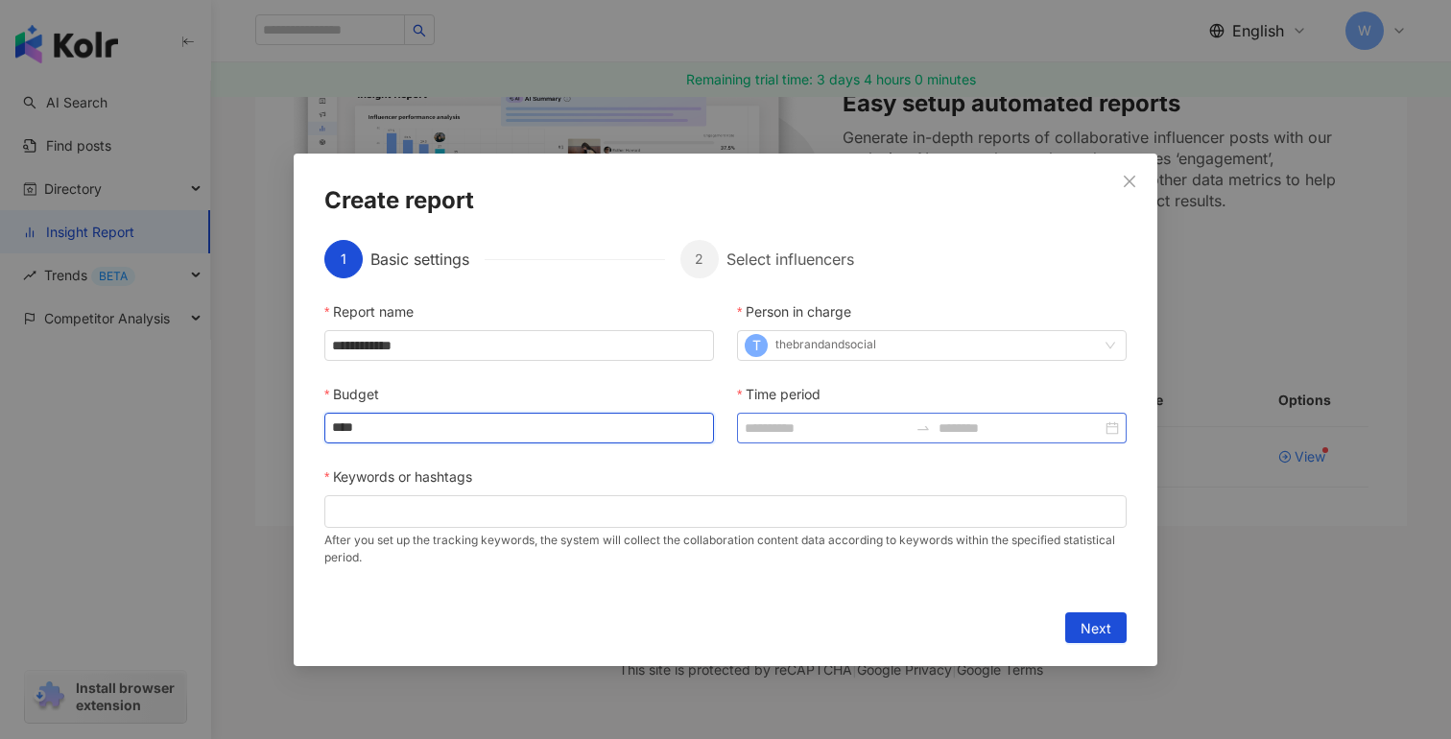
type input "****"
click at [814, 434] on input "Time period" at bounding box center [826, 427] width 163 height 21
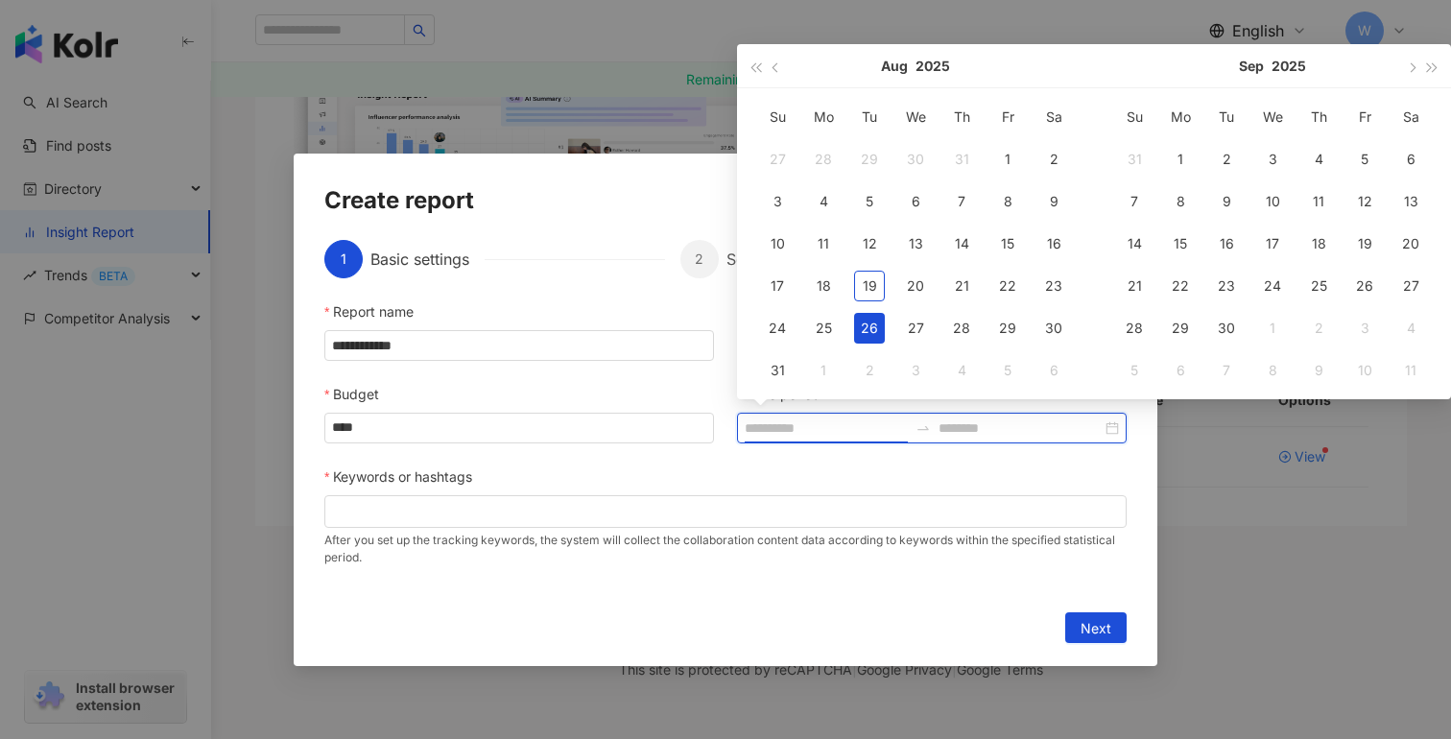
type input "**********"
click at [770, 63] on button "button" at bounding box center [776, 65] width 21 height 43
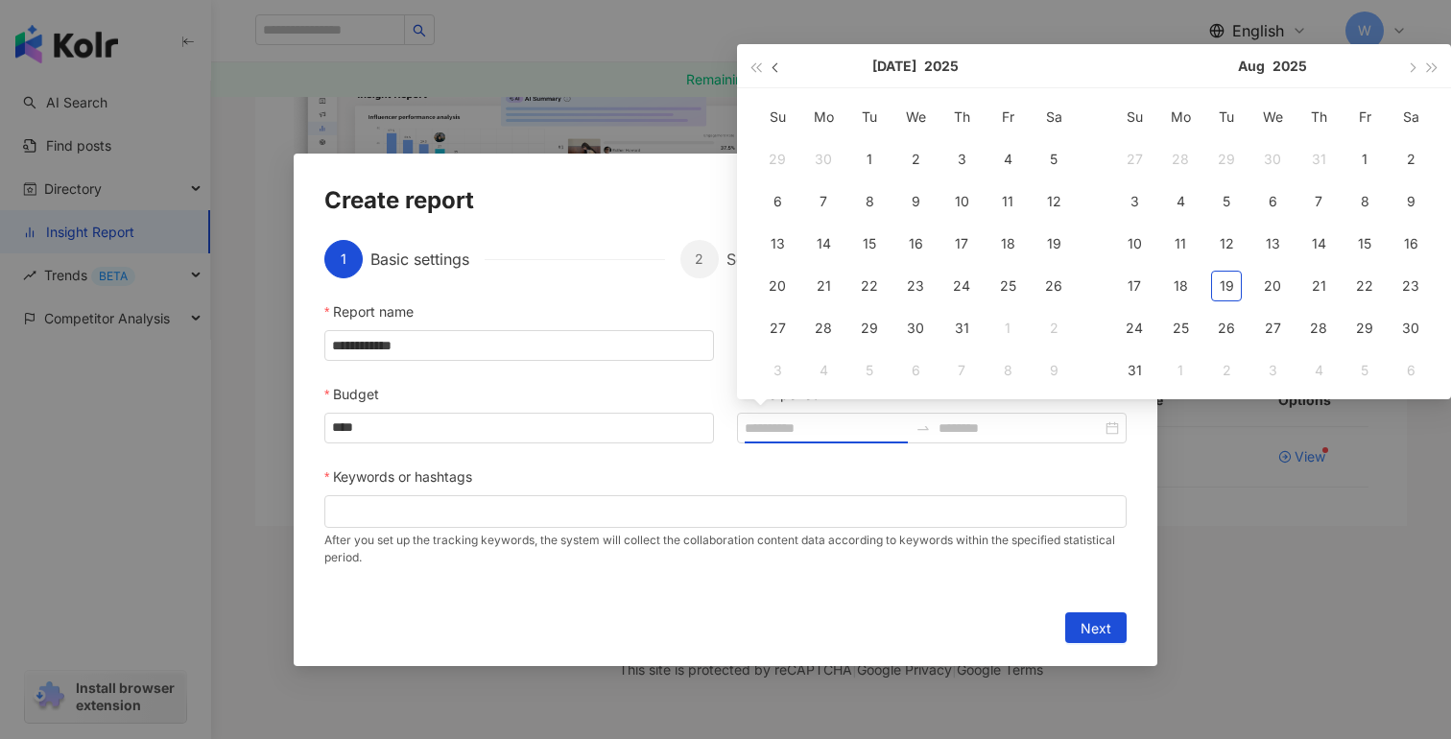
click at [770, 63] on button "button" at bounding box center [776, 65] width 21 height 43
type input "**********"
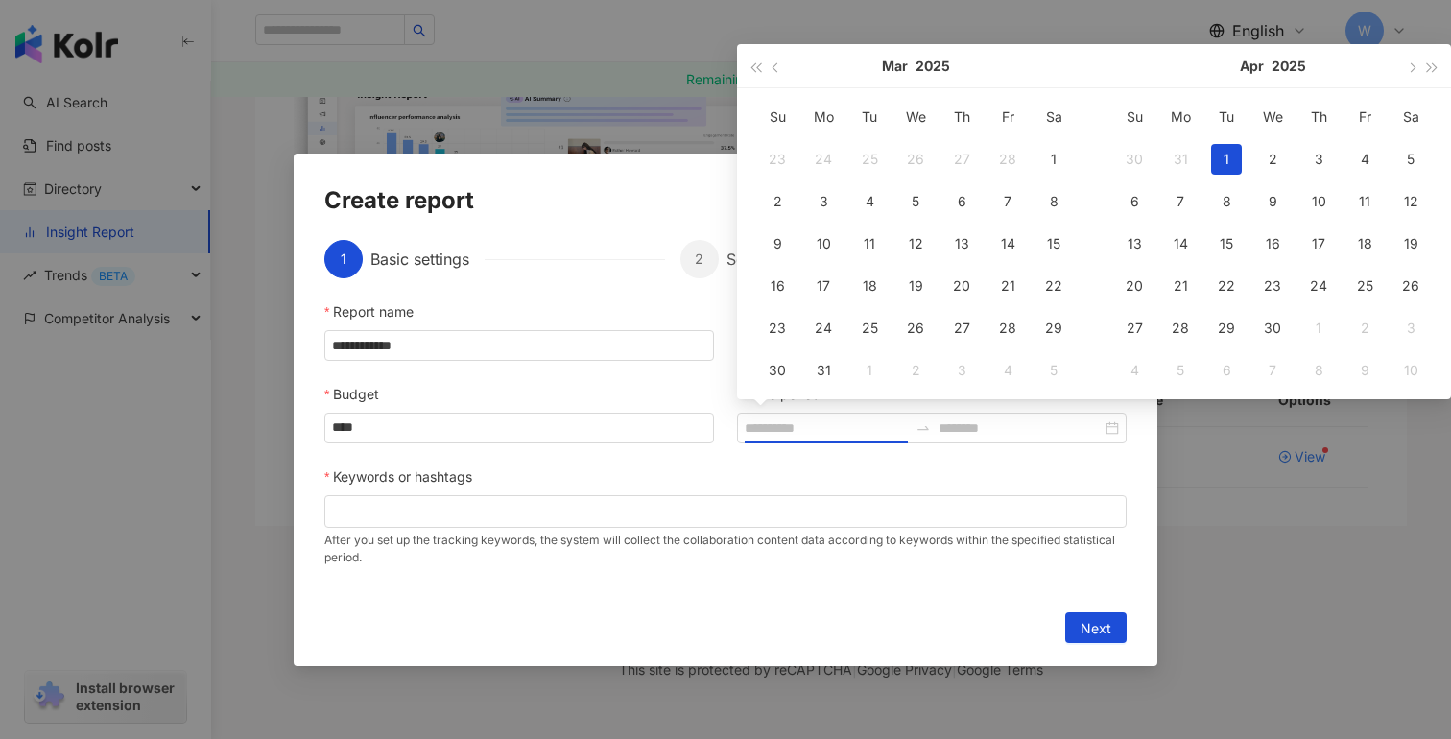
click at [1221, 161] on div "1" at bounding box center [1226, 159] width 31 height 31
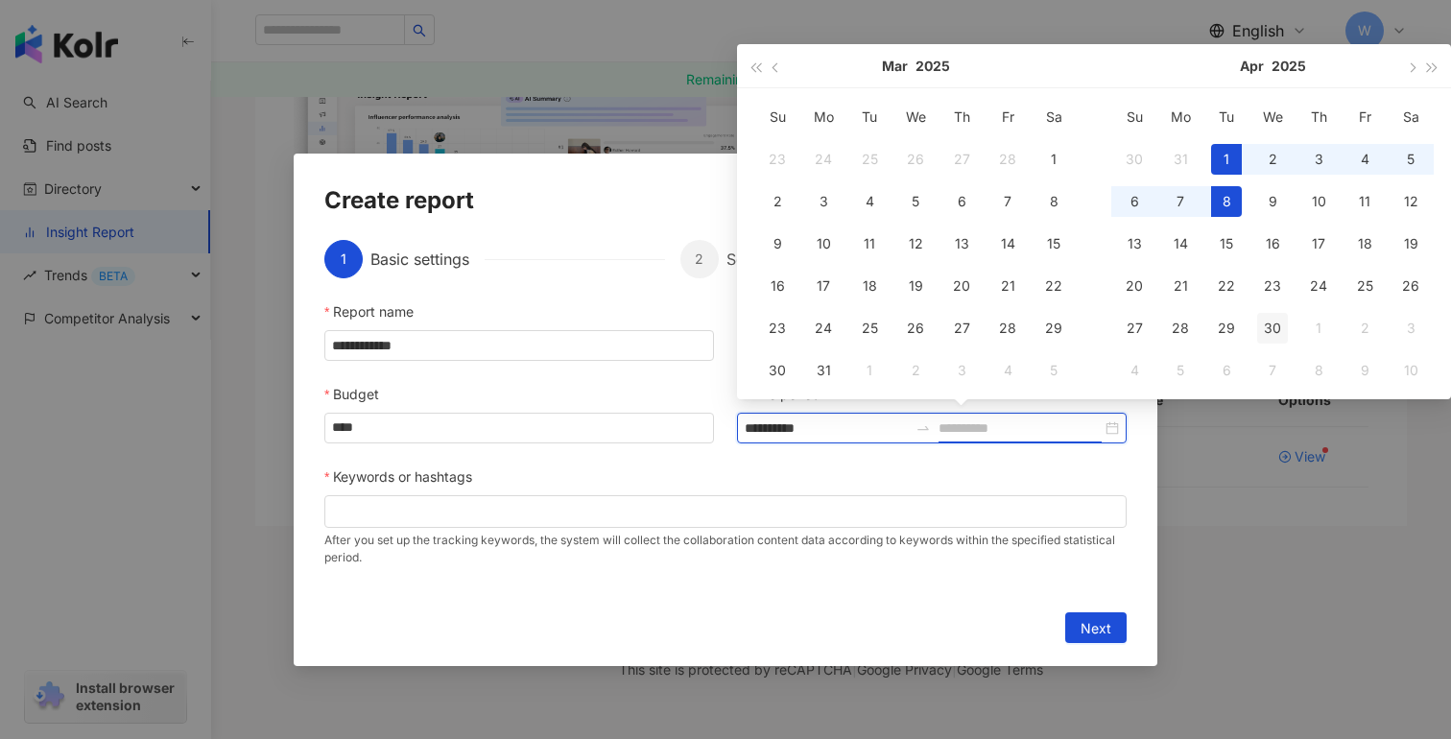
type input "**********"
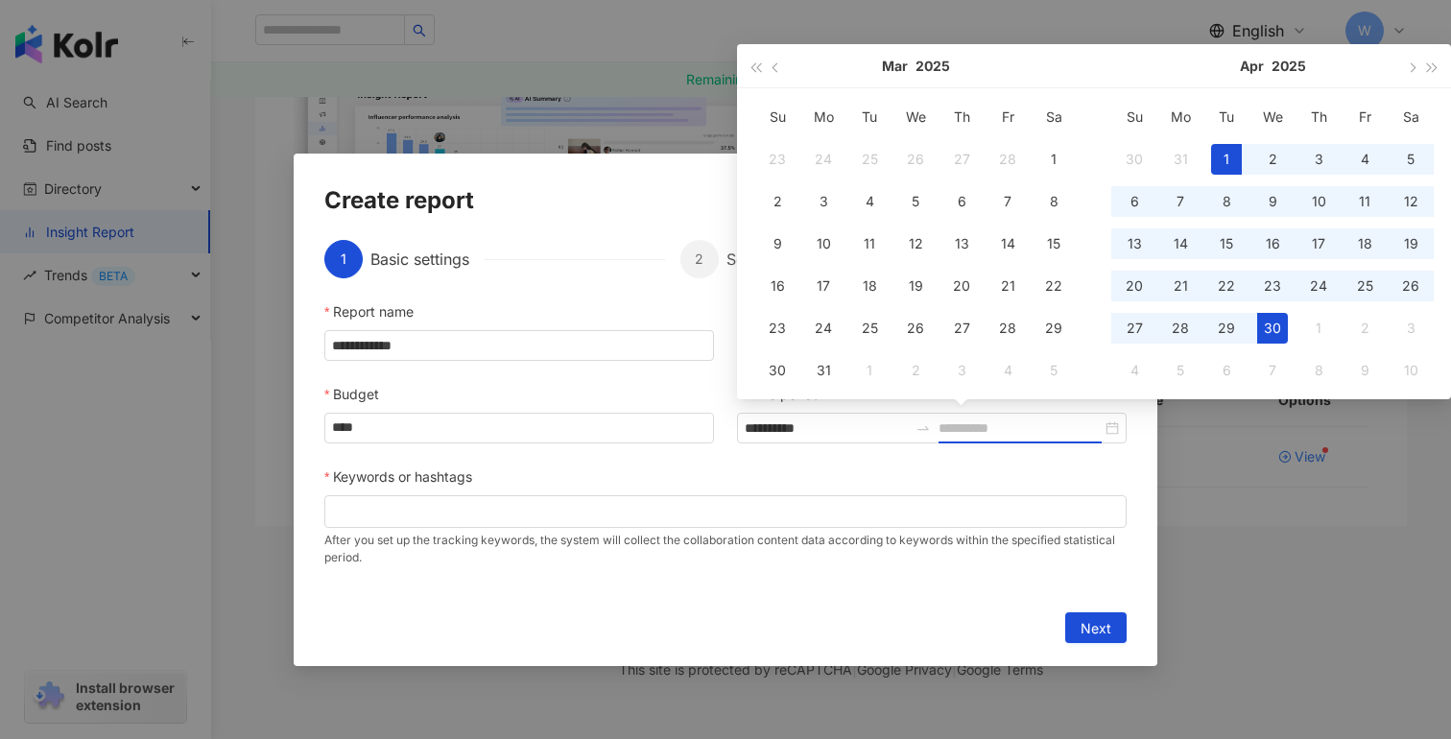
click at [1273, 333] on div "30" at bounding box center [1272, 328] width 31 height 31
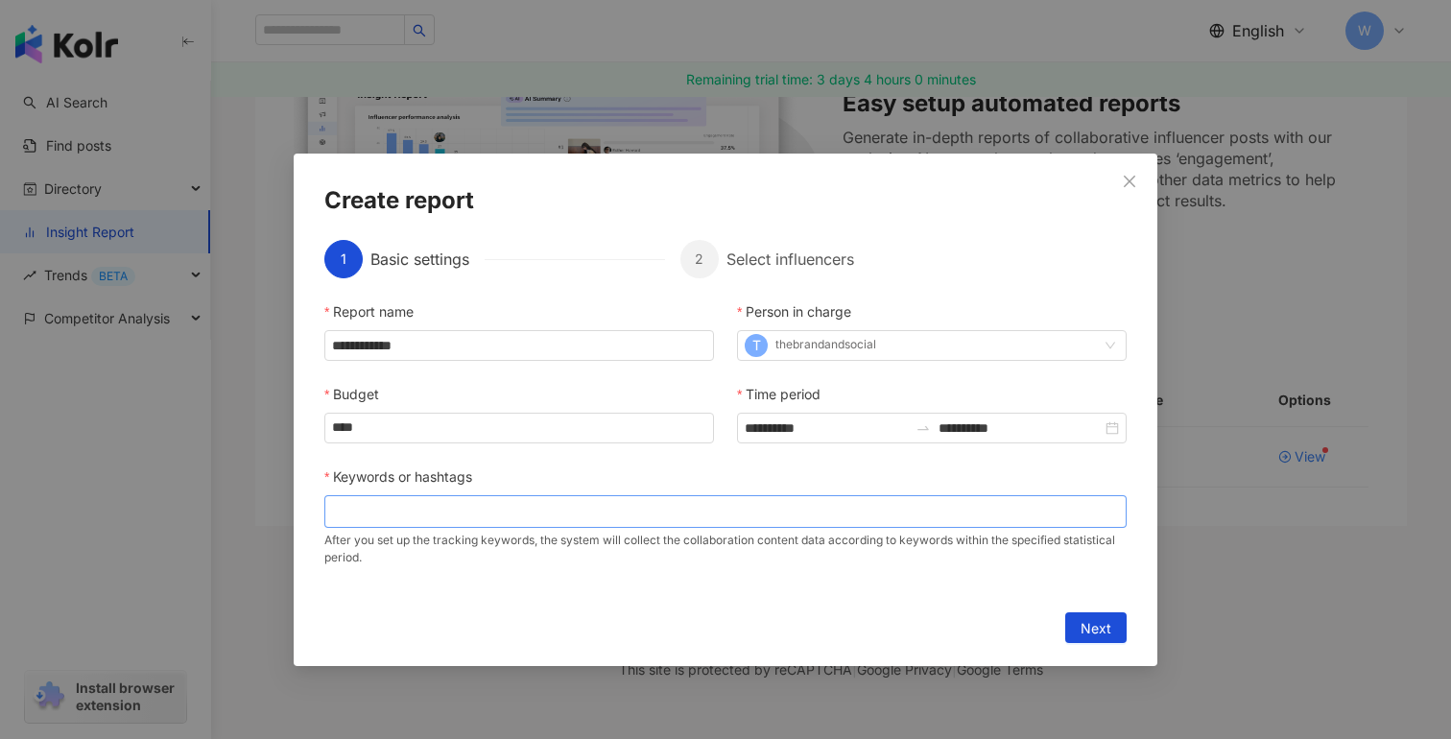
click at [708, 511] on div at bounding box center [725, 511] width 795 height 14
type input "*********"
click at [1098, 622] on span "Next" at bounding box center [1096, 628] width 31 height 31
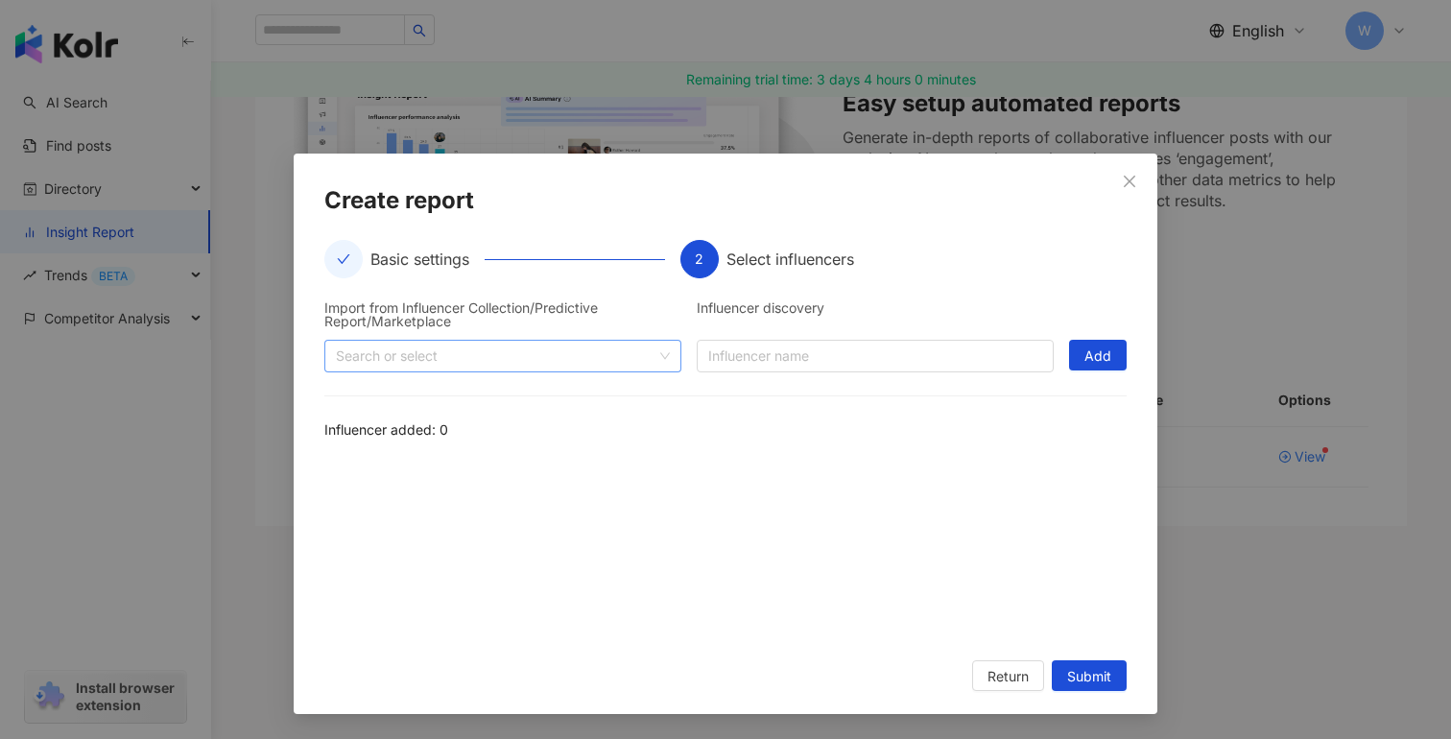
click at [571, 352] on div at bounding box center [492, 355] width 329 height 14
click at [610, 299] on div "**********" at bounding box center [725, 457] width 802 height 359
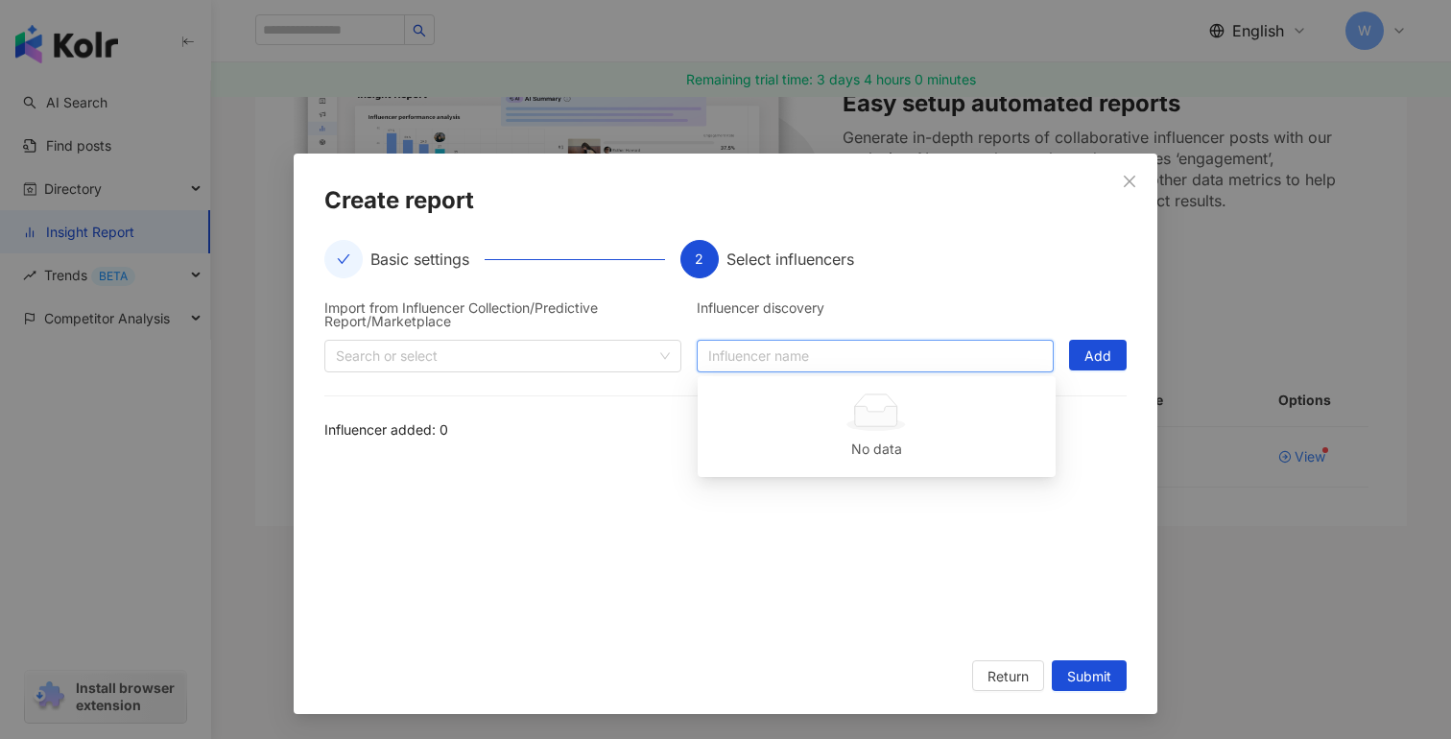
click at [770, 355] on input "search" at bounding box center [875, 356] width 334 height 31
type input "**********"
click at [542, 348] on div at bounding box center [492, 355] width 329 height 14
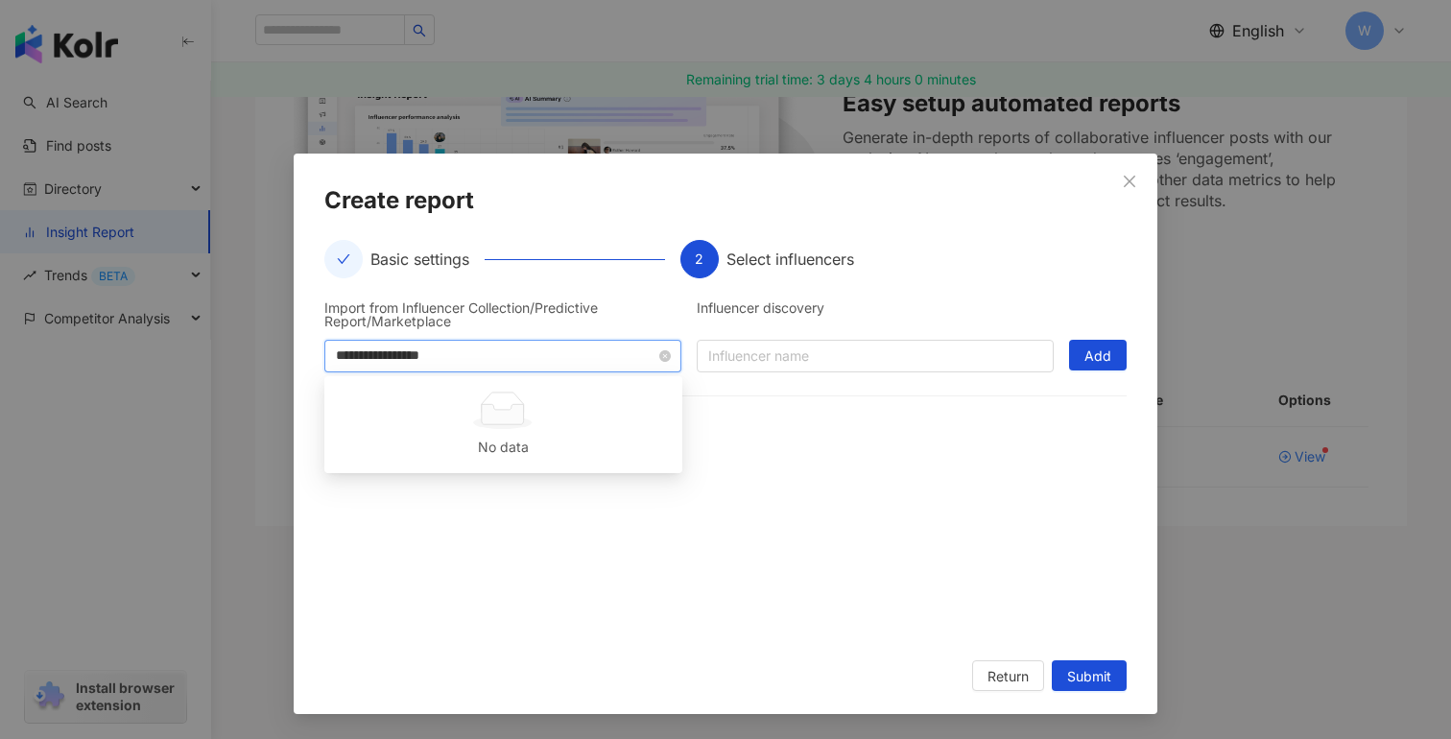
type input "**********"
click at [683, 533] on div at bounding box center [725, 549] width 802 height 178
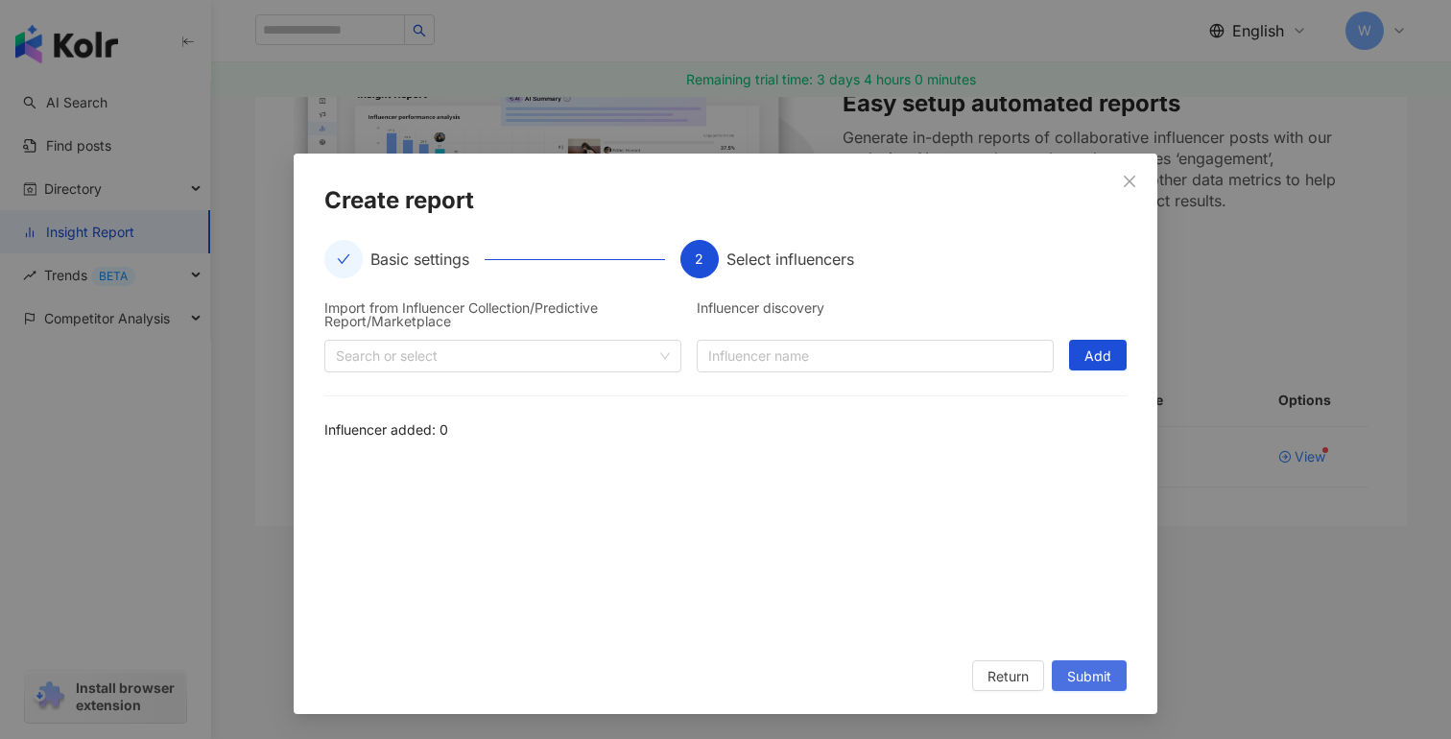
click at [1078, 674] on span "Submit" at bounding box center [1089, 676] width 44 height 31
click at [870, 369] on input "search" at bounding box center [875, 356] width 334 height 31
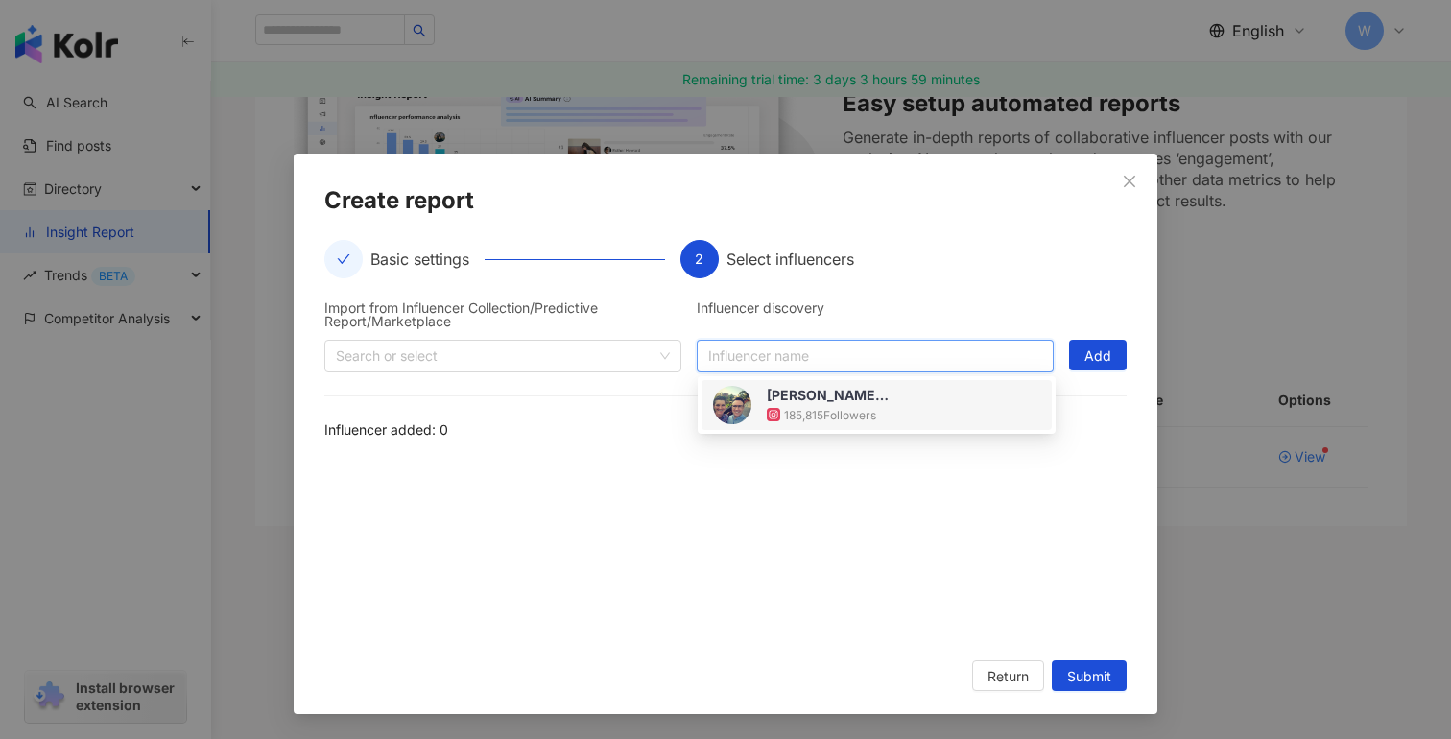
click at [875, 424] on div "[PERSON_NAME] & [PERSON_NAME] 185,815 Followers" at bounding box center [876, 405] width 350 height 50
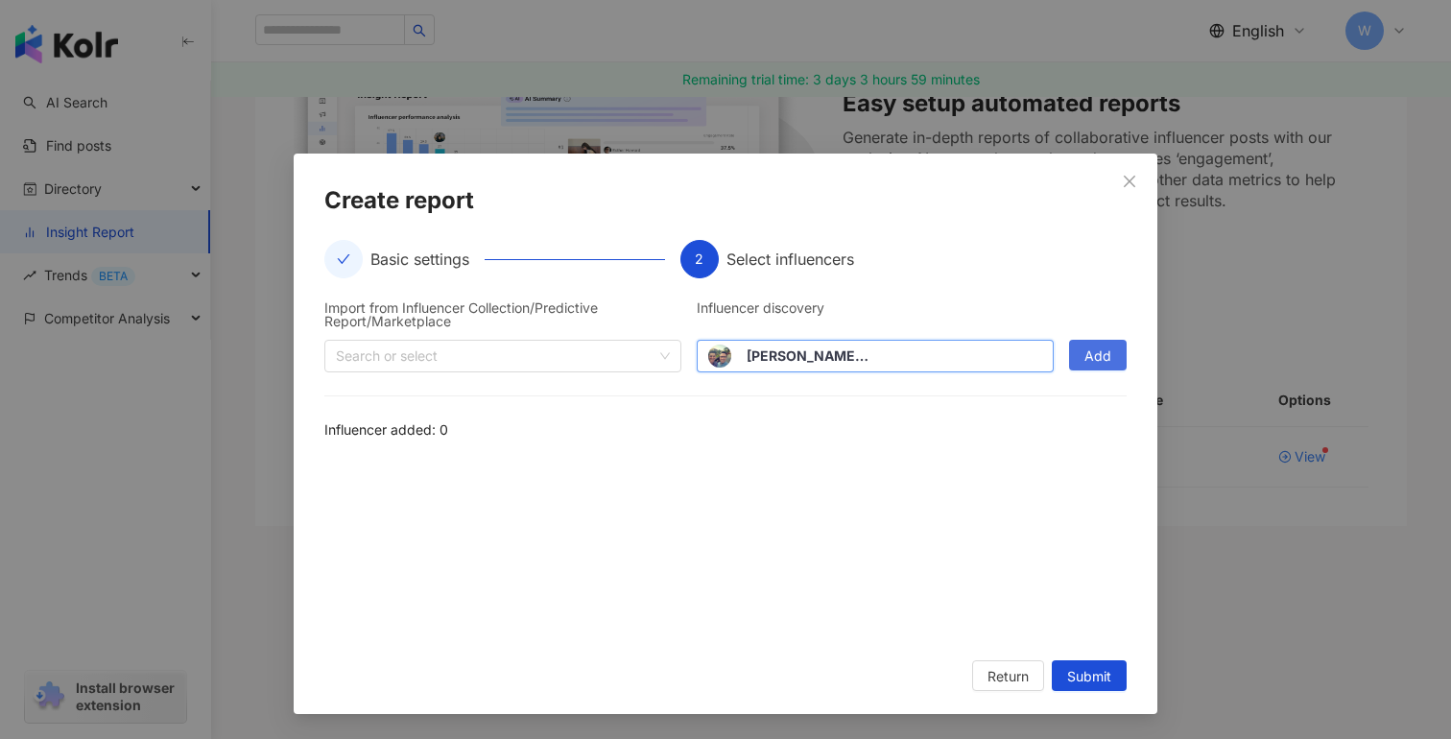
click at [1094, 345] on span "Add" at bounding box center [1097, 356] width 27 height 31
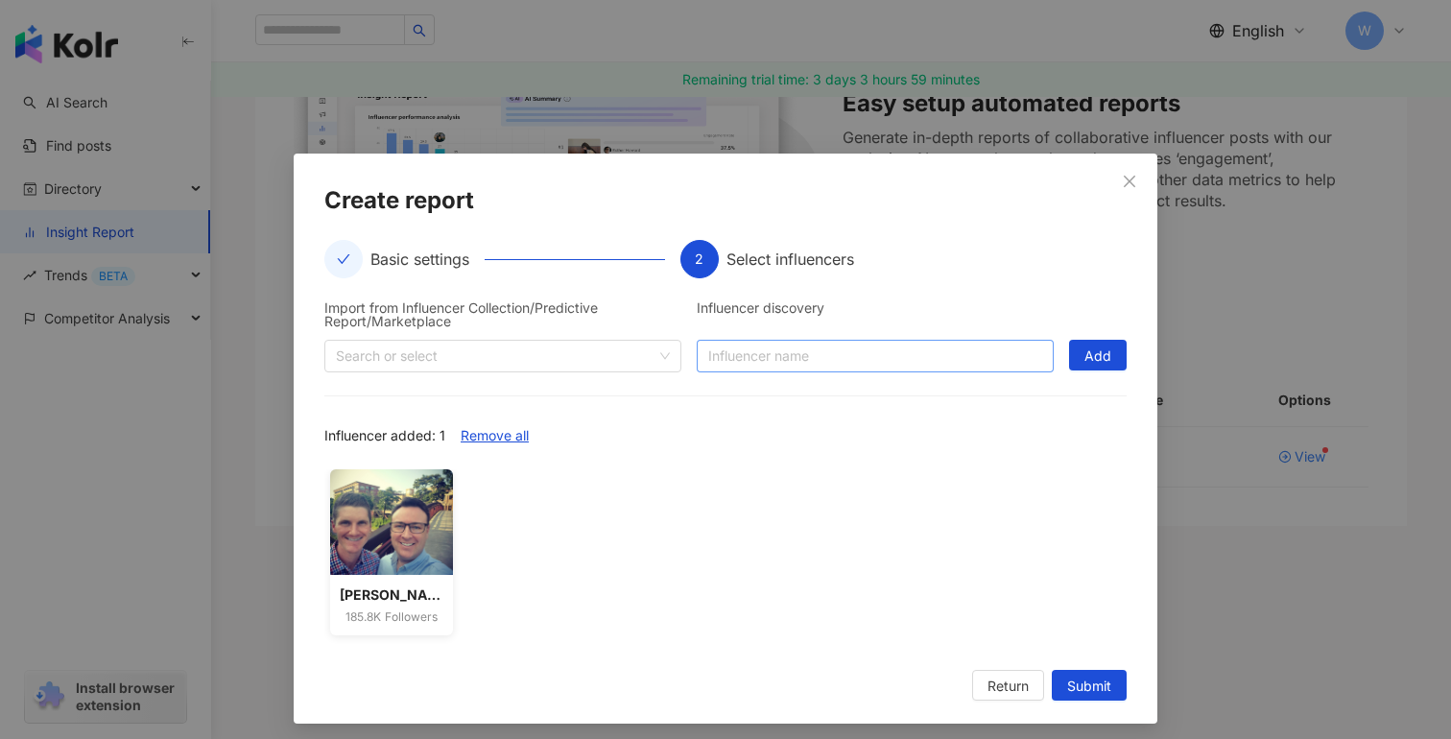
click at [752, 363] on input "search" at bounding box center [875, 356] width 334 height 31
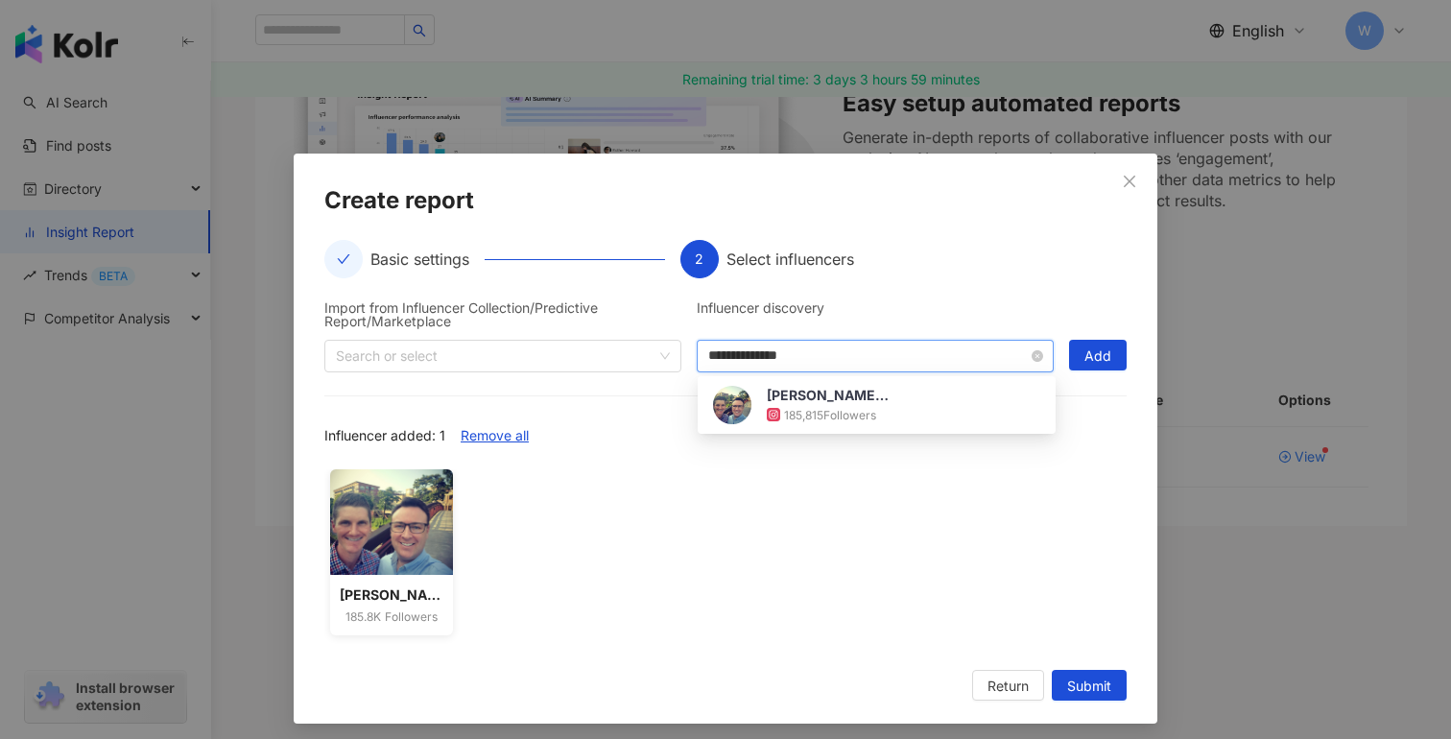
type input "**********"
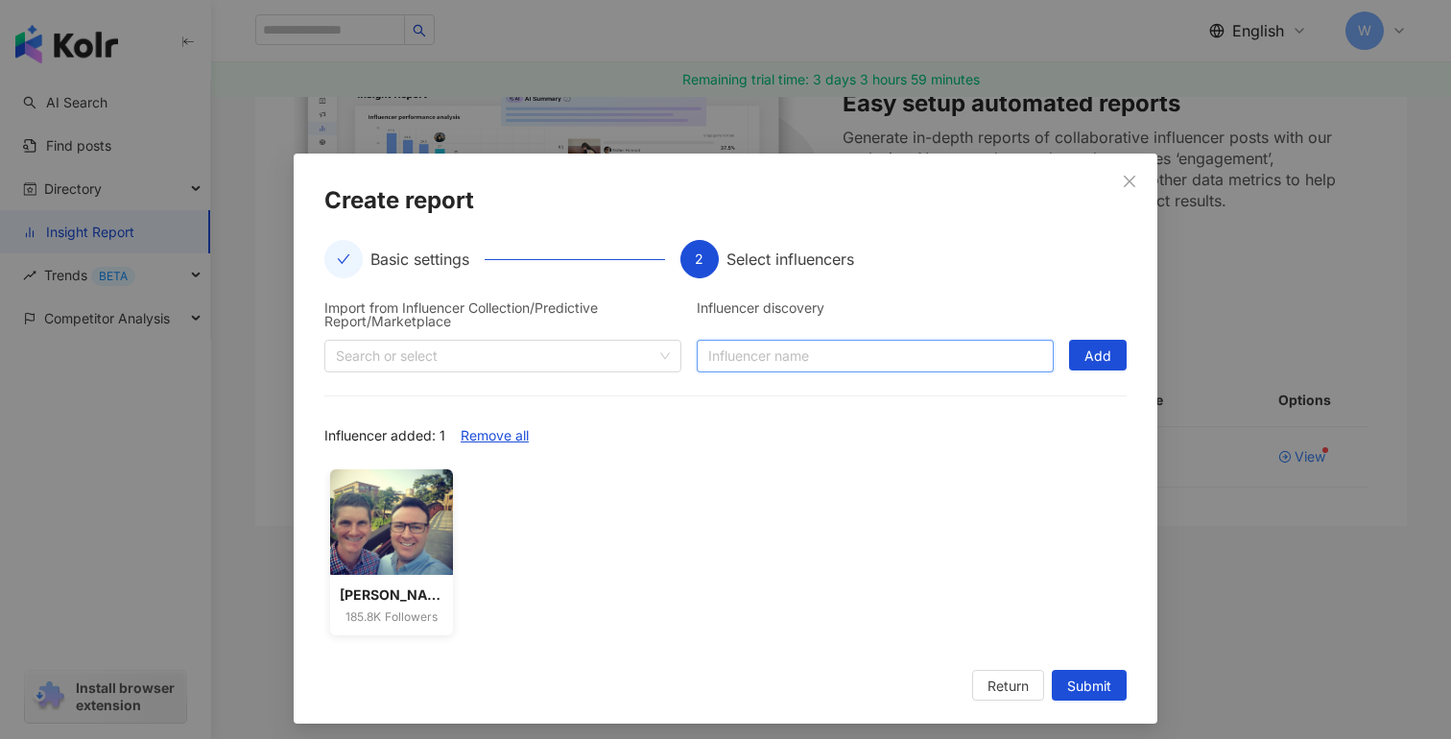
click at [810, 358] on input "search" at bounding box center [875, 356] width 334 height 31
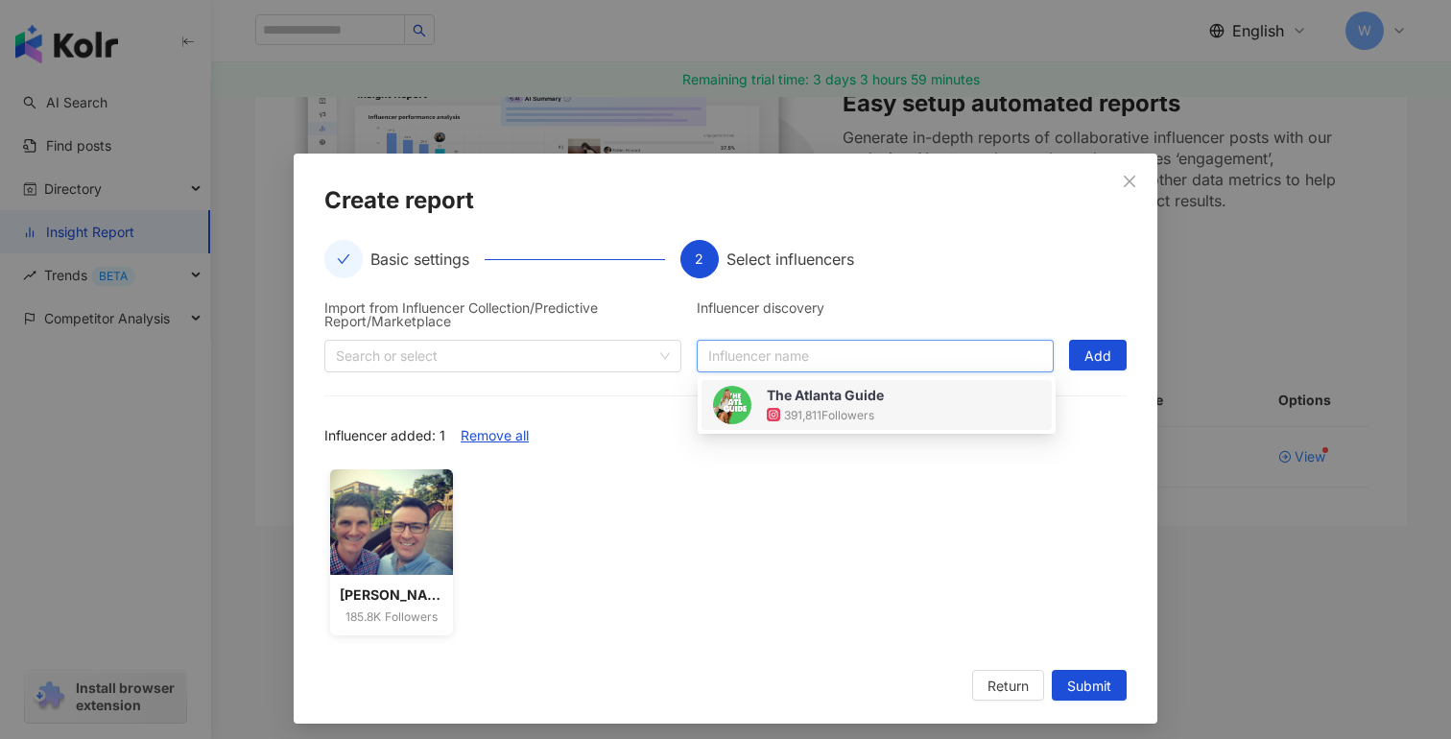
click at [820, 413] on div "391,811 Followers" at bounding box center [829, 415] width 90 height 16
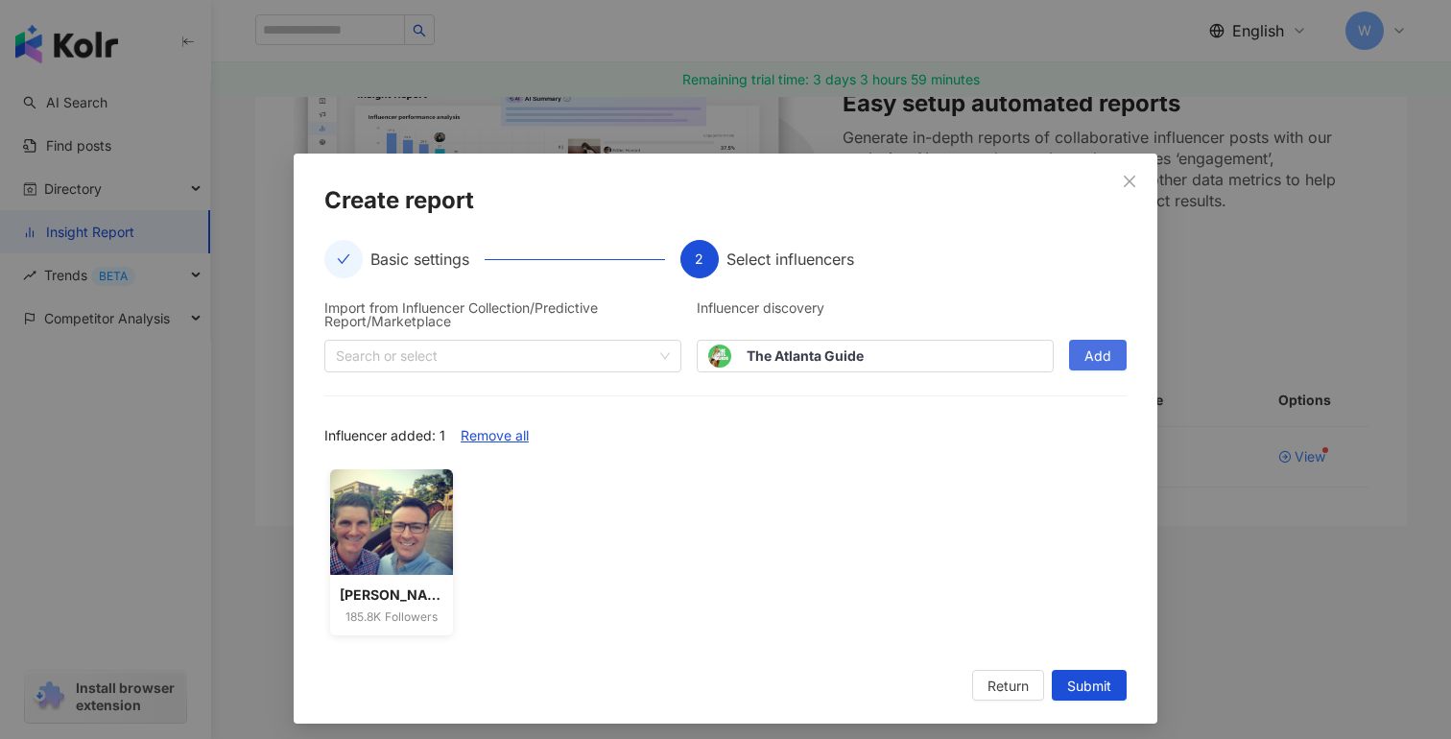
click at [1103, 351] on span "Add" at bounding box center [1097, 356] width 27 height 31
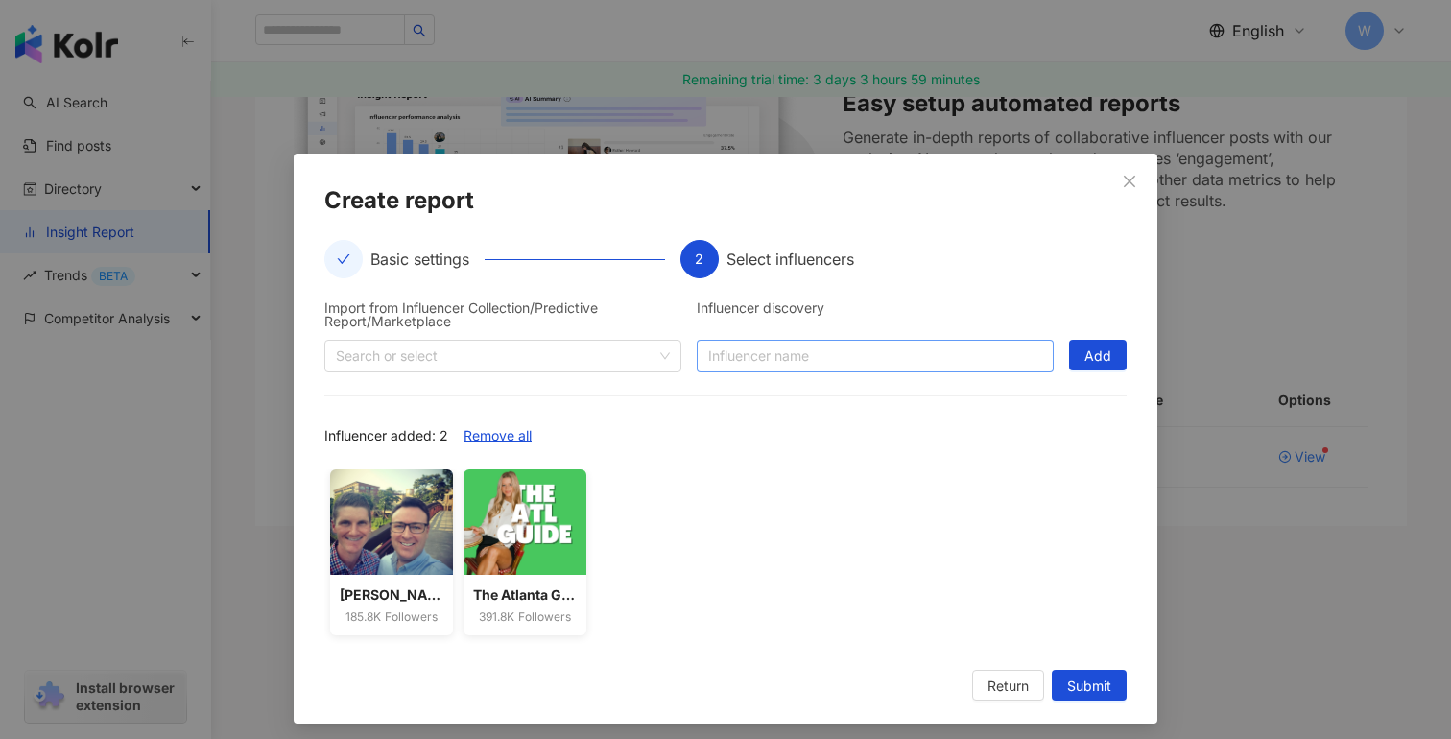
click at [785, 349] on input "search" at bounding box center [875, 356] width 334 height 31
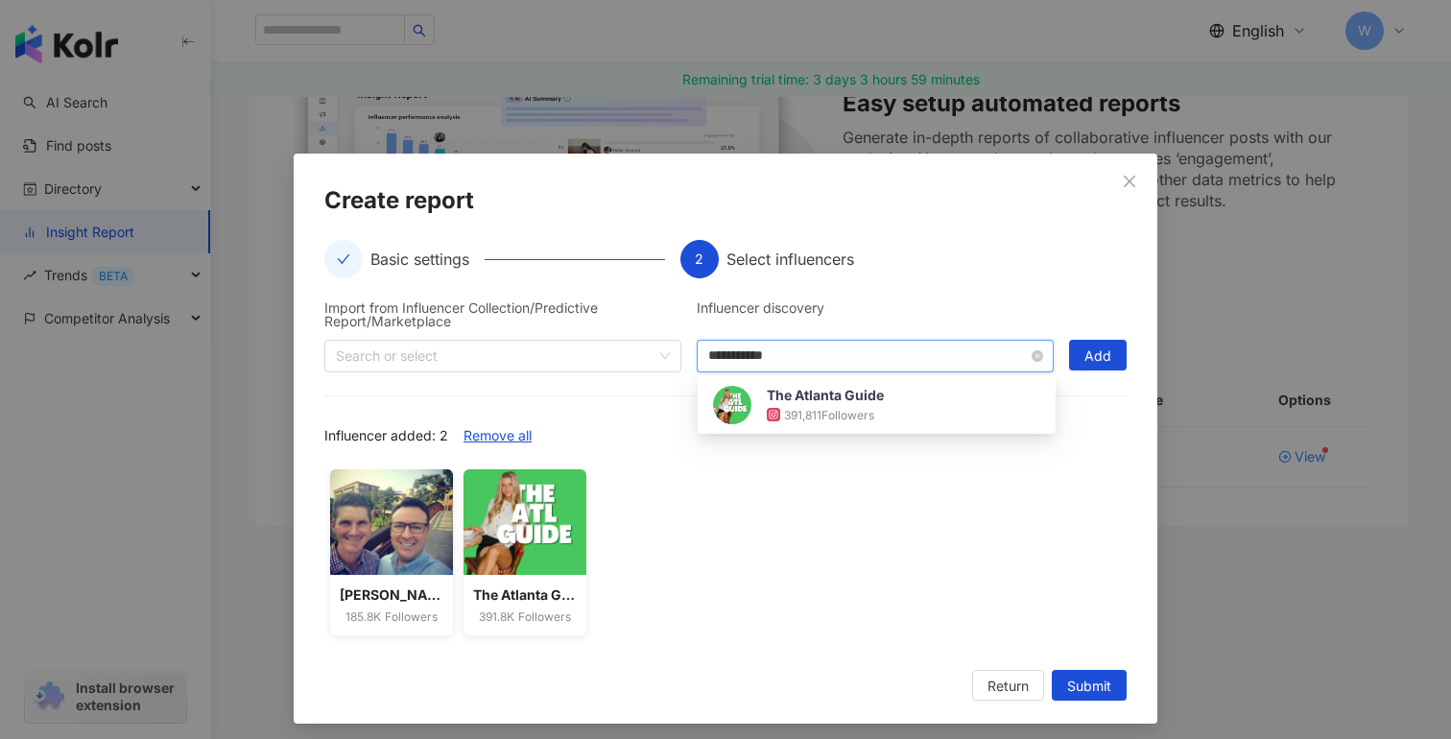
type input "**********"
click at [836, 407] on div "95,503 Followers" at bounding box center [846, 415] width 90 height 16
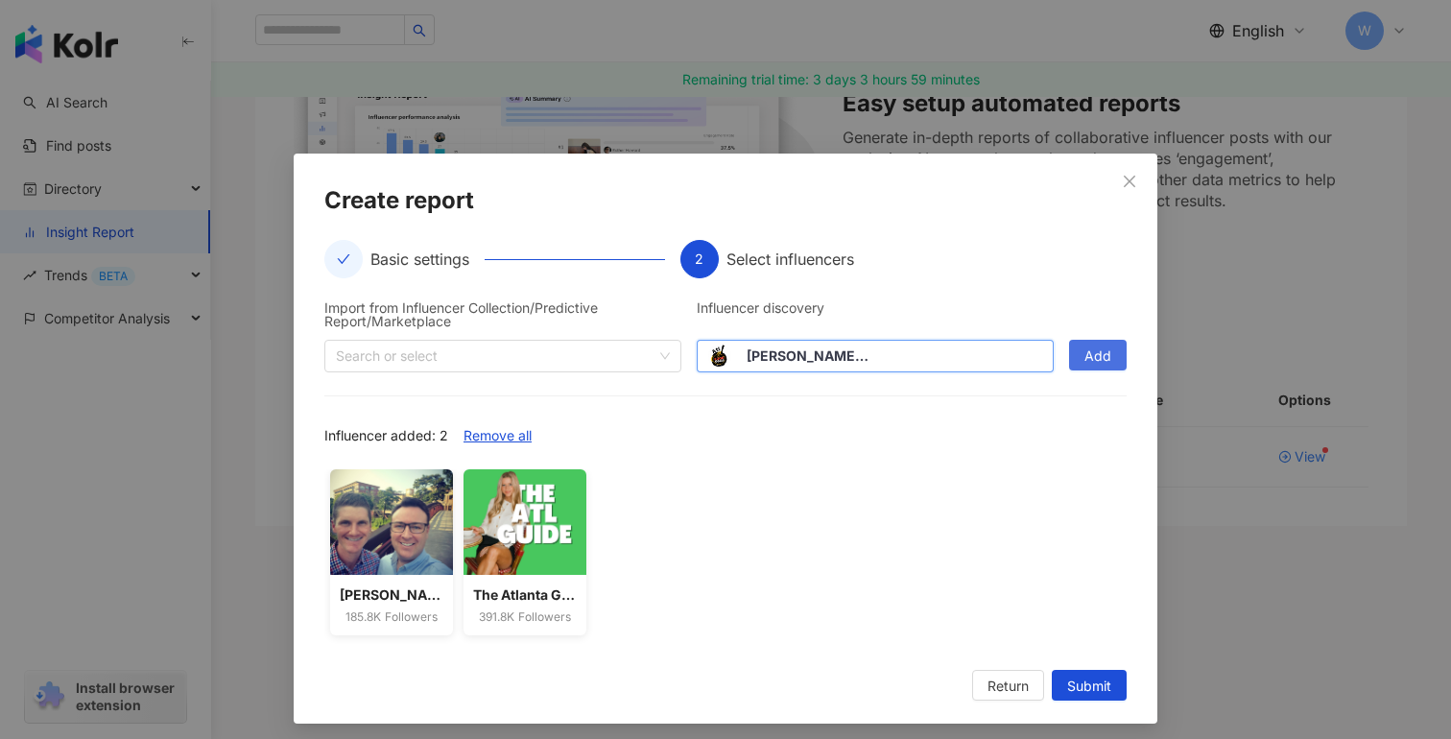
click at [1108, 357] on span "Add" at bounding box center [1097, 356] width 27 height 31
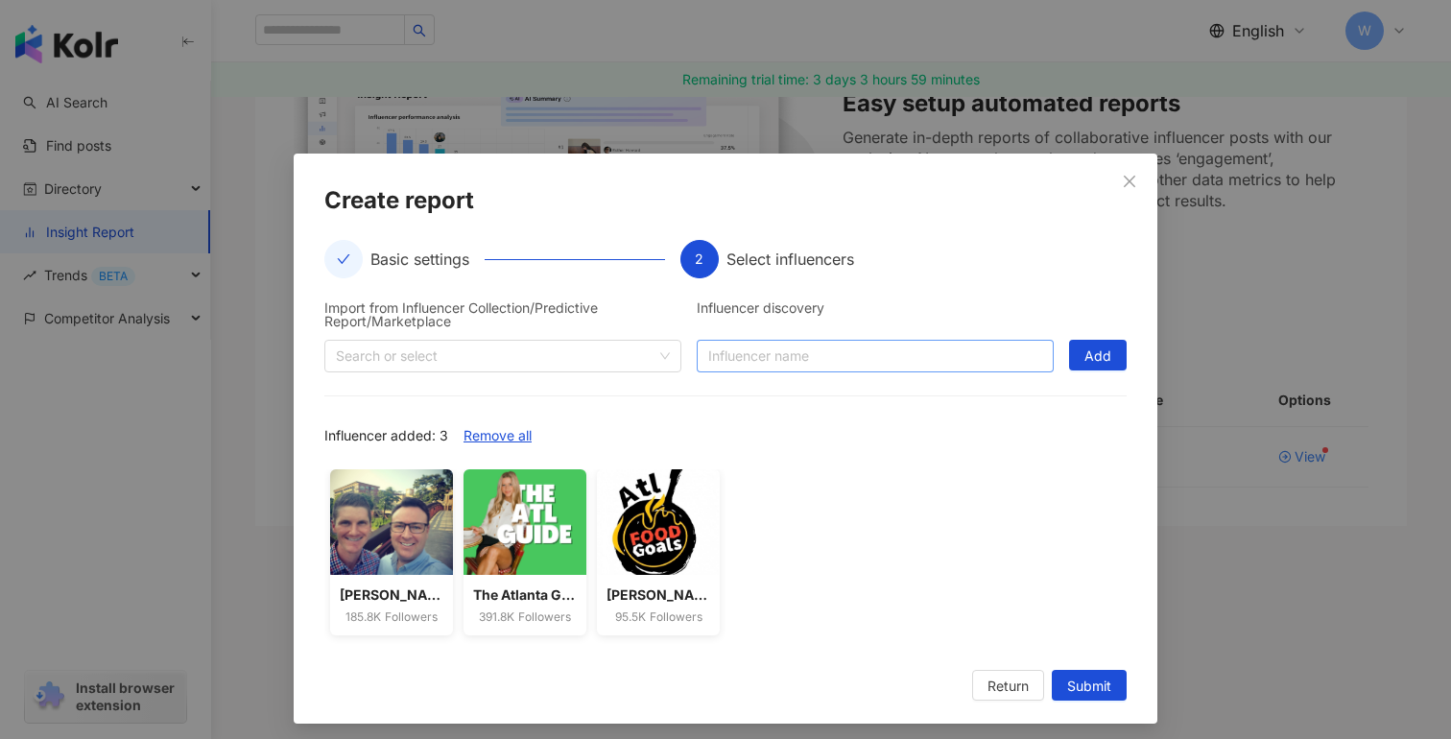
click at [832, 346] on input "search" at bounding box center [875, 356] width 334 height 31
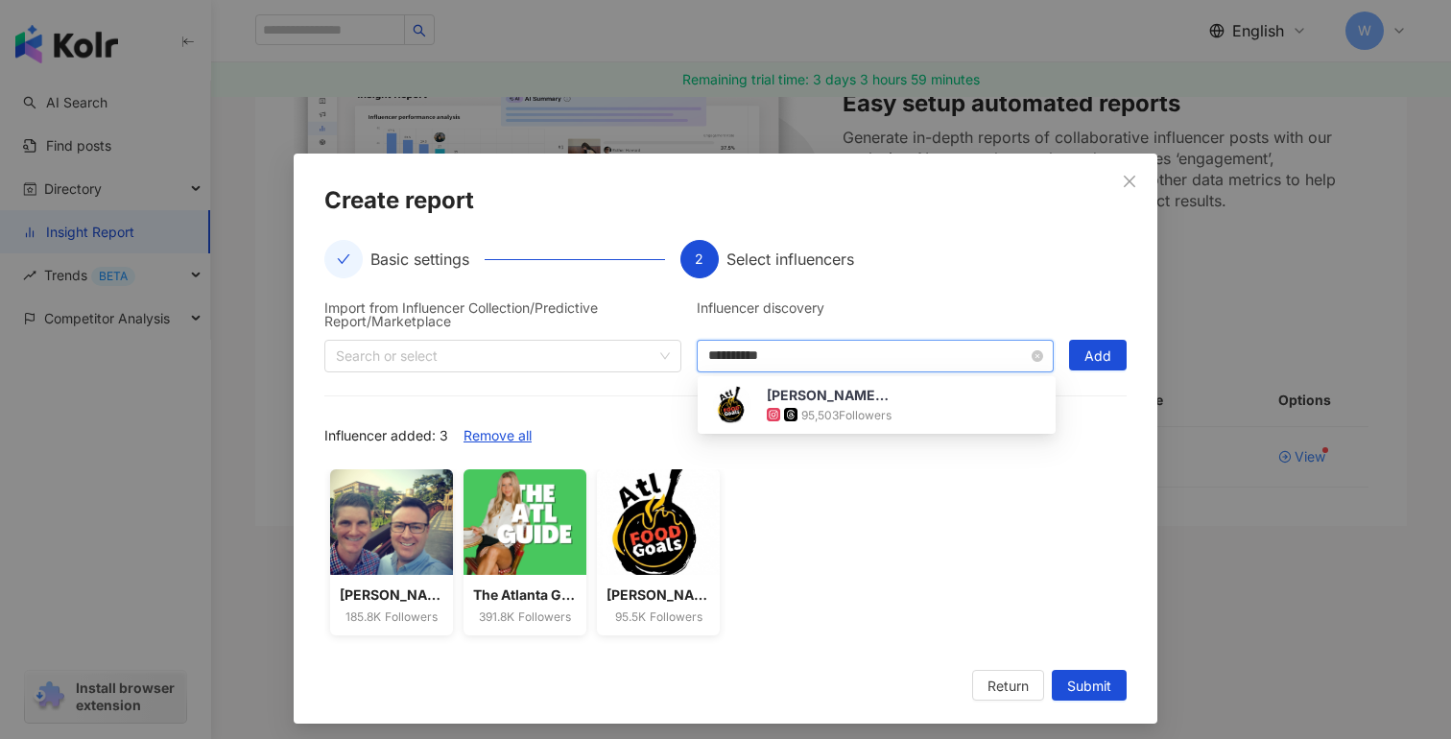
type input "**********"
click at [844, 405] on div "143,281 Followers" at bounding box center [831, 414] width 128 height 19
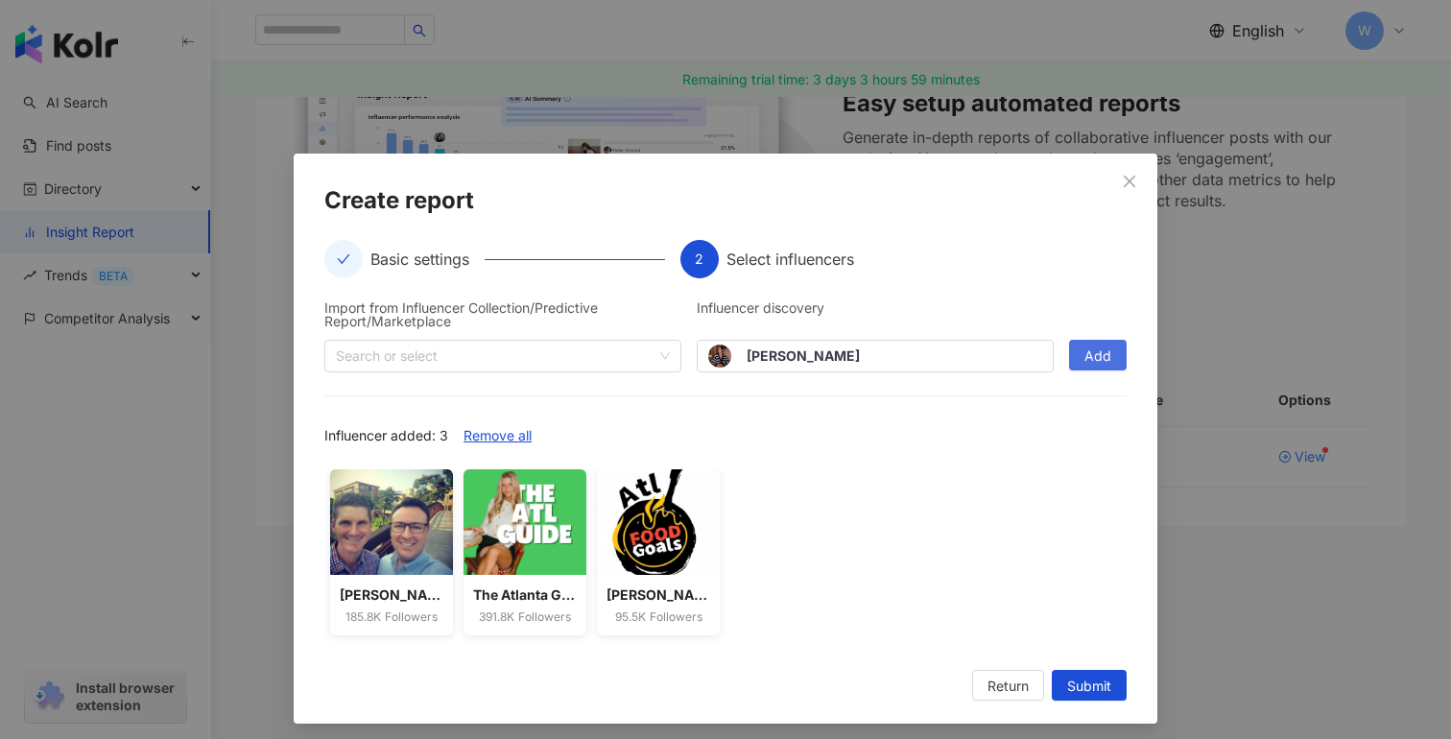
click at [1104, 359] on span "Add" at bounding box center [1097, 356] width 27 height 31
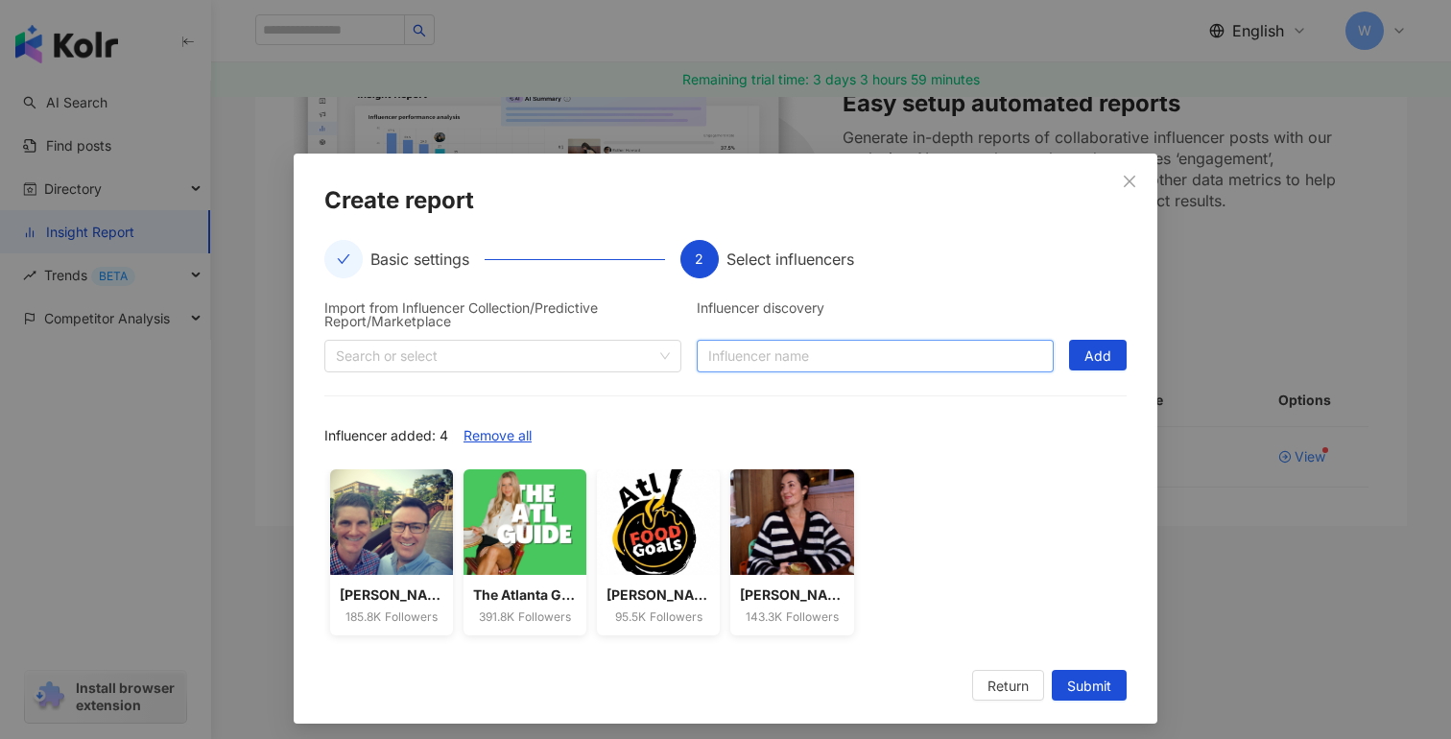
click at [847, 347] on input "search" at bounding box center [875, 356] width 334 height 31
type input "**********"
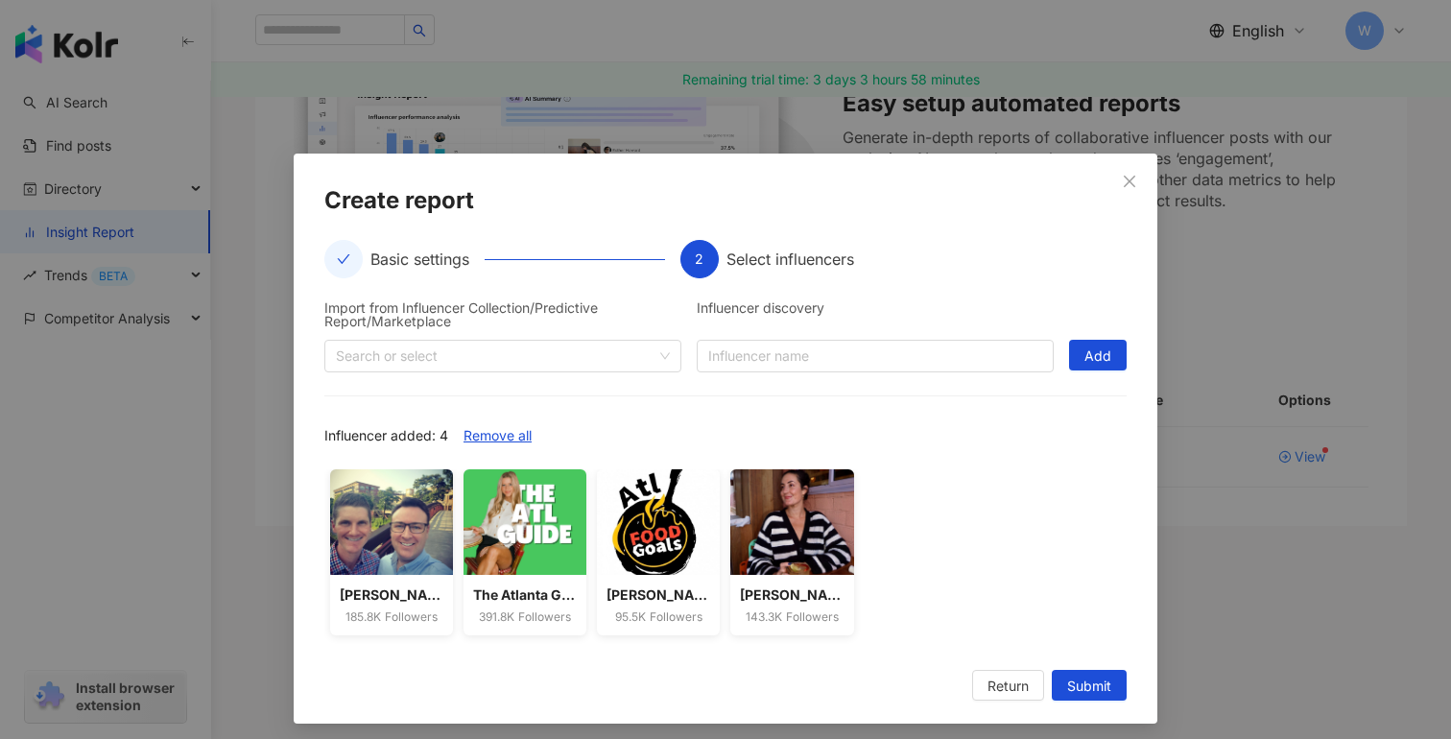
click at [945, 416] on div "Import from Influencer Collection/Predictive Report/Marketplace Search or selec…" at bounding box center [725, 473] width 802 height 345
click at [913, 351] on input "search" at bounding box center [875, 356] width 334 height 31
paste input "**********"
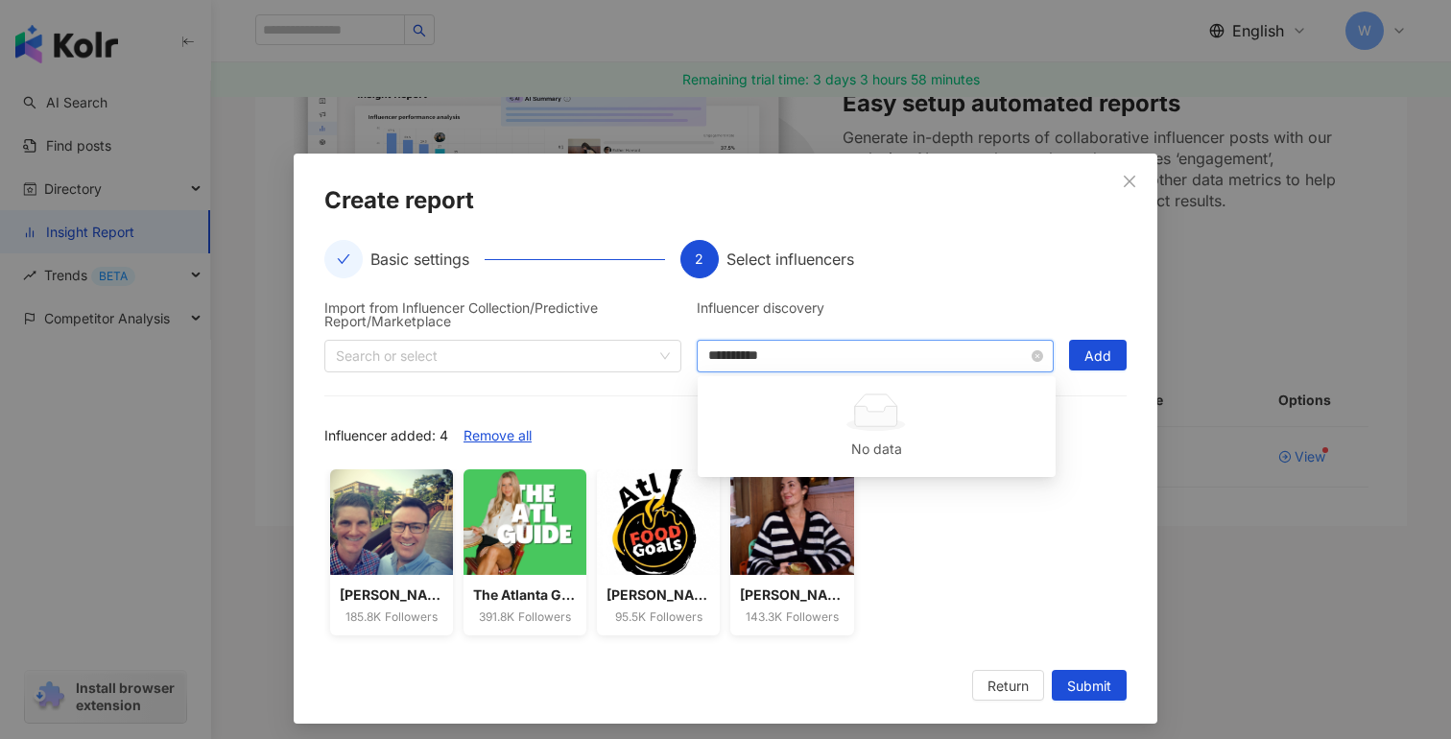
click at [883, 361] on input "**********" at bounding box center [875, 356] width 334 height 31
type input "**********"
click at [877, 412] on icon at bounding box center [876, 416] width 42 height 20
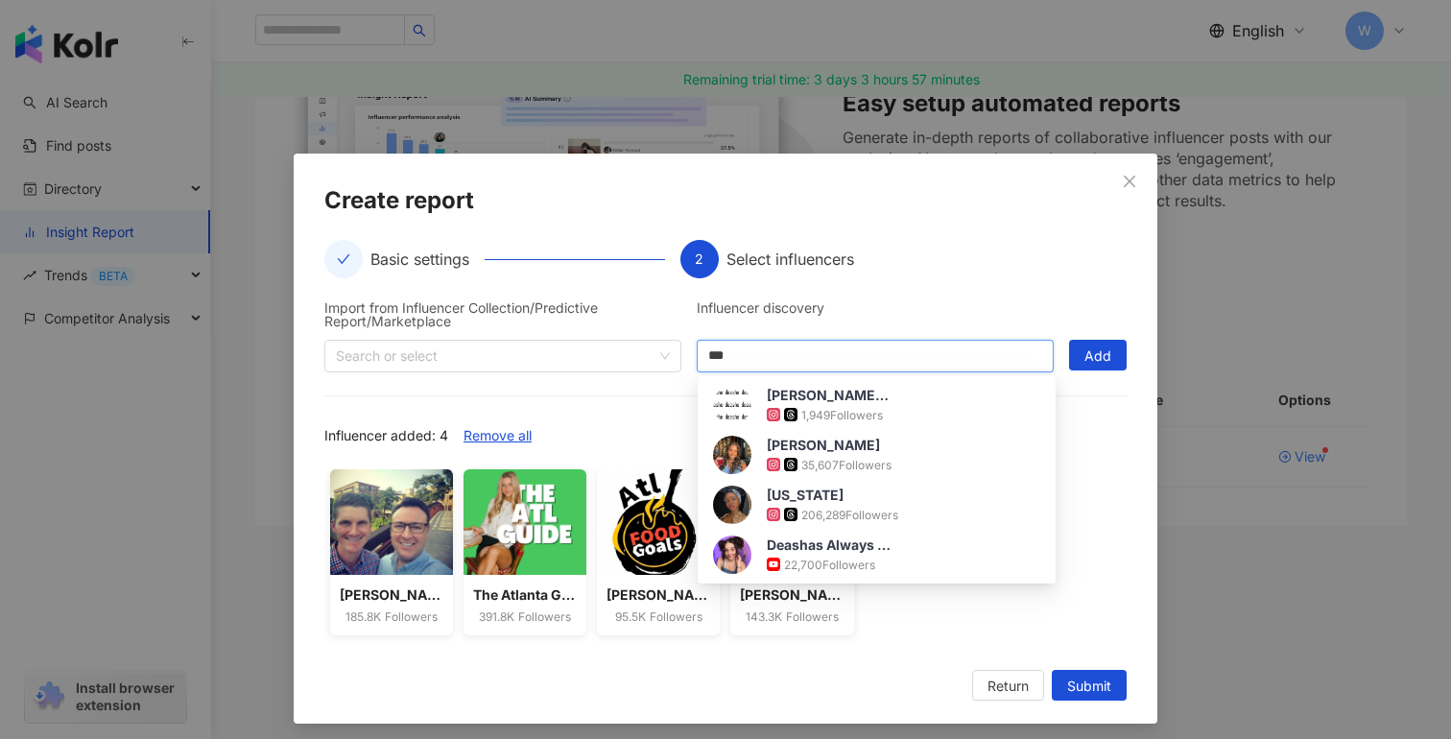
type input "**"
click at [897, 459] on div "[PERSON_NAME] 35,607 Followers" at bounding box center [876, 455] width 327 height 38
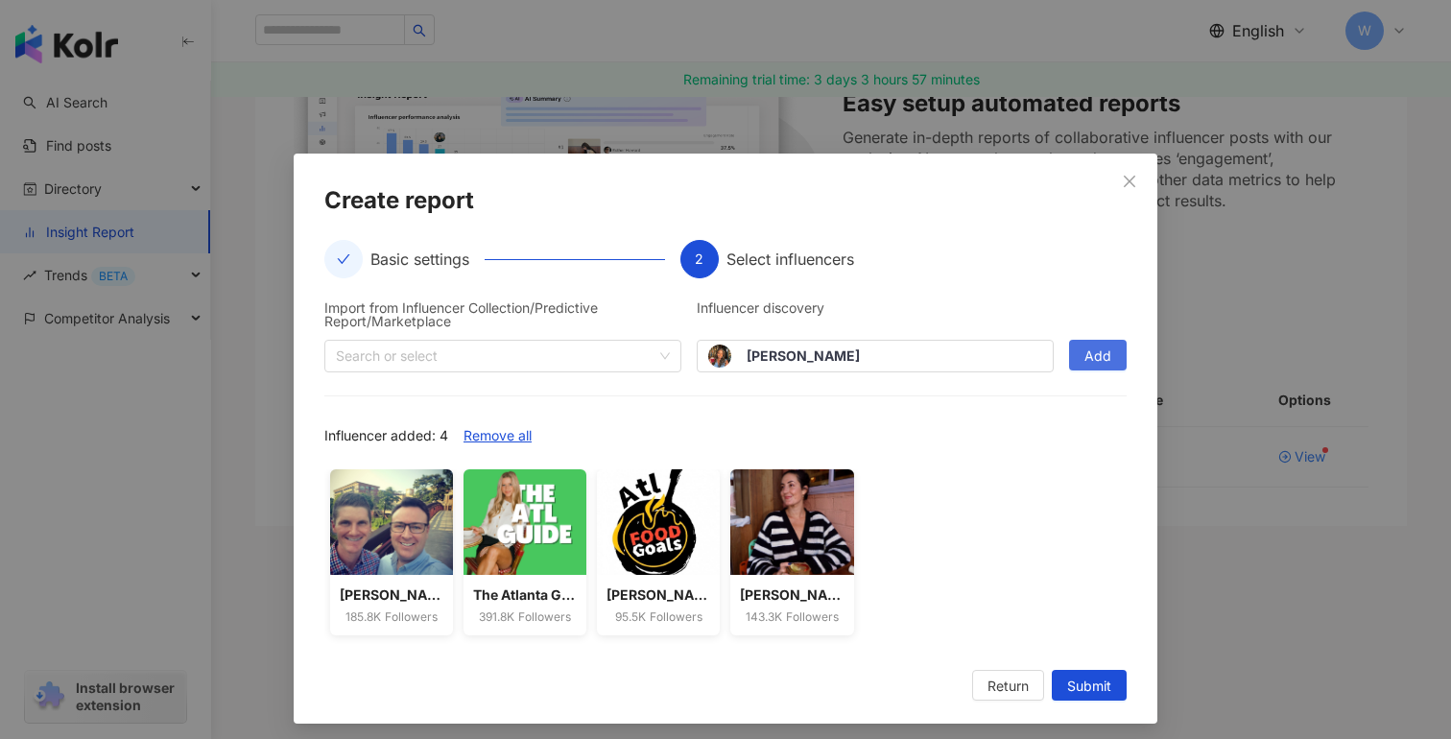
click at [1105, 347] on span "Add" at bounding box center [1097, 356] width 27 height 31
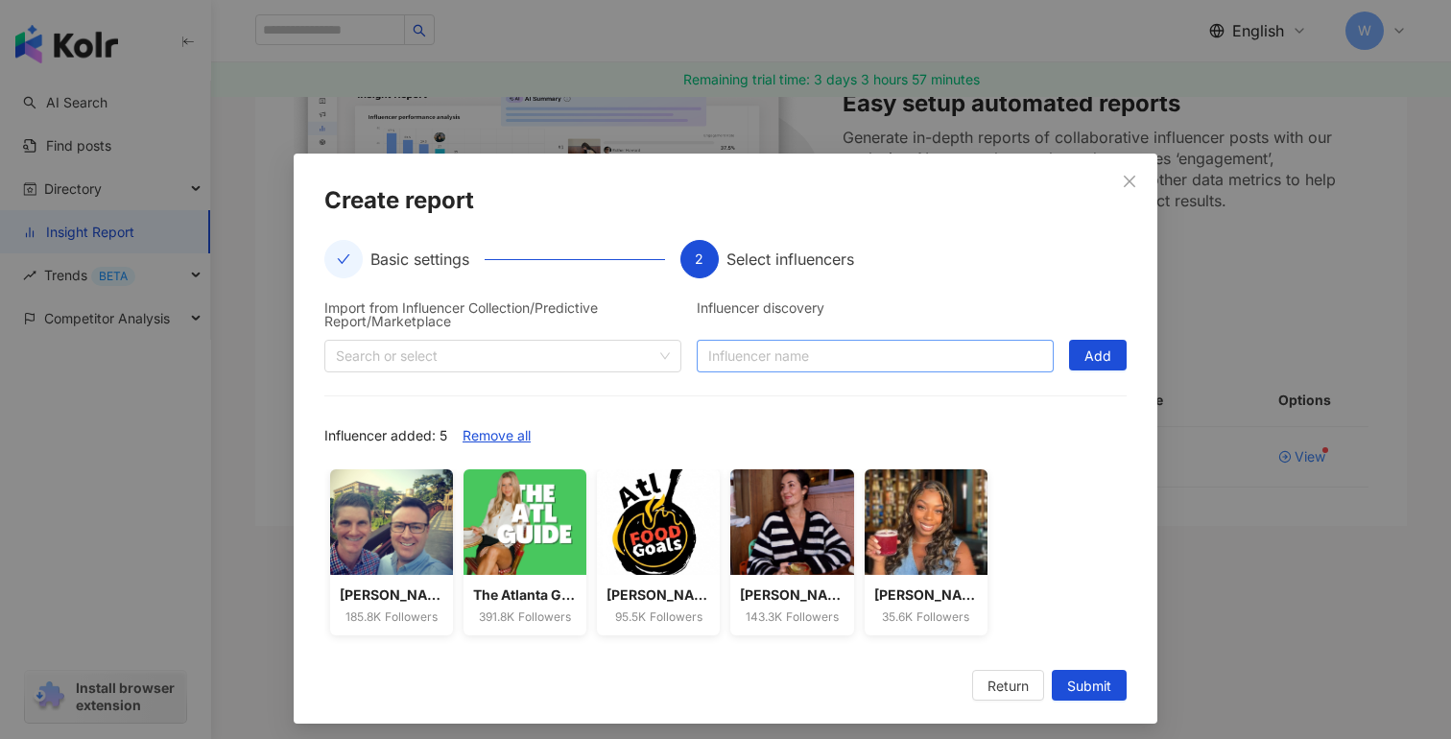
click at [832, 343] on input "search" at bounding box center [875, 356] width 334 height 31
type input "**********"
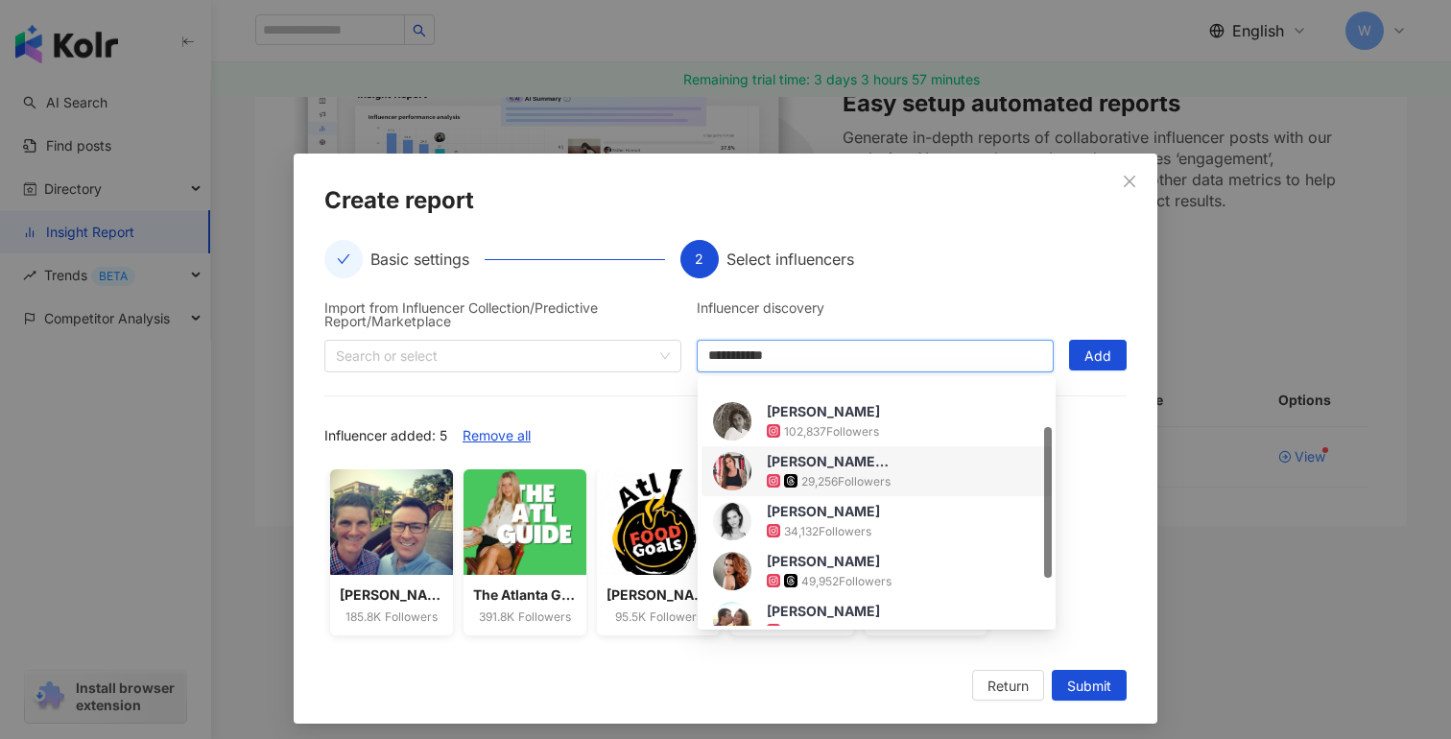
scroll to position [0, 0]
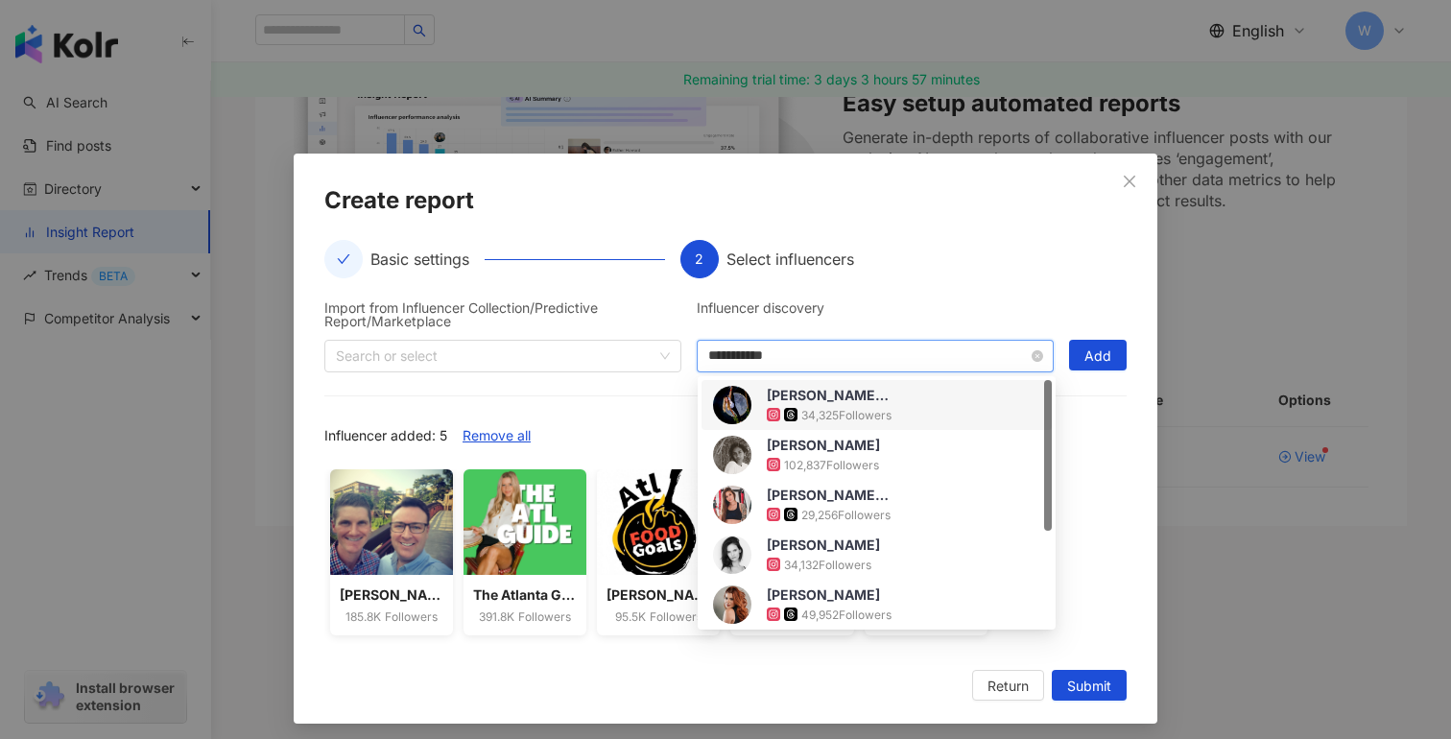
click at [709, 355] on input "**********" at bounding box center [875, 356] width 334 height 31
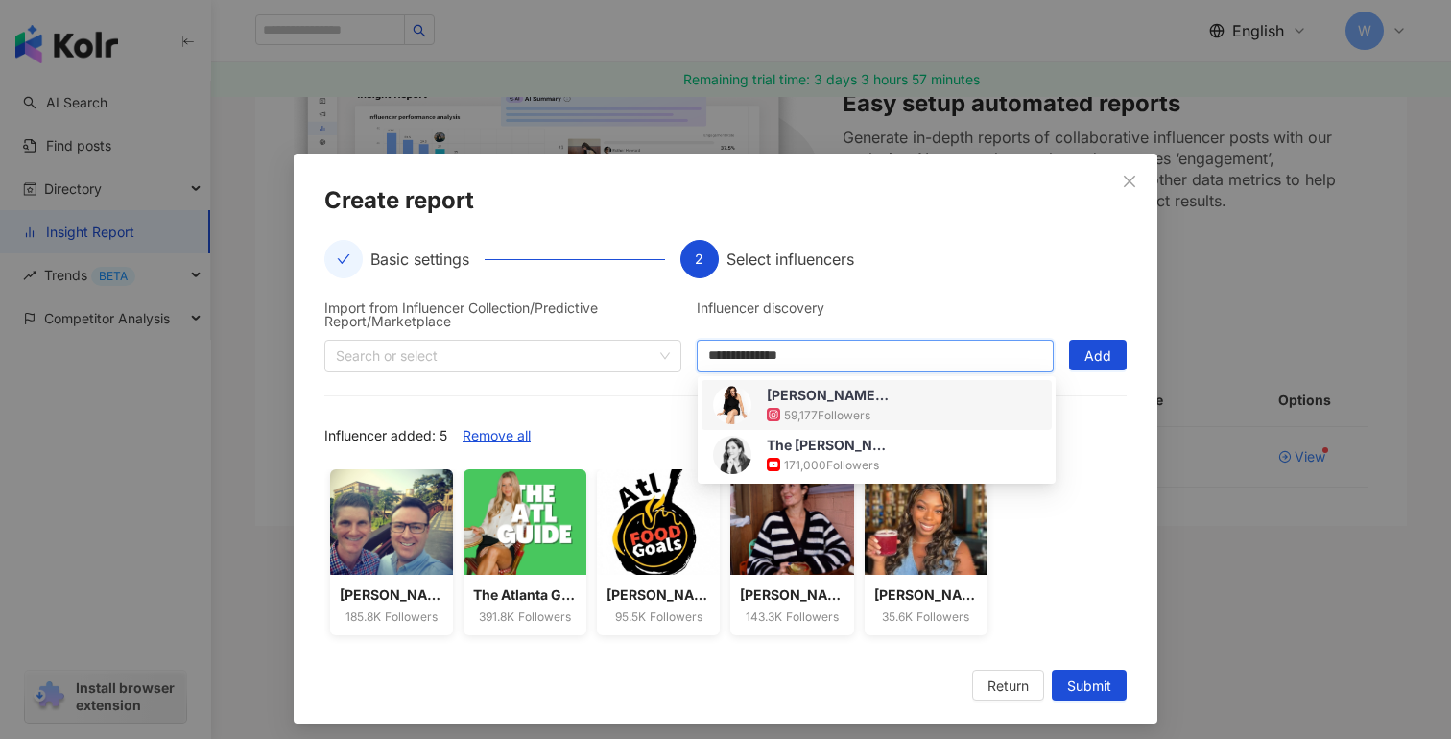
type input "**********"
click at [1024, 269] on div "**********" at bounding box center [725, 436] width 802 height 422
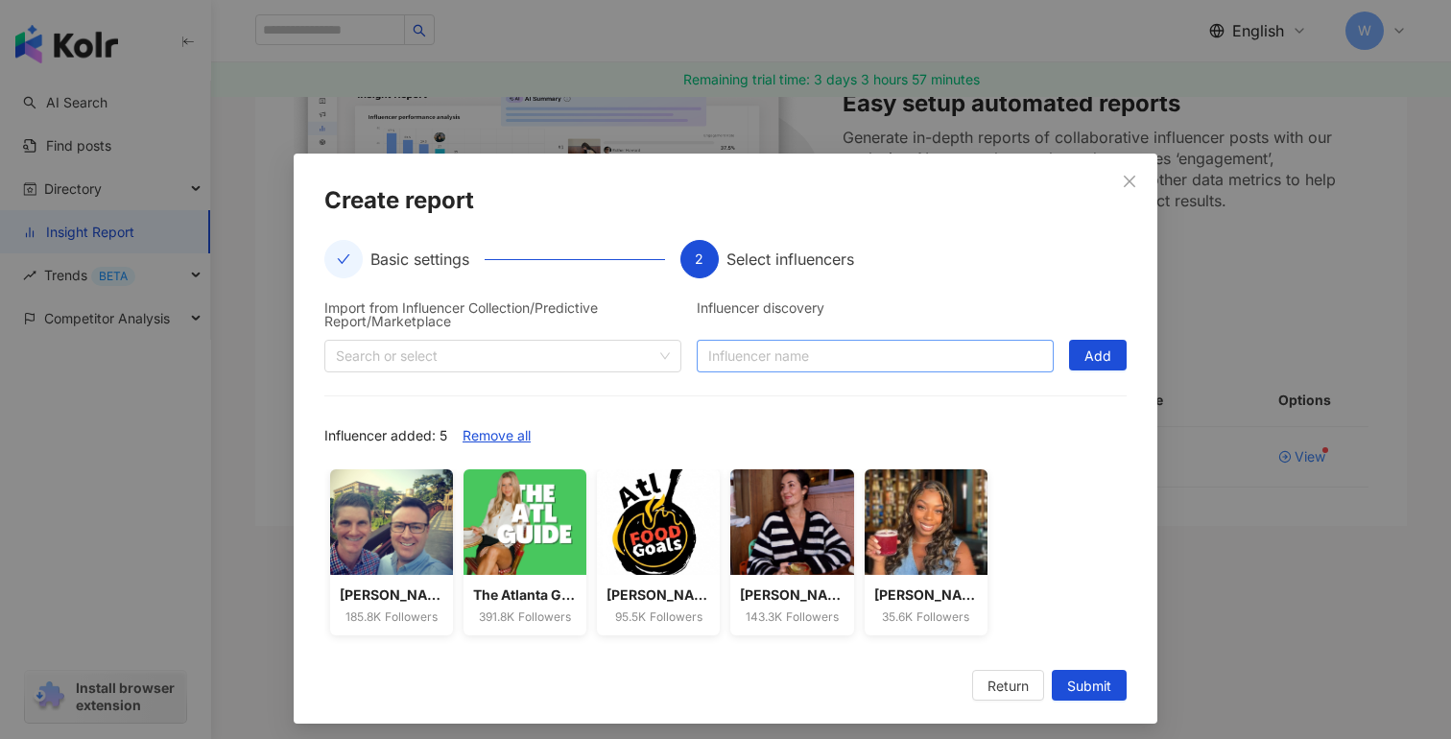
click at [788, 362] on input "search" at bounding box center [875, 356] width 334 height 31
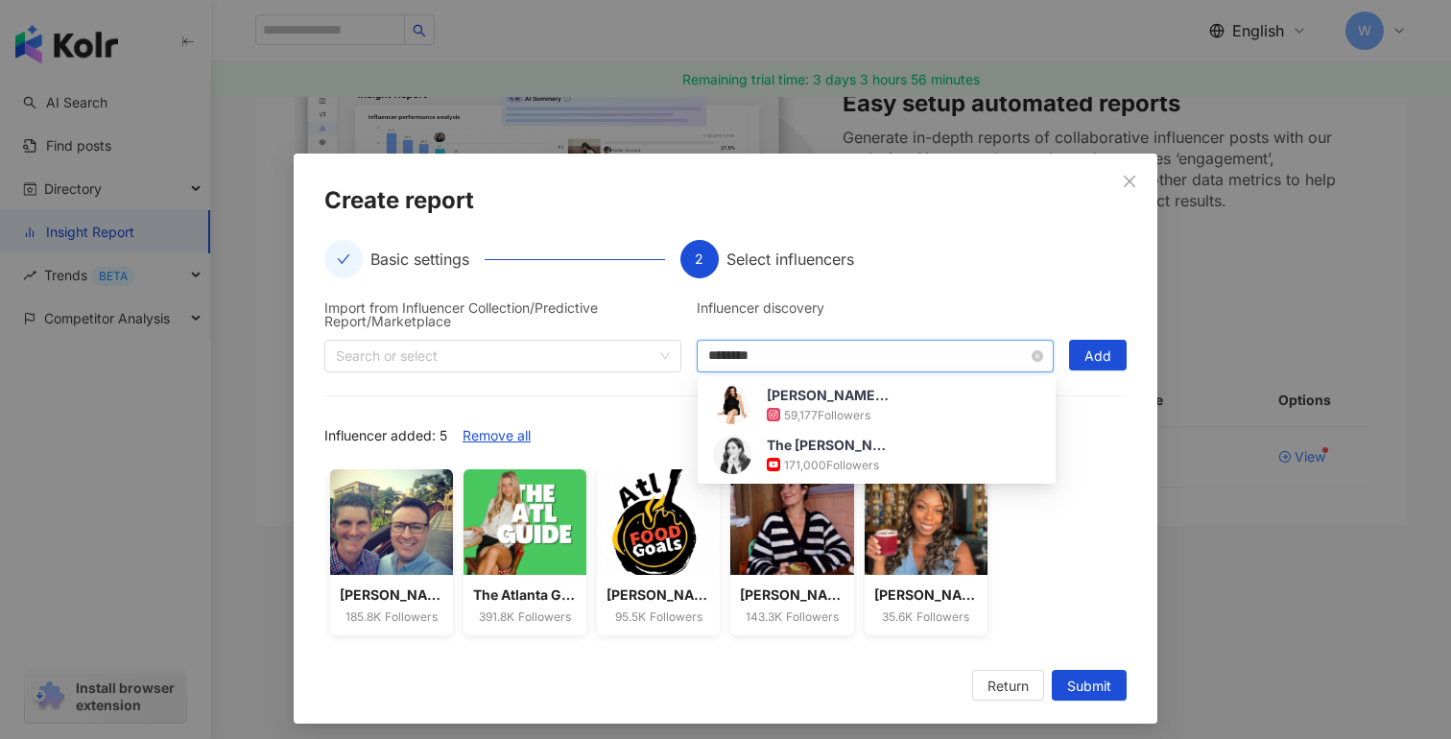
type input "*********"
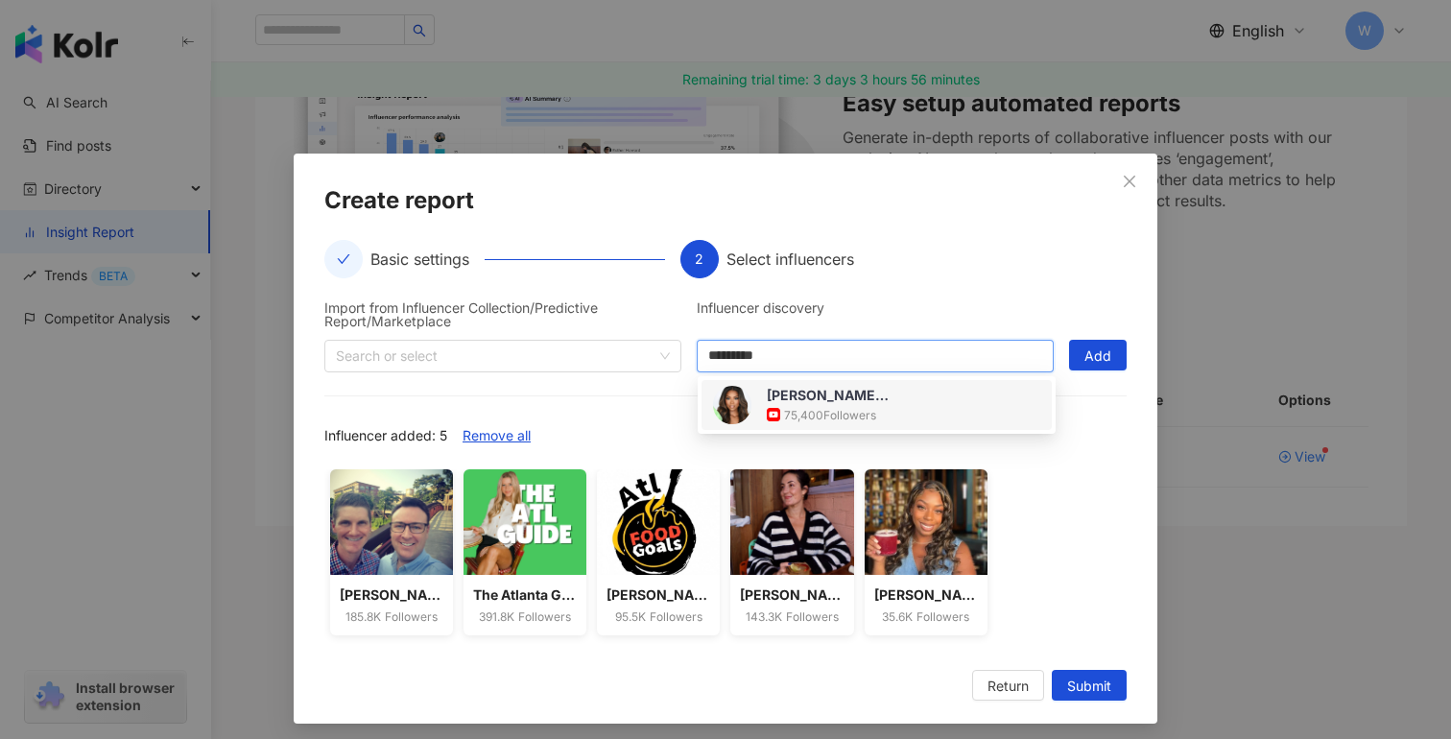
click at [840, 417] on div "75,400 Followers" at bounding box center [830, 415] width 92 height 16
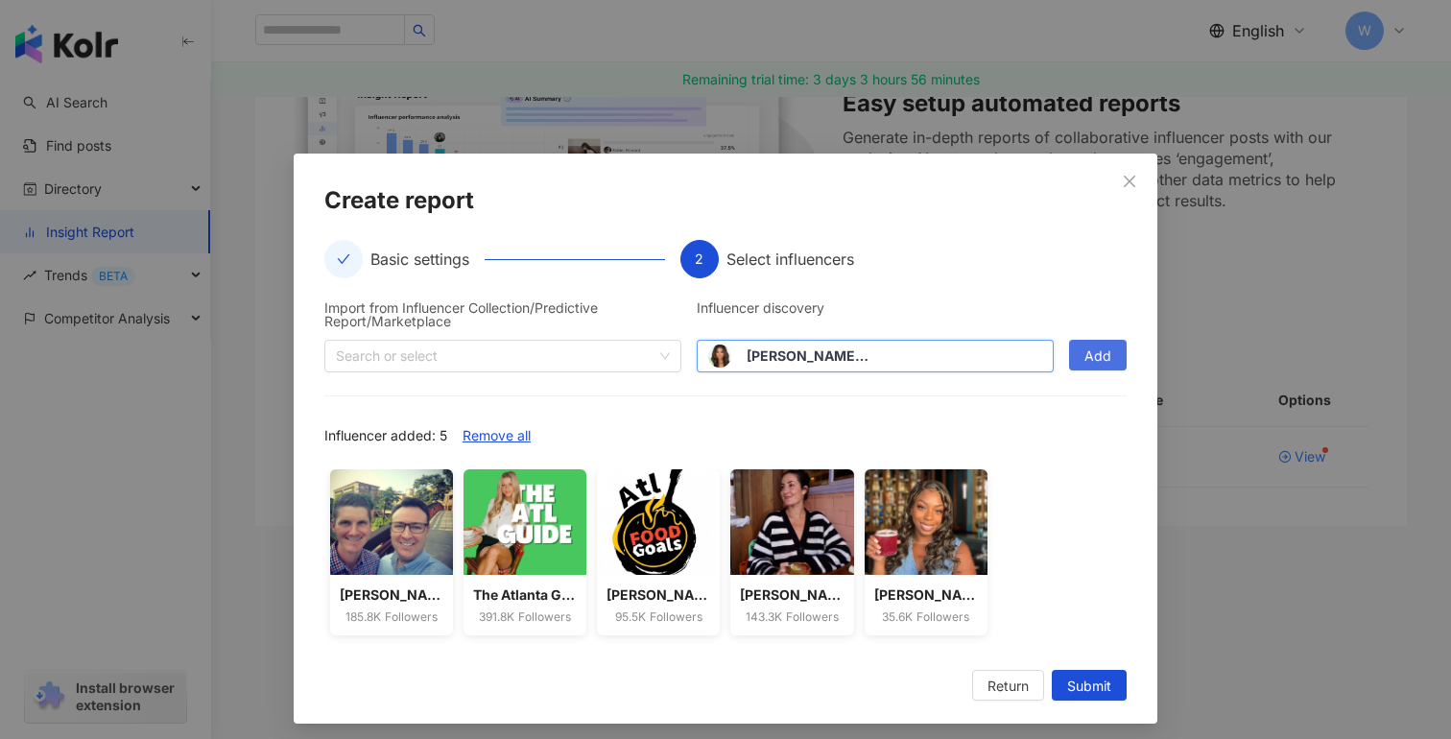
click at [1112, 361] on button "Add" at bounding box center [1098, 355] width 58 height 31
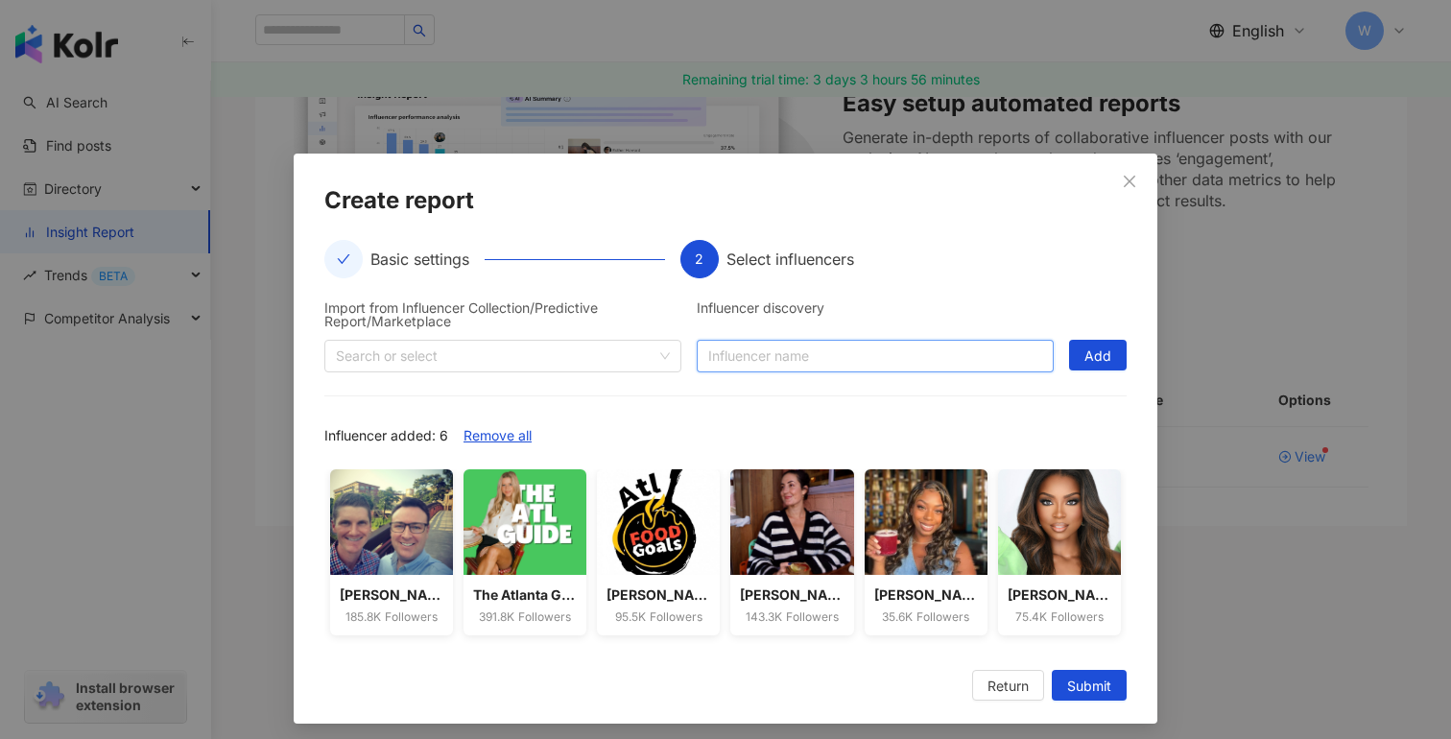
click at [865, 356] on input "search" at bounding box center [875, 356] width 334 height 31
type input "**********"
click at [793, 363] on input "search" at bounding box center [875, 356] width 334 height 31
type input "*"
click at [1087, 687] on span "Submit" at bounding box center [1089, 686] width 44 height 31
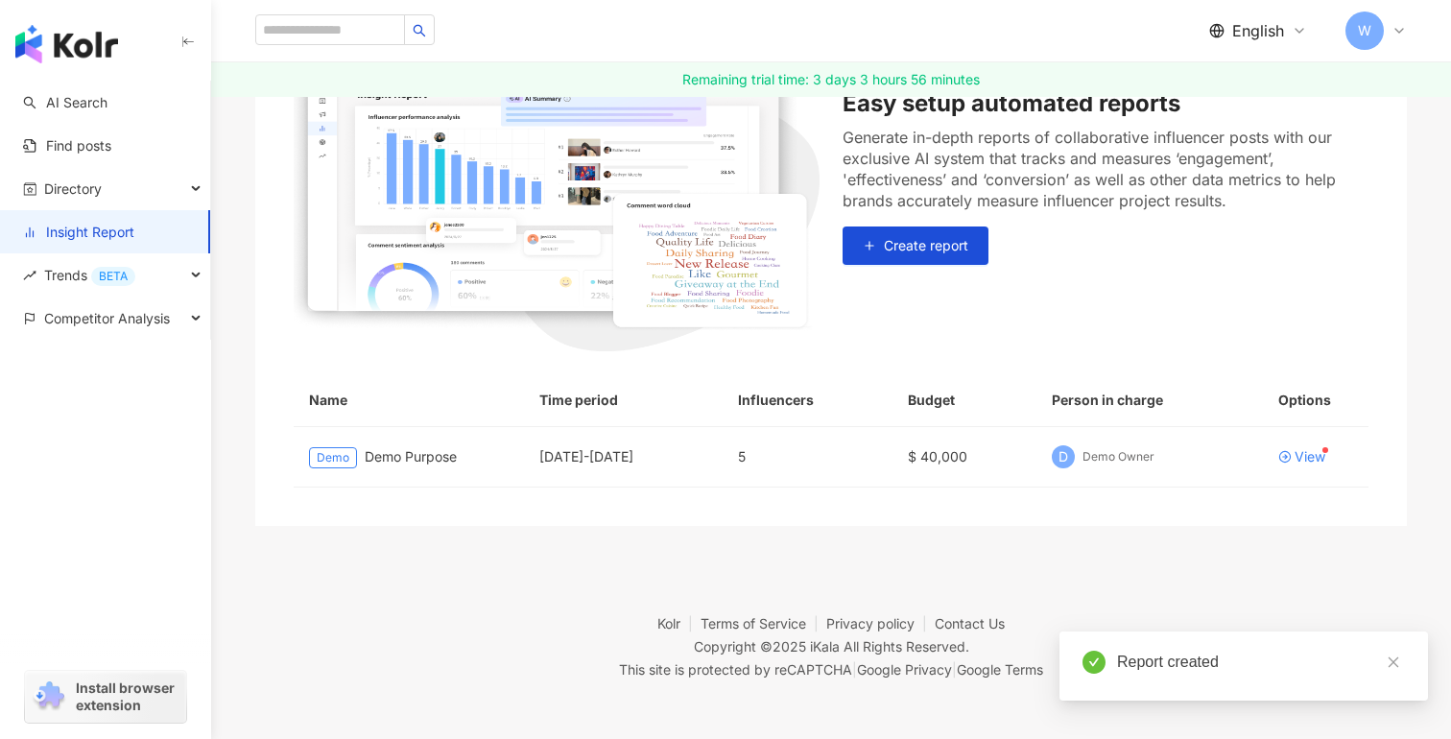
scroll to position [88, 0]
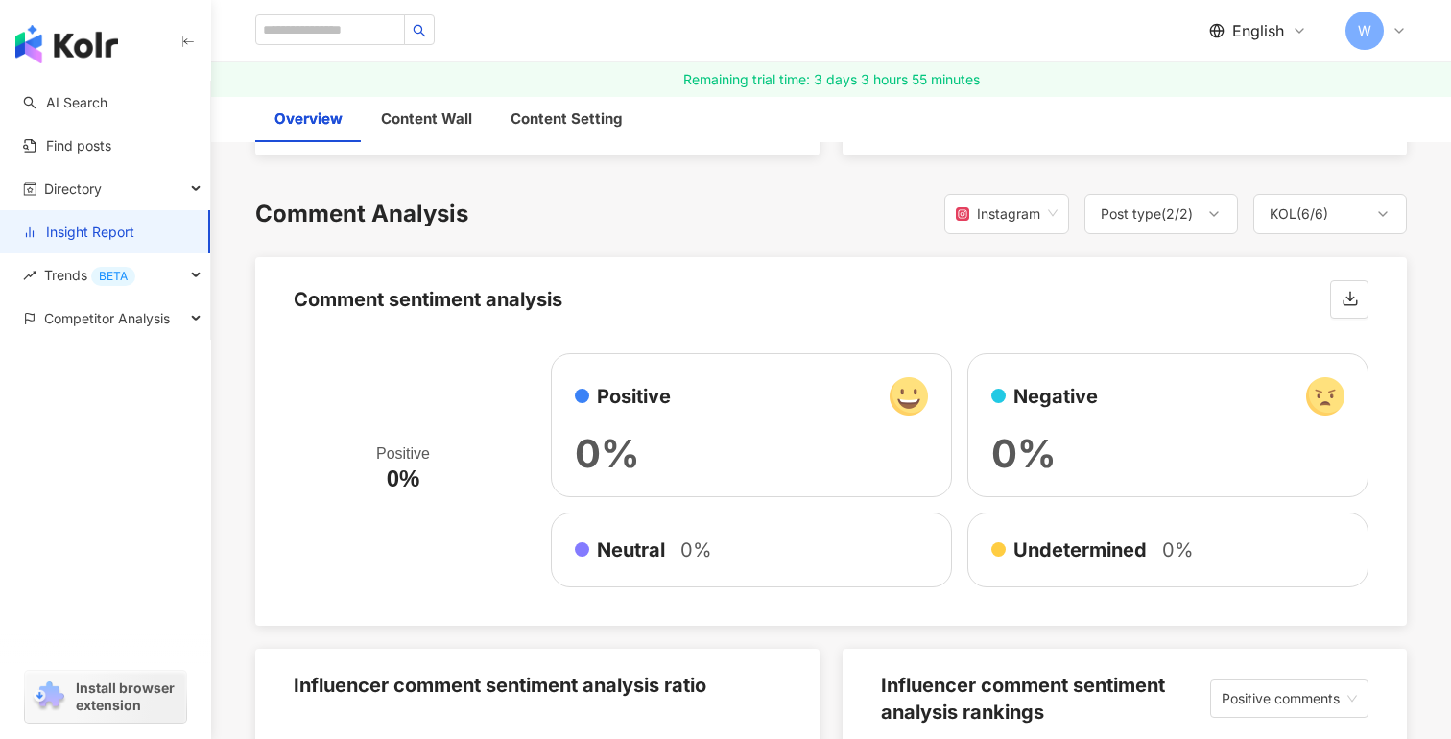
scroll to position [3247, 0]
click at [899, 400] on img at bounding box center [909, 397] width 38 height 38
click at [819, 470] on div "0%" at bounding box center [751, 455] width 353 height 38
click at [1076, 553] on div "Undetermined 0%" at bounding box center [1167, 550] width 353 height 27
click at [869, 554] on div "Neutral 0%" at bounding box center [751, 550] width 353 height 27
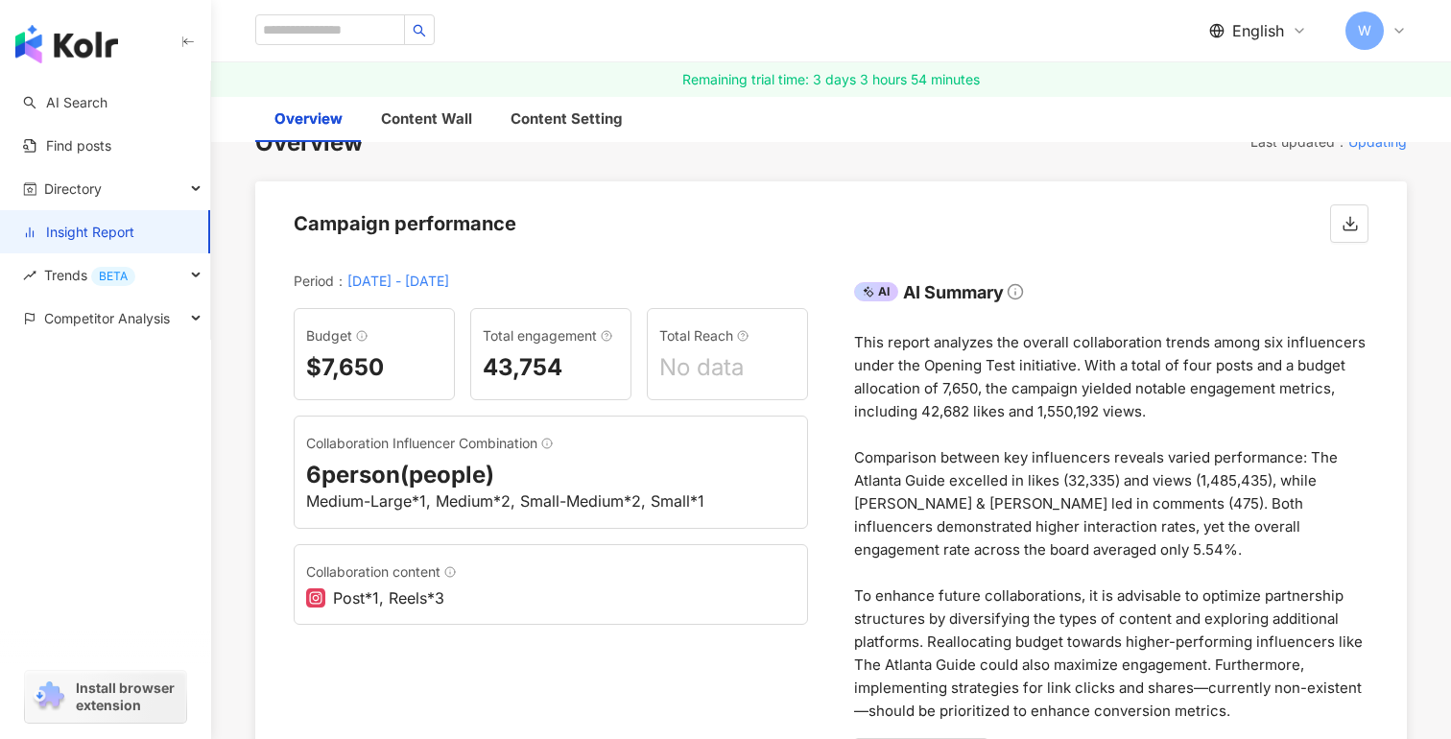
scroll to position [0, 0]
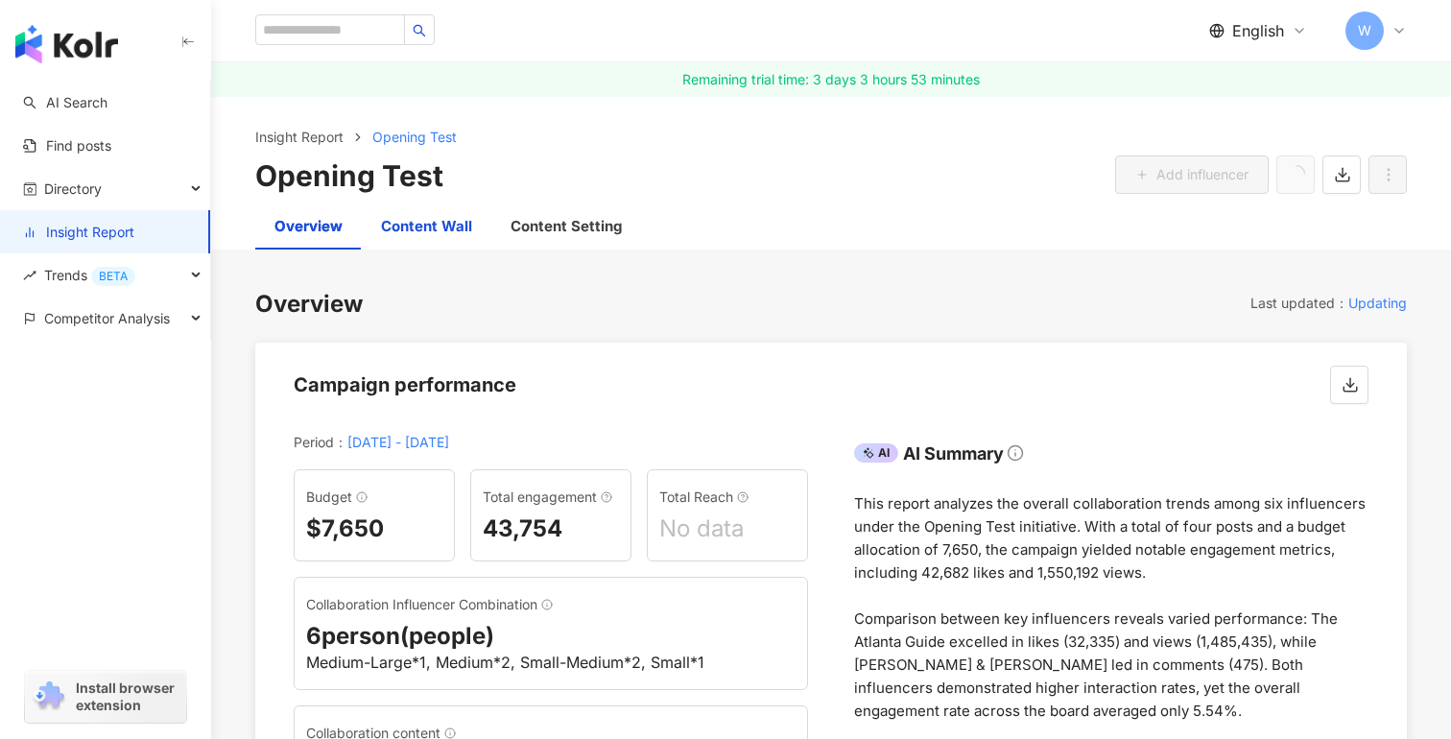
click at [444, 227] on div "Content Wall" at bounding box center [426, 226] width 91 height 23
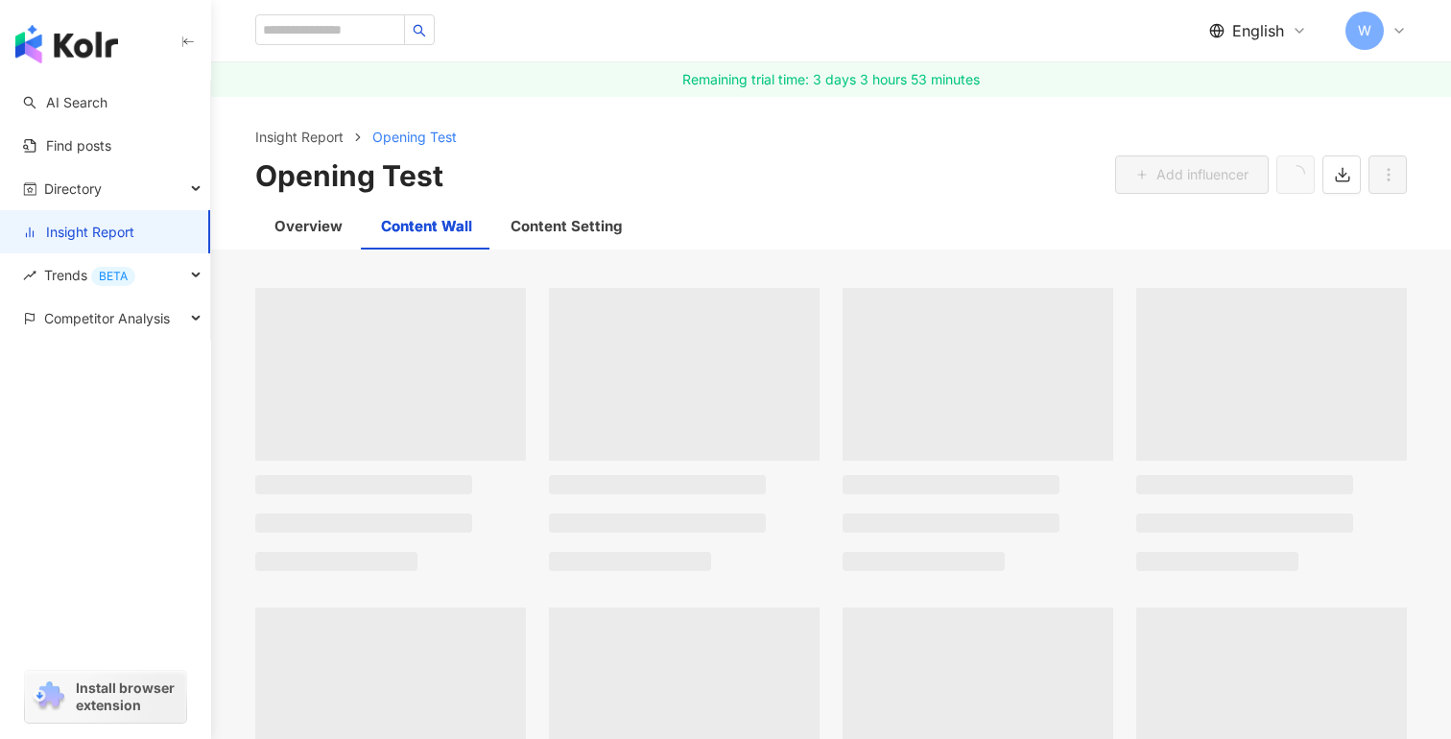
click at [444, 227] on div "Content Wall" at bounding box center [426, 226] width 91 height 23
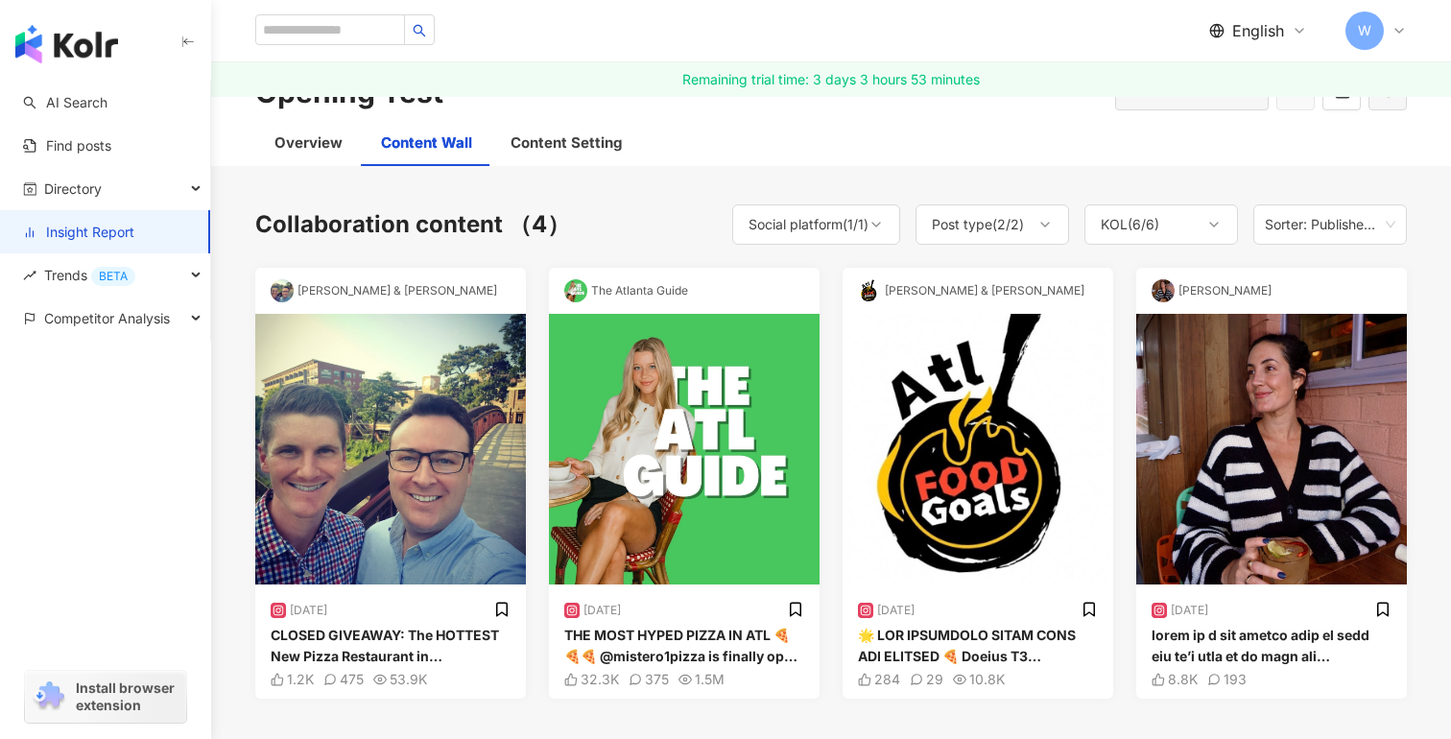
scroll to position [65, 0]
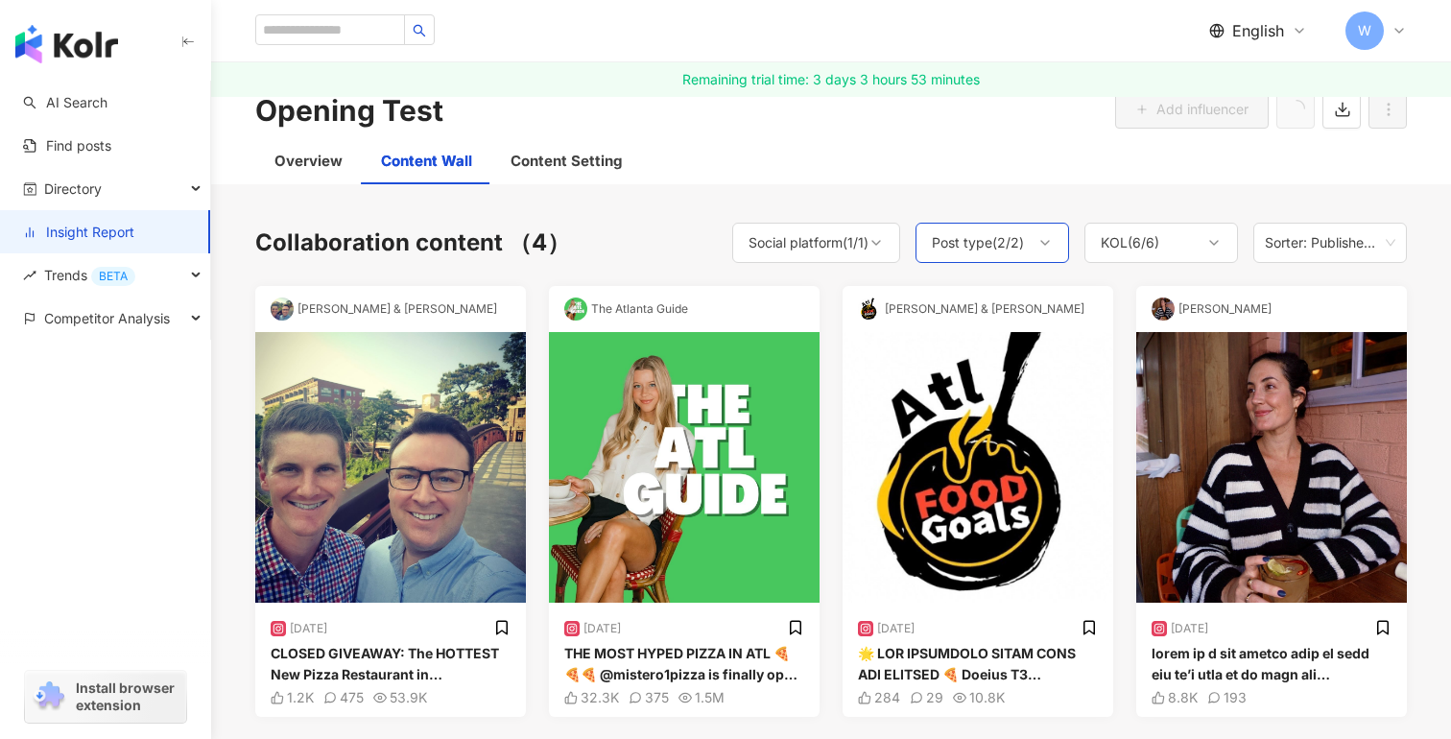
click at [998, 243] on div "Post type ( 2 / 2 )" at bounding box center [978, 242] width 92 height 23
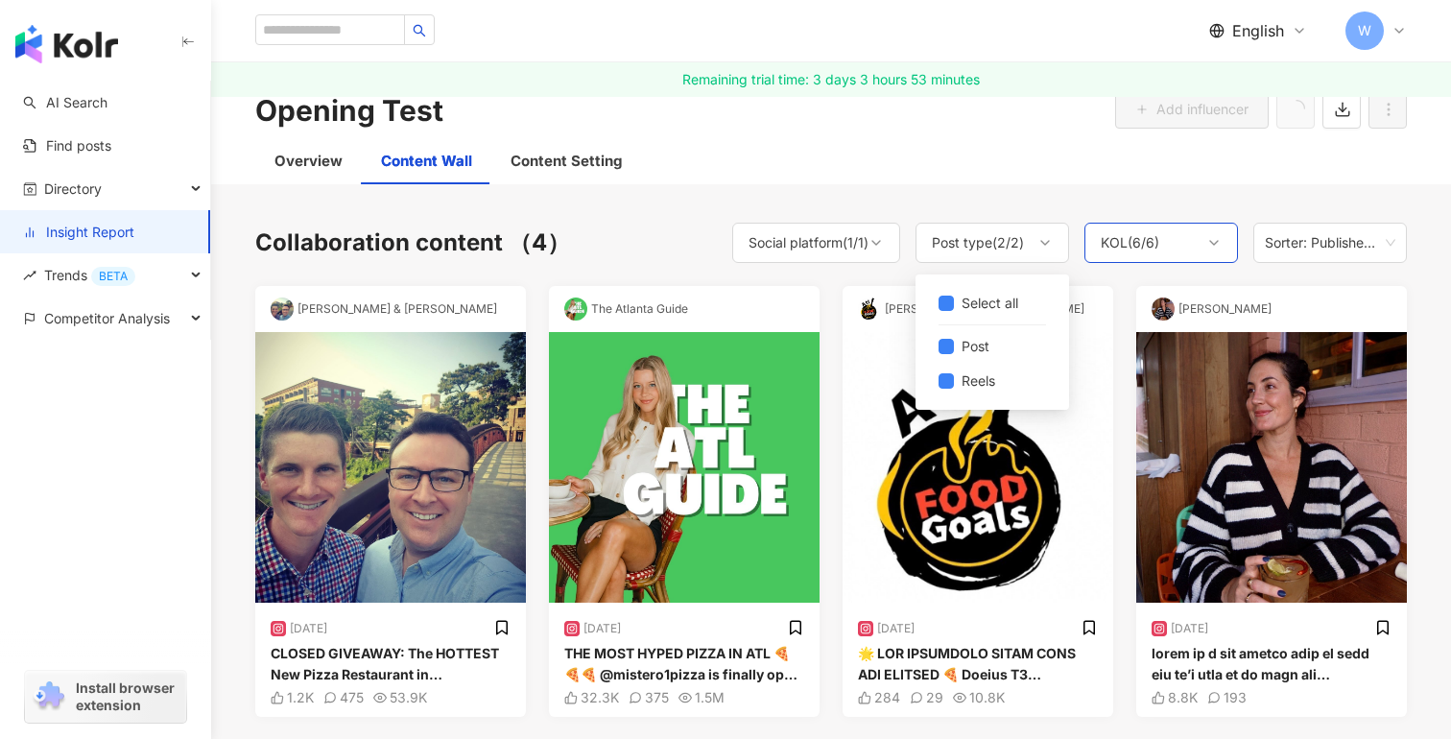
click at [1144, 234] on div "KOL ( 6 / 6 )" at bounding box center [1130, 242] width 59 height 23
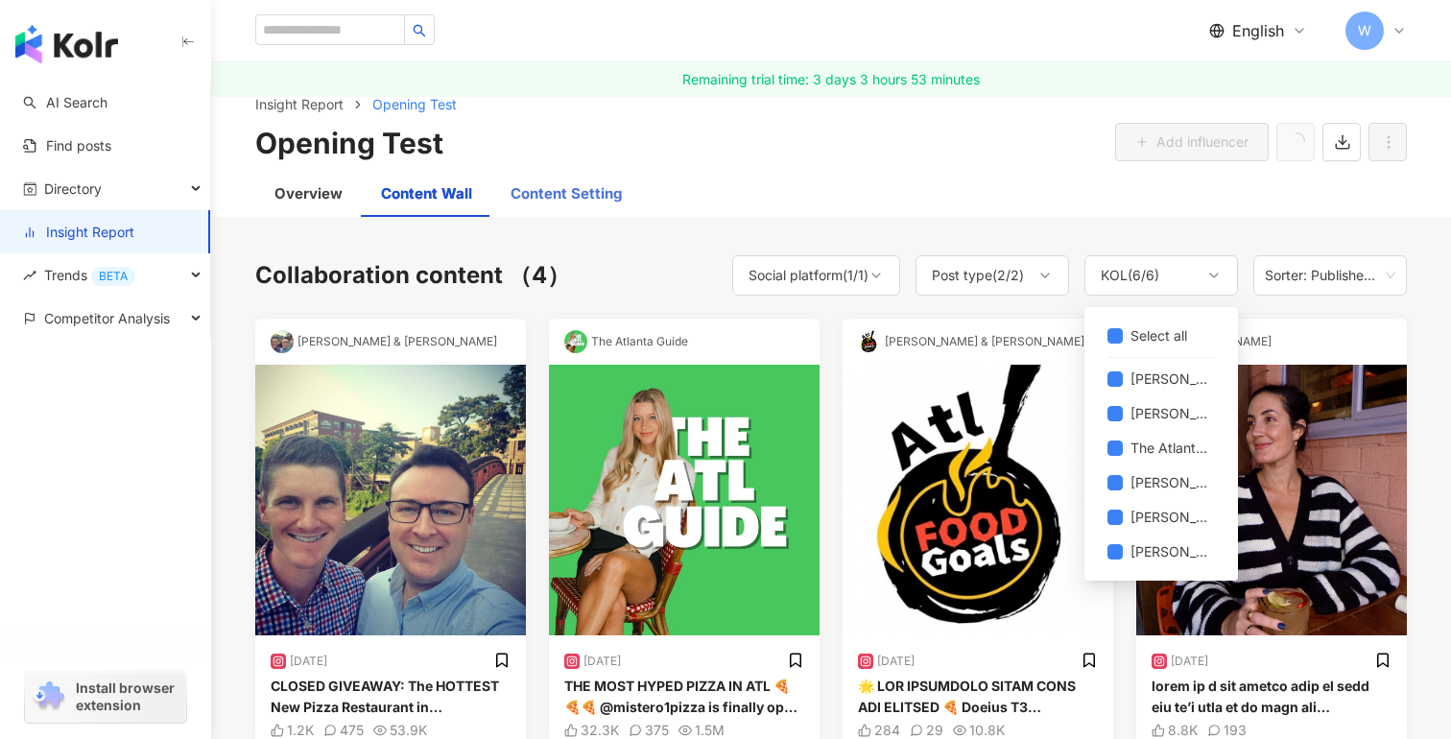
scroll to position [29, 0]
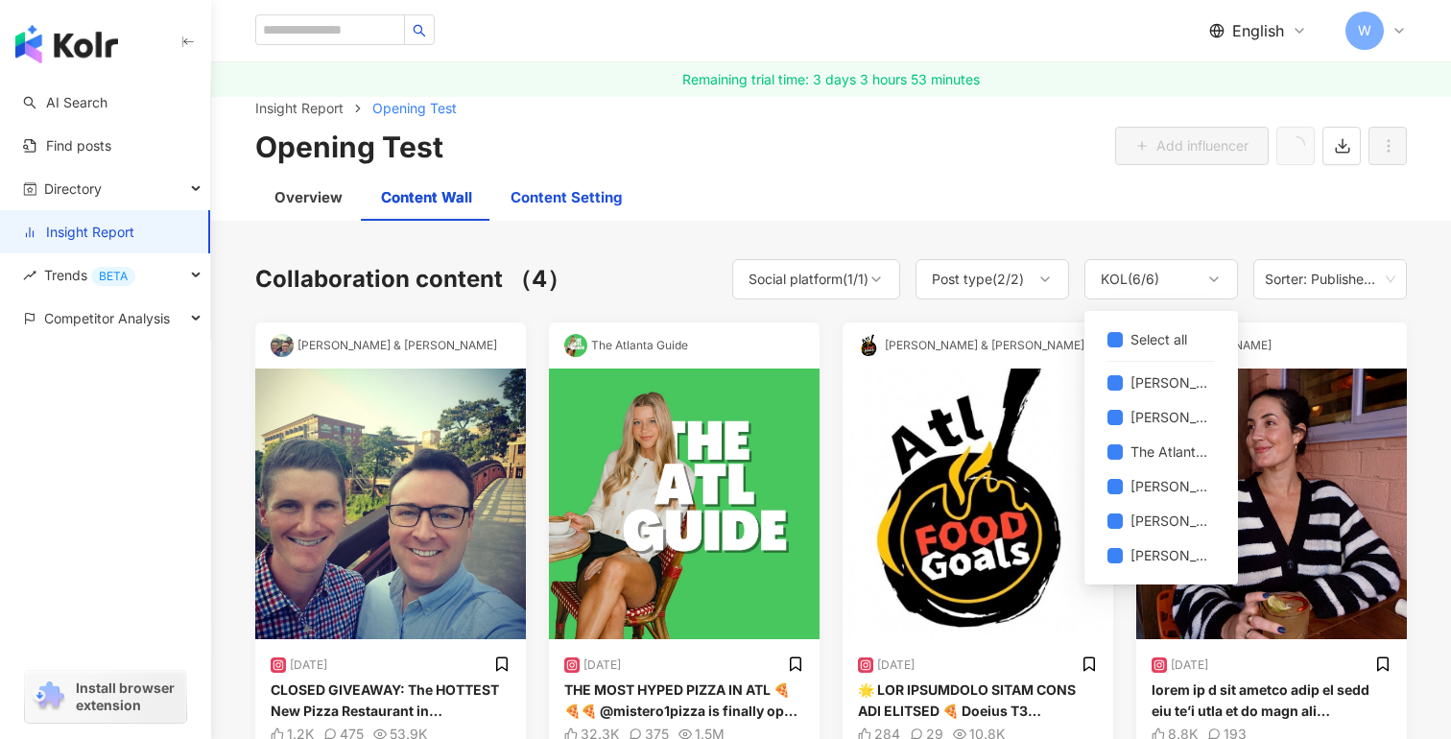
click at [563, 194] on div "Content Setting" at bounding box center [566, 197] width 111 height 23
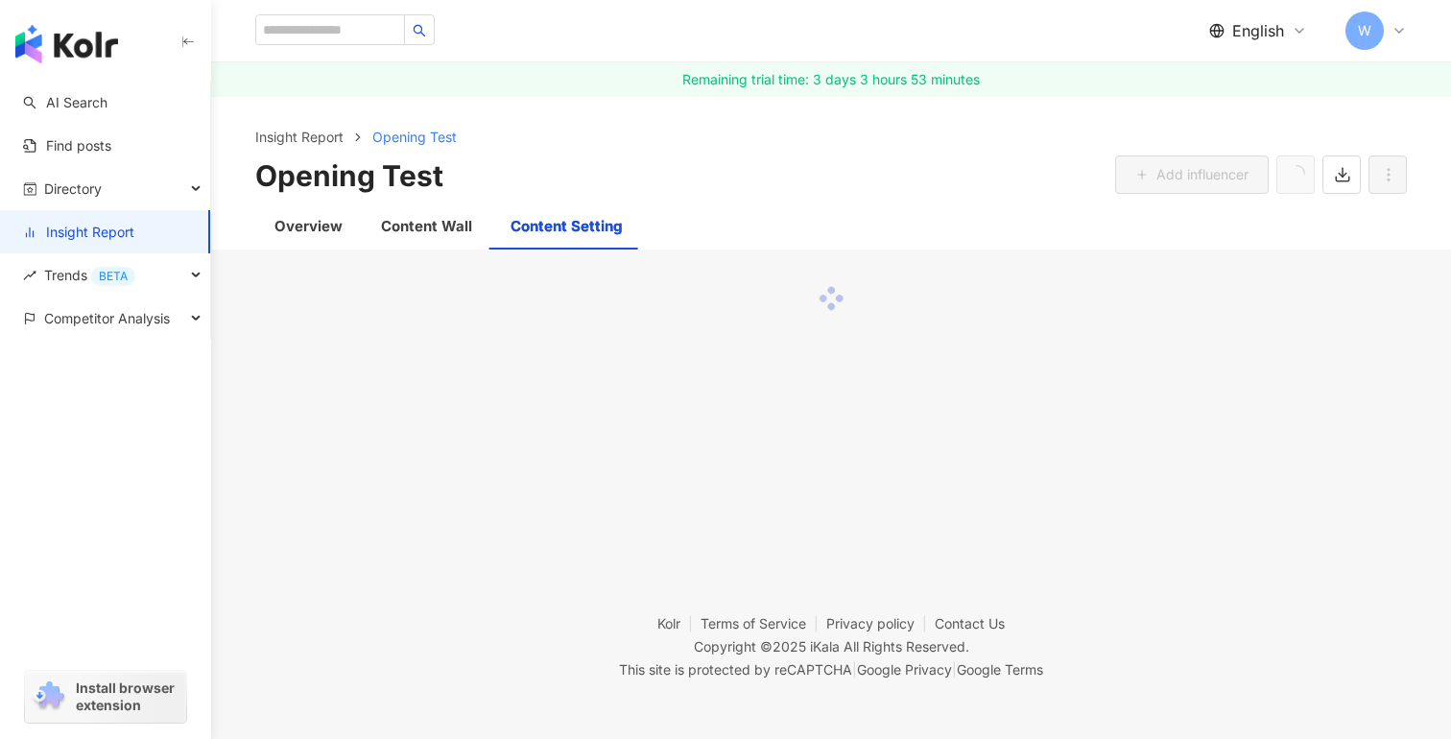
click at [563, 194] on div "Opening Test Add influencer" at bounding box center [831, 175] width 1152 height 40
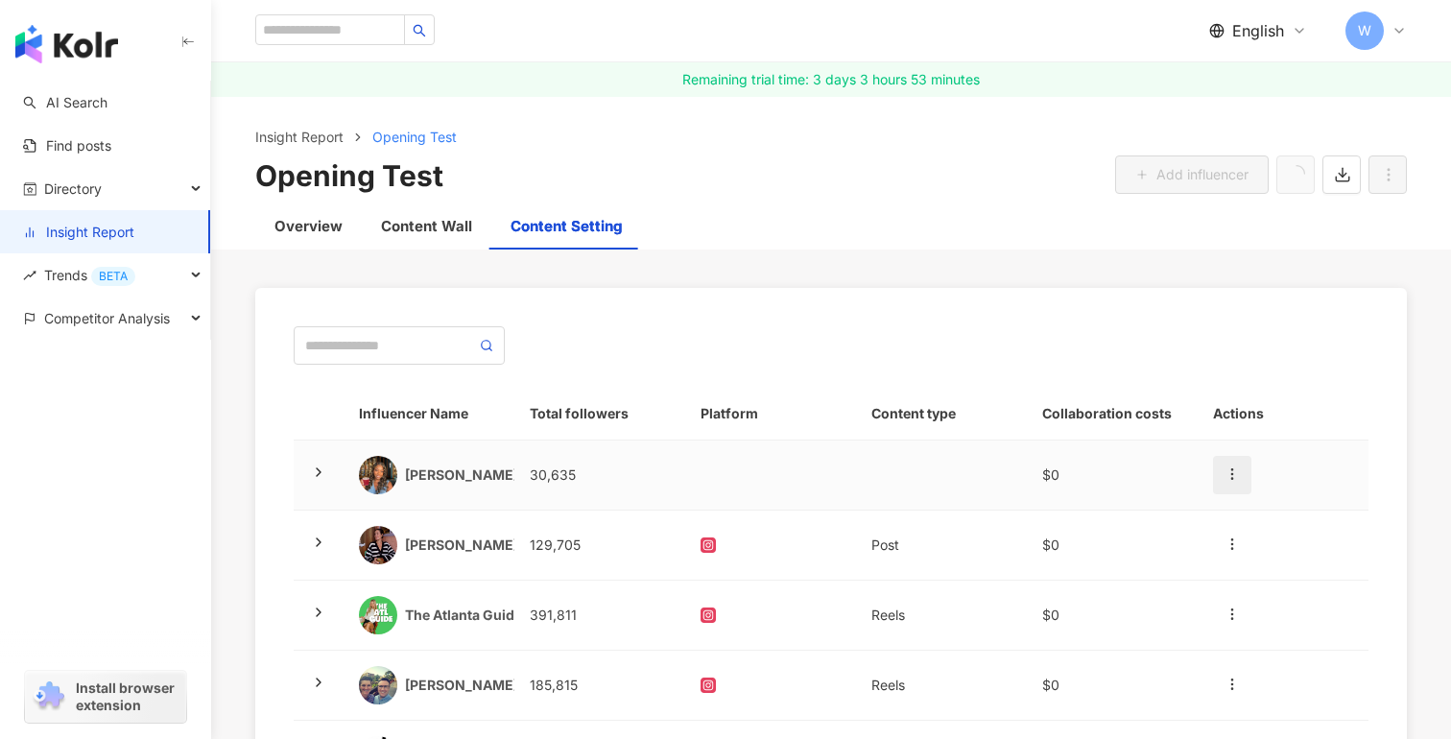
click at [1230, 475] on icon "button" at bounding box center [1231, 473] width 15 height 15
click at [1271, 516] on div "Newly added content" at bounding box center [1306, 521] width 157 height 21
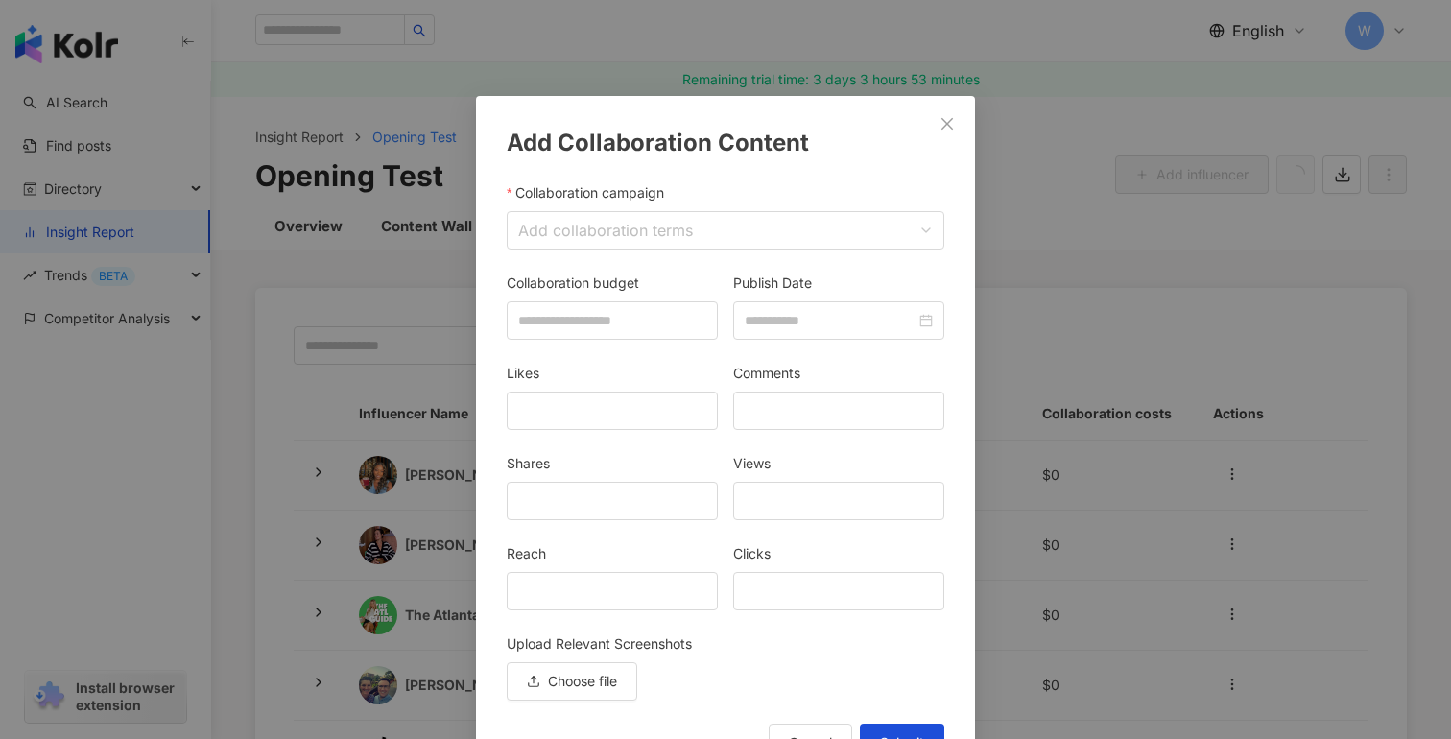
scroll to position [45, 0]
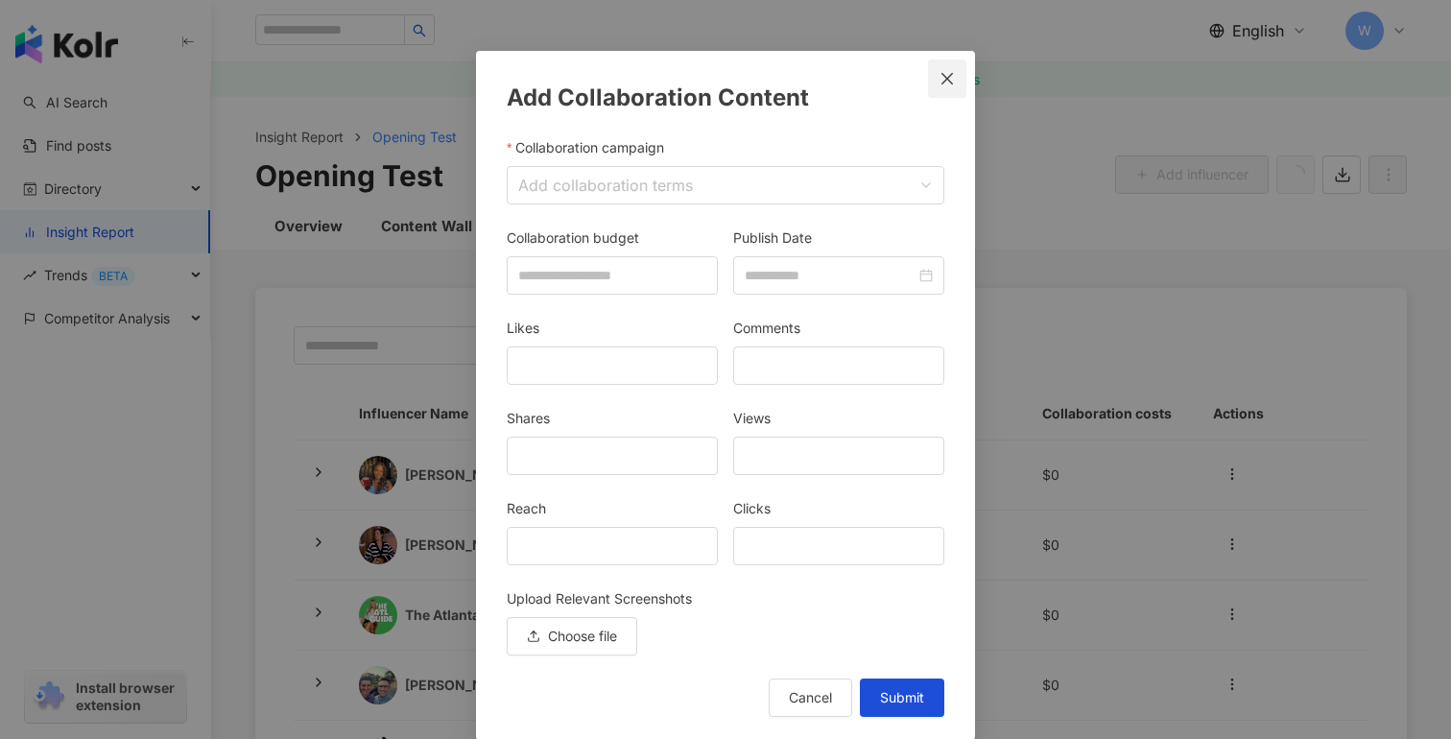
click at [939, 82] on span "Close" at bounding box center [947, 78] width 38 height 15
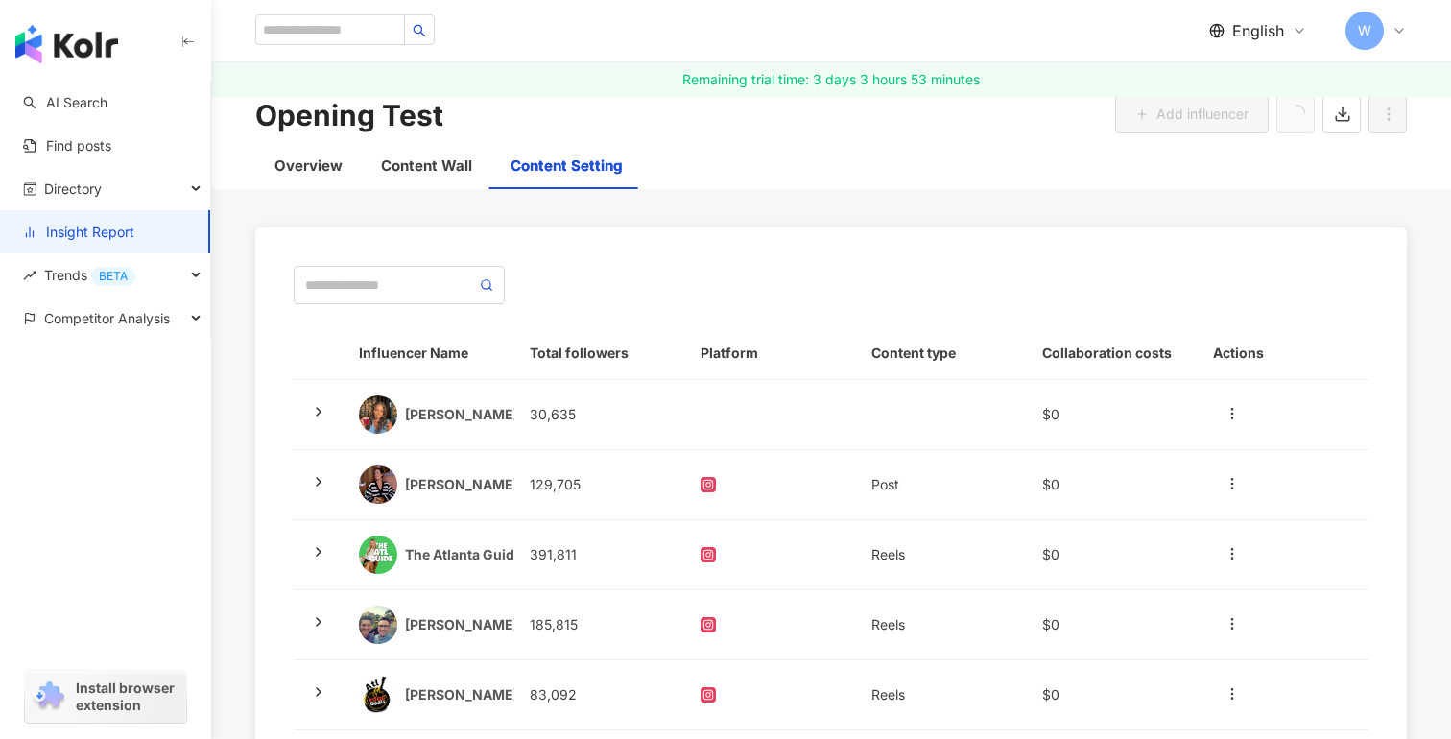
scroll to position [0, 0]
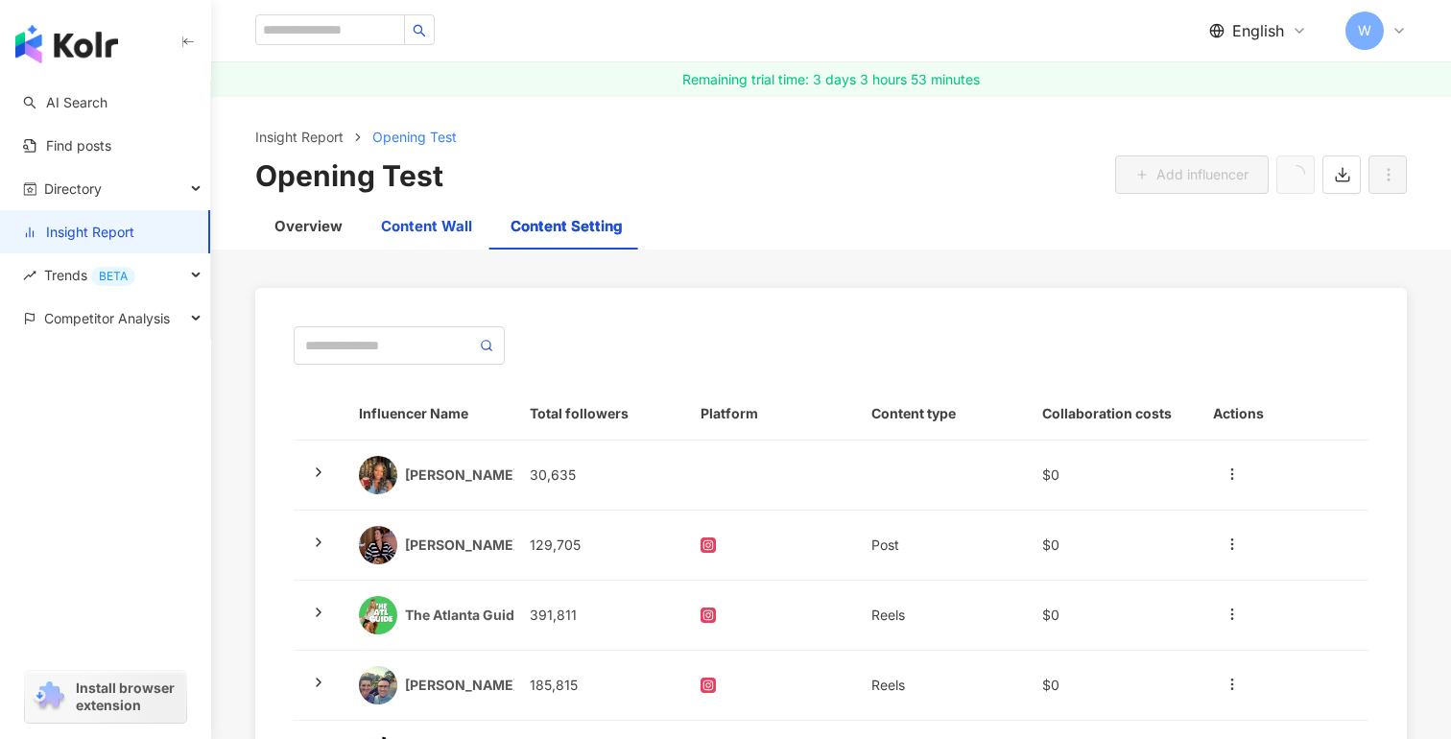
click at [408, 227] on div "Content Wall" at bounding box center [426, 226] width 91 height 23
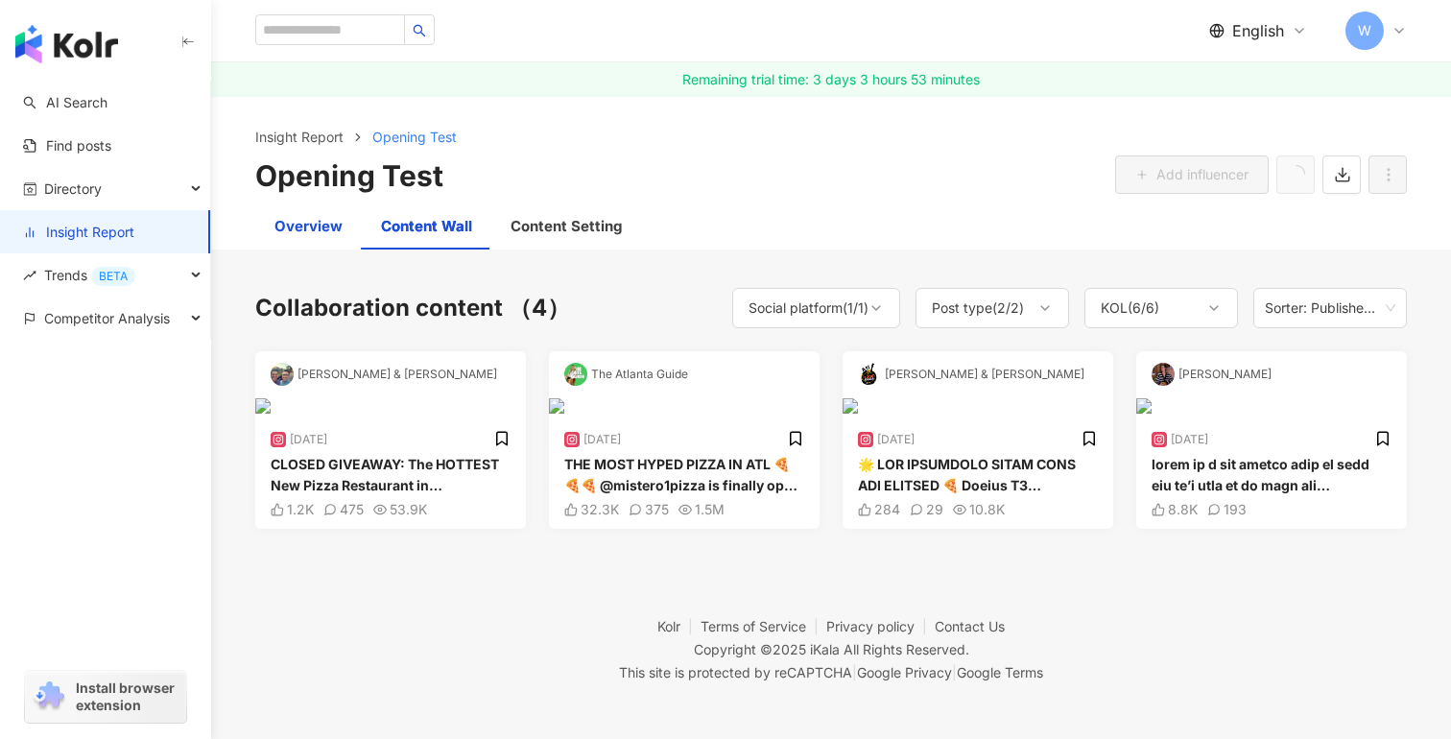
click at [286, 226] on div "Overview" at bounding box center [308, 226] width 68 height 23
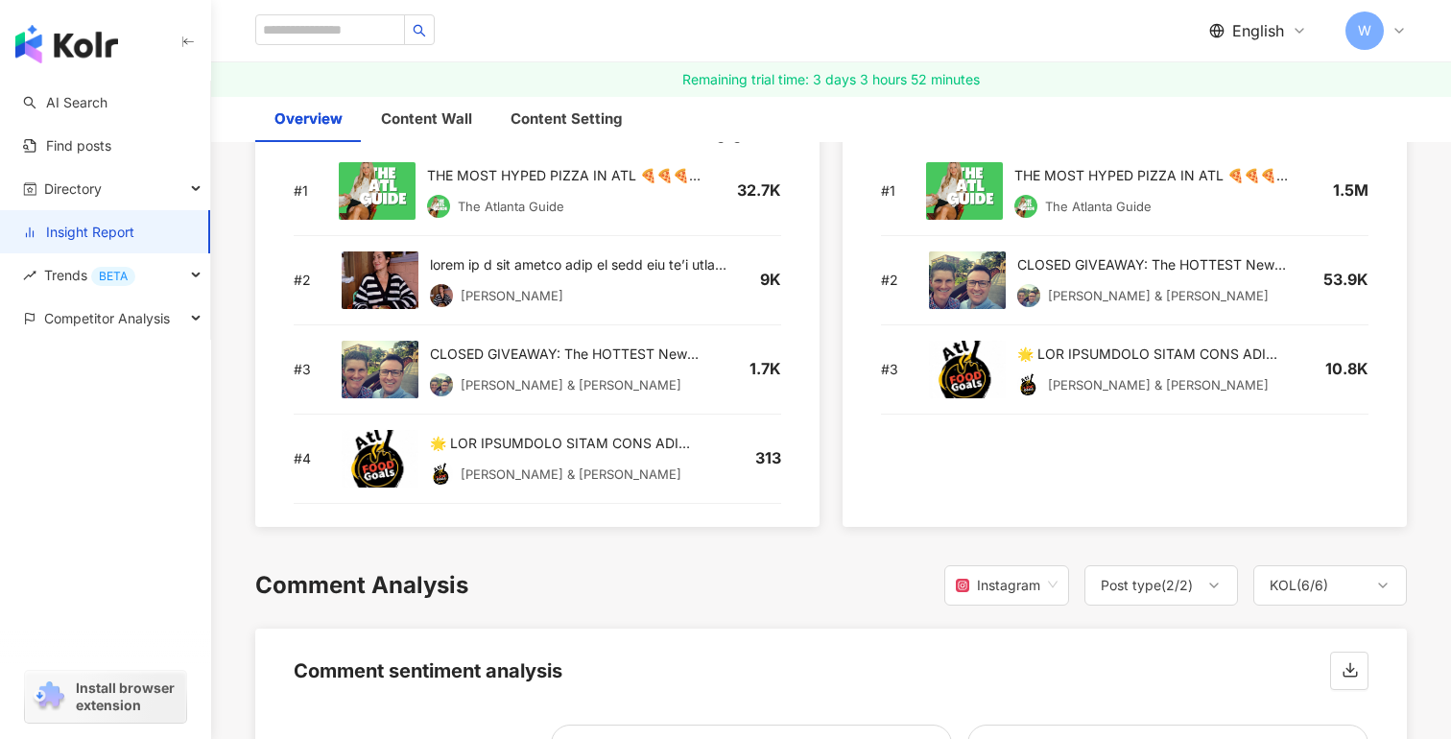
scroll to position [2879, 0]
